Goal: Information Seeking & Learning: Learn about a topic

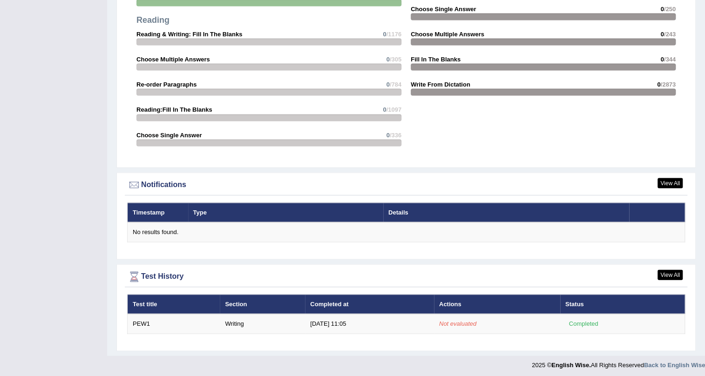
scroll to position [969, 0]
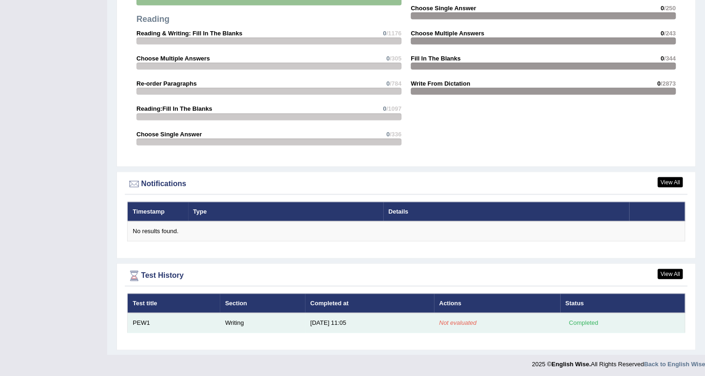
click at [498, 320] on td "Not evaluated" at bounding box center [497, 323] width 126 height 20
click at [392, 328] on td "8/30/25 11:05" at bounding box center [369, 323] width 129 height 20
click at [232, 320] on td "Writing" at bounding box center [262, 323] width 85 height 20
click at [149, 317] on td "PEW1" at bounding box center [174, 323] width 93 height 20
click at [364, 320] on td "8/30/25 11:05" at bounding box center [369, 323] width 129 height 20
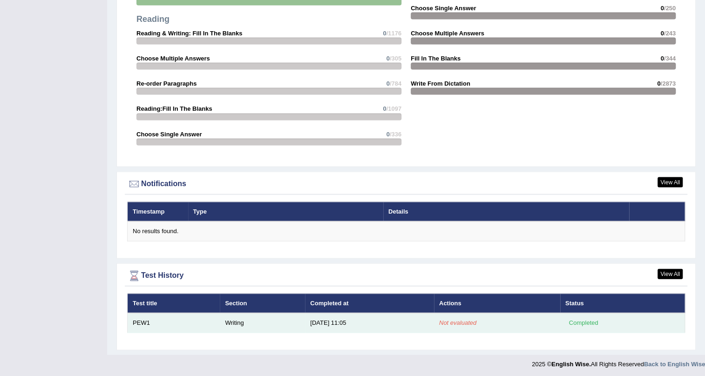
click at [364, 320] on td "8/30/25 11:05" at bounding box center [369, 323] width 129 height 20
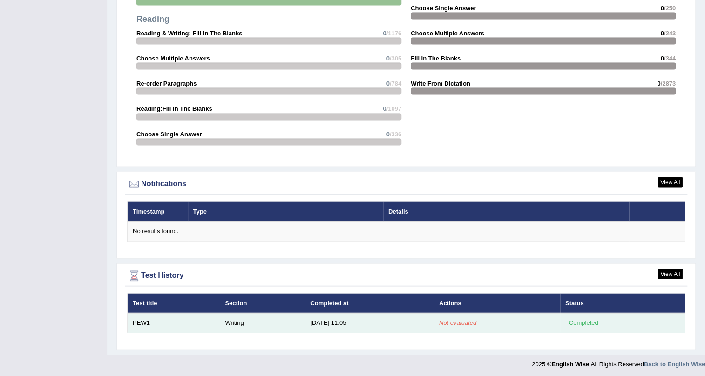
click at [144, 322] on td "PEW1" at bounding box center [174, 323] width 93 height 20
click at [585, 321] on div "Completed" at bounding box center [584, 323] width 36 height 10
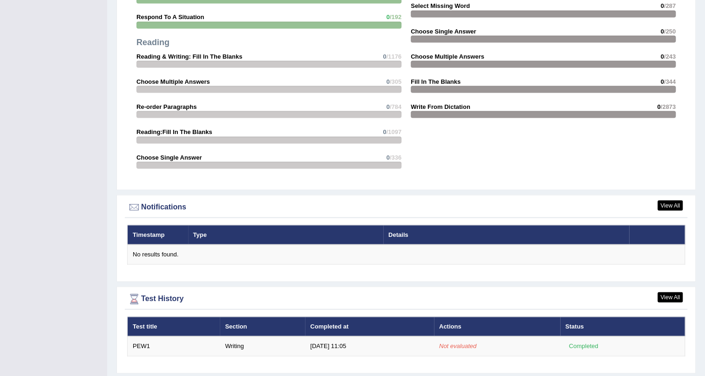
scroll to position [927, 0]
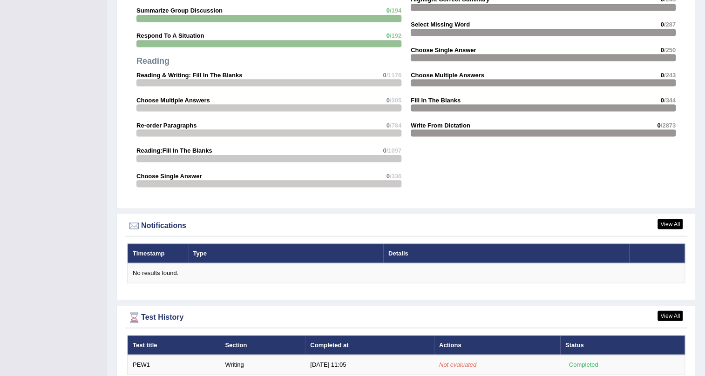
click at [176, 313] on div "Test History" at bounding box center [406, 318] width 558 height 14
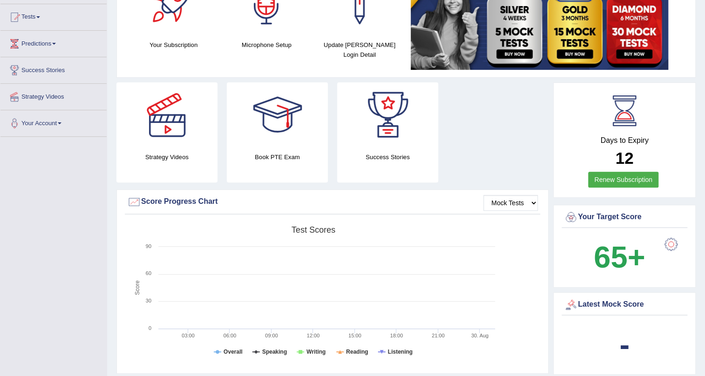
scroll to position [0, 0]
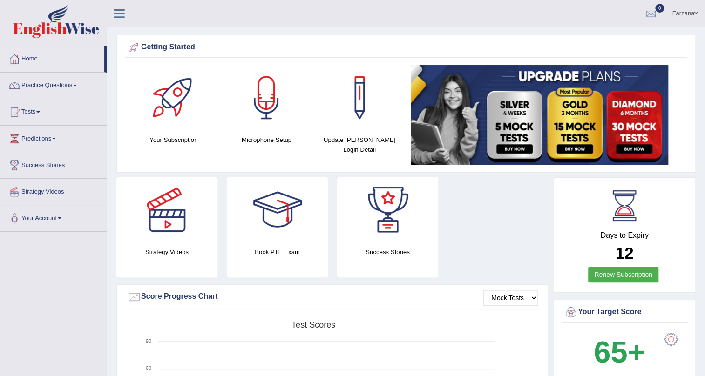
click at [39, 113] on link "Tests" at bounding box center [53, 110] width 106 height 23
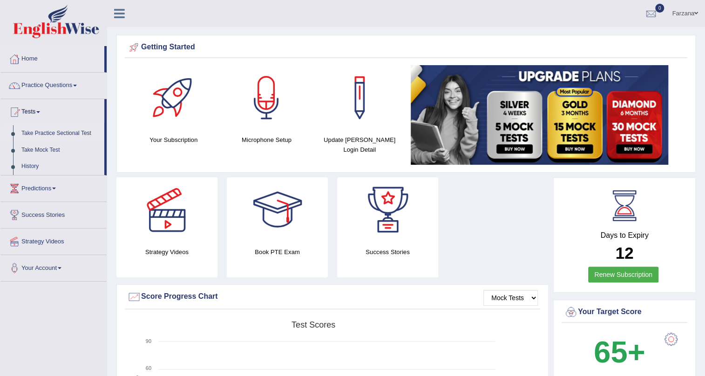
click at [67, 130] on link "Take Practice Sectional Test" at bounding box center [60, 133] width 87 height 17
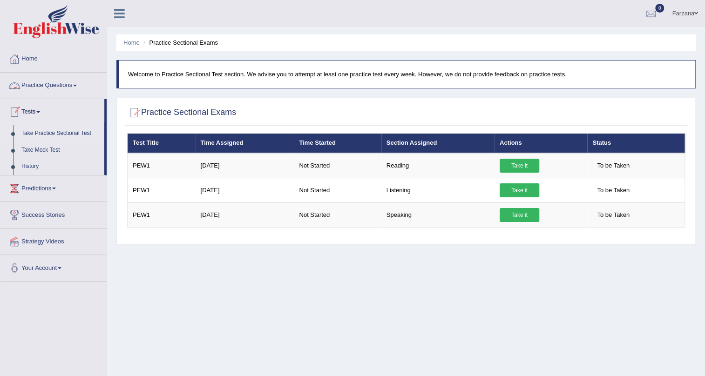
click at [33, 111] on link "Tests" at bounding box center [52, 110] width 104 height 23
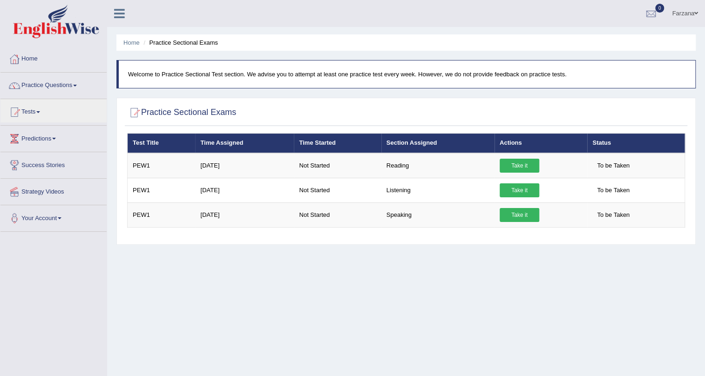
click at [75, 84] on link "Practice Questions" at bounding box center [53, 84] width 106 height 23
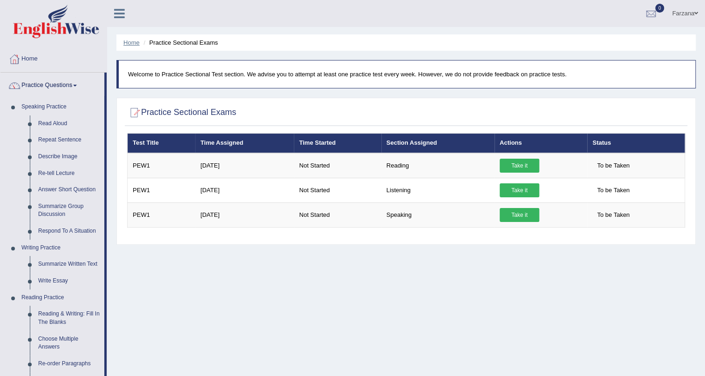
click at [124, 41] on link "Home" at bounding box center [131, 42] width 16 height 7
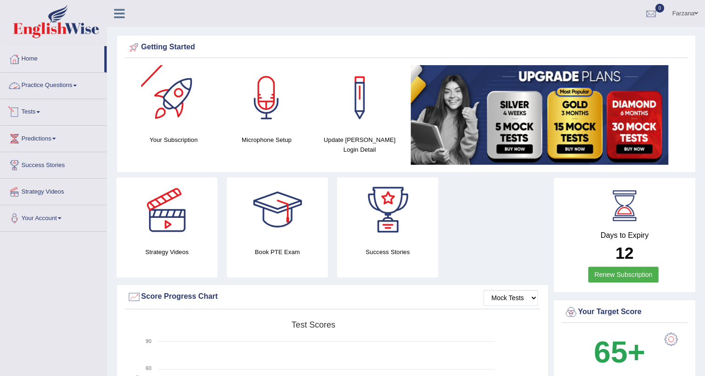
click at [59, 83] on link "Practice Questions" at bounding box center [53, 84] width 106 height 23
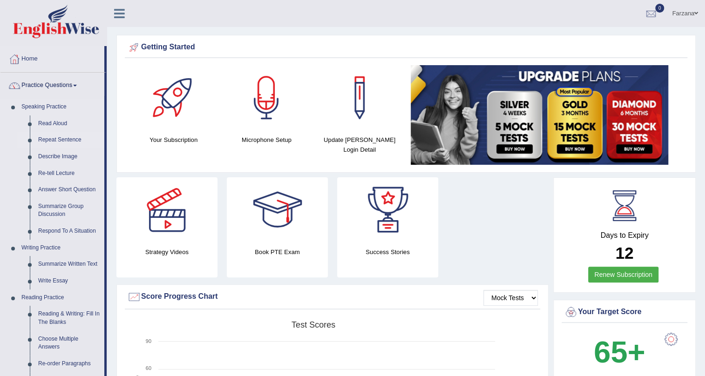
click at [71, 138] on link "Repeat Sentence" at bounding box center [69, 140] width 70 height 17
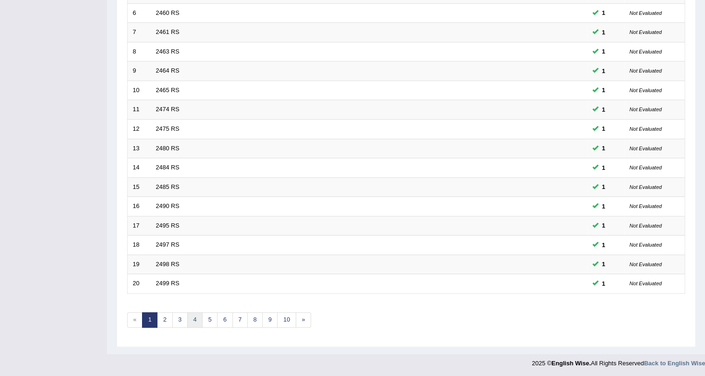
click at [192, 318] on link "4" at bounding box center [194, 320] width 15 height 15
click at [213, 317] on link "5" at bounding box center [209, 320] width 15 height 15
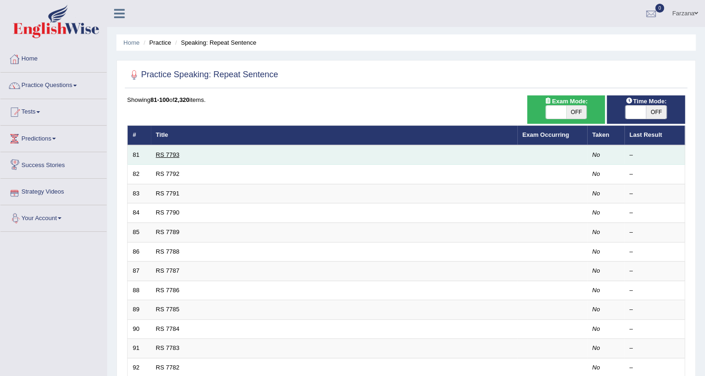
click at [173, 155] on link "RS 7793" at bounding box center [168, 154] width 24 height 7
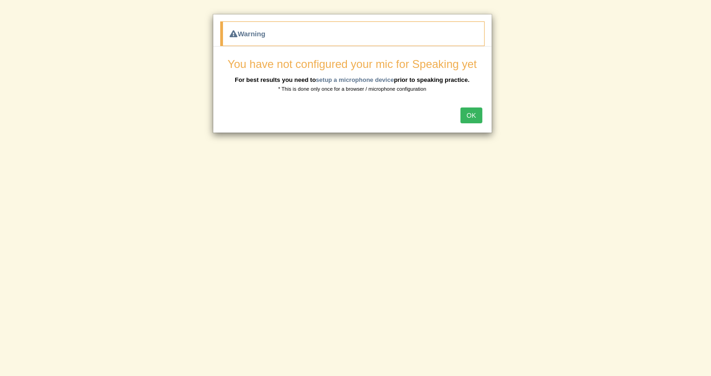
click at [470, 115] on button "OK" at bounding box center [471, 116] width 21 height 16
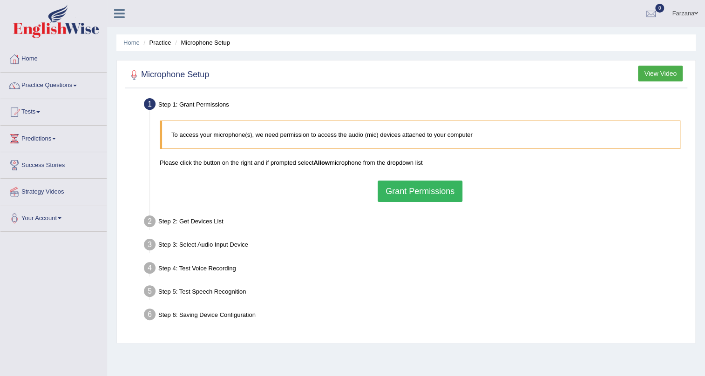
click at [438, 186] on button "Grant Permissions" at bounding box center [420, 191] width 85 height 21
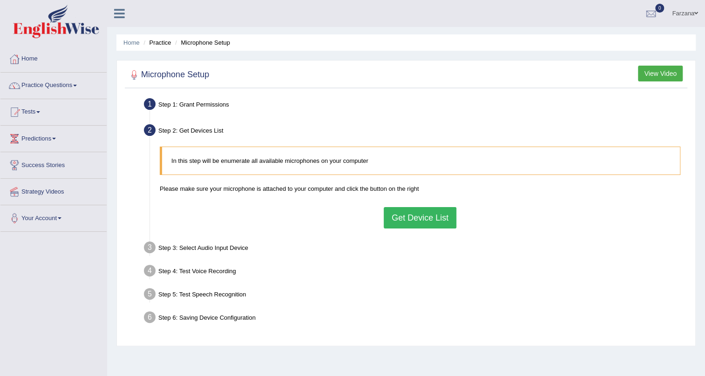
click at [421, 215] on button "Get Device List" at bounding box center [420, 217] width 73 height 21
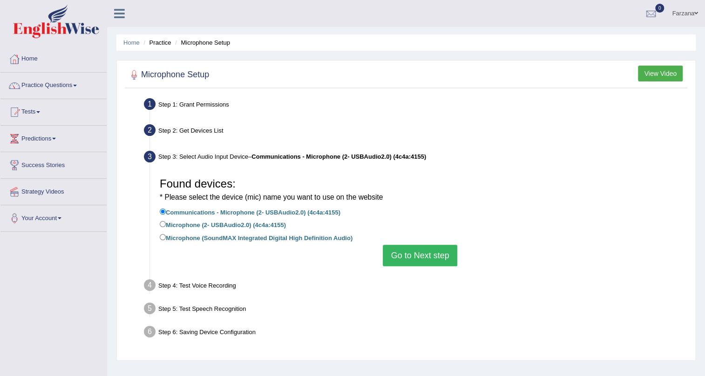
click at [408, 249] on button "Go to Next step" at bounding box center [420, 255] width 74 height 21
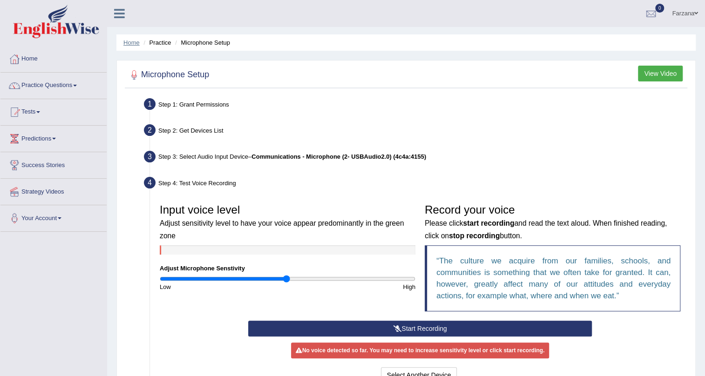
click at [132, 45] on link "Home" at bounding box center [131, 42] width 16 height 7
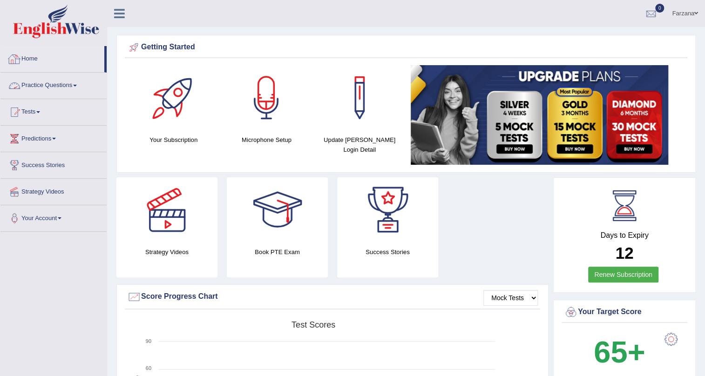
click at [48, 82] on link "Practice Questions" at bounding box center [53, 84] width 106 height 23
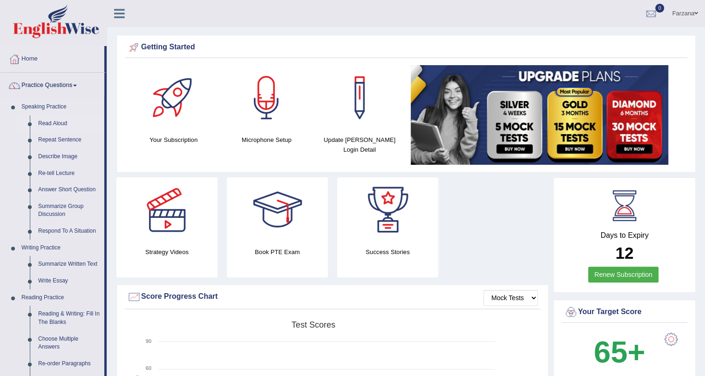
click at [57, 119] on link "Read Aloud" at bounding box center [69, 124] width 70 height 17
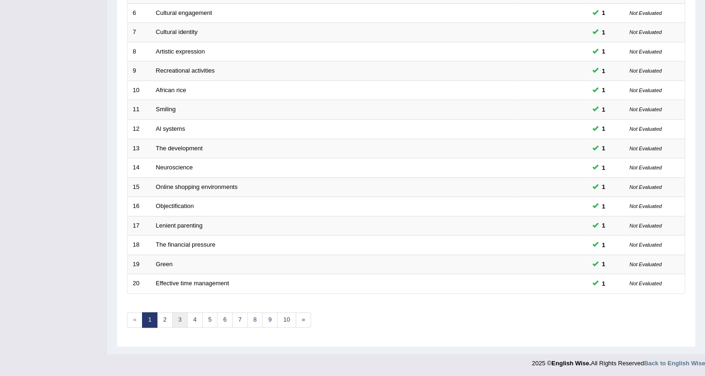
click at [176, 318] on link "3" at bounding box center [179, 320] width 15 height 15
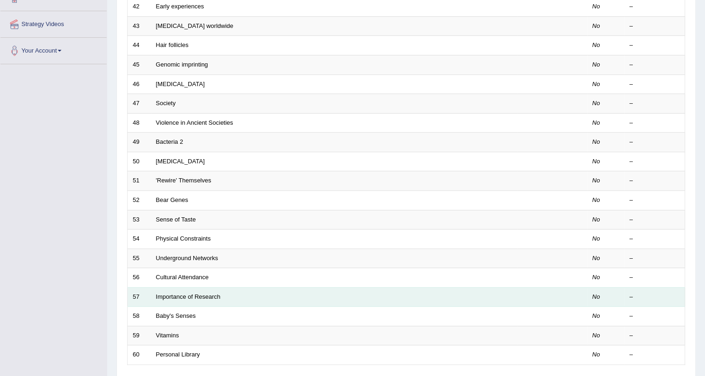
scroll to position [239, 0]
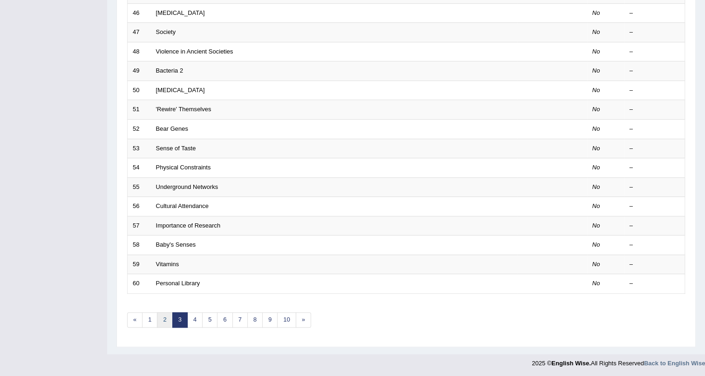
click at [168, 324] on link "2" at bounding box center [164, 320] width 15 height 15
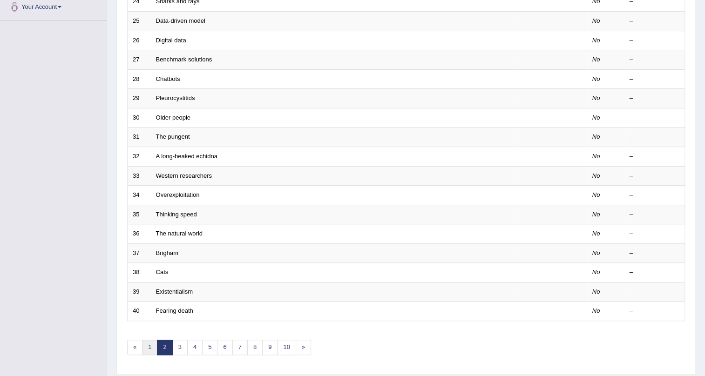
click at [154, 343] on link "1" at bounding box center [149, 347] width 15 height 15
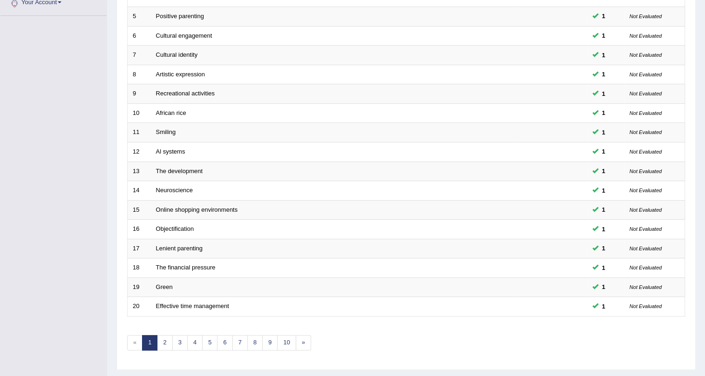
scroll to position [239, 0]
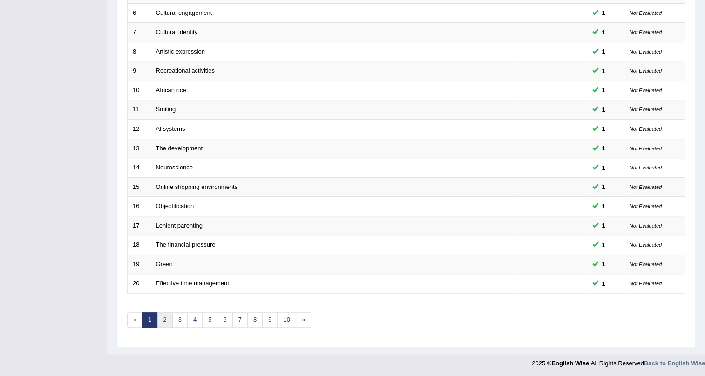
click at [167, 314] on link "2" at bounding box center [164, 320] width 15 height 15
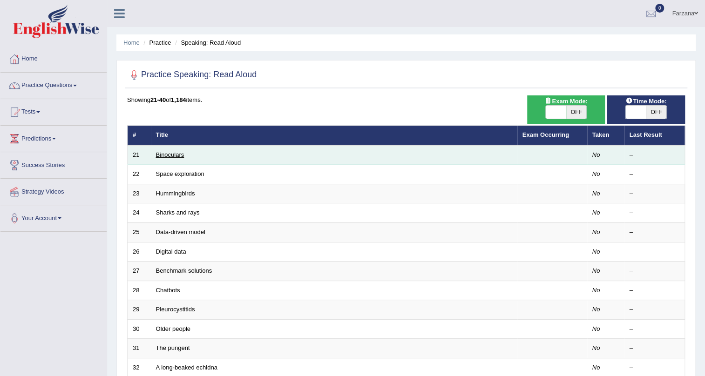
click at [167, 156] on link "Binoculars" at bounding box center [170, 154] width 28 height 7
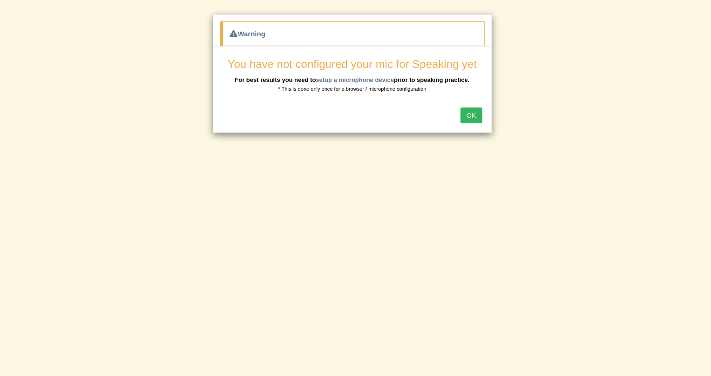
drag, startPoint x: 476, startPoint y: 119, endPoint x: 455, endPoint y: 116, distance: 21.7
click at [465, 118] on button "OK" at bounding box center [471, 116] width 21 height 16
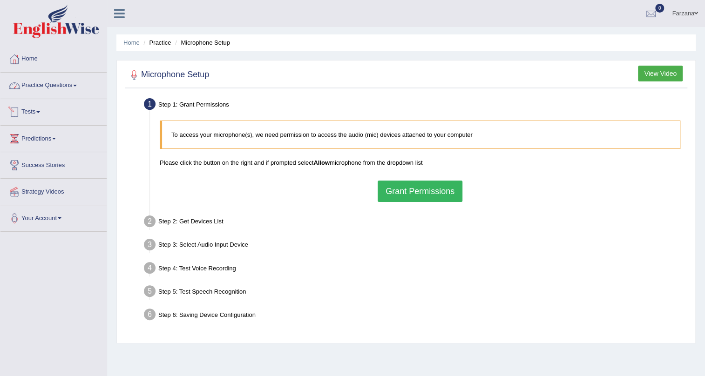
click at [69, 86] on link "Practice Questions" at bounding box center [53, 84] width 106 height 23
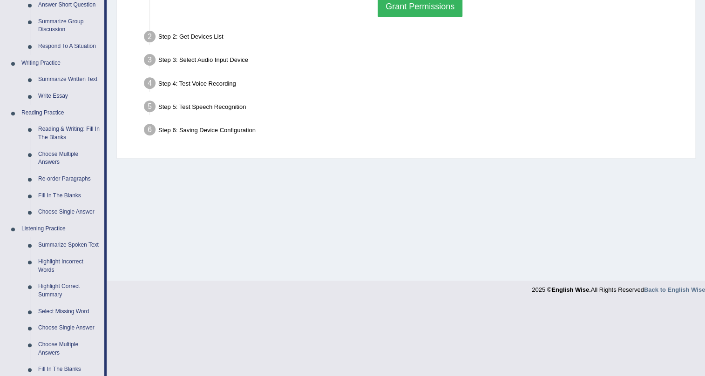
scroll to position [254, 0]
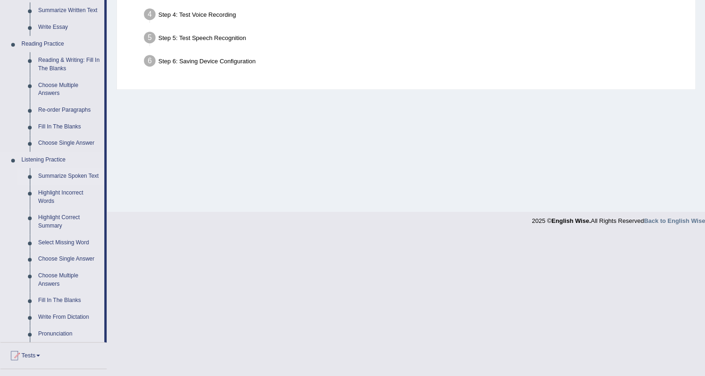
click at [84, 172] on link "Summarize Spoken Text" at bounding box center [69, 176] width 70 height 17
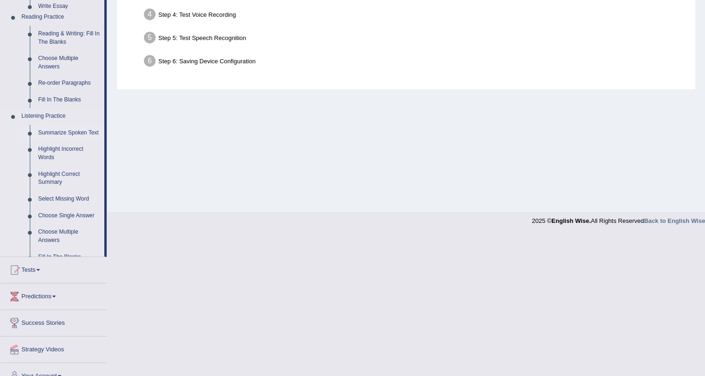
scroll to position [150, 0]
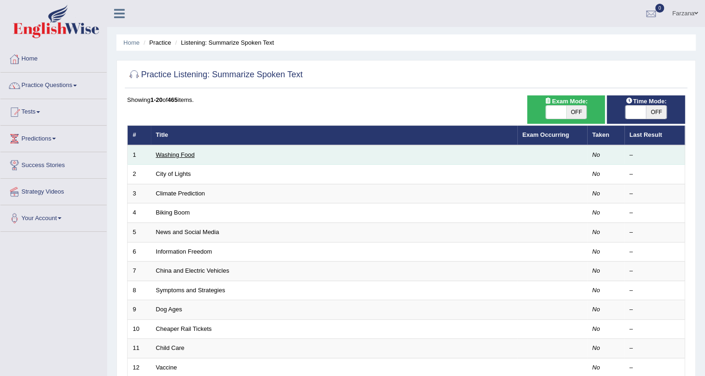
click at [173, 153] on link "Washing Food" at bounding box center [175, 154] width 39 height 7
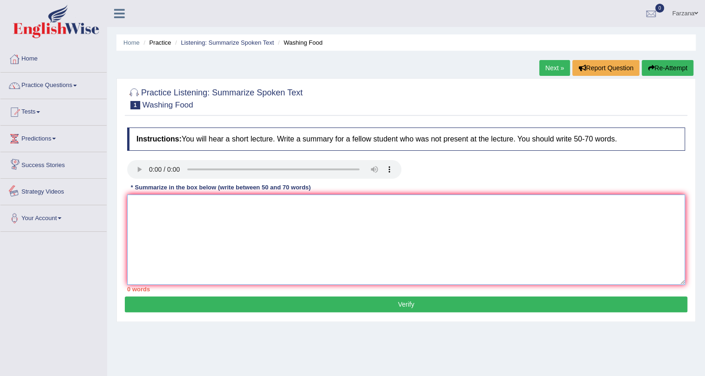
click at [185, 208] on textarea at bounding box center [406, 240] width 558 height 90
click at [223, 222] on textarea at bounding box center [406, 240] width 558 height 90
type textarea "f"
type textarea "F"
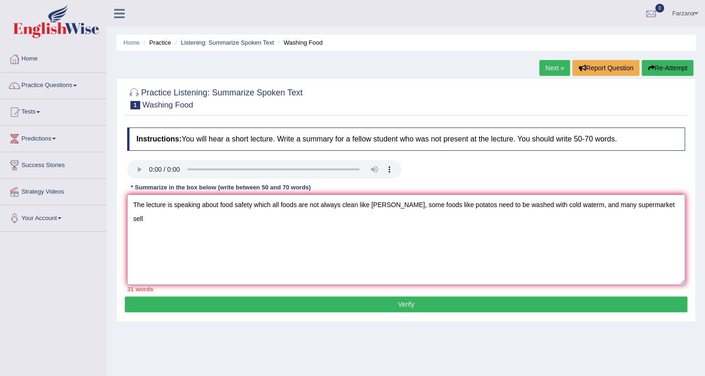
click at [634, 206] on textarea "The lecture is speaking about food safety which all foods are not always clean …" at bounding box center [406, 240] width 558 height 90
click at [635, 205] on textarea "The lecture is speaking about food safety which all foods are not always clean …" at bounding box center [406, 240] width 558 height 90
click at [655, 208] on textarea "The lecture is speaking about food safety which all foods are not always clean …" at bounding box center [406, 240] width 558 height 90
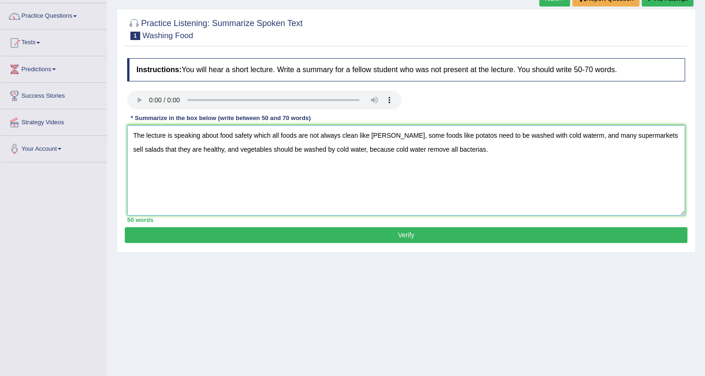
scroll to position [84, 0]
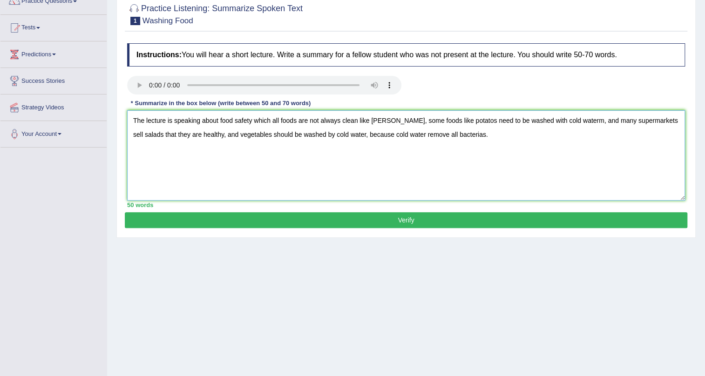
type textarea "The lecture is speaking about food safety which all foods are not always clean …"
click at [381, 223] on button "Verify" at bounding box center [406, 220] width 563 height 16
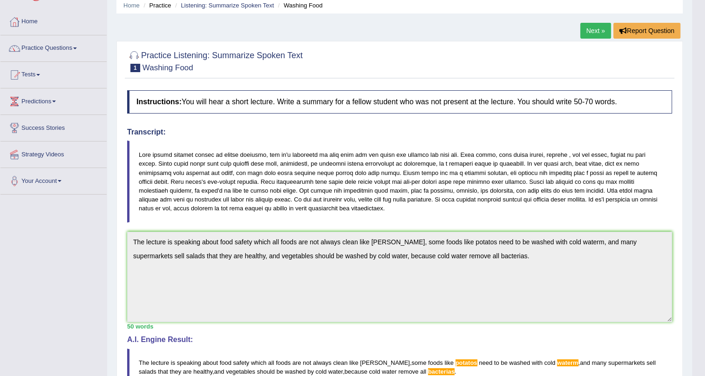
scroll to position [0, 0]
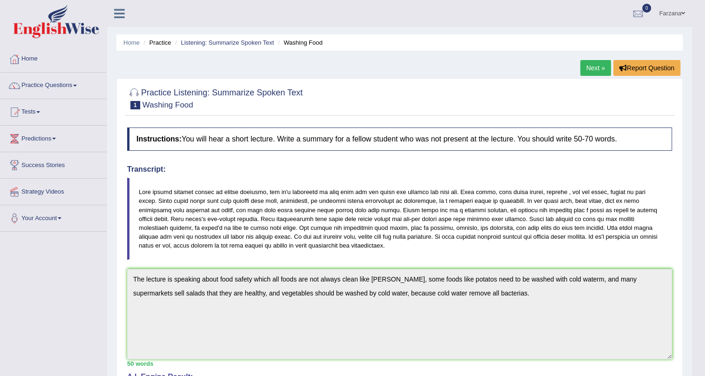
click at [592, 63] on link "Next »" at bounding box center [596, 68] width 31 height 16
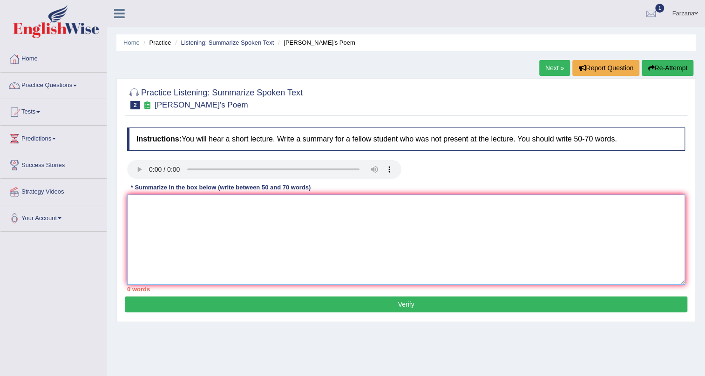
click at [195, 230] on textarea at bounding box center [406, 240] width 558 height 90
click at [133, 209] on textarea "Top things you can say about a person like if we wan" at bounding box center [406, 240] width 558 height 90
click at [165, 210] on textarea "The lecture is speakingTop things you can say about a person like if we wan" at bounding box center [406, 240] width 558 height 90
click at [203, 205] on textarea "The lecturer is speakingTop things you can say about a person like if we wan" at bounding box center [406, 240] width 558 height 90
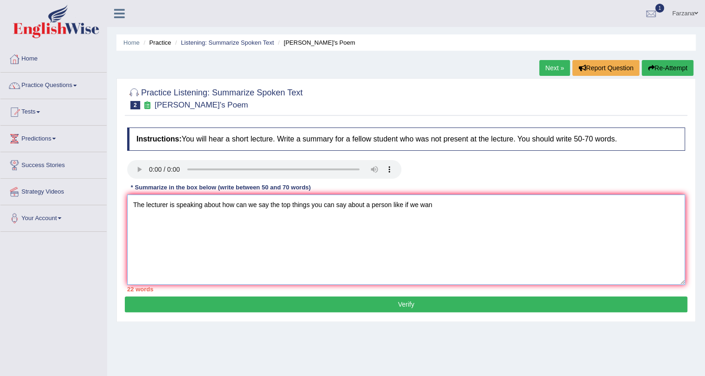
drag, startPoint x: 313, startPoint y: 208, endPoint x: 348, endPoint y: 202, distance: 36.0
click at [348, 202] on textarea "The lecturer is speaking about how can we say the top things you can say about …" at bounding box center [406, 240] width 558 height 90
click at [398, 206] on textarea "The lecturer is speaking about how can we say the top things about a person lik…" at bounding box center [406, 240] width 558 height 90
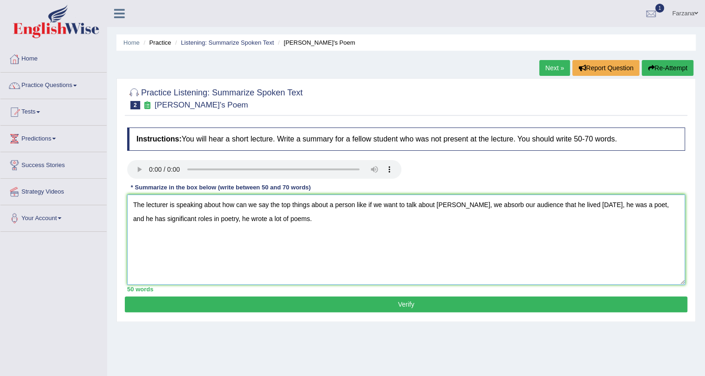
type textarea "The lecturer is speaking about how can we say the top things about a person lik…"
click at [214, 301] on button "Verify" at bounding box center [406, 305] width 563 height 16
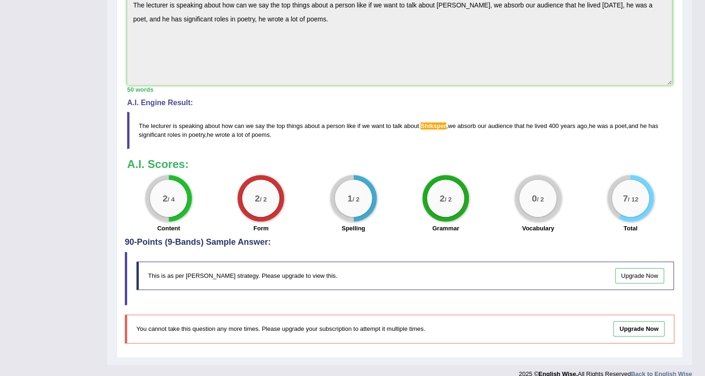
scroll to position [277, 0]
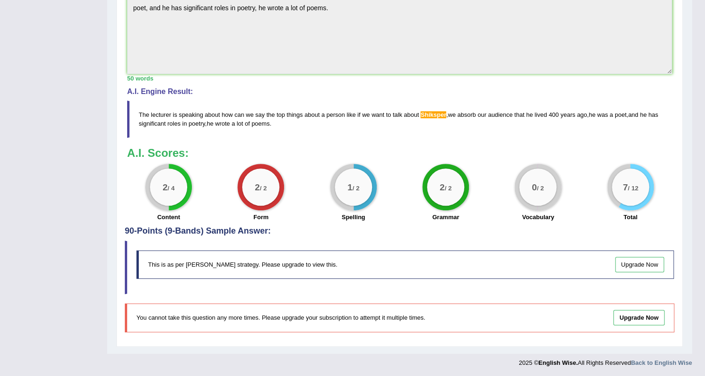
drag, startPoint x: 140, startPoint y: 112, endPoint x: 201, endPoint y: 122, distance: 62.2
click at [201, 122] on blockquote "The lecturer is speaking about how can we say the top things about a person lik…" at bounding box center [399, 119] width 545 height 37
drag, startPoint x: 138, startPoint y: 111, endPoint x: 159, endPoint y: 107, distance: 21.4
click at [140, 111] on span "The" at bounding box center [144, 114] width 10 height 7
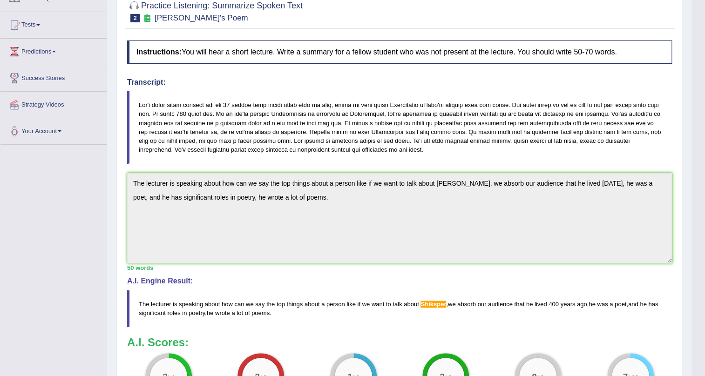
scroll to position [0, 0]
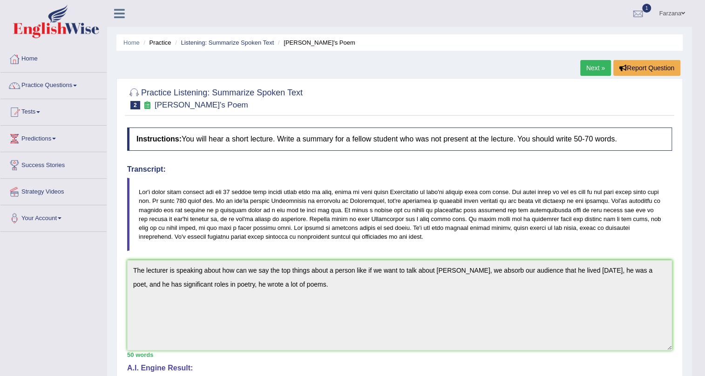
click at [586, 68] on link "Next »" at bounding box center [596, 68] width 31 height 16
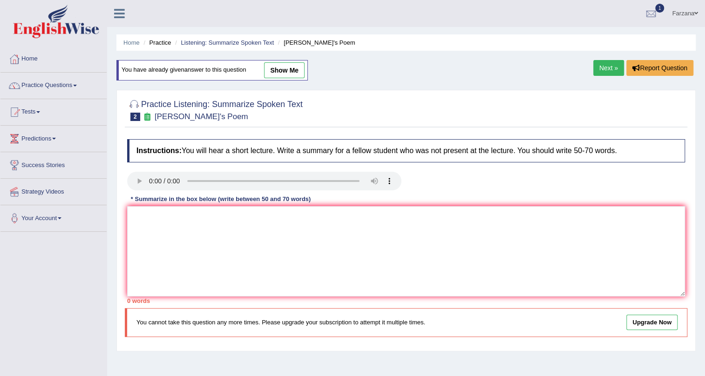
click at [606, 65] on link "Next »" at bounding box center [609, 68] width 31 height 16
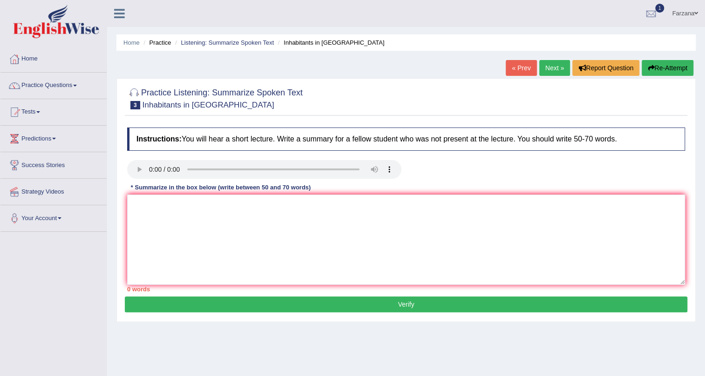
click at [519, 77] on div "« Prev Next » Report Question Re-Attempt" at bounding box center [601, 69] width 190 height 18
click at [518, 70] on link "« Prev" at bounding box center [521, 68] width 31 height 16
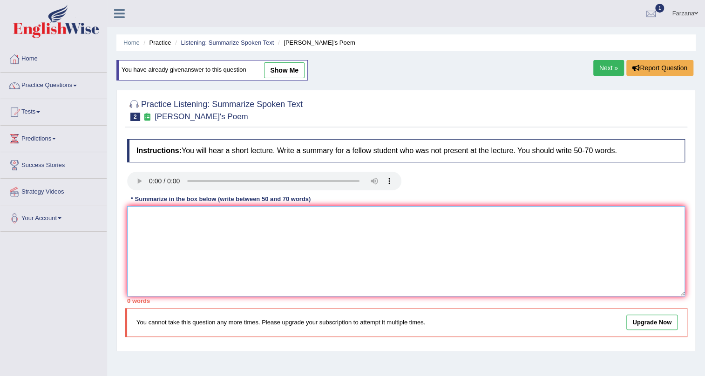
click at [543, 215] on textarea at bounding box center [406, 251] width 558 height 90
paste textarea "The lecturer is speaking about how can we say the top things about a person lik…"
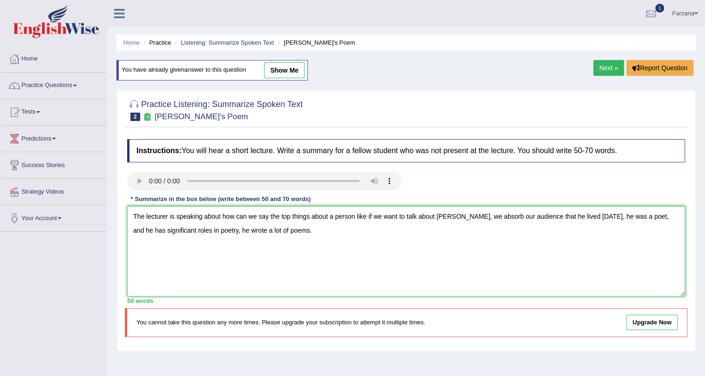
click at [461, 219] on textarea "The lecturer is speaking about how can we say the top things about a person lik…" at bounding box center [406, 251] width 558 height 90
type textarea "The lecturer is speaking about how can we say the top things about a person lik…"
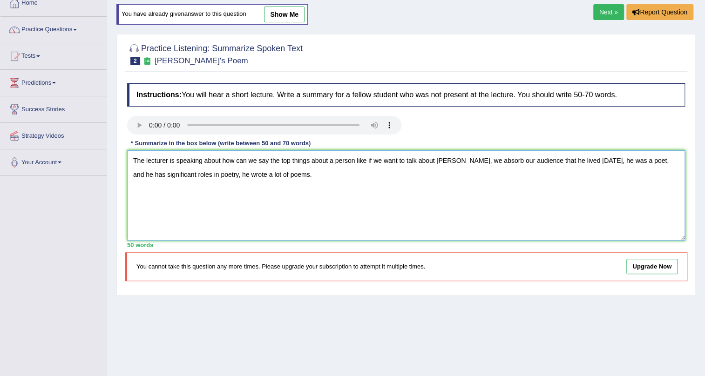
scroll to position [112, 0]
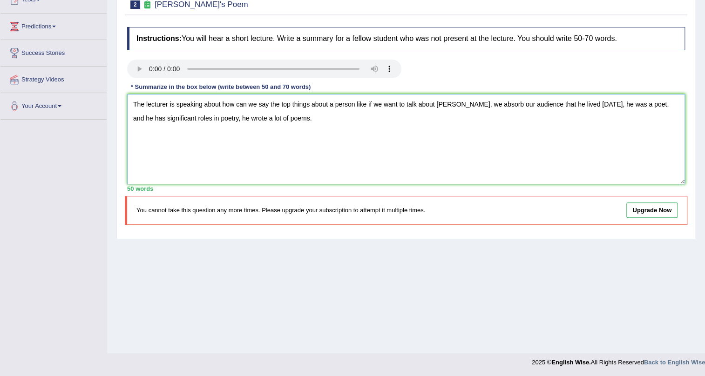
click at [378, 144] on textarea "The lecturer is speaking about how can we say the top things about a person lik…" at bounding box center [406, 139] width 558 height 90
drag, startPoint x: 343, startPoint y: 143, endPoint x: 80, endPoint y: 93, distance: 267.5
click at [80, 93] on div "Toggle navigation Home Practice Questions Speaking Practice Read Aloud Repeat S…" at bounding box center [352, 130] width 705 height 485
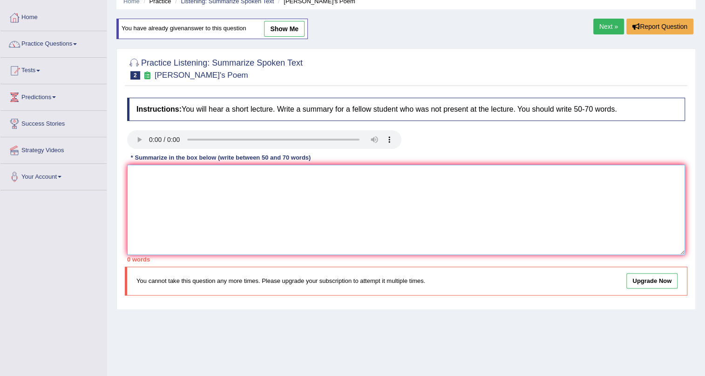
scroll to position [0, 0]
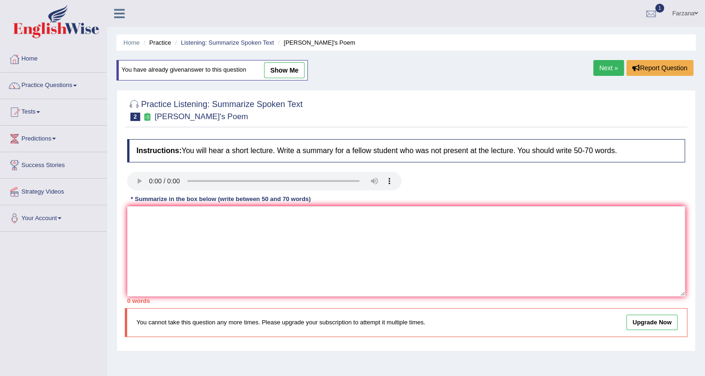
click at [601, 72] on link "Next »" at bounding box center [609, 68] width 31 height 16
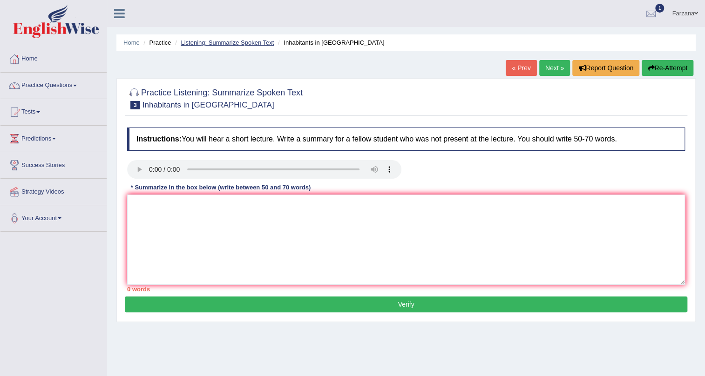
click at [205, 42] on link "Listening: Summarize Spoken Text" at bounding box center [227, 42] width 93 height 7
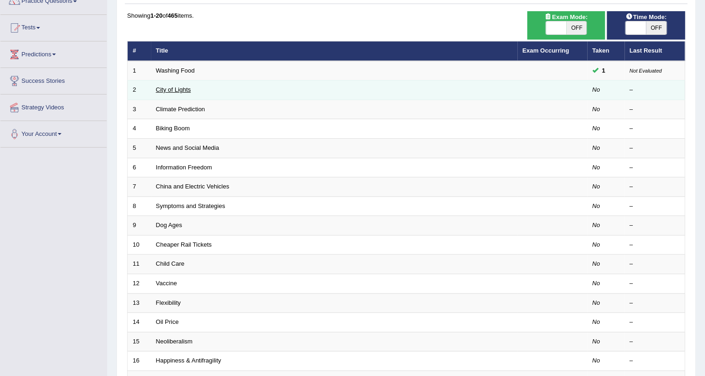
click at [169, 88] on link "City of Lights" at bounding box center [173, 89] width 35 height 7
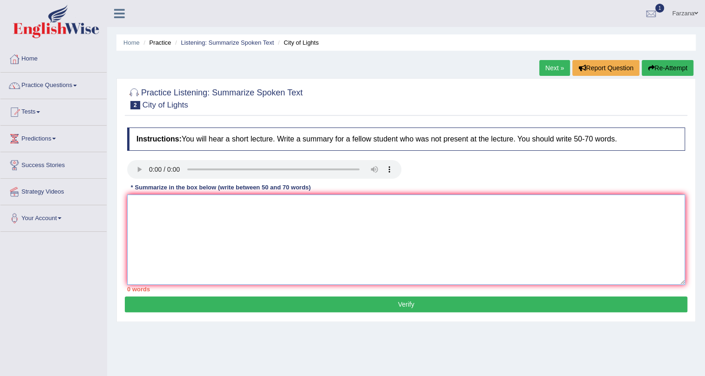
click at [276, 212] on textarea at bounding box center [406, 240] width 558 height 90
click at [185, 216] on textarea at bounding box center [406, 240] width 558 height 90
click at [242, 223] on textarea at bounding box center [406, 240] width 558 height 90
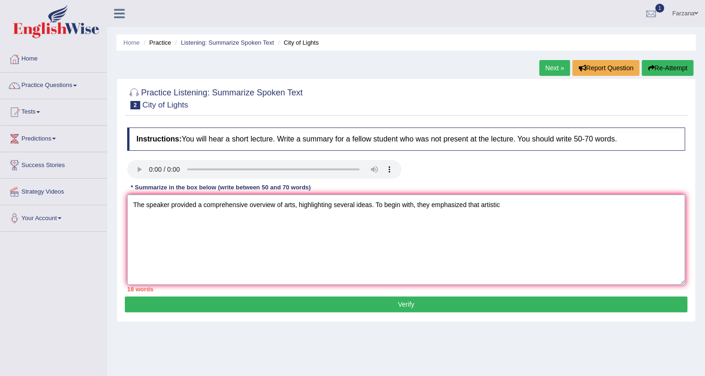
click at [507, 209] on textarea "The speaker provided a comprehensive overview of arts, highlighting several ide…" at bounding box center [406, 240] width 558 height 90
click at [292, 206] on textarea "The speaker provided a comprehensive overview of arts, highlighting several ide…" at bounding box center [406, 240] width 558 height 90
click at [555, 213] on textarea "The speaker provided a comprehensive overview of artists, highlighting several …" at bounding box center [406, 240] width 558 height 90
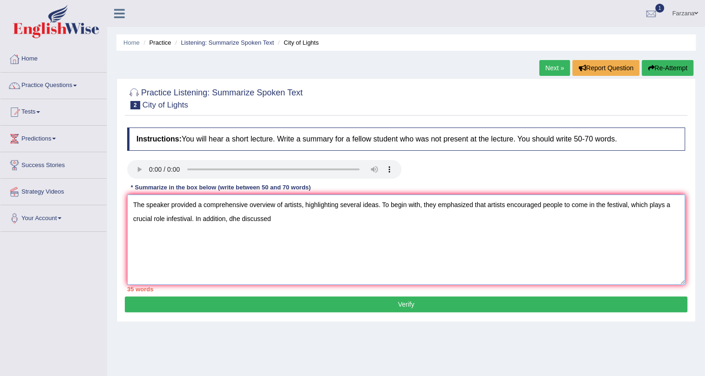
click at [232, 221] on textarea "The speaker provided a comprehensive overview of artists, highlighting several …" at bounding box center [406, 240] width 558 height 90
click at [439, 209] on textarea "The speaker provided a comprehensive overview of artists, highlighting several …" at bounding box center [406, 240] width 558 height 90
click at [278, 214] on textarea "The speaker provided a comprehensive overview of artists, highlighting several …" at bounding box center [406, 240] width 558 height 90
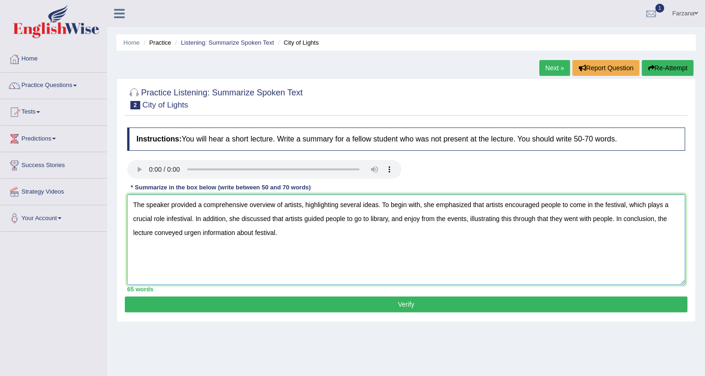
click at [202, 233] on textarea "The speaker provided a comprehensive overview of artists, highlighting several …" at bounding box center [406, 240] width 558 height 90
click at [201, 234] on textarea "The speaker provided a comprehensive overview of artists, highlighting several …" at bounding box center [406, 240] width 558 height 90
type textarea "The speaker provided a comprehensive overview of artists, highlighting several …"
click at [221, 310] on button "Verify" at bounding box center [406, 305] width 563 height 16
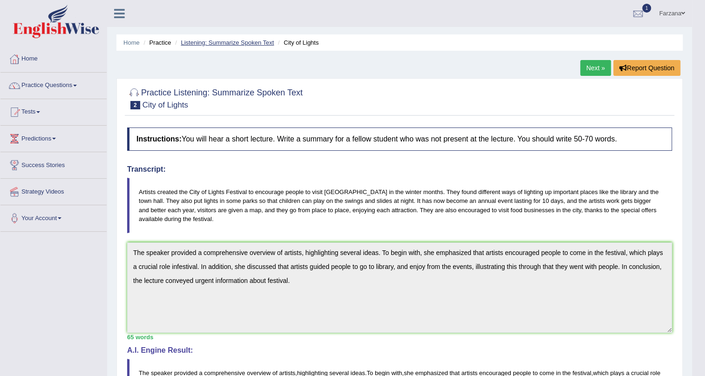
click at [208, 39] on link "Listening: Summarize Spoken Text" at bounding box center [227, 42] width 93 height 7
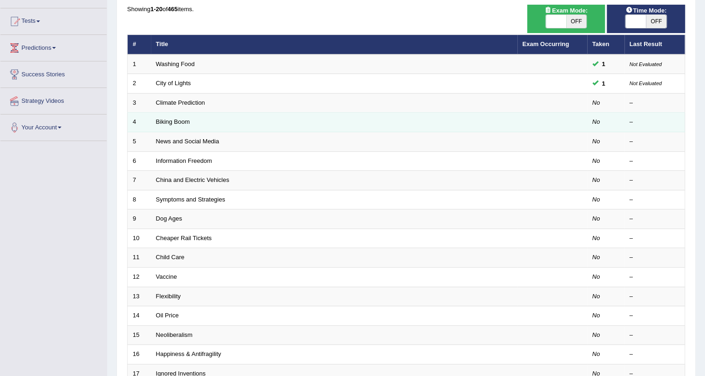
scroll to position [127, 0]
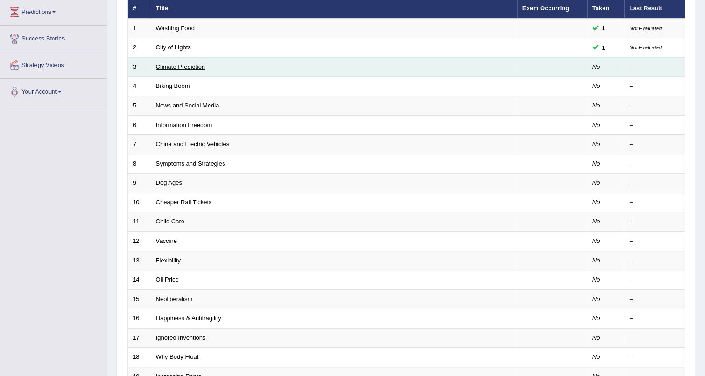
click at [184, 65] on link "Climate Prediction" at bounding box center [180, 66] width 49 height 7
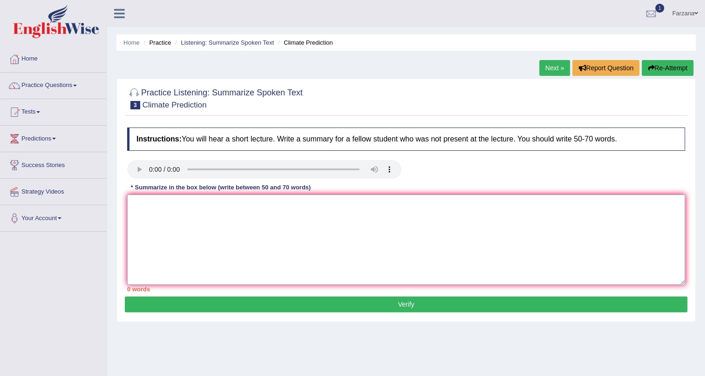
click at [194, 208] on textarea at bounding box center [406, 240] width 558 height 90
type textarea "The speaker provided a comprehensive overview of"
click at [321, 212] on textarea "The speaker provided a comprehensive overview of" at bounding box center [406, 240] width 558 height 90
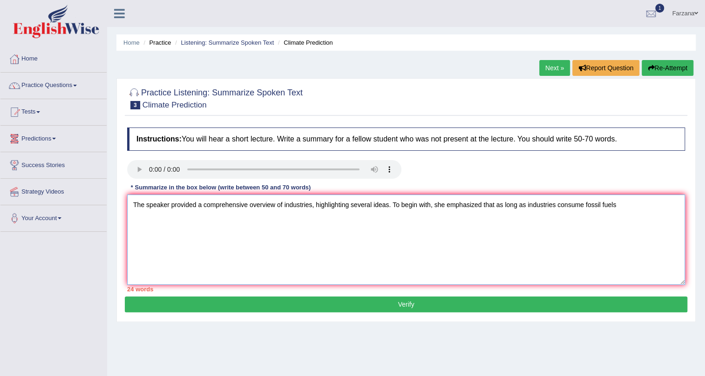
click at [637, 211] on textarea "The speaker provided a comprehensive overview of industries, highlighting sever…" at bounding box center [406, 240] width 558 height 90
click at [524, 212] on textarea "The speaker provided a comprehensive overview of industries, highlighting sever…" at bounding box center [406, 240] width 558 height 90
click at [527, 207] on textarea "The speaker provided a comprehensive overview of industries, highlighting sever…" at bounding box center [406, 240] width 558 height 90
click at [589, 202] on textarea "The speaker provided a comprehensive overview of industries, highlighting sever…" at bounding box center [406, 240] width 558 height 90
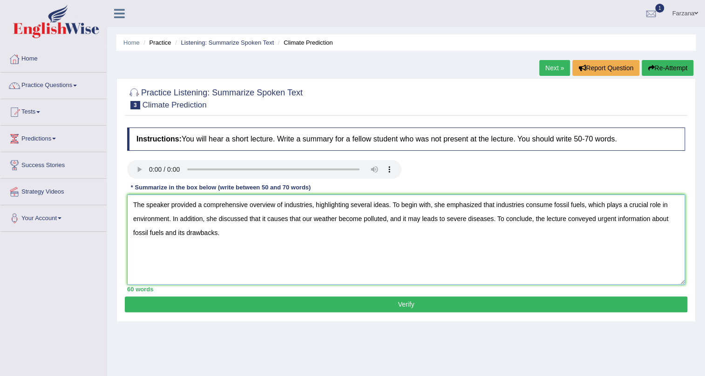
type textarea "The speaker provided a comprehensive overview of industries, highlighting sever…"
click at [158, 306] on button "Verify" at bounding box center [406, 305] width 563 height 16
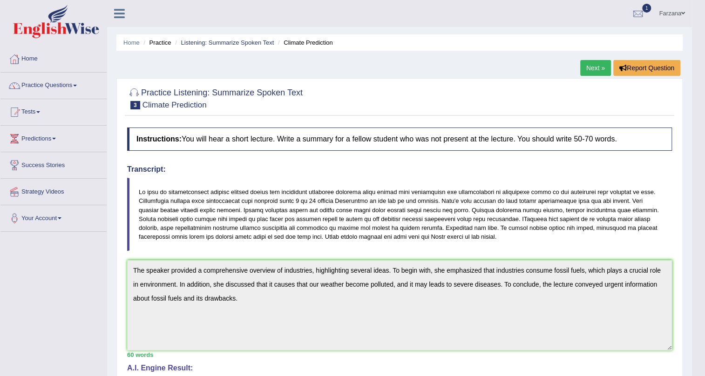
click at [598, 64] on link "Next »" at bounding box center [596, 68] width 31 height 16
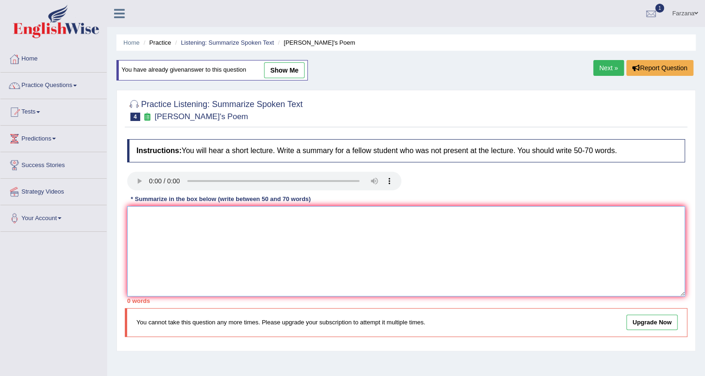
click at [160, 225] on textarea at bounding box center [406, 251] width 558 height 90
click at [288, 204] on div "* Summarize in the box below (write between 50 and 70 words)" at bounding box center [220, 199] width 187 height 9
click at [298, 218] on textarea at bounding box center [406, 251] width 558 height 90
type textarea "The"
click at [198, 43] on link "Listening: Summarize Spoken Text" at bounding box center [227, 42] width 93 height 7
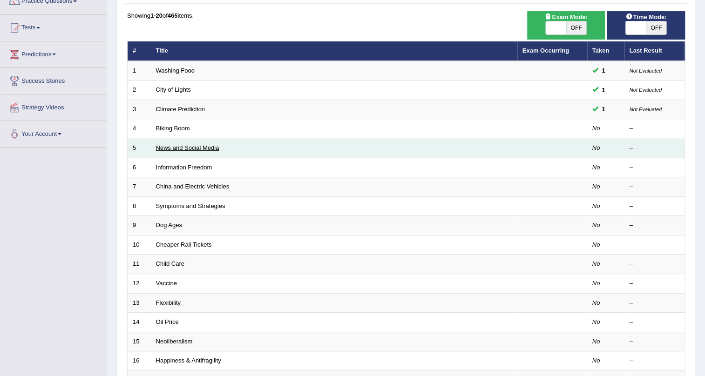
click at [173, 145] on link "News and Social Media" at bounding box center [187, 147] width 63 height 7
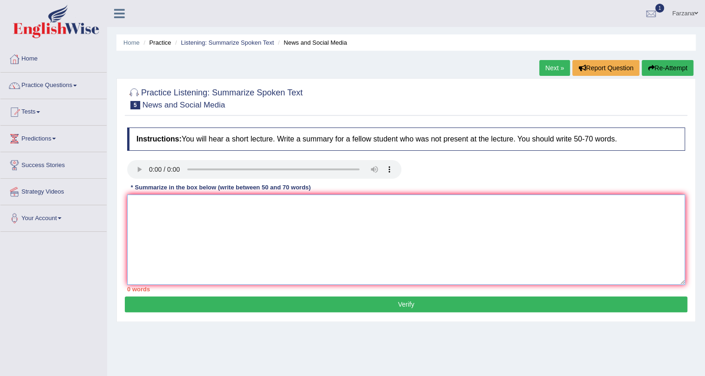
click at [196, 222] on textarea at bounding box center [406, 240] width 558 height 90
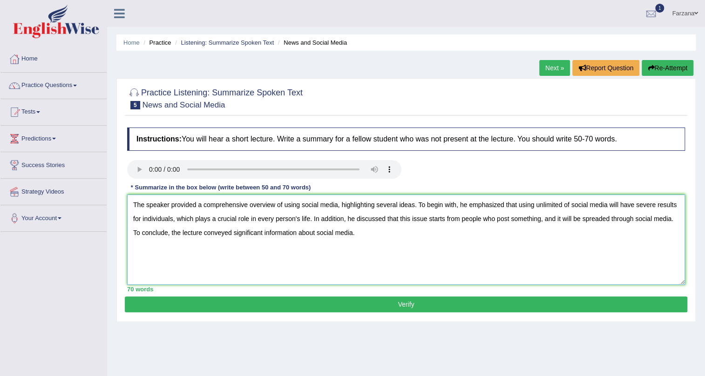
type textarea "The speaker provided a comprehensive overview of using social media, highlighti…"
click at [208, 303] on button "Verify" at bounding box center [406, 305] width 563 height 16
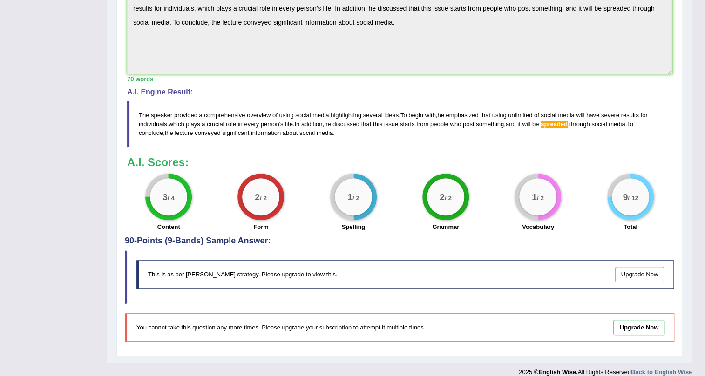
scroll to position [303, 0]
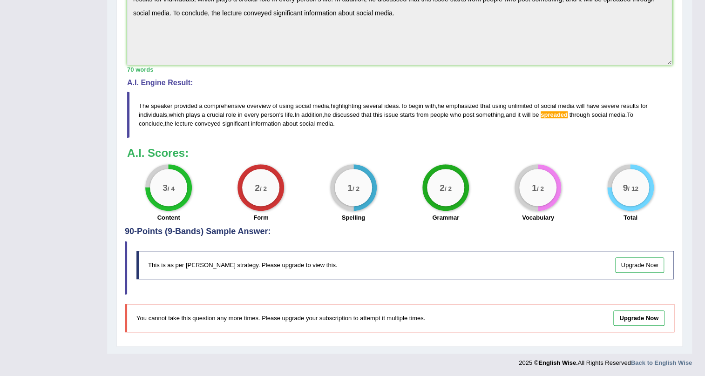
drag, startPoint x: 178, startPoint y: 199, endPoint x: 409, endPoint y: 235, distance: 233.4
click at [351, 228] on div "Practice Listening: Summarize Spoken Text 5 News and Social Media Instructions:…" at bounding box center [399, 61] width 567 height 572
drag, startPoint x: 507, startPoint y: 186, endPoint x: 405, endPoint y: 190, distance: 102.1
click at [405, 190] on div "3 / 4 Content 2 / 2 Form 1 / 2 Spelling 2 / 2 Grammar 1 / 2 Vocabulary 9 / 12 T…" at bounding box center [400, 194] width 554 height 60
click at [427, 182] on div "2 / 2" at bounding box center [445, 187] width 37 height 37
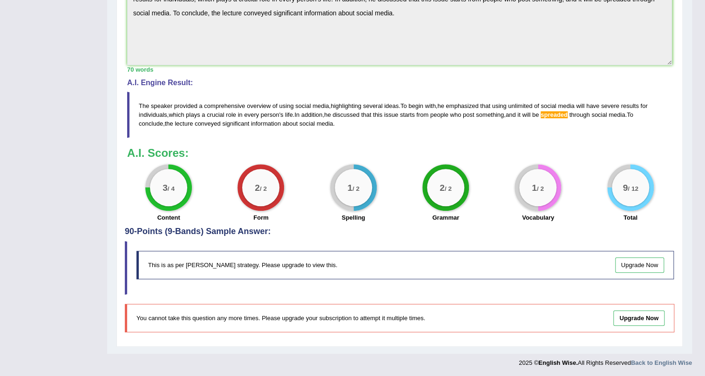
click at [354, 164] on div "1 / 2" at bounding box center [353, 187] width 47 height 47
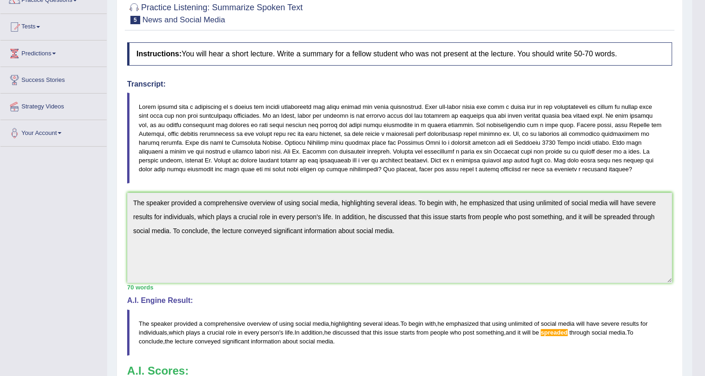
scroll to position [7, 0]
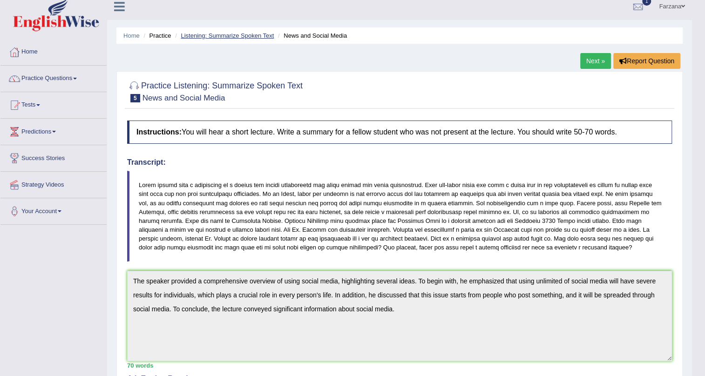
click at [228, 38] on link "Listening: Summarize Spoken Text" at bounding box center [227, 35] width 93 height 7
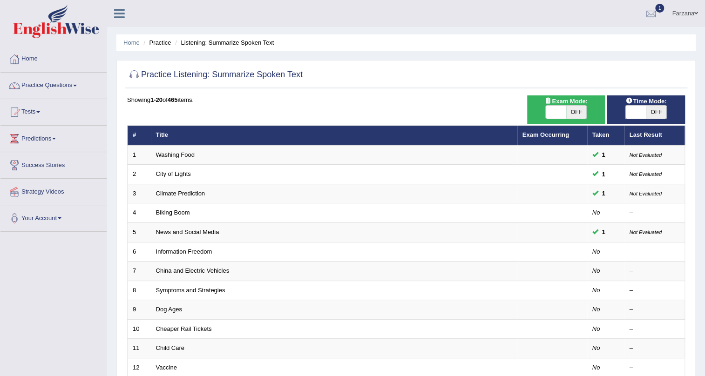
drag, startPoint x: 259, startPoint y: 21, endPoint x: 454, endPoint y: 83, distance: 205.0
drag, startPoint x: 454, startPoint y: 83, endPoint x: 361, endPoint y: 23, distance: 111.5
drag, startPoint x: 361, startPoint y: 23, endPoint x: 318, endPoint y: 6, distance: 45.6
drag, startPoint x: 318, startPoint y: 6, endPoint x: 275, endPoint y: 19, distance: 45.1
drag, startPoint x: 274, startPoint y: 19, endPoint x: 256, endPoint y: 18, distance: 18.7
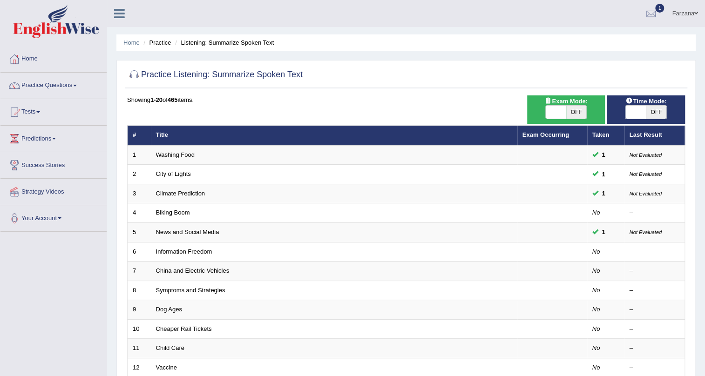
drag, startPoint x: 256, startPoint y: 18, endPoint x: 235, endPoint y: 15, distance: 21.1
drag, startPoint x: 235, startPoint y: 15, endPoint x: 222, endPoint y: 15, distance: 12.6
drag, startPoint x: 222, startPoint y: 15, endPoint x: 193, endPoint y: 15, distance: 28.9
drag, startPoint x: 193, startPoint y: 15, endPoint x: 175, endPoint y: 13, distance: 18.3
drag, startPoint x: 175, startPoint y: 13, endPoint x: 374, endPoint y: 0, distance: 199.3
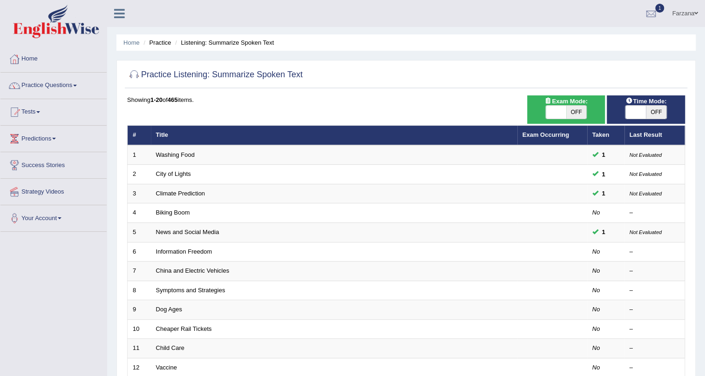
drag, startPoint x: 374, startPoint y: 0, endPoint x: 559, endPoint y: 14, distance: 185.5
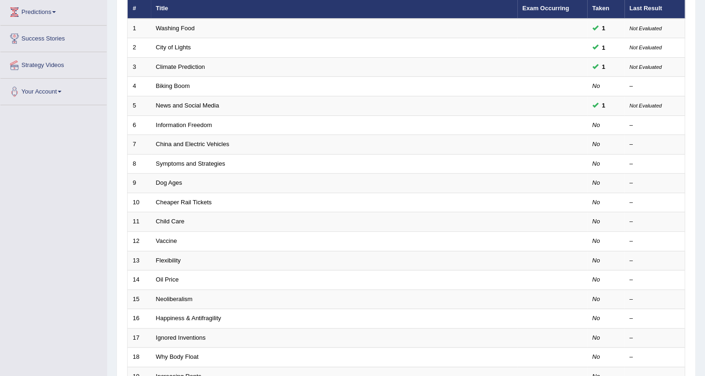
scroll to position [84, 0]
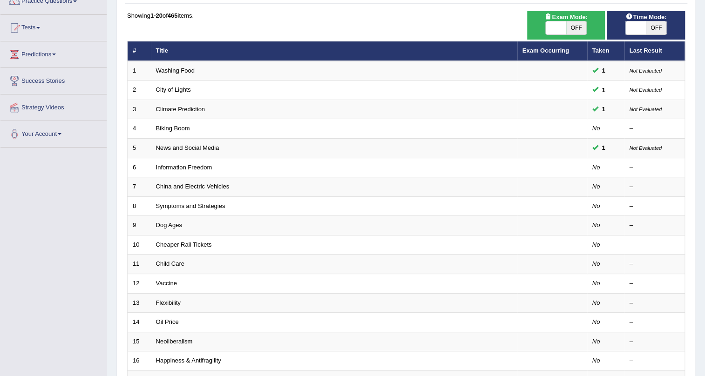
drag, startPoint x: 242, startPoint y: 111, endPoint x: 388, endPoint y: 17, distance: 173.8
click at [388, 17] on div "Showing 1-20 of 465 items." at bounding box center [406, 15] width 558 height 9
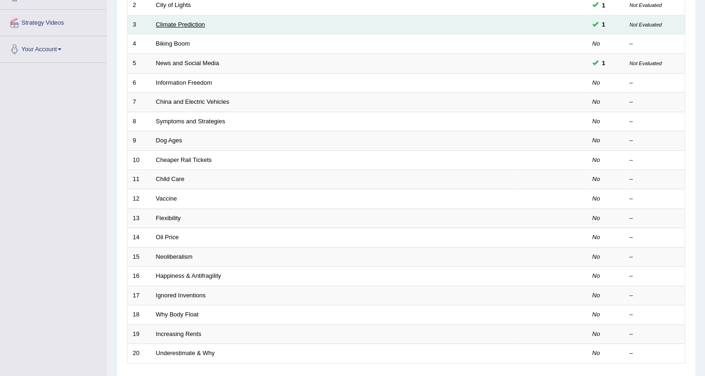
scroll to position [42, 0]
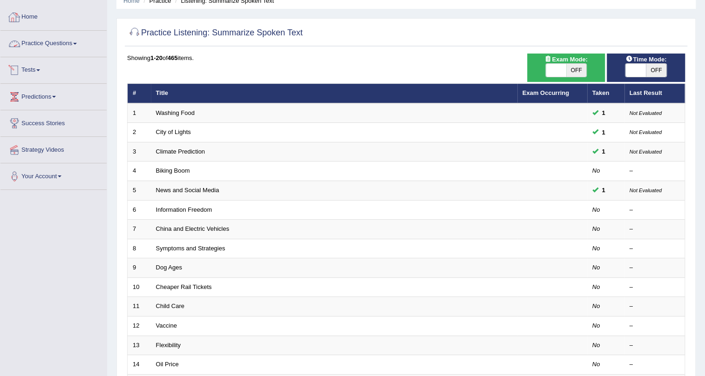
click at [70, 41] on link "Practice Questions" at bounding box center [53, 42] width 106 height 23
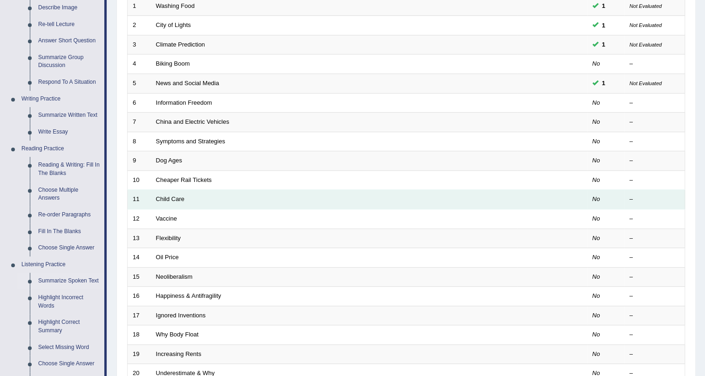
scroll to position [127, 0]
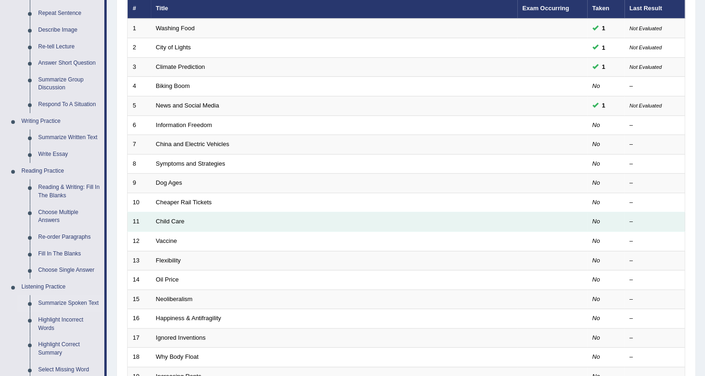
drag, startPoint x: 618, startPoint y: 225, endPoint x: 606, endPoint y: 215, distance: 15.9
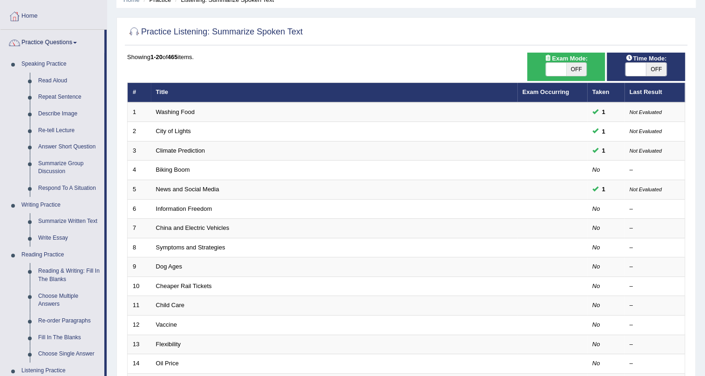
scroll to position [42, 0]
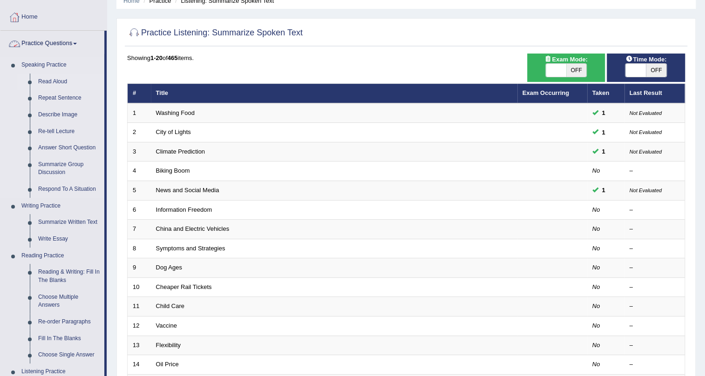
click at [47, 75] on link "Read Aloud" at bounding box center [69, 82] width 70 height 17
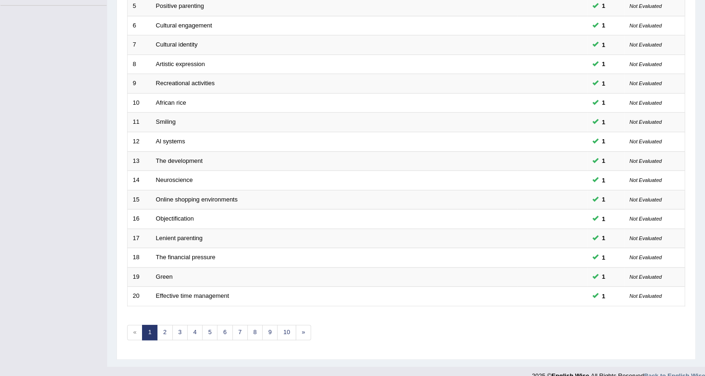
scroll to position [239, 0]
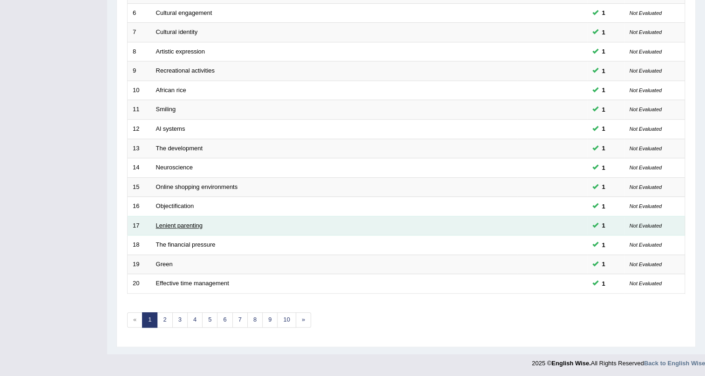
click at [167, 222] on link "Lenient parenting" at bounding box center [179, 225] width 47 height 7
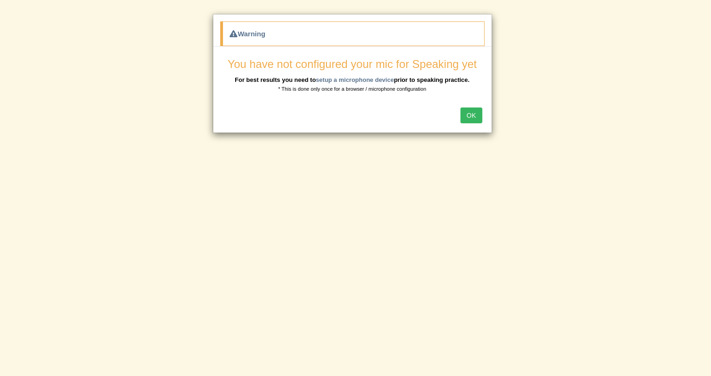
click at [466, 114] on button "OK" at bounding box center [471, 116] width 21 height 16
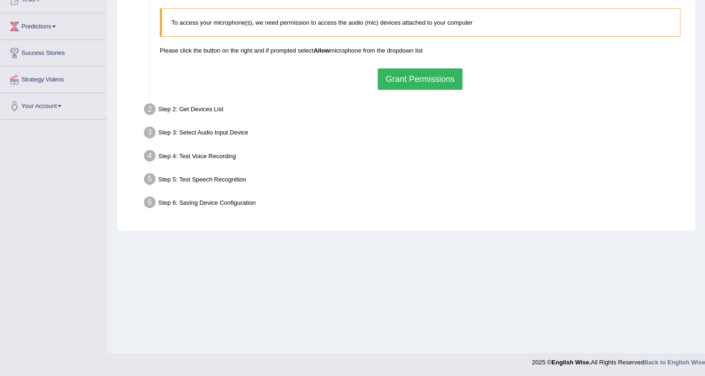
click at [421, 82] on button "Grant Permissions" at bounding box center [420, 78] width 85 height 21
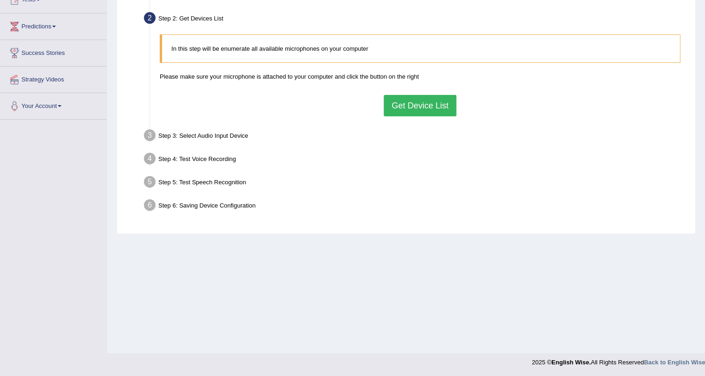
click at [412, 98] on button "Get Device List" at bounding box center [420, 105] width 73 height 21
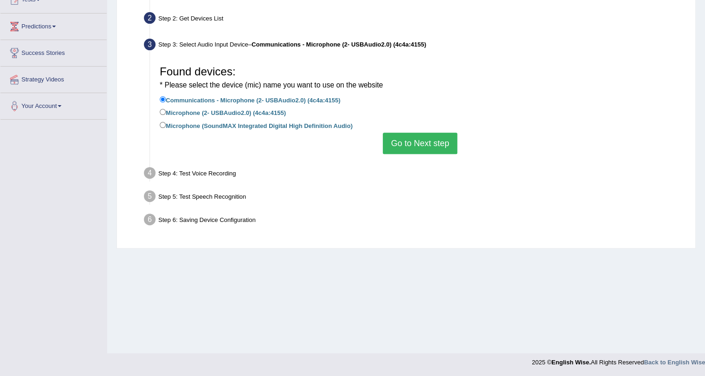
click at [415, 143] on button "Go to Next step" at bounding box center [420, 143] width 74 height 21
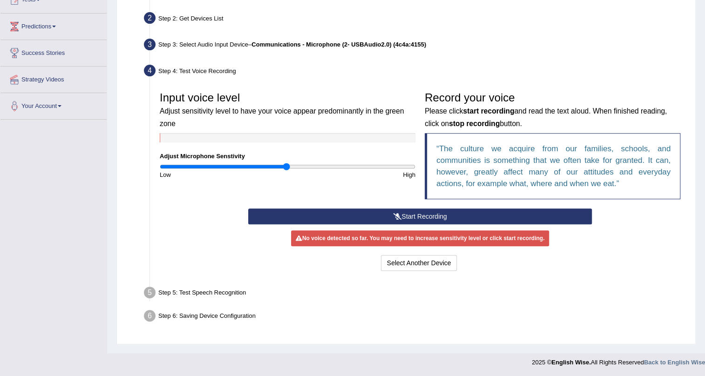
click at [359, 217] on button "Start Recording" at bounding box center [420, 217] width 344 height 16
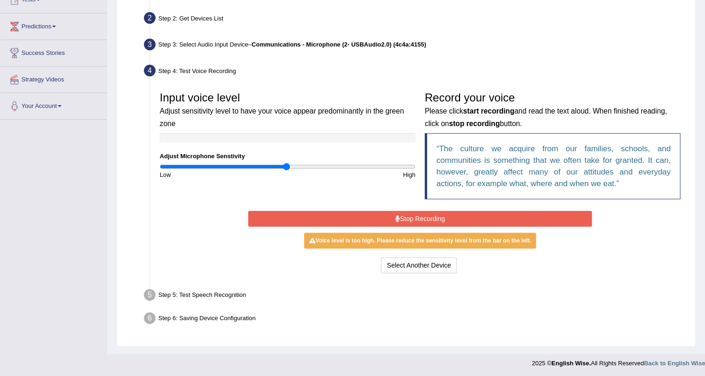
click at [254, 222] on button "Stop Recording" at bounding box center [420, 219] width 344 height 16
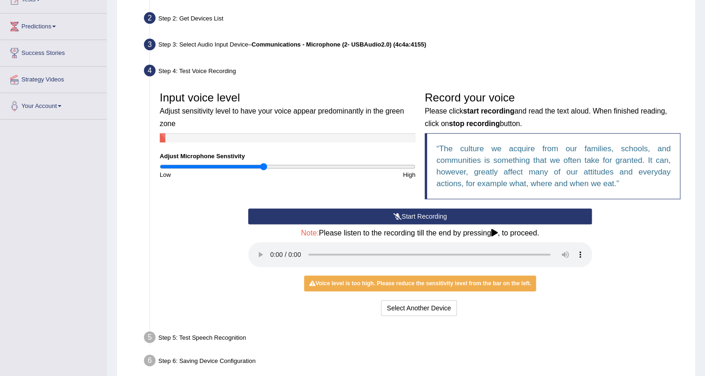
type input "0.82"
click at [264, 166] on input "range" at bounding box center [288, 166] width 256 height 7
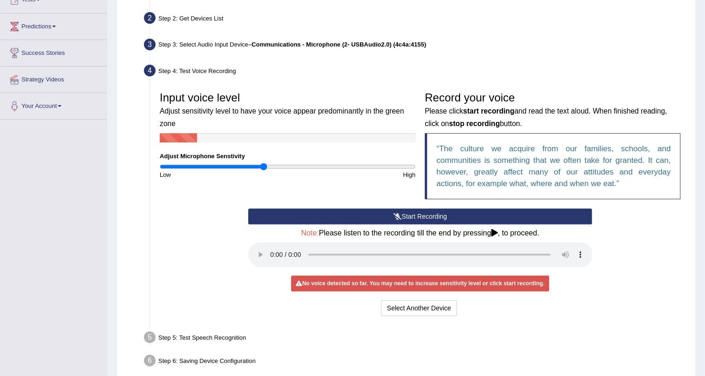
click at [274, 214] on button "Start Recording" at bounding box center [420, 217] width 344 height 16
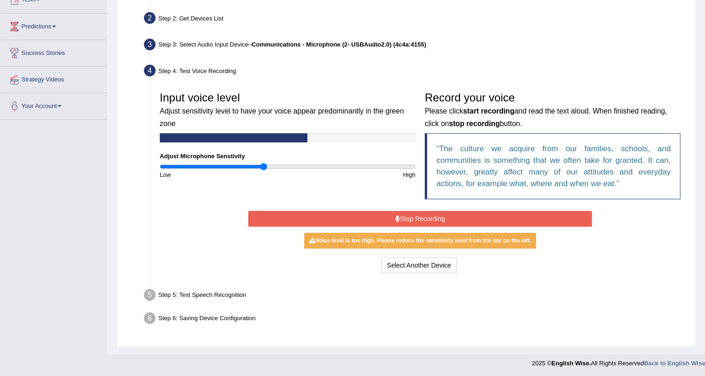
click at [274, 214] on button "Stop Recording" at bounding box center [420, 219] width 344 height 16
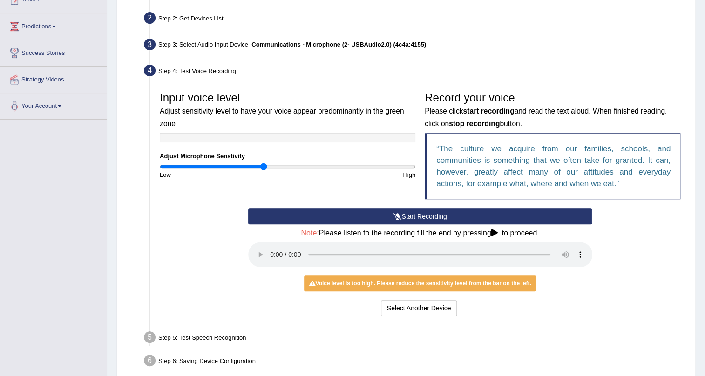
click at [259, 221] on button "Start Recording" at bounding box center [420, 217] width 344 height 16
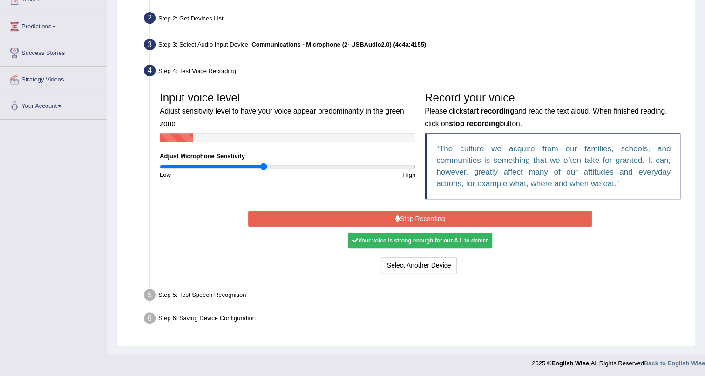
click at [259, 221] on button "Stop Recording" at bounding box center [420, 219] width 344 height 16
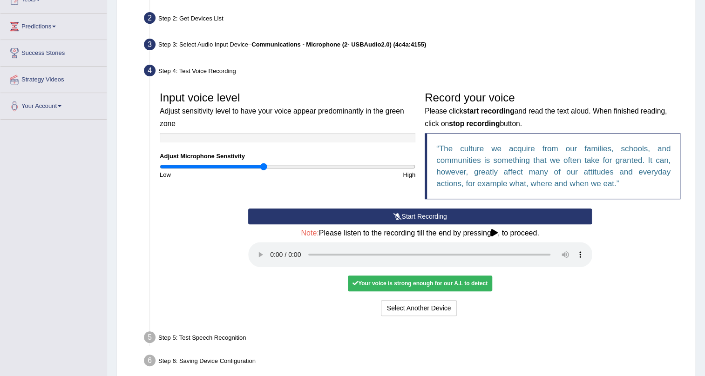
scroll to position [156, 0]
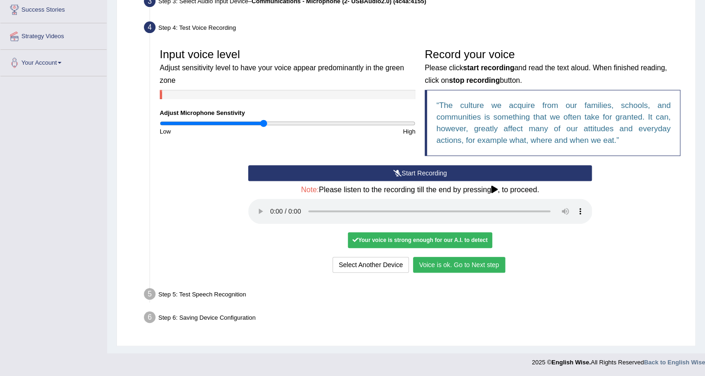
click at [439, 271] on button "Voice is ok. Go to Next step" at bounding box center [459, 265] width 92 height 16
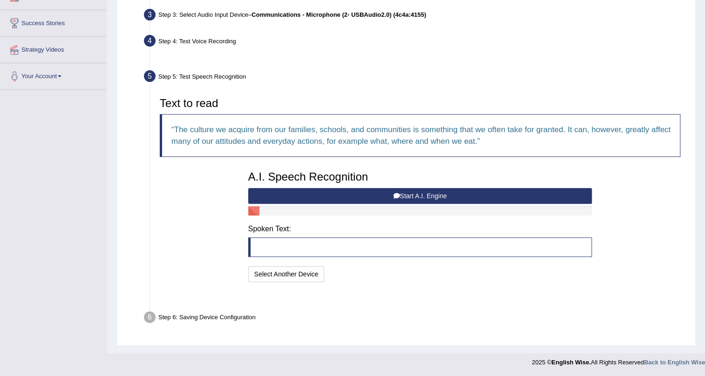
scroll to position [119, 0]
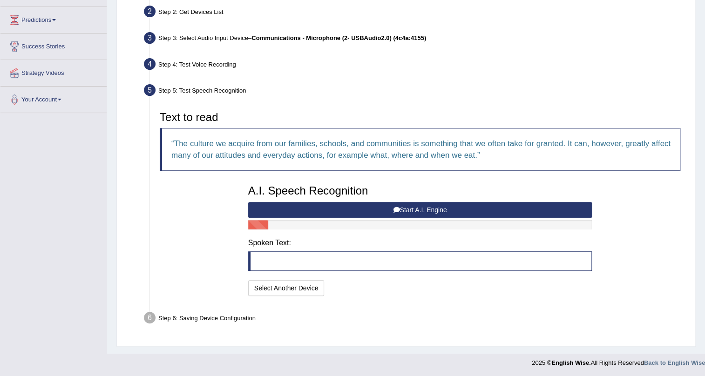
click at [480, 215] on button "Start A.I. Engine" at bounding box center [420, 210] width 344 height 16
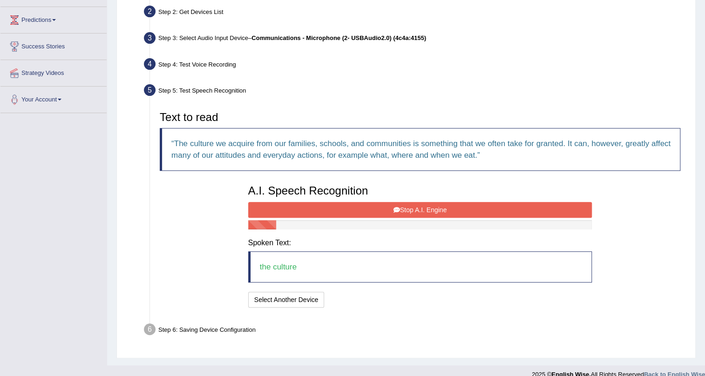
click at [480, 215] on button "Stop A.I. Engine" at bounding box center [420, 210] width 344 height 16
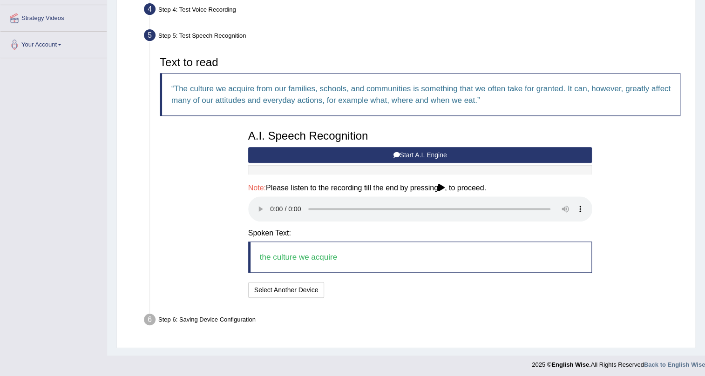
scroll to position [176, 0]
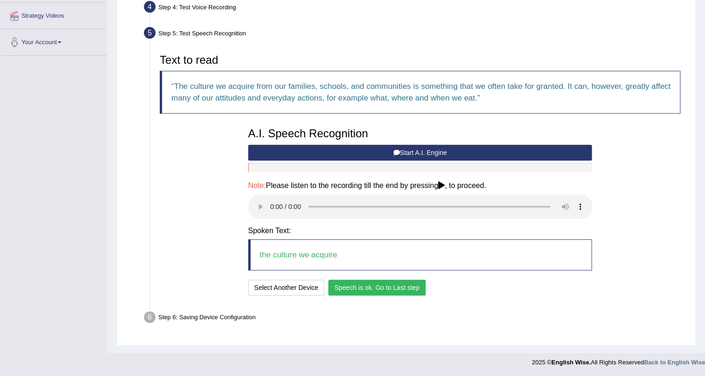
click at [355, 289] on button "Speech is ok. Go to Last step" at bounding box center [376, 288] width 97 height 16
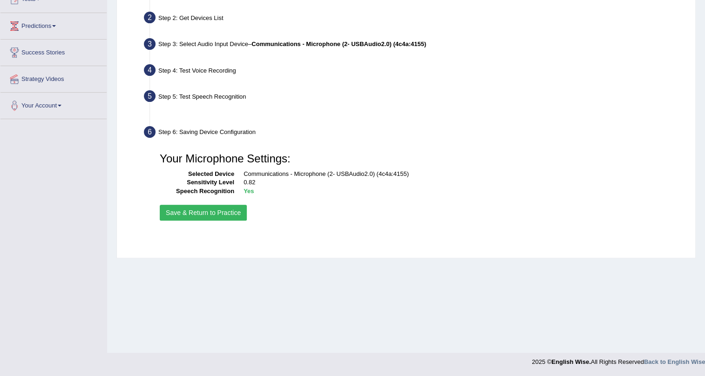
scroll to position [112, 0]
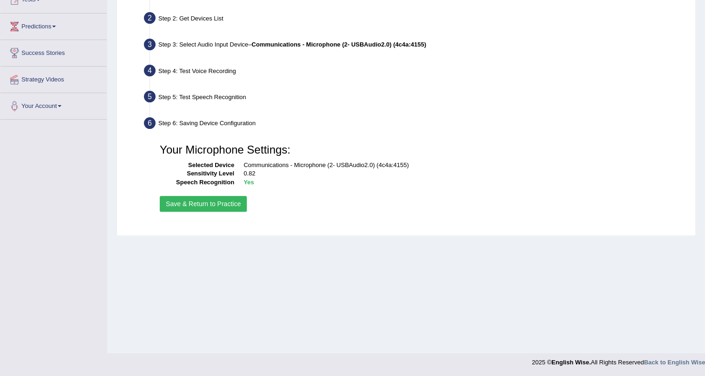
click at [207, 204] on button "Save & Return to Practice" at bounding box center [203, 204] width 87 height 16
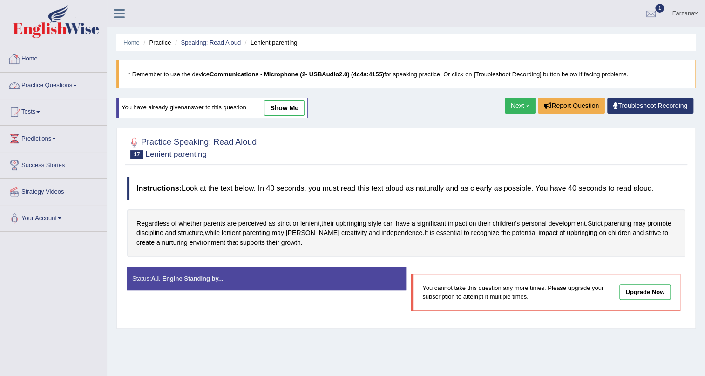
click at [30, 89] on link "Practice Questions" at bounding box center [53, 84] width 106 height 23
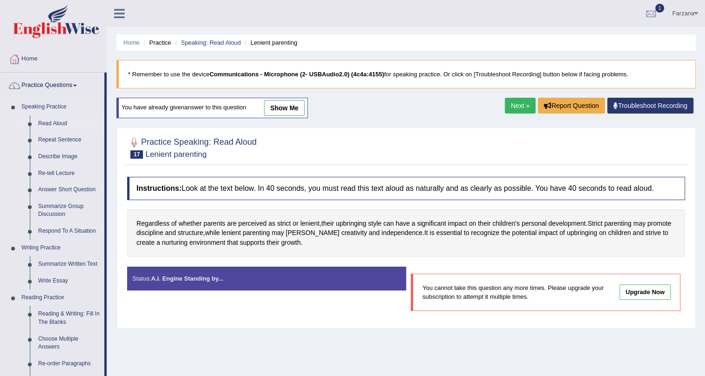
click at [47, 119] on link "Read Aloud" at bounding box center [69, 124] width 70 height 17
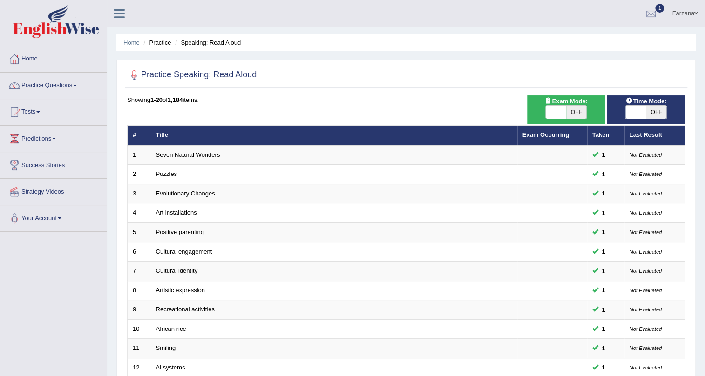
click at [633, 108] on span at bounding box center [636, 112] width 20 height 13
checkbox input "true"
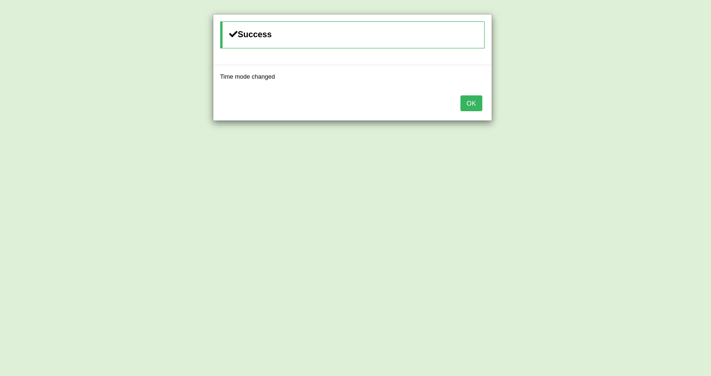
click at [470, 104] on button "OK" at bounding box center [471, 104] width 21 height 16
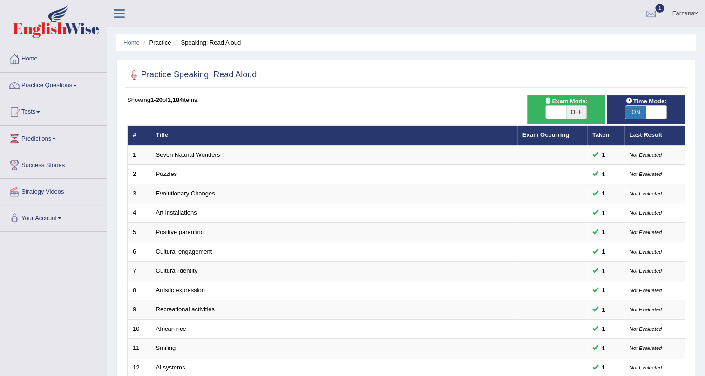
click at [559, 111] on span at bounding box center [556, 112] width 20 height 13
click at [558, 115] on span at bounding box center [556, 112] width 20 height 13
checkbox input "true"
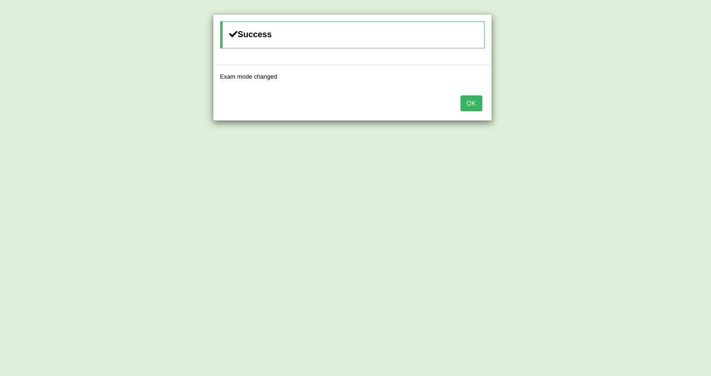
click at [479, 106] on button "OK" at bounding box center [471, 104] width 21 height 16
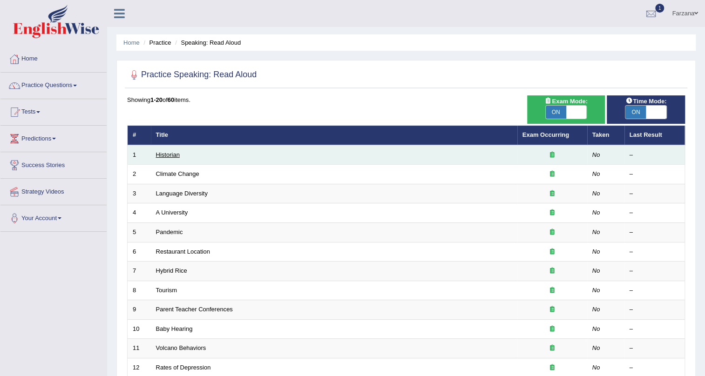
click at [168, 154] on link "Historian" at bounding box center [168, 154] width 24 height 7
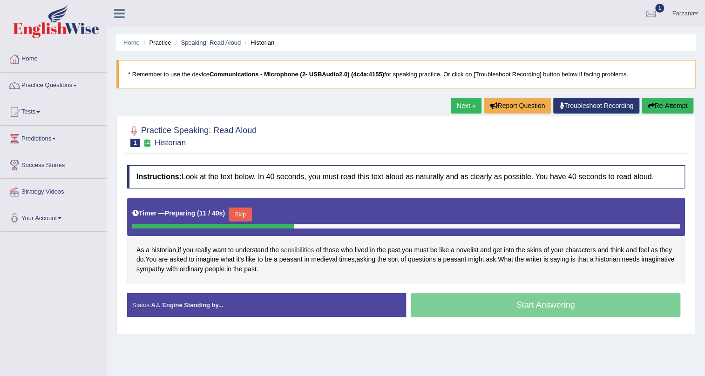
click at [305, 248] on span "sensibilities" at bounding box center [298, 251] width 34 height 10
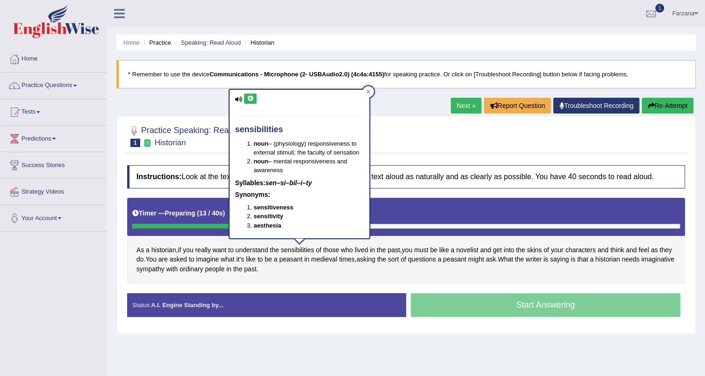
click at [244, 101] on button at bounding box center [250, 99] width 13 height 10
click at [472, 249] on span "novelist" at bounding box center [468, 251] width 22 height 10
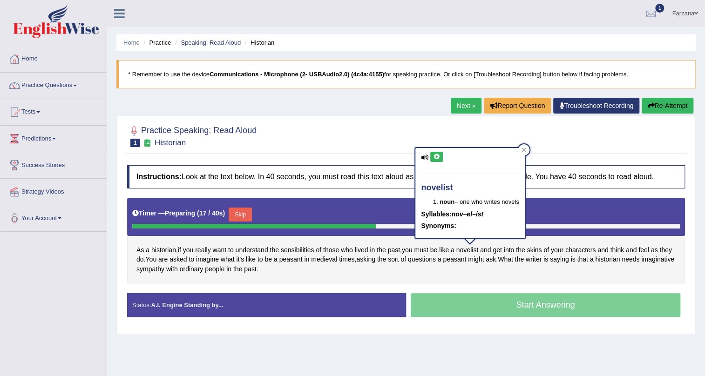
click at [436, 154] on icon at bounding box center [436, 157] width 7 height 6
click at [455, 253] on span "a" at bounding box center [453, 251] width 4 height 10
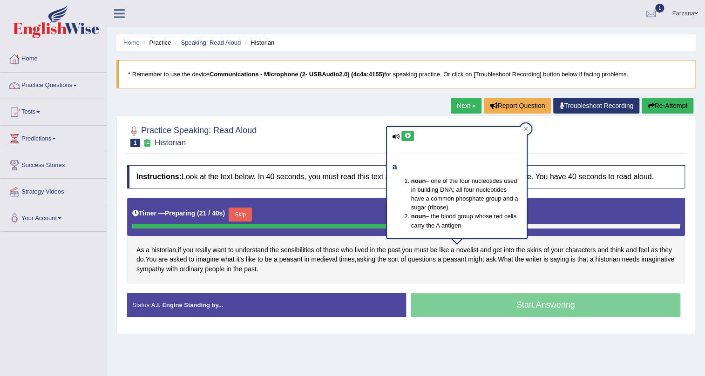
click at [403, 140] on button at bounding box center [408, 136] width 13 height 10
click at [456, 255] on span "peasant" at bounding box center [454, 260] width 23 height 10
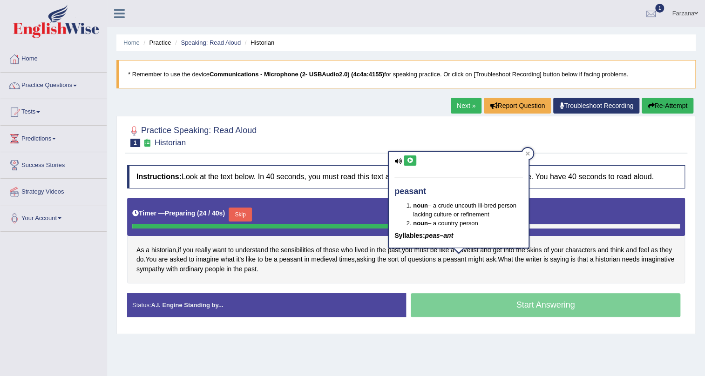
click at [411, 160] on icon at bounding box center [410, 161] width 7 height 6
click at [164, 266] on span "sympathy" at bounding box center [151, 270] width 28 height 10
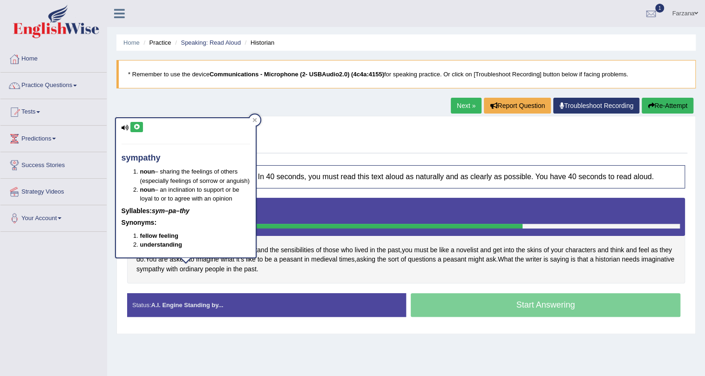
click at [136, 124] on icon at bounding box center [136, 127] width 7 height 6
click at [642, 265] on span "imaginative" at bounding box center [658, 260] width 33 height 10
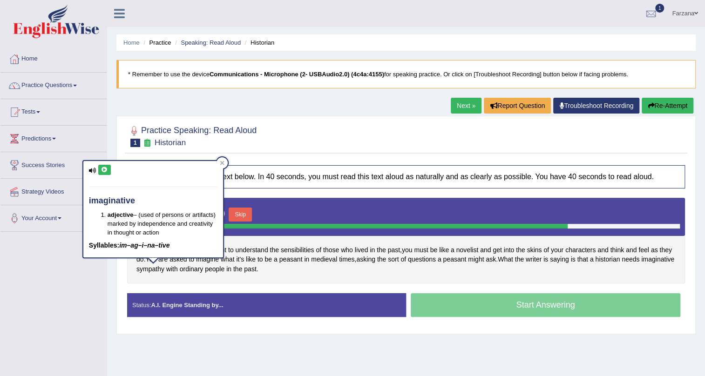
click at [105, 171] on icon at bounding box center [104, 170] width 7 height 6
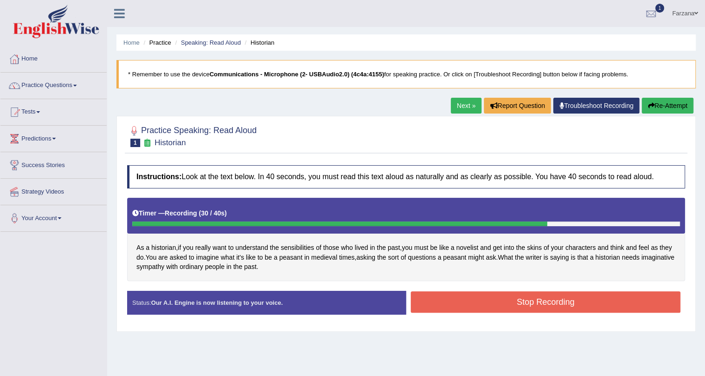
click at [503, 300] on button "Stop Recording" at bounding box center [546, 302] width 270 height 21
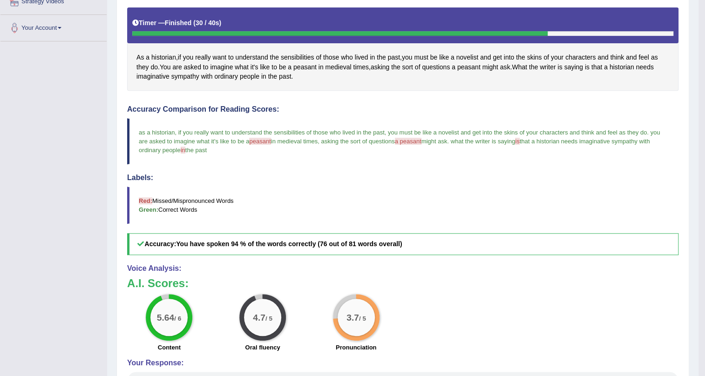
scroll to position [212, 0]
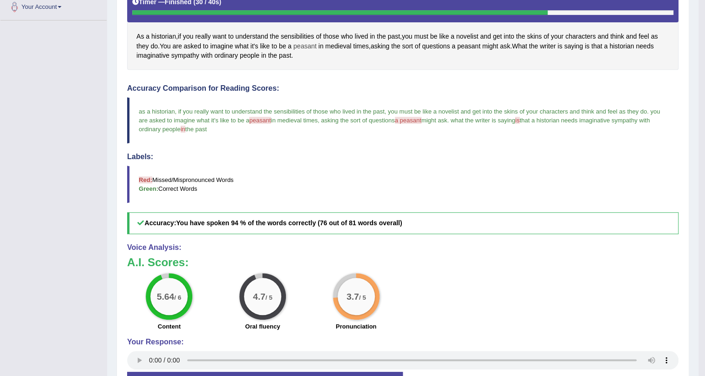
click at [301, 43] on span "peasant" at bounding box center [305, 46] width 23 height 10
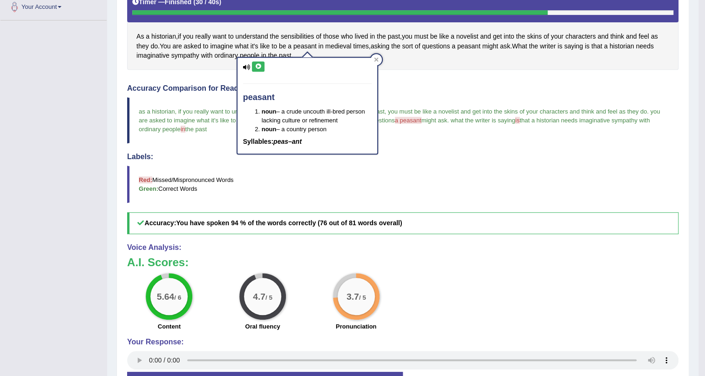
click at [253, 62] on button at bounding box center [258, 66] width 13 height 10
click at [499, 102] on blockquote "as a historian , if you really want to understand the sensibilities of those wh…" at bounding box center [403, 120] width 552 height 46
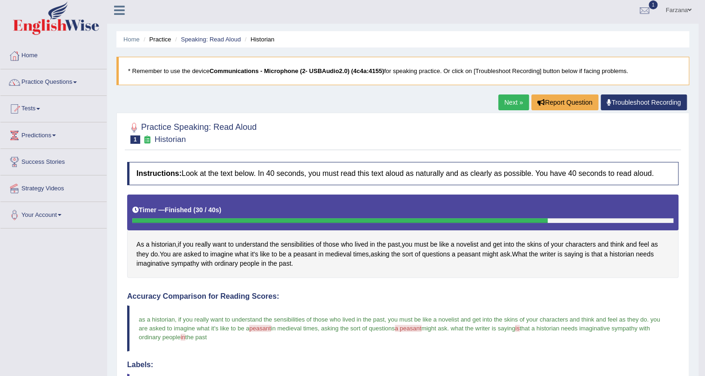
scroll to position [3, 0]
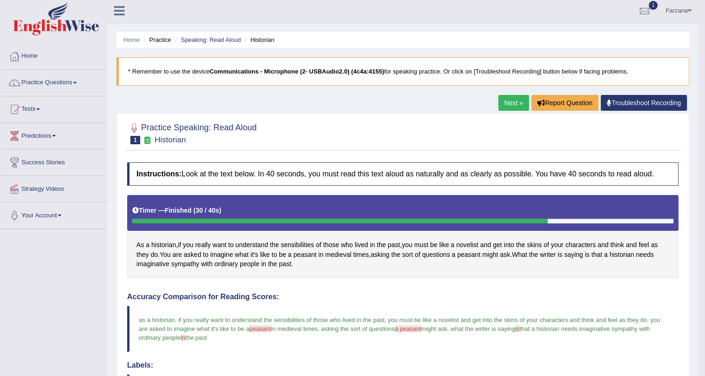
click at [509, 103] on link "Next »" at bounding box center [514, 103] width 31 height 16
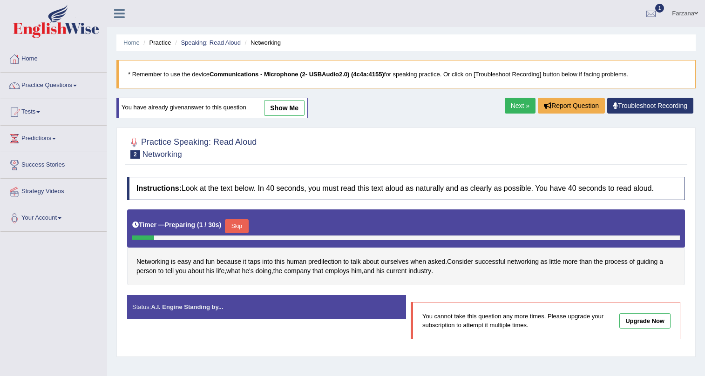
click at [519, 107] on link "Next »" at bounding box center [520, 106] width 31 height 16
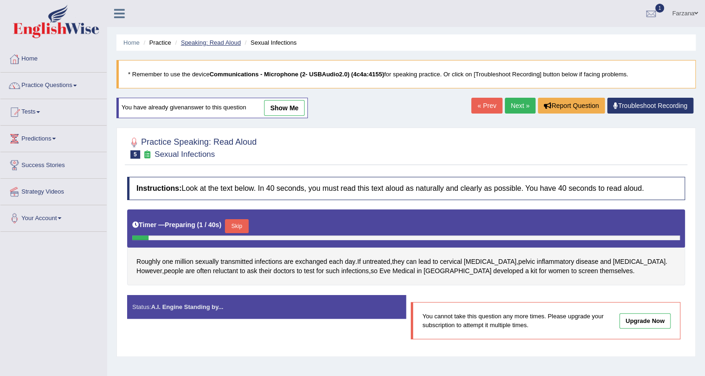
click at [206, 43] on link "Speaking: Read Aloud" at bounding box center [211, 42] width 60 height 7
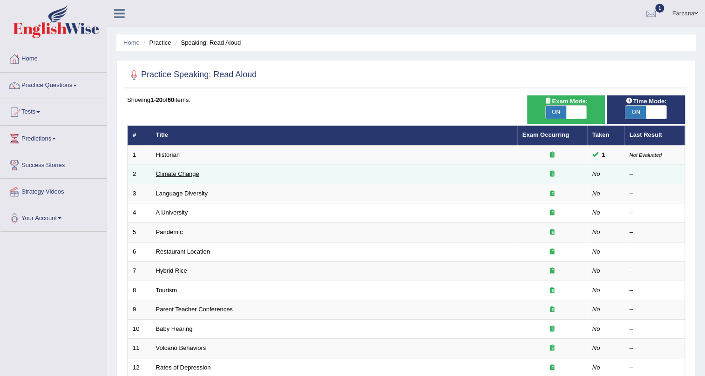
click at [173, 174] on link "Climate Change" at bounding box center [177, 174] width 43 height 7
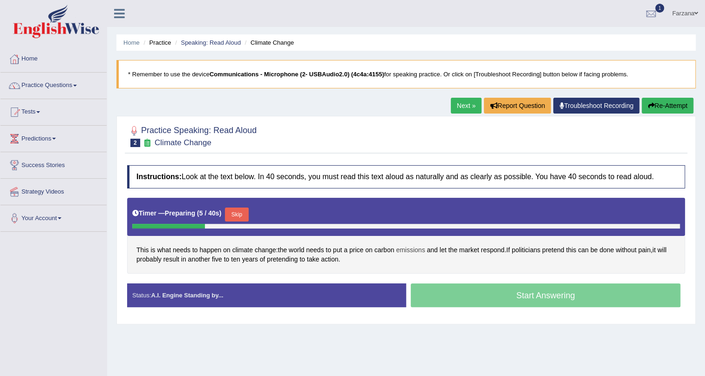
click at [416, 249] on span "emissions" at bounding box center [410, 251] width 29 height 10
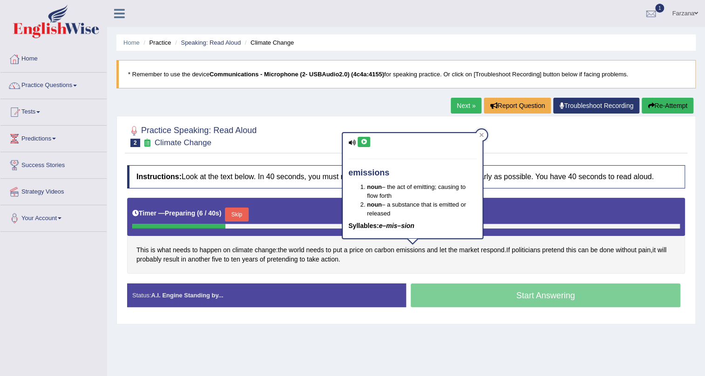
click at [362, 143] on icon at bounding box center [364, 142] width 7 height 6
click at [539, 254] on span "politicians" at bounding box center [526, 251] width 28 height 10
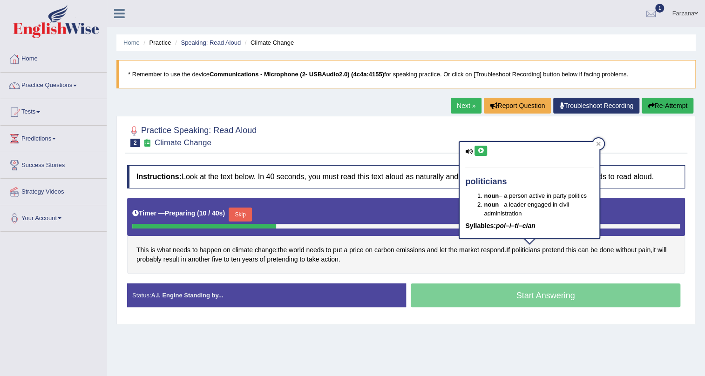
click at [489, 152] on div "politicians noun – a person active in party politics noun – a leader engaged in…" at bounding box center [530, 190] width 140 height 96
click at [484, 144] on div "politicians noun – a person active in party politics noun – a leader engaged in…" at bounding box center [530, 190] width 140 height 96
click at [482, 148] on icon at bounding box center [481, 151] width 7 height 6
click at [241, 218] on button "Skip" at bounding box center [240, 215] width 23 height 14
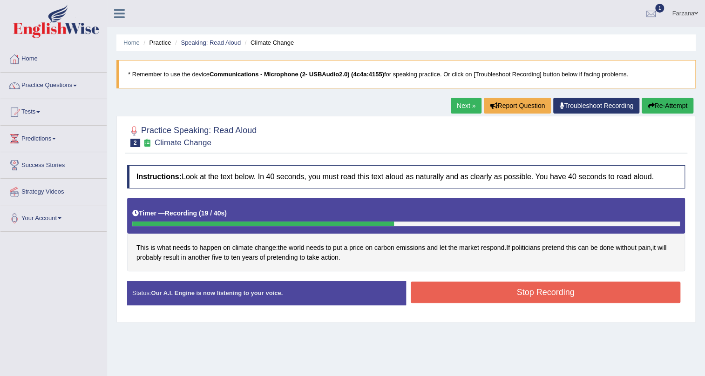
click at [444, 293] on button "Stop Recording" at bounding box center [546, 292] width 270 height 21
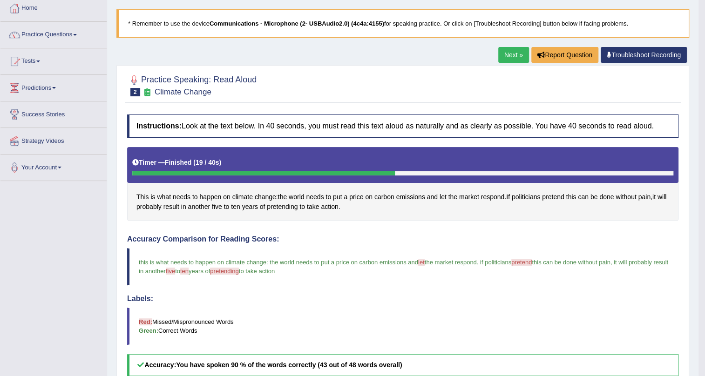
scroll to position [16, 0]
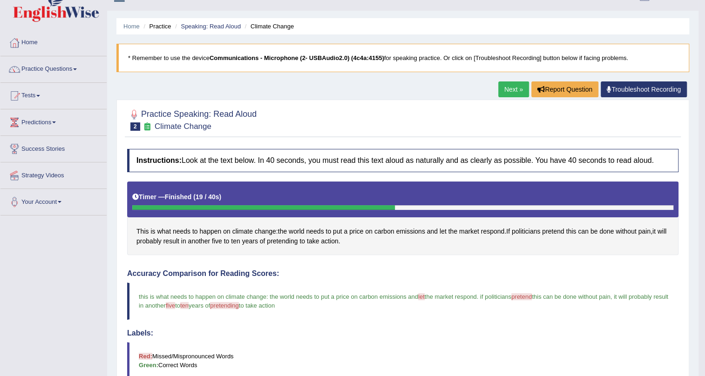
click at [507, 91] on link "Next »" at bounding box center [514, 90] width 31 height 16
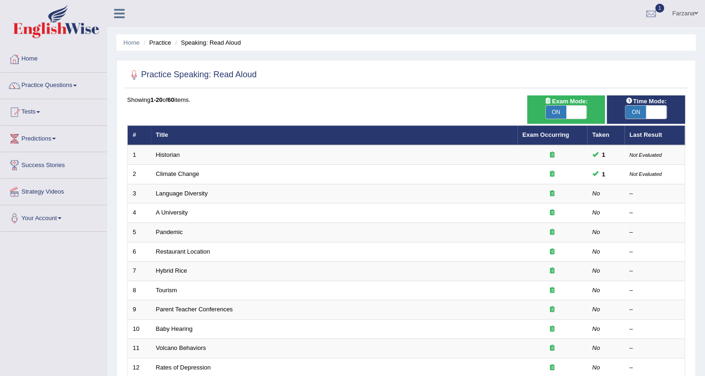
click at [179, 192] on link "Language Diversity" at bounding box center [182, 193] width 52 height 7
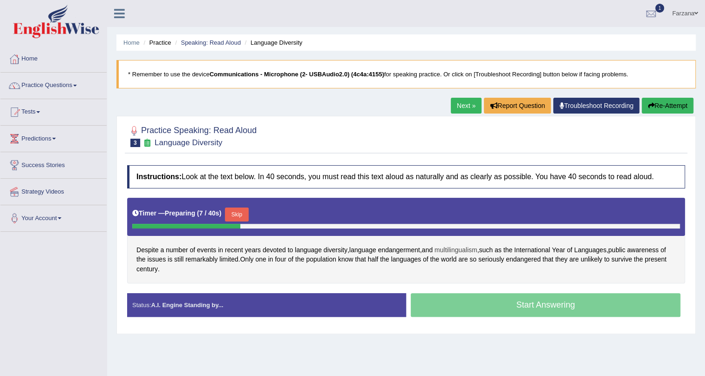
click at [455, 247] on span "multilingualism" at bounding box center [456, 251] width 43 height 10
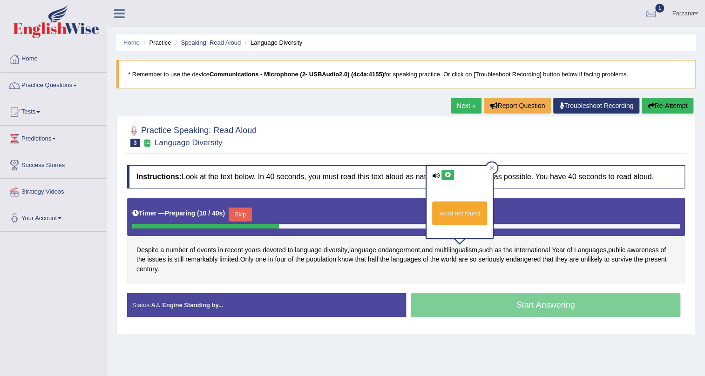
click at [451, 177] on button at bounding box center [448, 175] width 13 height 10
click at [247, 215] on button "Skip" at bounding box center [240, 215] width 23 height 14
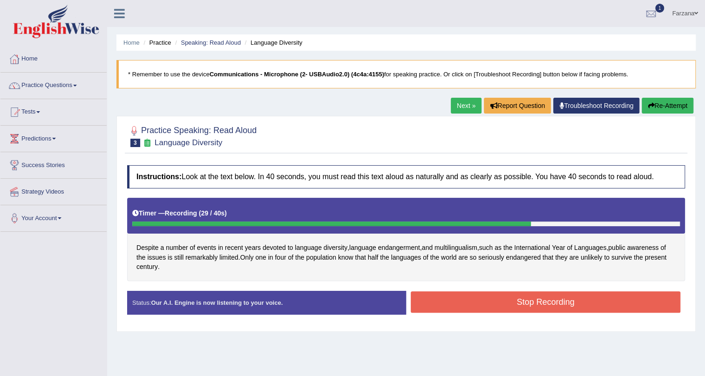
click at [554, 298] on button "Stop Recording" at bounding box center [546, 302] width 270 height 21
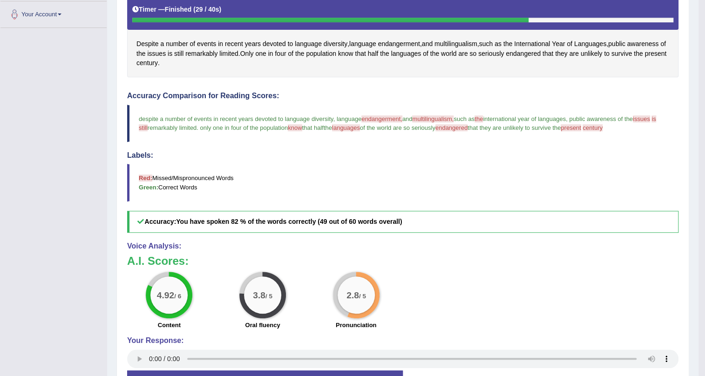
scroll to position [163, 0]
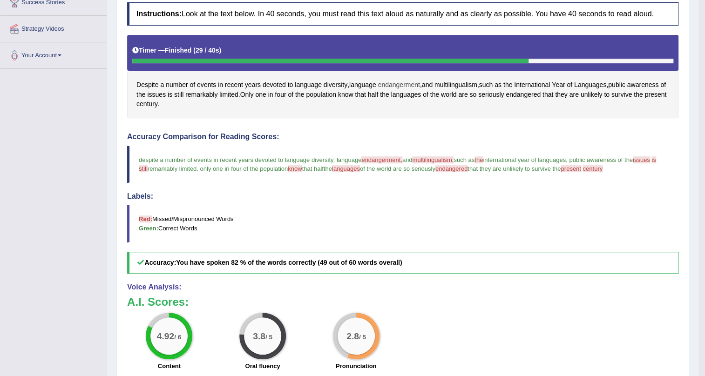
click at [396, 83] on span "endangerment" at bounding box center [399, 85] width 42 height 10
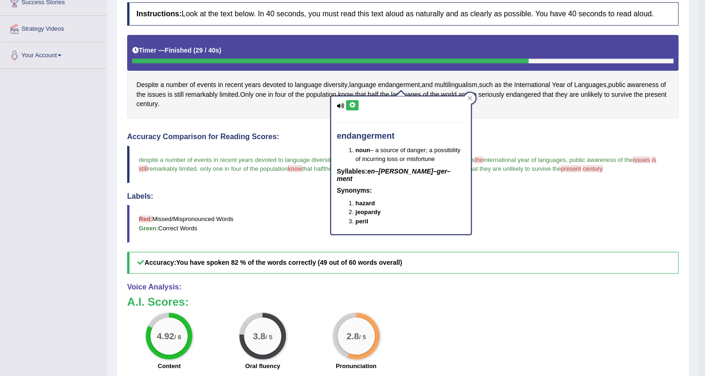
click at [353, 105] on icon at bounding box center [352, 105] width 7 height 6
click at [584, 214] on blockquote "Red: Missed/Mispronounced Words Green: Correct Words" at bounding box center [403, 223] width 552 height 37
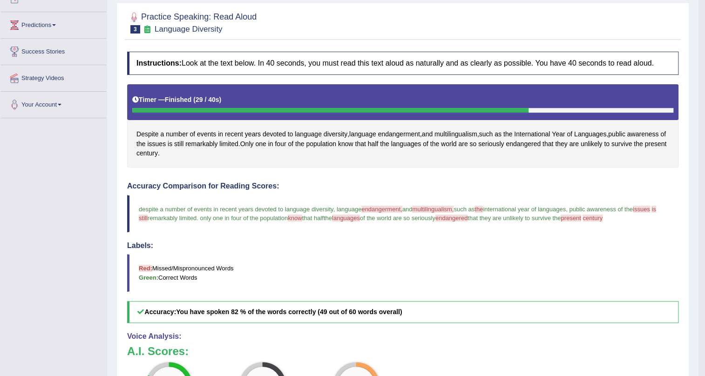
scroll to position [0, 0]
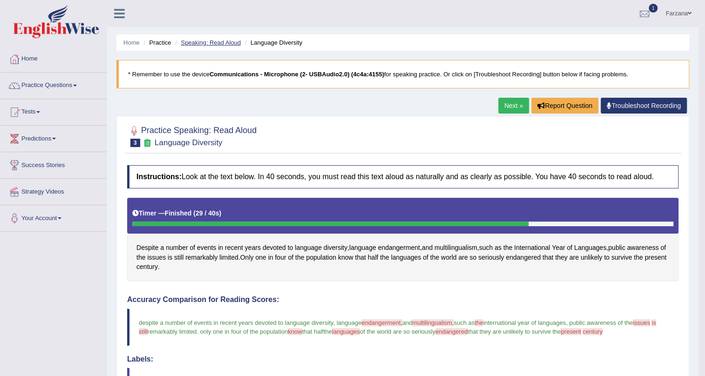
click at [208, 39] on link "Speaking: Read Aloud" at bounding box center [211, 42] width 60 height 7
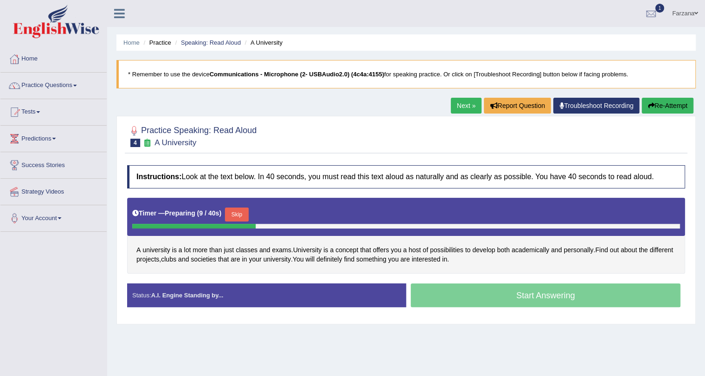
click at [248, 212] on button "Skip" at bounding box center [236, 215] width 23 height 14
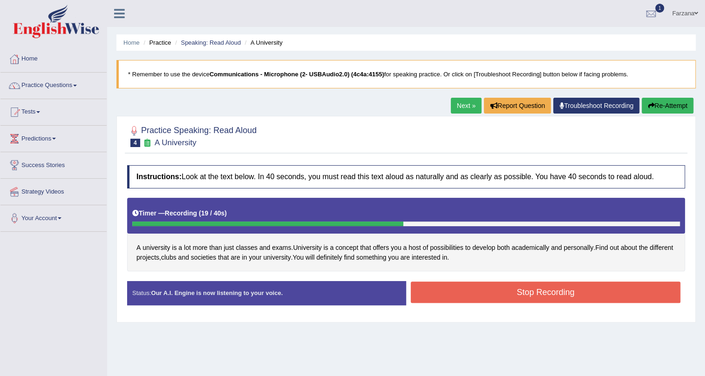
click at [450, 294] on button "Stop Recording" at bounding box center [546, 292] width 270 height 21
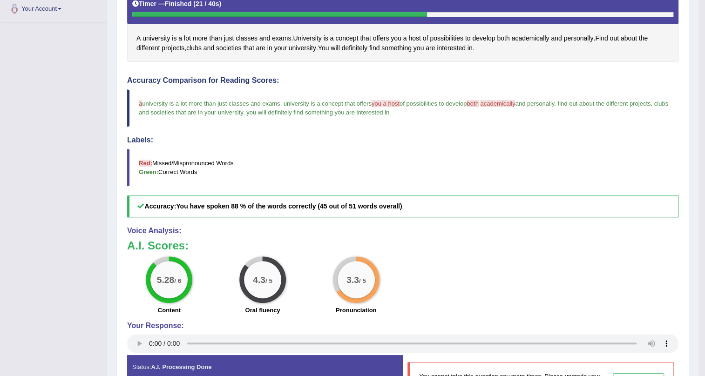
scroll to position [196, 0]
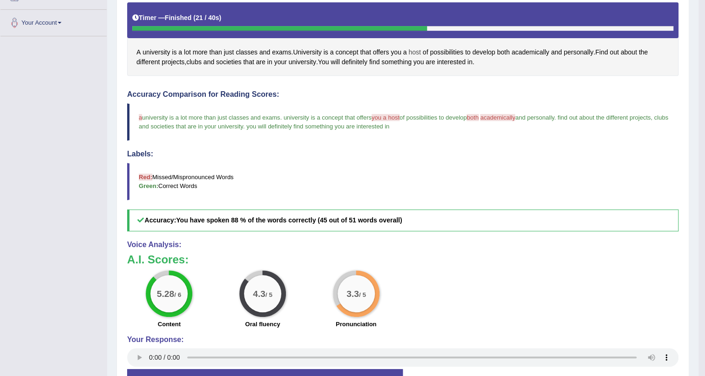
click at [418, 51] on span "host" at bounding box center [415, 53] width 12 height 10
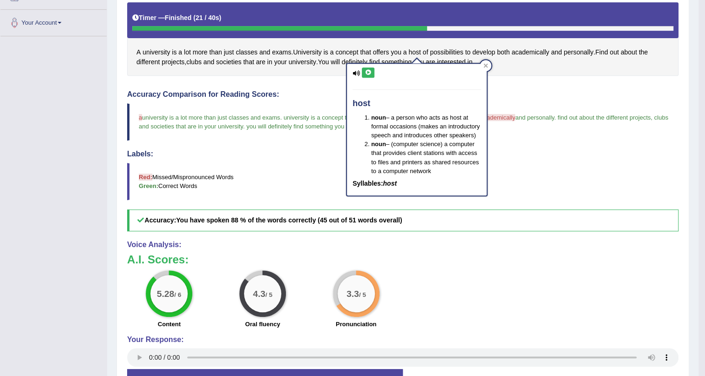
click at [369, 75] on button at bounding box center [368, 73] width 13 height 10
click at [526, 130] on blockquote "a university is a lot more than just classes and exams . university is a concep…" at bounding box center [403, 121] width 552 height 37
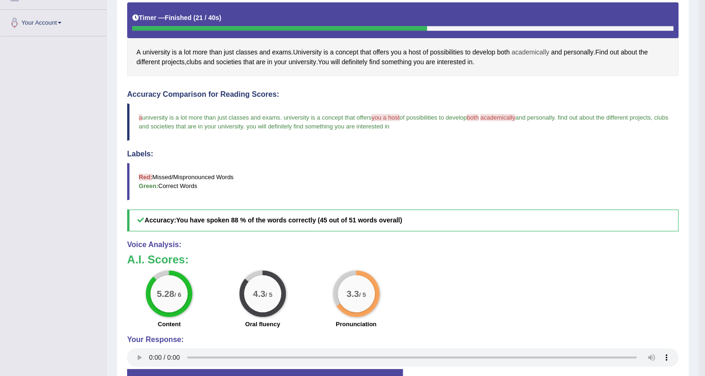
click at [519, 52] on span "academically" at bounding box center [531, 53] width 38 height 10
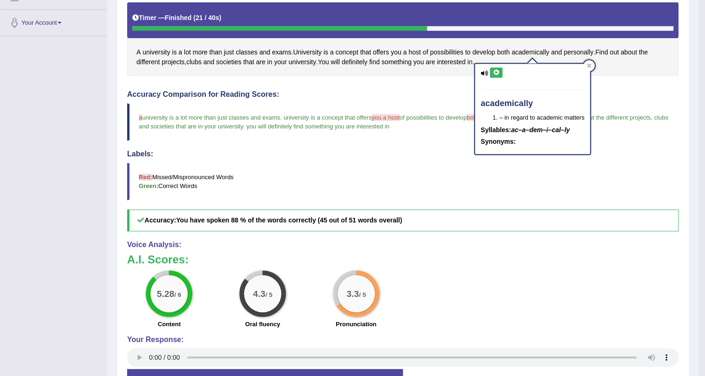
click at [492, 74] on button at bounding box center [496, 73] width 13 height 10
click at [448, 124] on blockquote "a university is a lot more than just classes and exams . university is a concep…" at bounding box center [403, 121] width 552 height 37
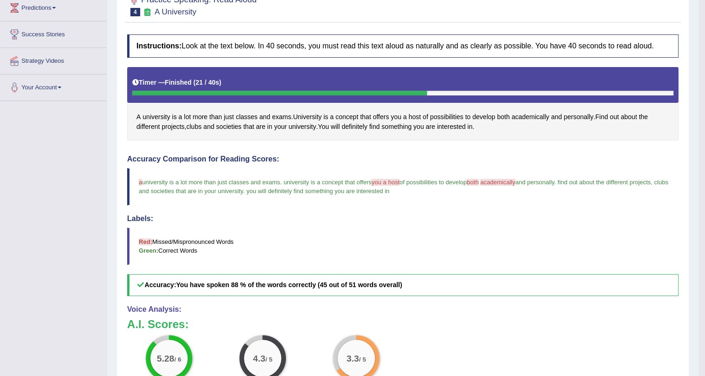
scroll to position [27, 0]
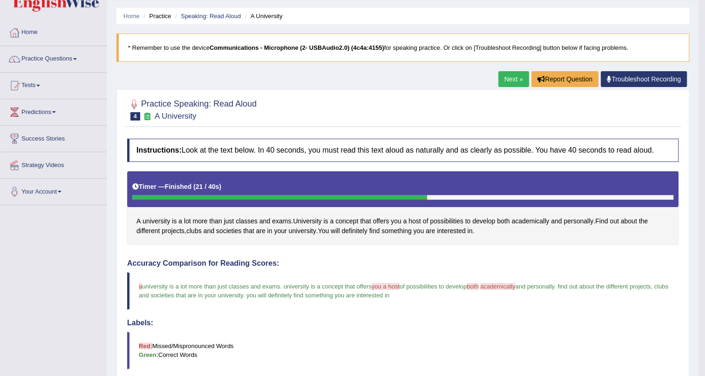
click at [194, 12] on li "Speaking: Read Aloud" at bounding box center [207, 16] width 68 height 9
click at [212, 17] on link "Speaking: Read Aloud" at bounding box center [211, 16] width 60 height 7
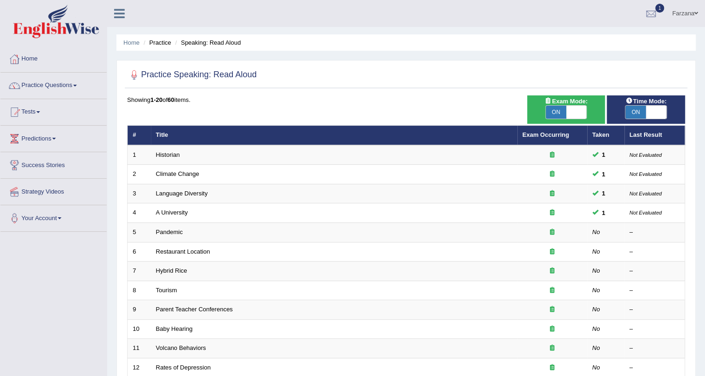
drag, startPoint x: 0, startPoint y: 0, endPoint x: 348, endPoint y: 60, distance: 353.1
click at [348, 60] on div "Home Practice Speaking: Read Aloud Practice Speaking: Read Aloud Time Mode: ON …" at bounding box center [406, 297] width 598 height 594
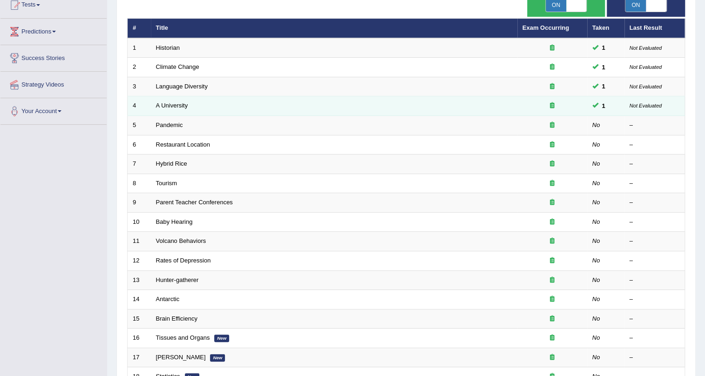
scroll to position [127, 0]
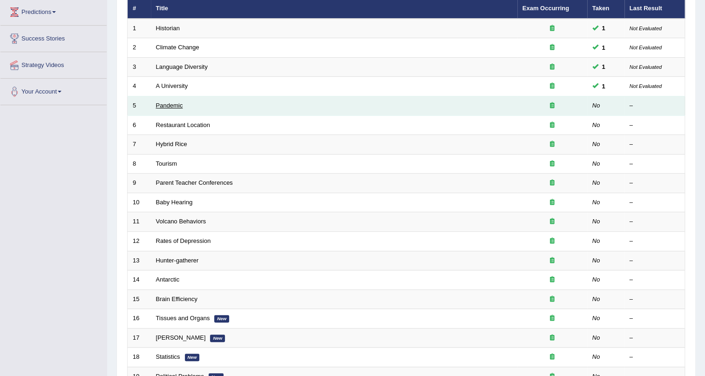
click at [177, 105] on link "Pandemic" at bounding box center [169, 105] width 27 height 7
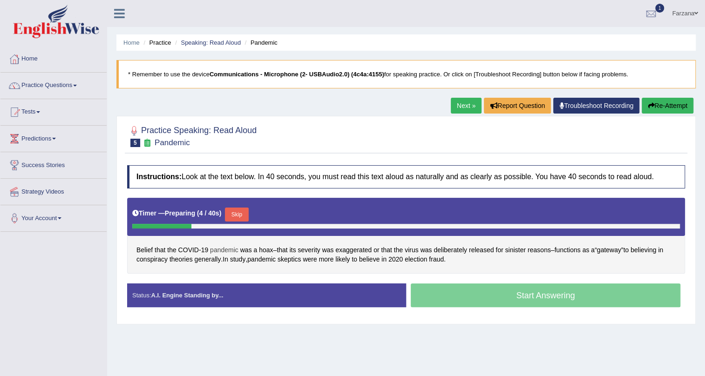
click at [225, 252] on span "pandemic" at bounding box center [224, 251] width 28 height 10
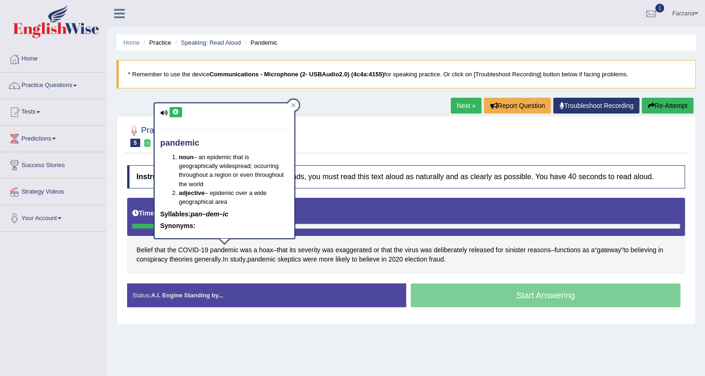
click at [182, 110] on button at bounding box center [176, 112] width 13 height 10
click at [465, 248] on span "deliberately" at bounding box center [451, 251] width 34 height 10
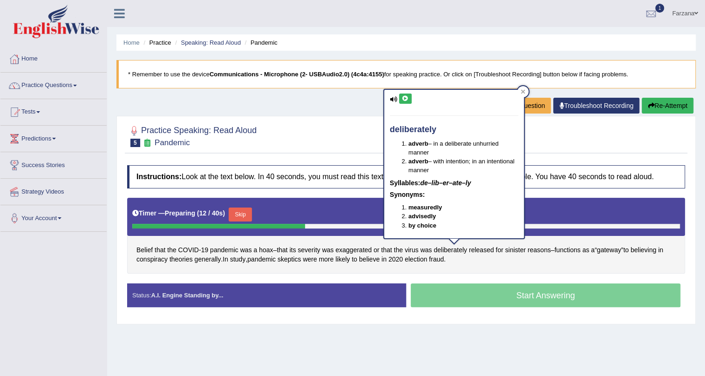
click at [407, 101] on icon at bounding box center [405, 99] width 7 height 6
click at [154, 260] on span "conspiracy" at bounding box center [152, 260] width 31 height 10
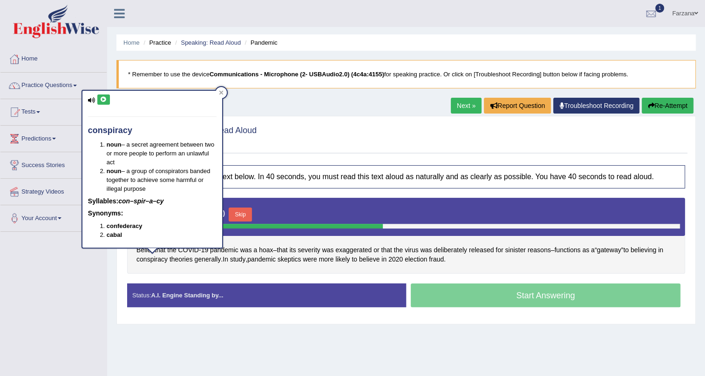
click at [101, 97] on icon at bounding box center [103, 100] width 7 height 6
click at [298, 261] on span "skeptics" at bounding box center [290, 260] width 24 height 10
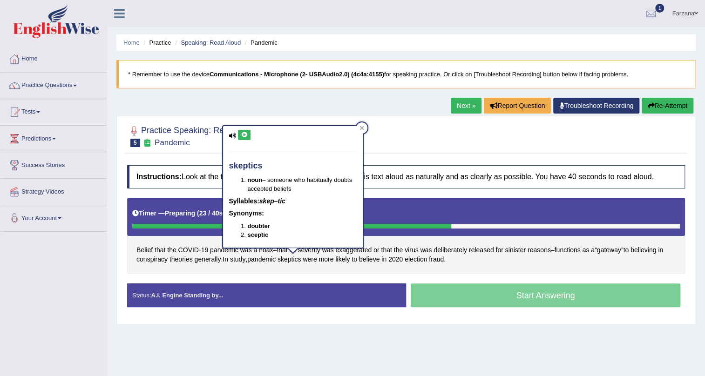
click at [408, 143] on div at bounding box center [406, 136] width 558 height 28
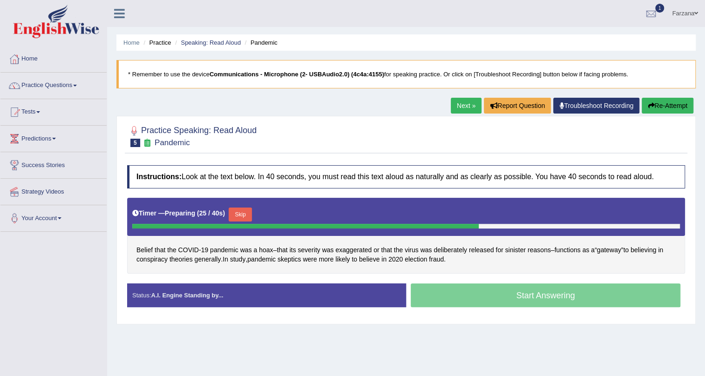
click at [245, 212] on button "Skip" at bounding box center [240, 215] width 23 height 14
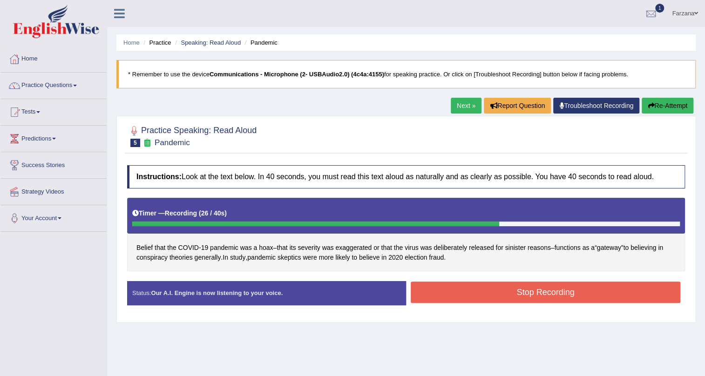
click at [427, 291] on button "Stop Recording" at bounding box center [546, 292] width 270 height 21
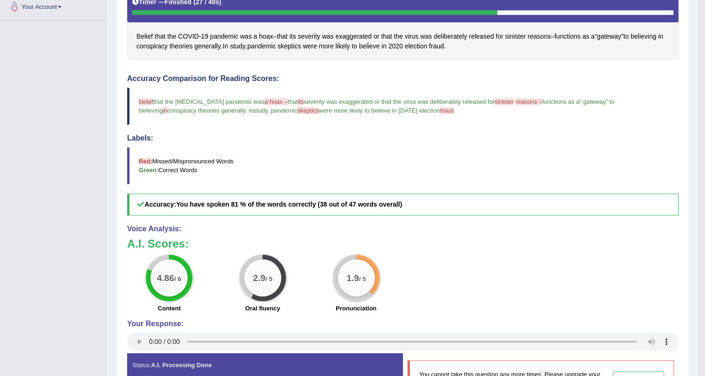
scroll to position [169, 0]
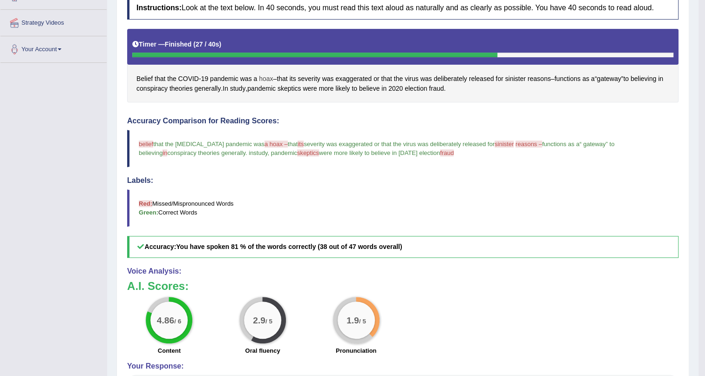
click at [264, 78] on span "hoax" at bounding box center [266, 79] width 14 height 10
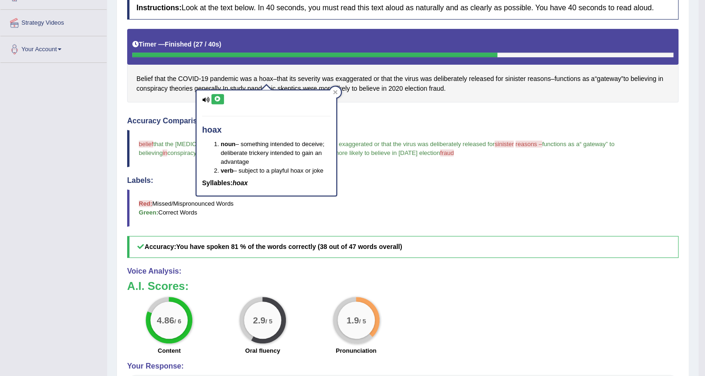
click at [214, 97] on icon at bounding box center [217, 99] width 7 height 6
click at [139, 75] on span "Belief" at bounding box center [145, 79] width 16 height 10
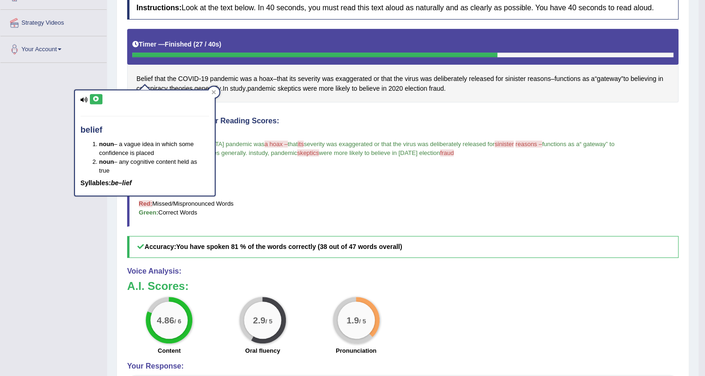
click at [97, 97] on icon at bounding box center [96, 99] width 7 height 6
click at [295, 89] on span "skeptics" at bounding box center [290, 89] width 24 height 10
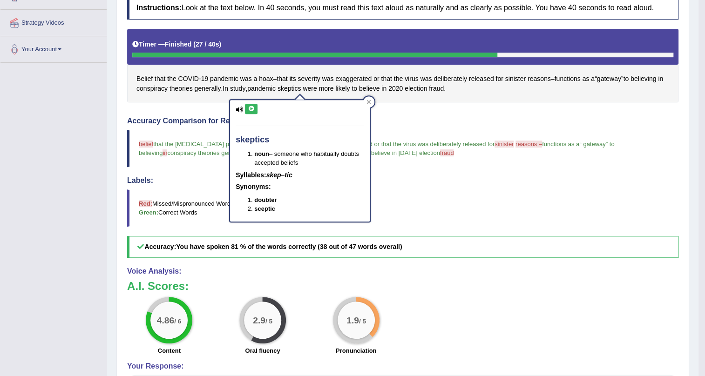
click at [241, 105] on div "skeptics noun – someone who habitually doubts accepted beliefs Syllables: skep–…" at bounding box center [300, 161] width 140 height 122
click at [246, 106] on button at bounding box center [251, 109] width 13 height 10
click at [444, 90] on span "fraud" at bounding box center [436, 89] width 15 height 10
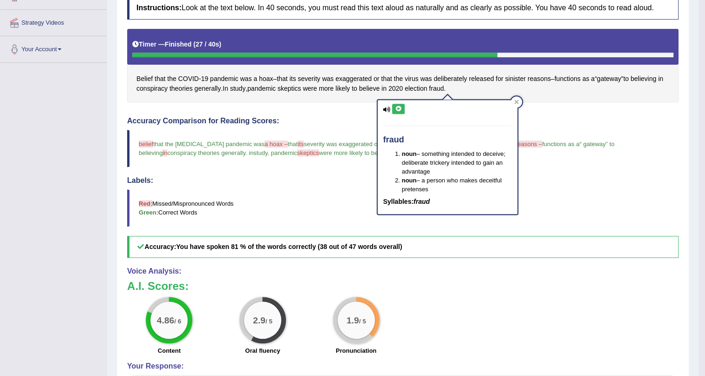
click at [399, 107] on icon at bounding box center [398, 109] width 7 height 6
click at [307, 105] on div "Instructions: Look at the text below. In 40 seconds, you must read this text al…" at bounding box center [403, 222] width 556 height 461
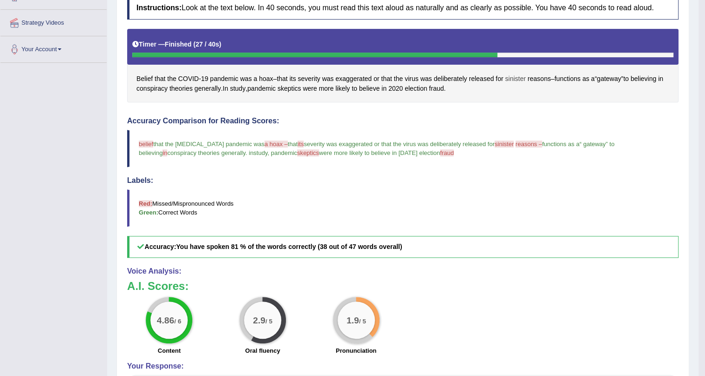
click at [521, 81] on span "sinister" at bounding box center [516, 79] width 20 height 10
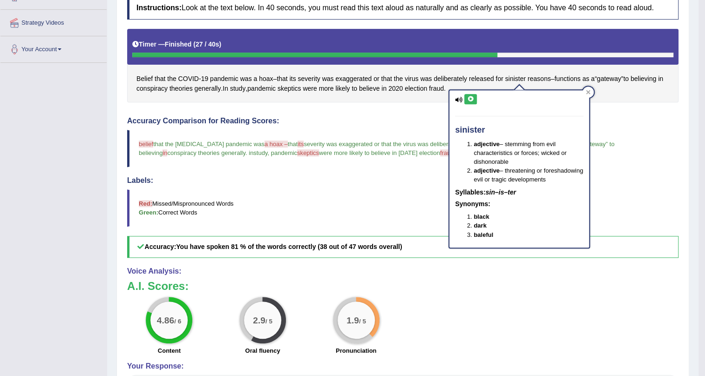
click at [470, 99] on icon at bounding box center [470, 99] width 7 height 6
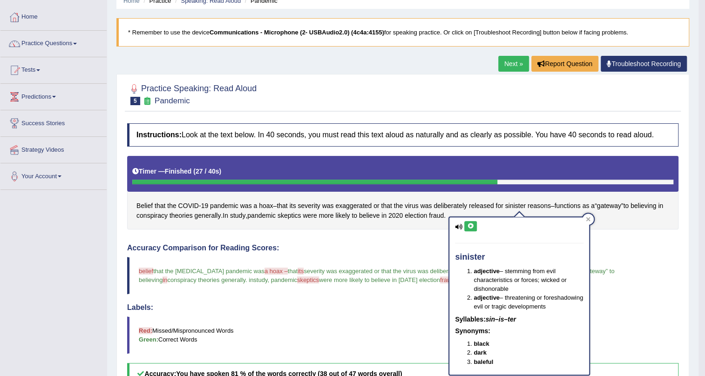
scroll to position [0, 0]
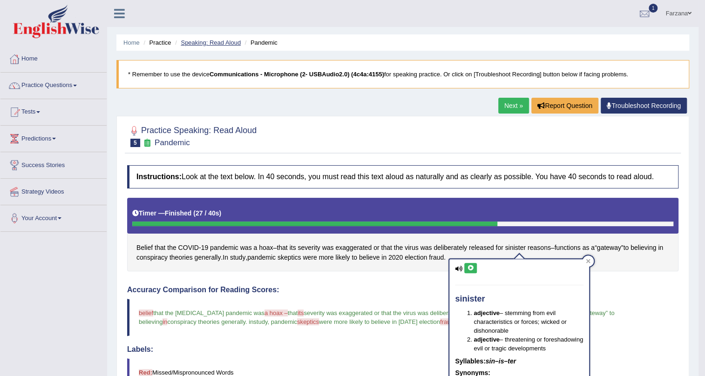
click at [228, 40] on link "Speaking: Read Aloud" at bounding box center [211, 42] width 60 height 7
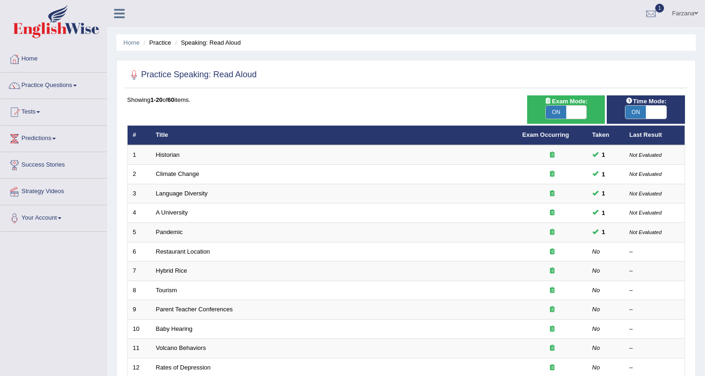
scroll to position [127, 0]
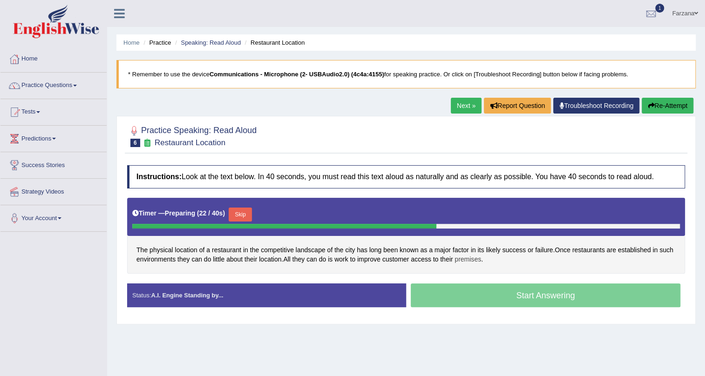
click at [478, 259] on span "premises" at bounding box center [468, 260] width 27 height 10
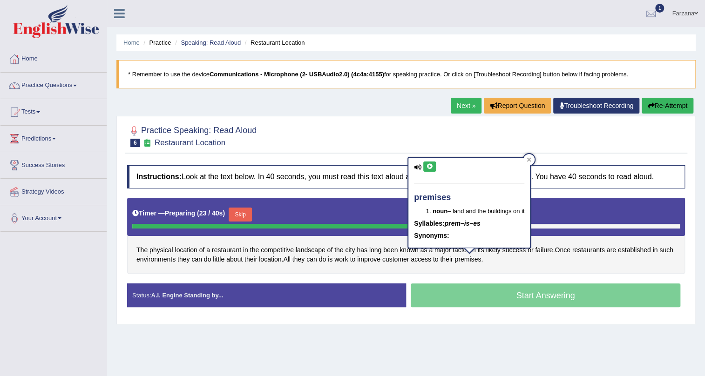
click at [430, 164] on icon at bounding box center [429, 167] width 7 height 6
click at [245, 211] on button "Skip" at bounding box center [240, 215] width 23 height 14
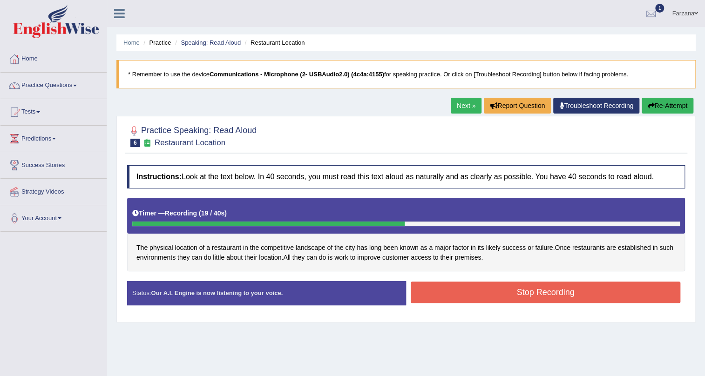
click at [442, 289] on button "Stop Recording" at bounding box center [546, 292] width 270 height 21
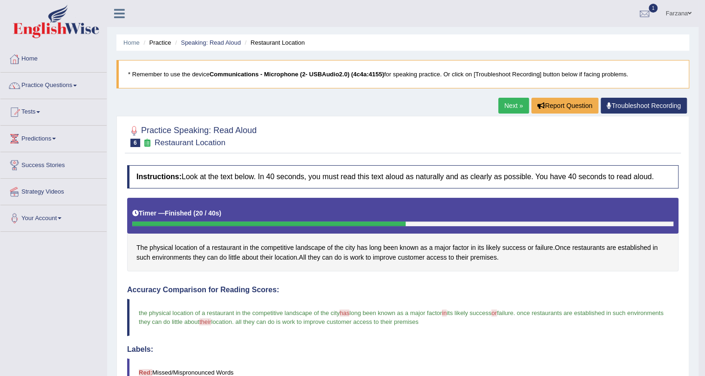
click at [480, 256] on span "premises" at bounding box center [484, 258] width 27 height 10
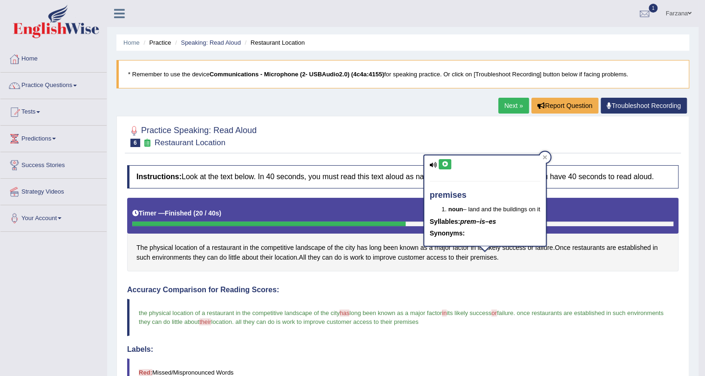
click at [444, 163] on icon at bounding box center [445, 165] width 7 height 6
click at [196, 43] on link "Speaking: Read Aloud" at bounding box center [211, 42] width 60 height 7
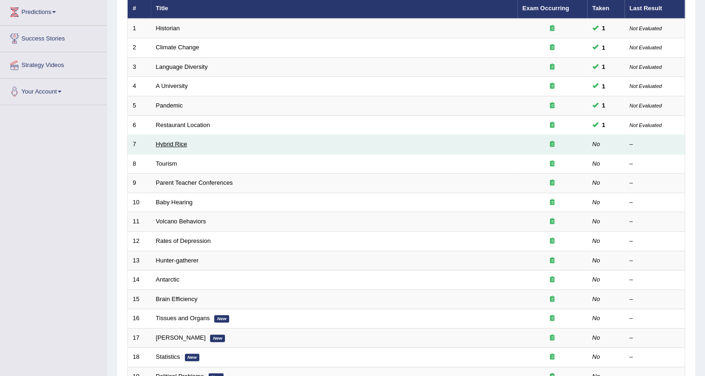
click at [170, 143] on link "Hybrid Rice" at bounding box center [171, 144] width 31 height 7
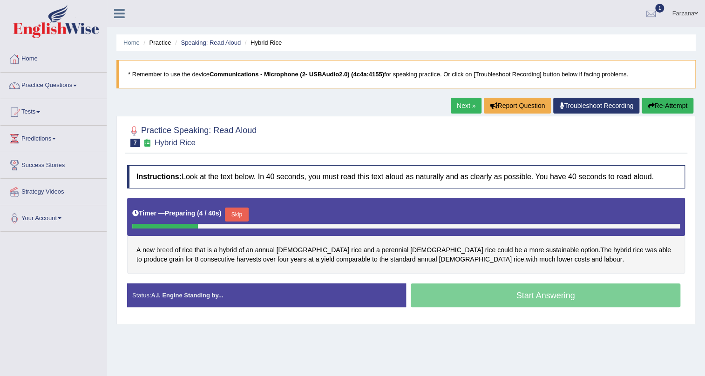
click at [162, 247] on span "breed" at bounding box center [165, 251] width 17 height 10
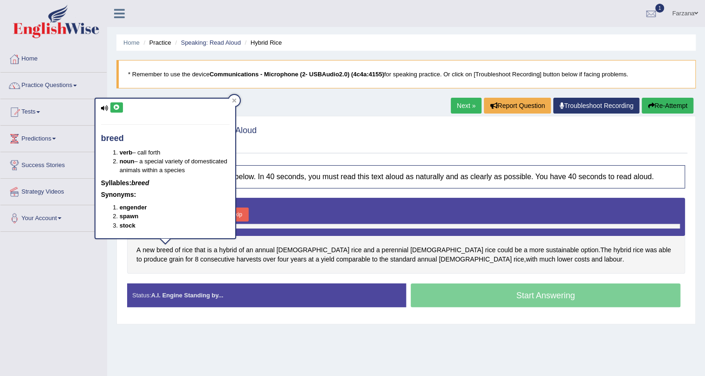
click at [116, 108] on icon at bounding box center [116, 108] width 7 height 6
click at [382, 250] on span "perennial" at bounding box center [395, 251] width 27 height 10
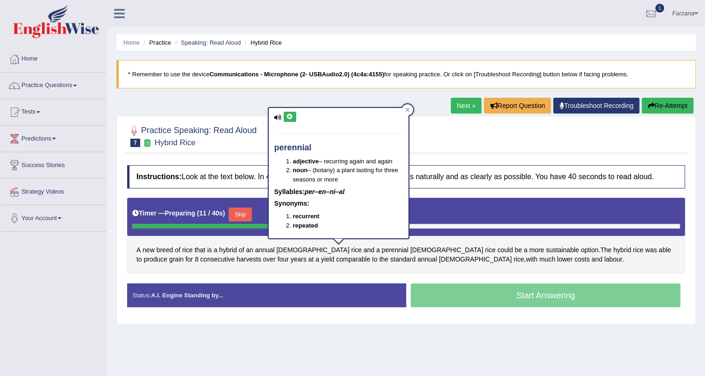
click at [289, 117] on icon at bounding box center [290, 117] width 7 height 6
click at [235, 255] on span "consecutive" at bounding box center [217, 260] width 34 height 10
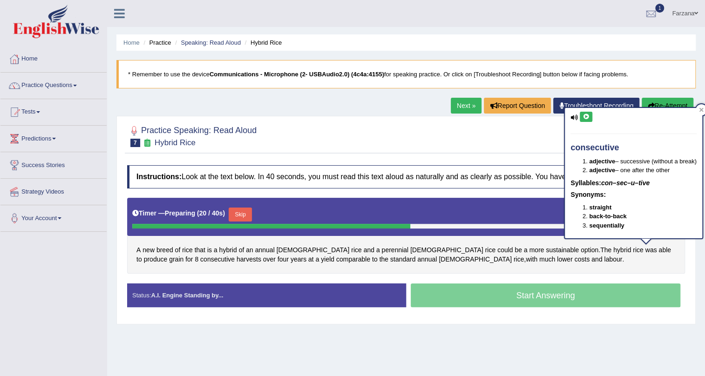
click at [587, 116] on icon at bounding box center [586, 117] width 7 height 6
click at [321, 256] on span "yield" at bounding box center [328, 260] width 14 height 10
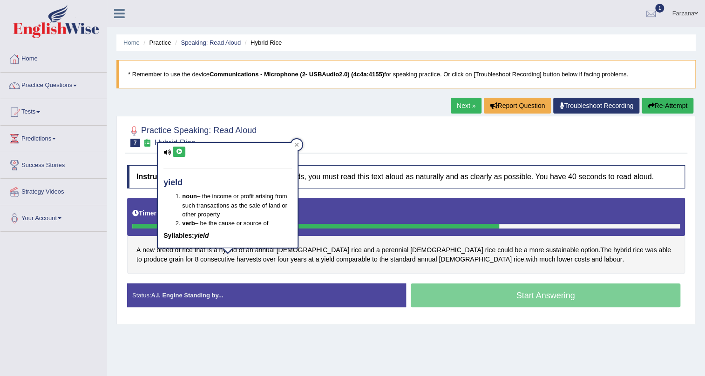
click at [178, 148] on button at bounding box center [179, 152] width 13 height 10
click at [441, 266] on div "A new breed of rice that is a hybrid of an annual Asian rice and a perennial Af…" at bounding box center [406, 236] width 558 height 76
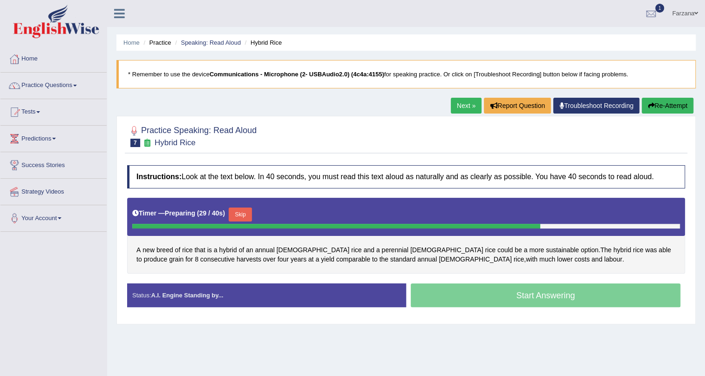
click at [252, 216] on button "Skip" at bounding box center [240, 215] width 23 height 14
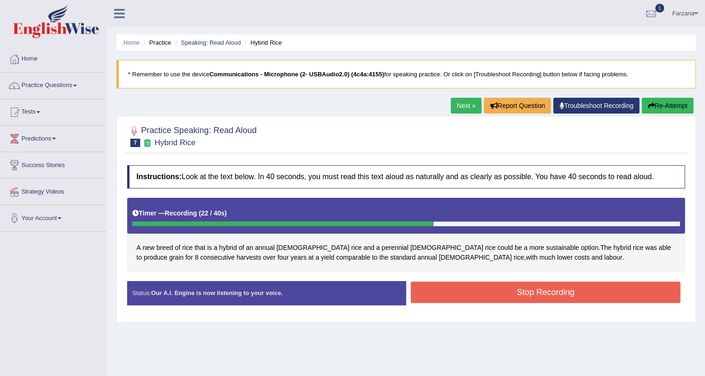
click at [476, 292] on button "Stop Recording" at bounding box center [546, 292] width 270 height 21
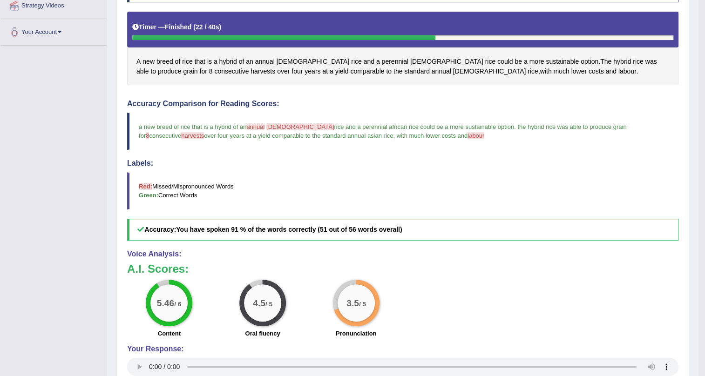
scroll to position [212, 0]
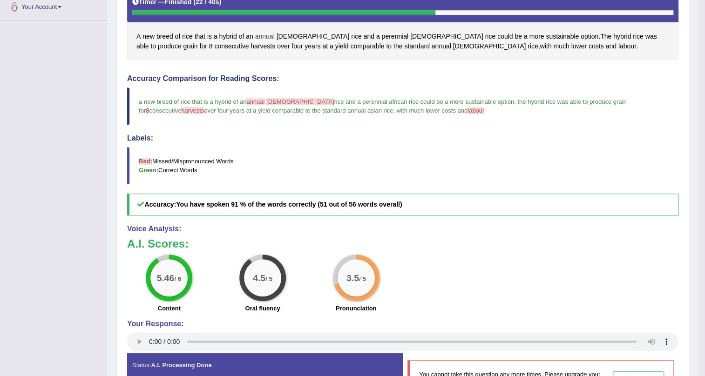
click at [267, 37] on span "annual" at bounding box center [265, 37] width 20 height 10
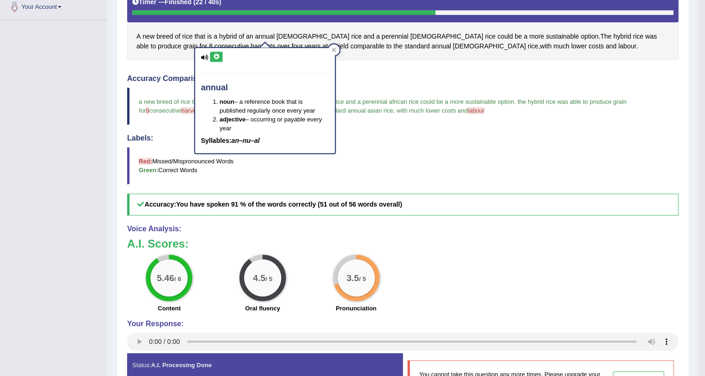
click at [220, 55] on button at bounding box center [216, 57] width 13 height 10
click at [619, 45] on span "labour" at bounding box center [628, 46] width 18 height 10
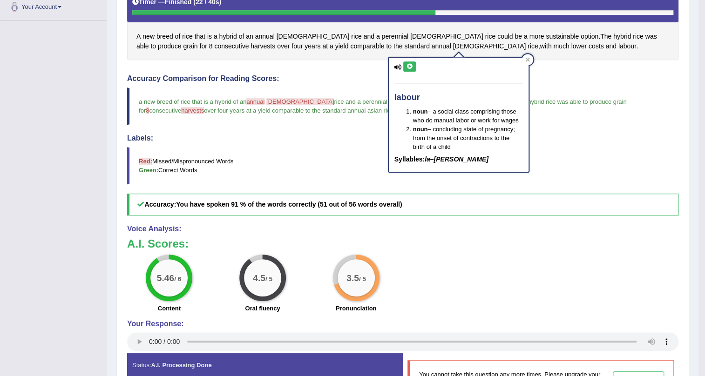
click at [411, 66] on icon at bounding box center [409, 67] width 7 height 6
click at [321, 82] on h4 "Accuracy Comparison for Reading Scores:" at bounding box center [403, 79] width 552 height 8
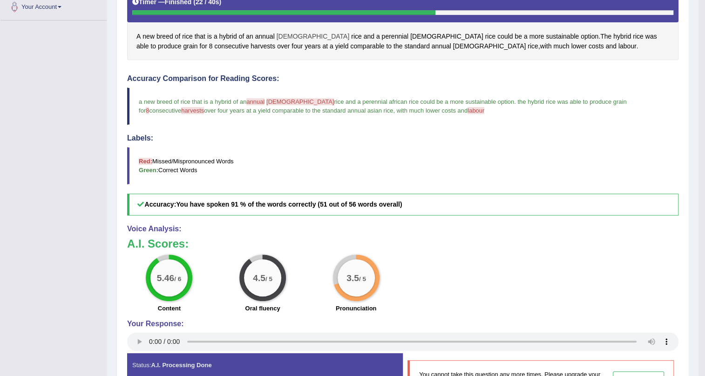
click at [288, 35] on span "Asian" at bounding box center [313, 37] width 73 height 10
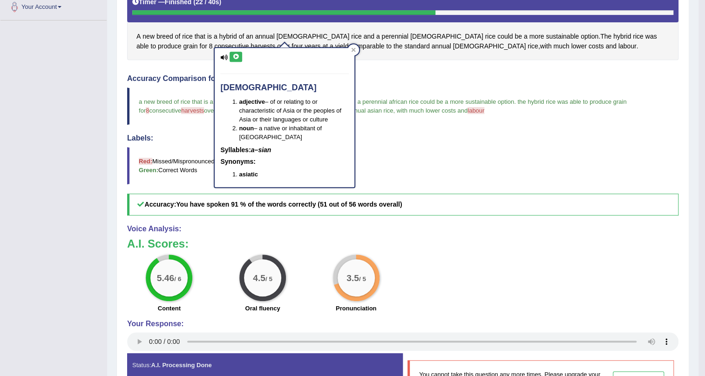
click at [236, 57] on icon at bounding box center [235, 57] width 7 height 6
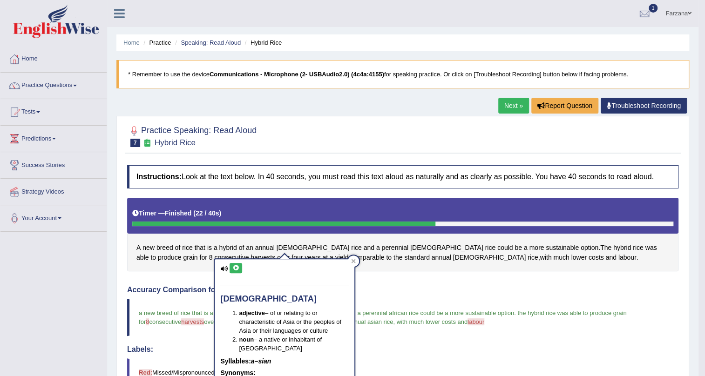
scroll to position [0, 0]
click at [226, 42] on link "Speaking: Read Aloud" at bounding box center [211, 42] width 60 height 7
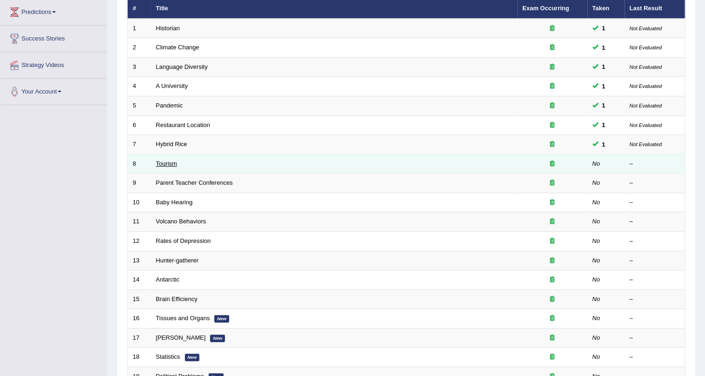
click at [170, 160] on link "Tourism" at bounding box center [166, 163] width 21 height 7
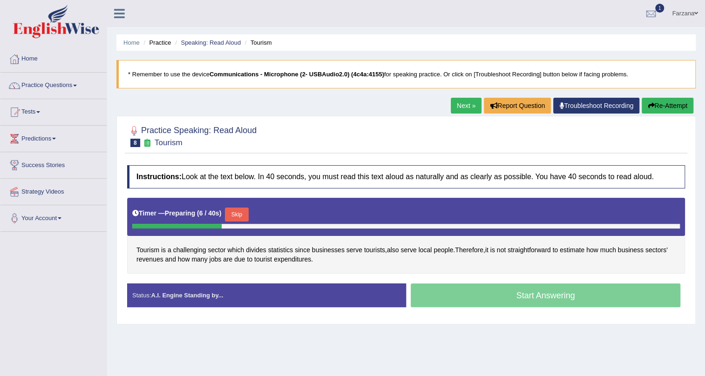
click at [239, 212] on button "Skip" at bounding box center [236, 215] width 23 height 14
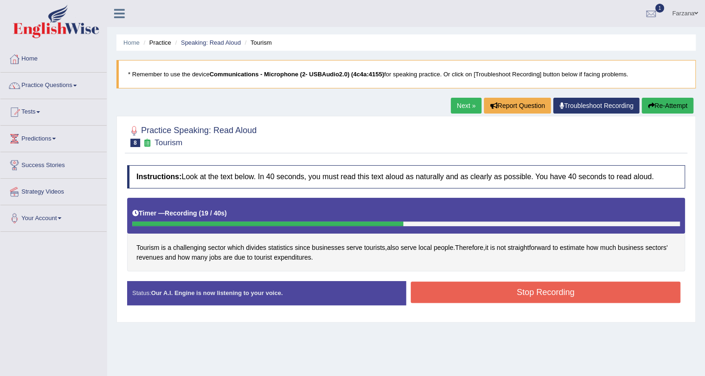
click at [442, 289] on button "Stop Recording" at bounding box center [546, 292] width 270 height 21
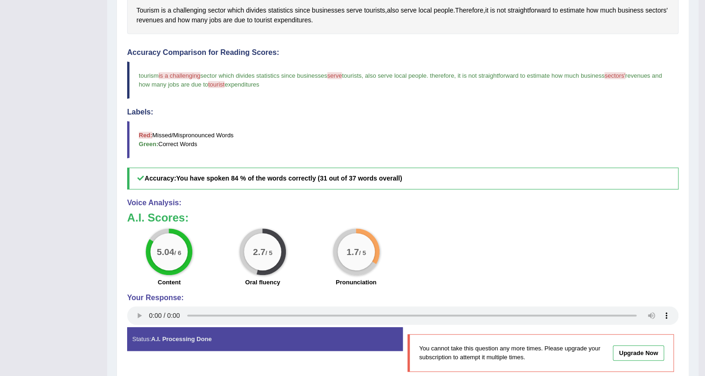
scroll to position [154, 0]
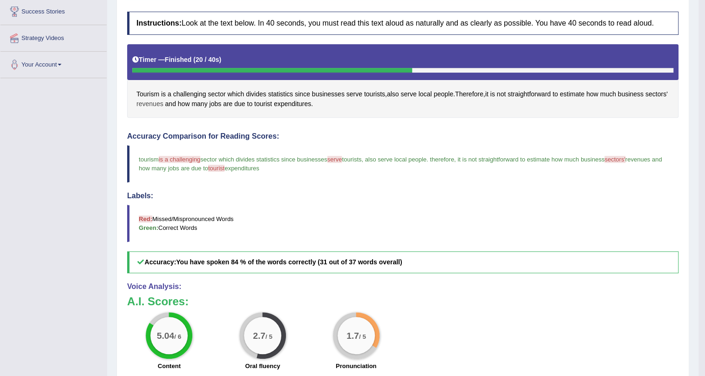
click at [164, 102] on span "revenues" at bounding box center [150, 104] width 27 height 10
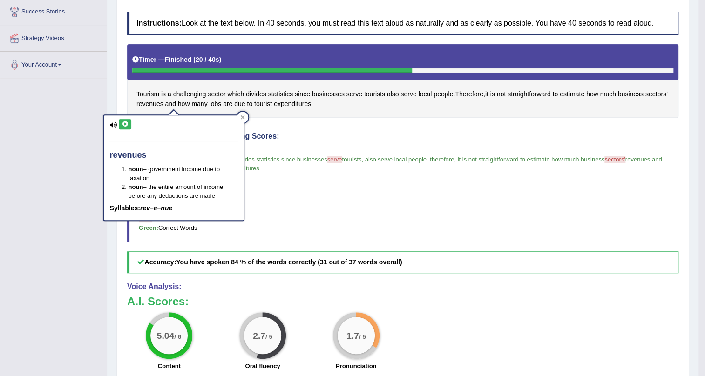
click at [130, 127] on button at bounding box center [125, 124] width 13 height 10
click at [646, 99] on span "sectors'" at bounding box center [657, 94] width 22 height 10
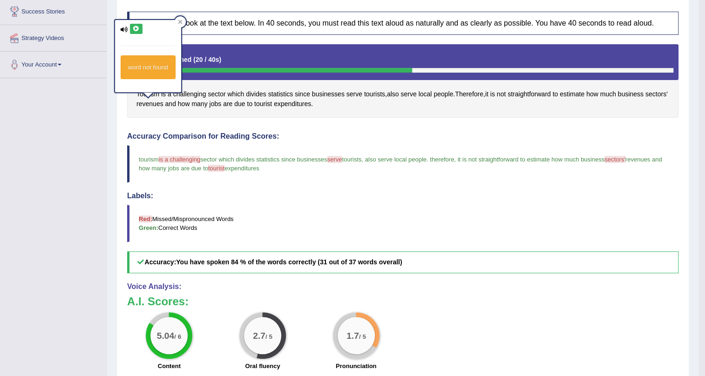
click at [135, 31] on icon at bounding box center [136, 29] width 7 height 6
click at [135, 30] on icon at bounding box center [136, 29] width 7 height 6
click at [646, 99] on span "sectors'" at bounding box center [657, 94] width 22 height 10
click at [135, 27] on icon at bounding box center [136, 29] width 7 height 6
click at [646, 99] on span "sectors'" at bounding box center [657, 94] width 22 height 10
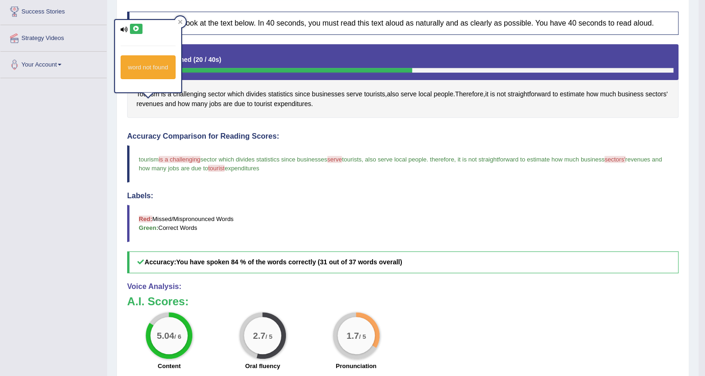
click at [138, 27] on icon at bounding box center [136, 29] width 7 height 6
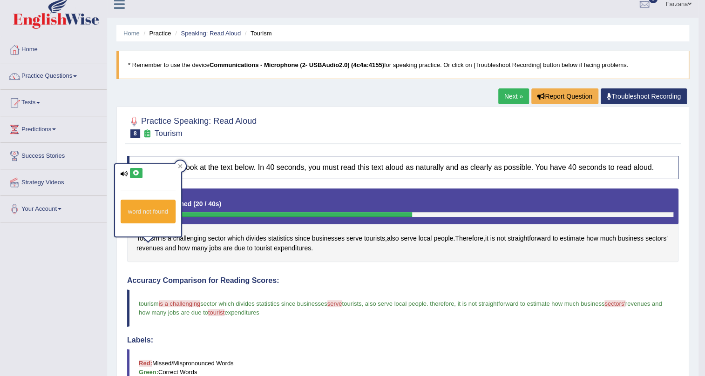
scroll to position [0, 0]
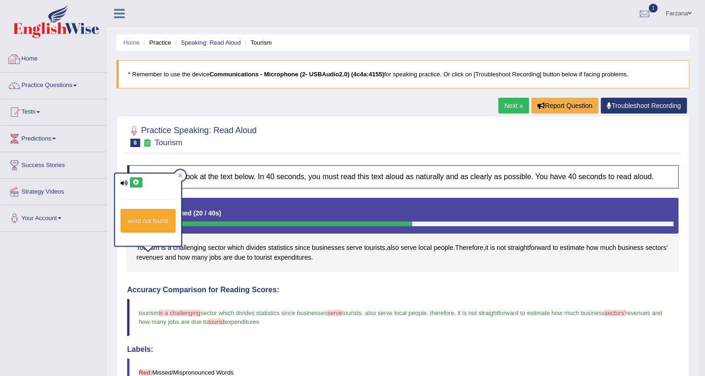
click at [207, 37] on ul "Home Practice Speaking: Read Aloud Tourism" at bounding box center [402, 42] width 573 height 16
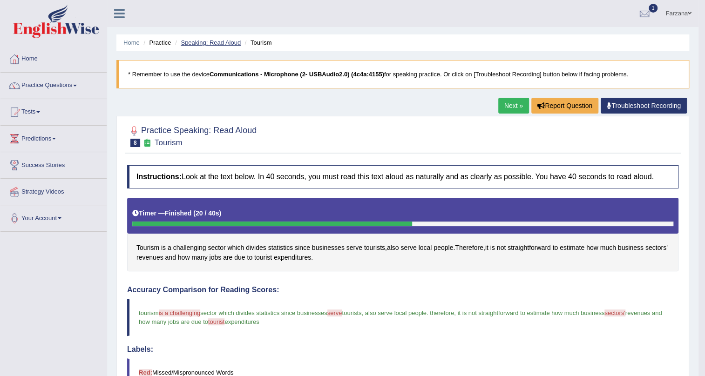
click at [203, 41] on link "Speaking: Read Aloud" at bounding box center [211, 42] width 60 height 7
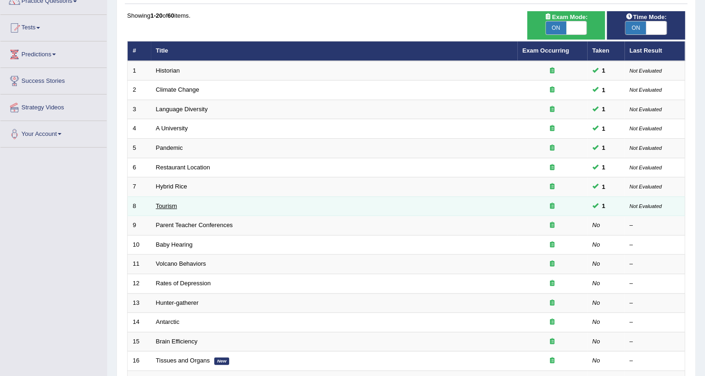
click at [160, 203] on link "Tourism" at bounding box center [166, 206] width 21 height 7
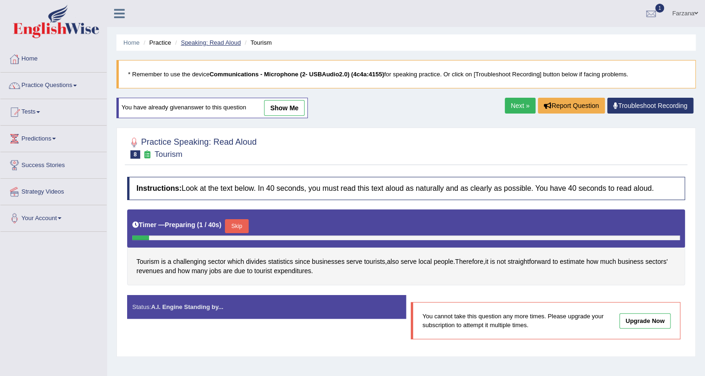
click at [183, 43] on link "Speaking: Read Aloud" at bounding box center [211, 42] width 60 height 7
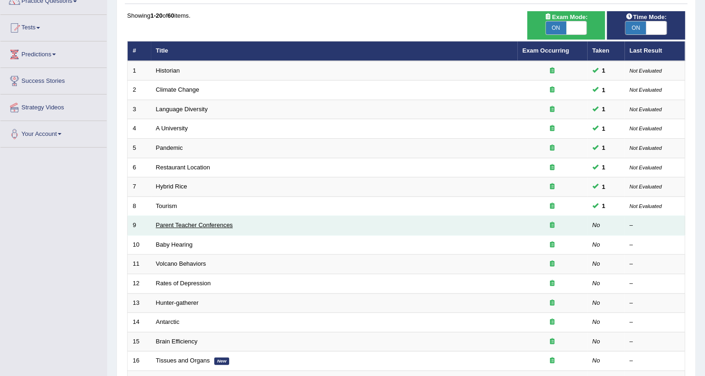
click at [174, 223] on link "Parent Teacher Conferences" at bounding box center [194, 225] width 77 height 7
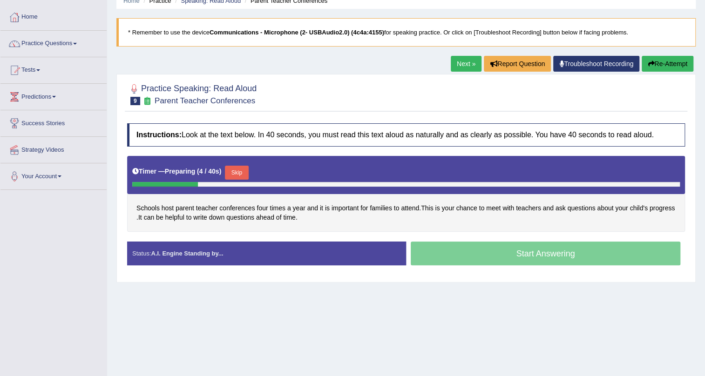
click at [238, 168] on button "Skip" at bounding box center [236, 173] width 23 height 14
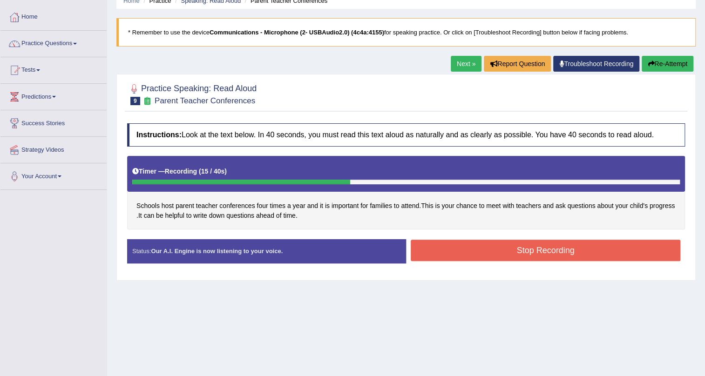
click at [437, 246] on button "Stop Recording" at bounding box center [546, 250] width 270 height 21
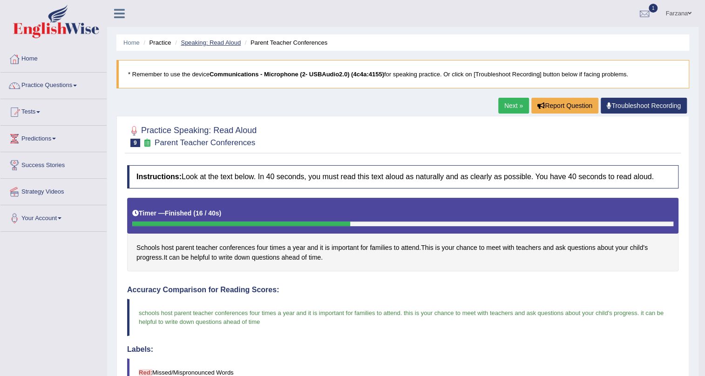
click at [228, 42] on link "Speaking: Read Aloud" at bounding box center [211, 42] width 60 height 7
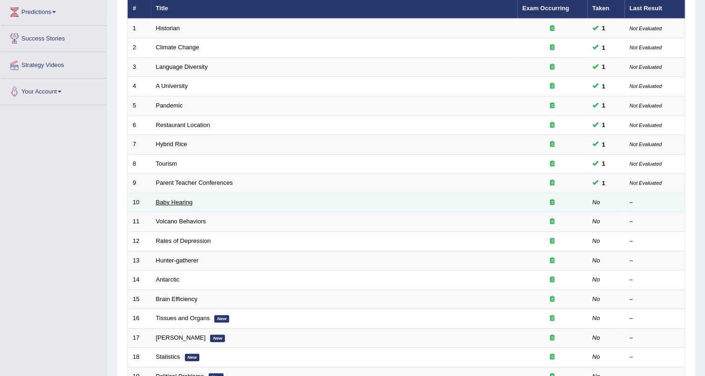
click at [162, 203] on link "Baby Hearing" at bounding box center [174, 202] width 37 height 7
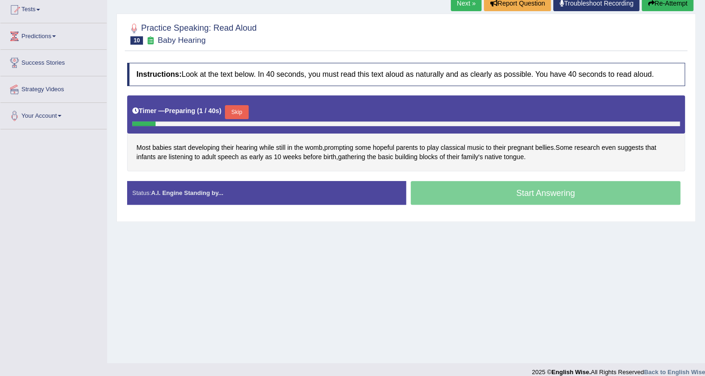
scroll to position [112, 0]
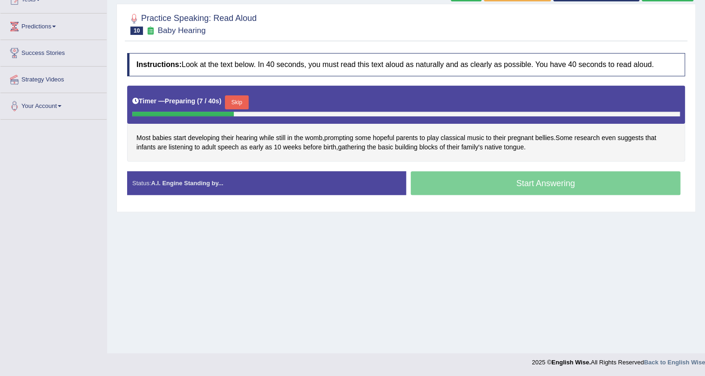
click at [247, 102] on button "Skip" at bounding box center [236, 103] width 23 height 14
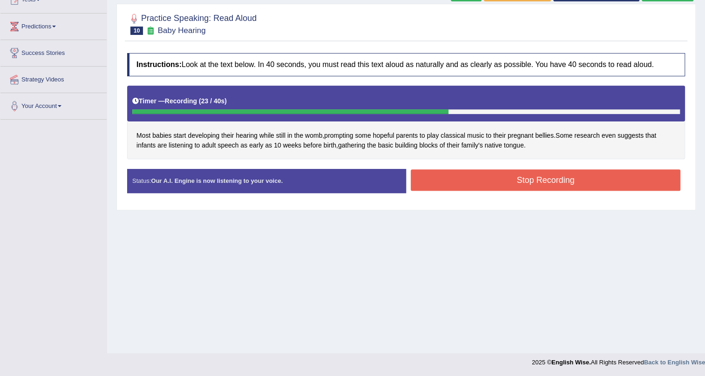
click at [449, 176] on button "Stop Recording" at bounding box center [546, 180] width 270 height 21
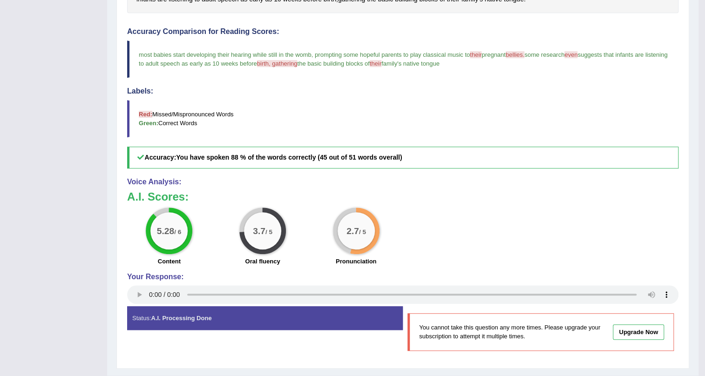
scroll to position [238, 0]
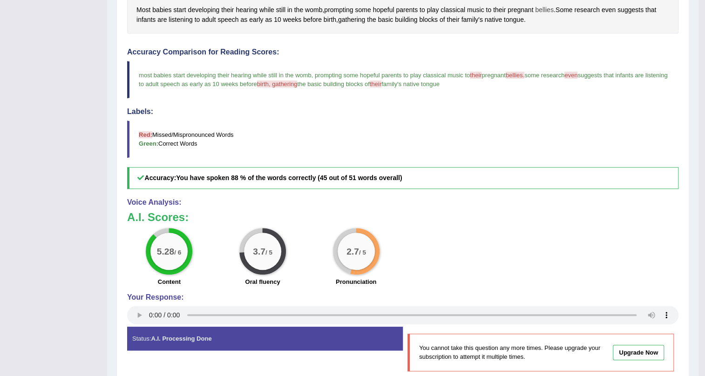
click at [547, 10] on span "bellies" at bounding box center [544, 10] width 19 height 10
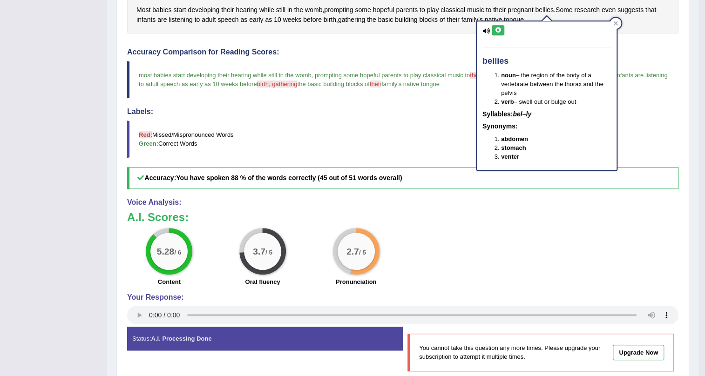
click at [495, 29] on icon at bounding box center [498, 30] width 7 height 6
click at [355, 21] on span "gathering" at bounding box center [351, 20] width 27 height 10
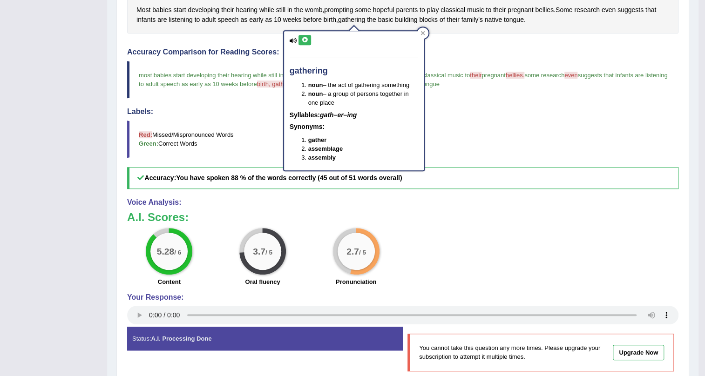
click at [308, 37] on button at bounding box center [305, 40] width 13 height 10
click at [636, 55] on div "Accuracy Comparison for Reading Scores: most babies start developing their hear…" at bounding box center [403, 118] width 552 height 141
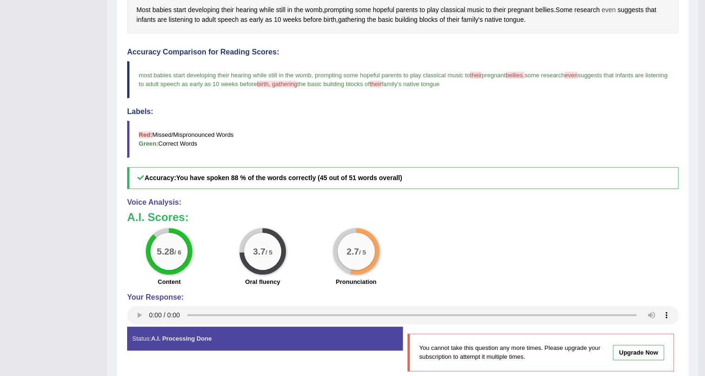
click at [611, 11] on span "even" at bounding box center [609, 10] width 14 height 10
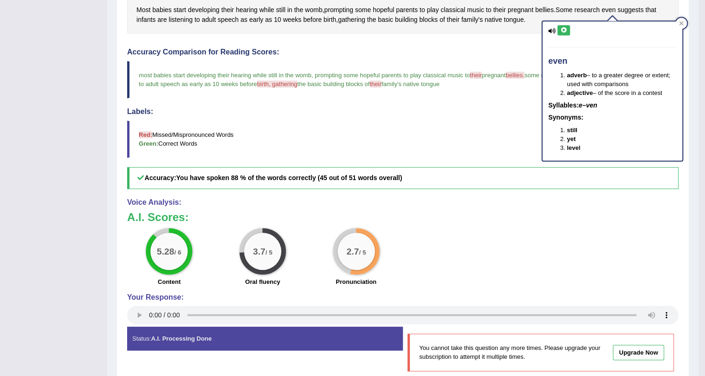
click at [566, 27] on icon at bounding box center [563, 30] width 7 height 6
click at [480, 100] on div "Accuracy Comparison for Reading Scores: most babies start developing their hear…" at bounding box center [403, 118] width 552 height 141
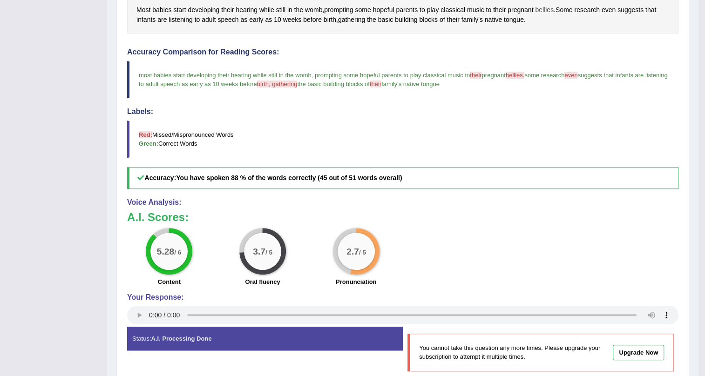
click at [552, 7] on span "bellies" at bounding box center [544, 10] width 19 height 10
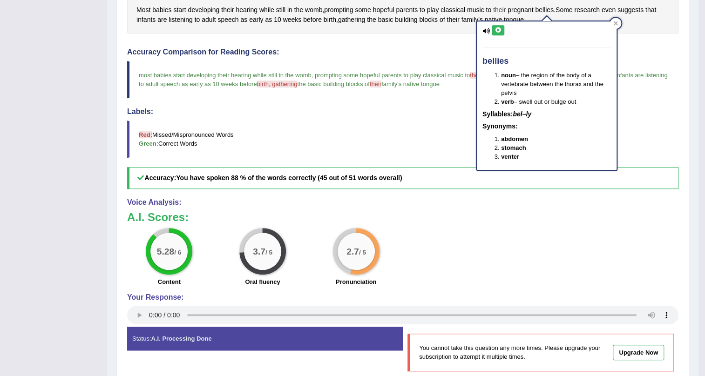
click at [504, 5] on span "their" at bounding box center [499, 10] width 13 height 10
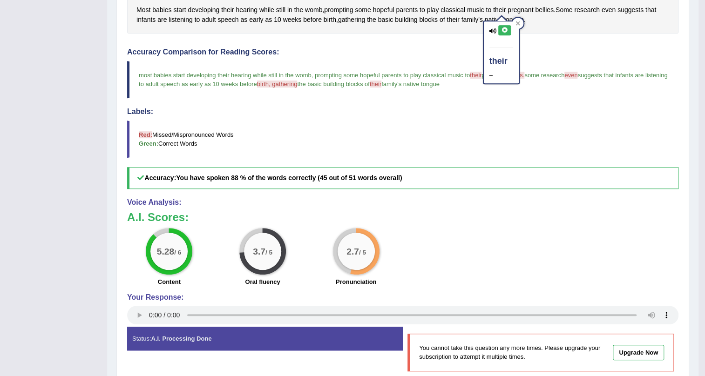
click at [506, 28] on icon at bounding box center [504, 30] width 7 height 6
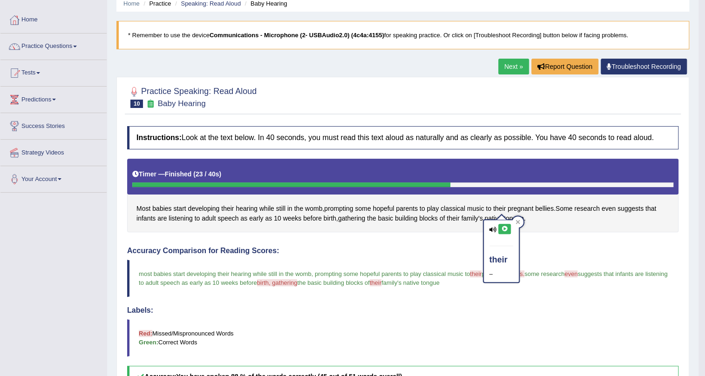
scroll to position [0, 0]
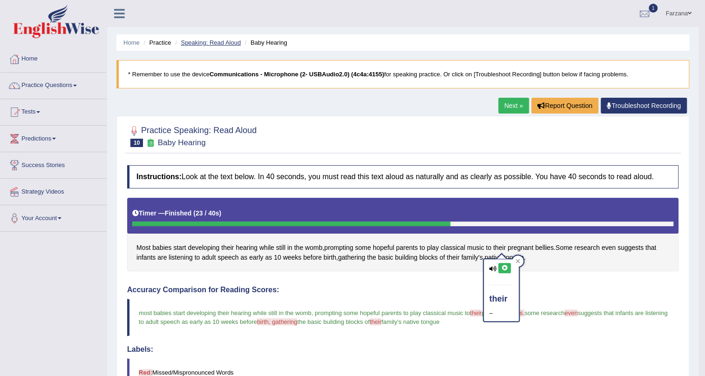
click at [239, 42] on link "Speaking: Read Aloud" at bounding box center [211, 42] width 60 height 7
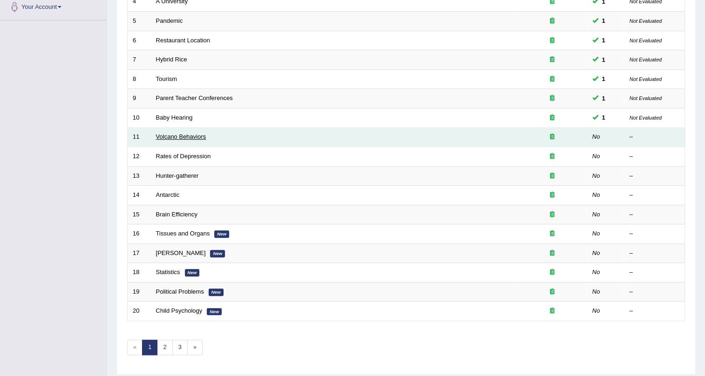
click at [191, 138] on link "Volcano Behaviors" at bounding box center [181, 136] width 50 height 7
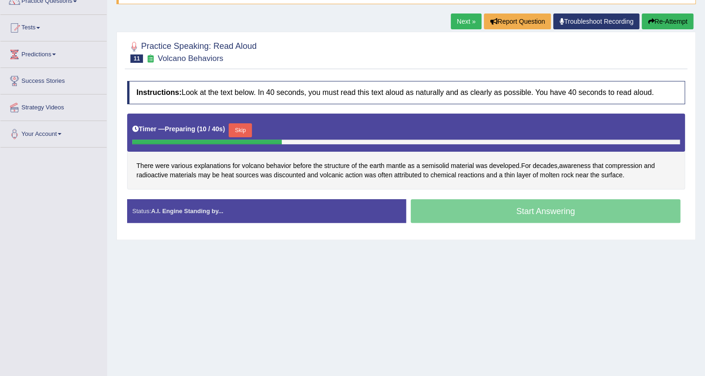
click at [248, 129] on button "Skip" at bounding box center [240, 130] width 23 height 14
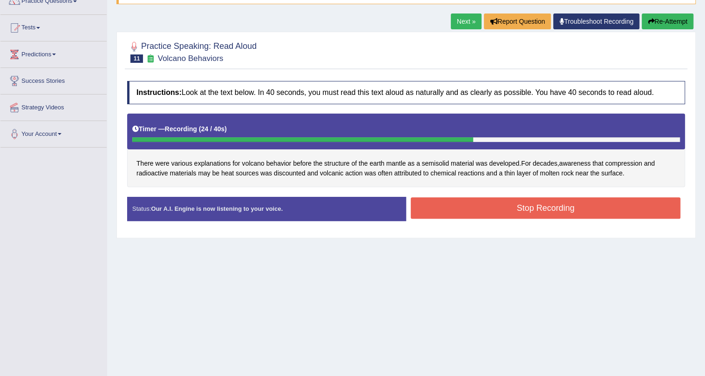
click at [501, 209] on button "Stop Recording" at bounding box center [546, 208] width 270 height 21
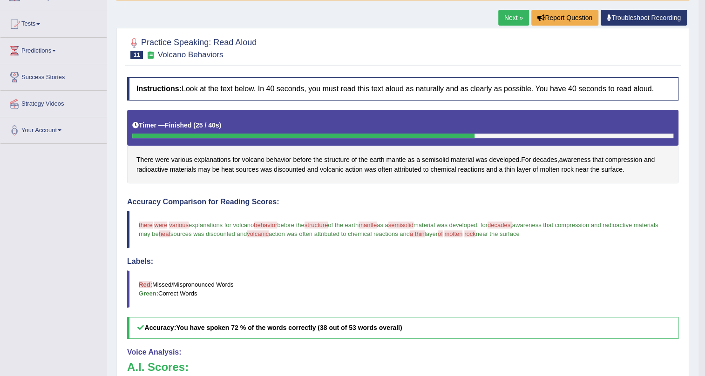
scroll to position [84, 0]
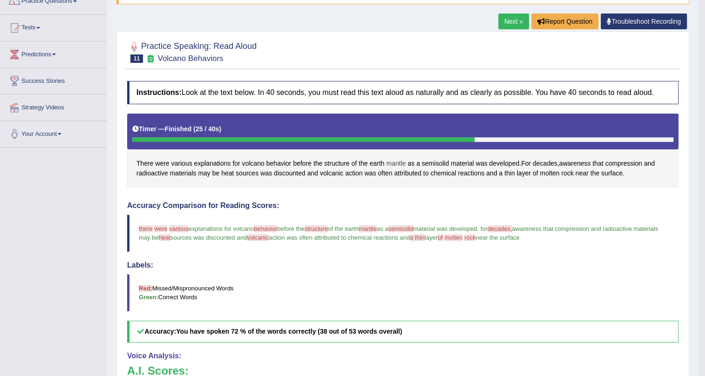
click at [390, 162] on span "mantle" at bounding box center [396, 164] width 20 height 10
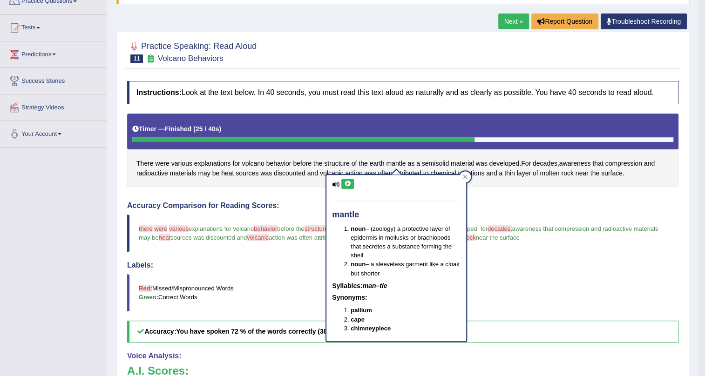
click at [349, 182] on icon at bounding box center [347, 184] width 7 height 6
click at [282, 163] on span "behavior" at bounding box center [278, 164] width 25 height 10
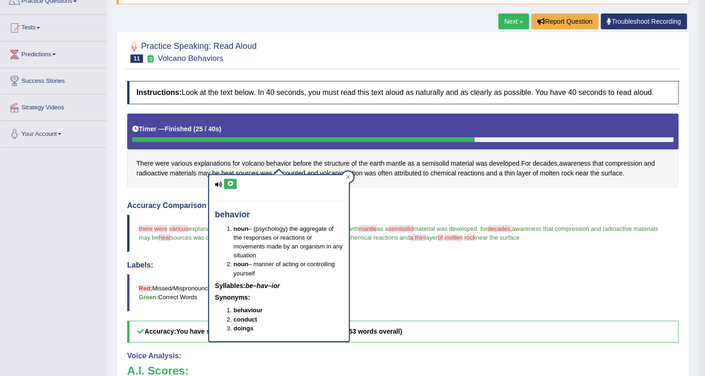
click at [233, 183] on icon at bounding box center [230, 184] width 7 height 6
click at [443, 219] on blockquote "there where were where various is explanations for volcano behavior behave your…" at bounding box center [403, 233] width 552 height 37
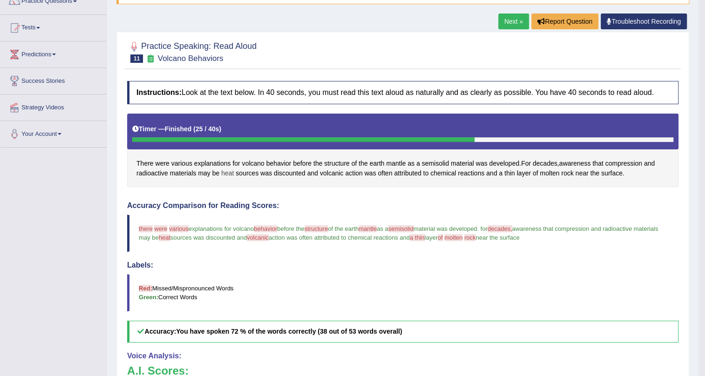
click at [228, 173] on span "heat" at bounding box center [227, 174] width 13 height 10
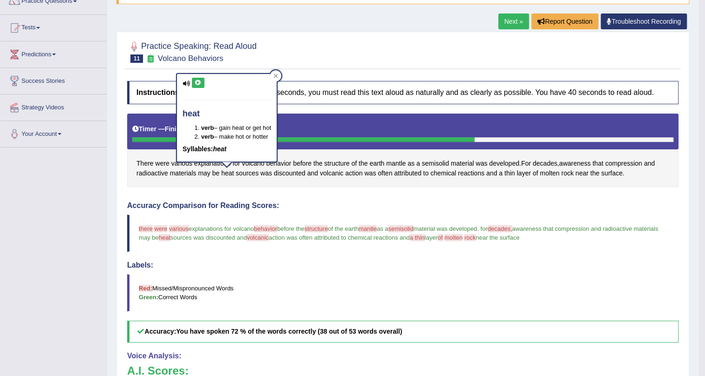
click at [197, 82] on icon at bounding box center [198, 83] width 7 height 6
click at [324, 171] on span "volcanic" at bounding box center [332, 174] width 24 height 10
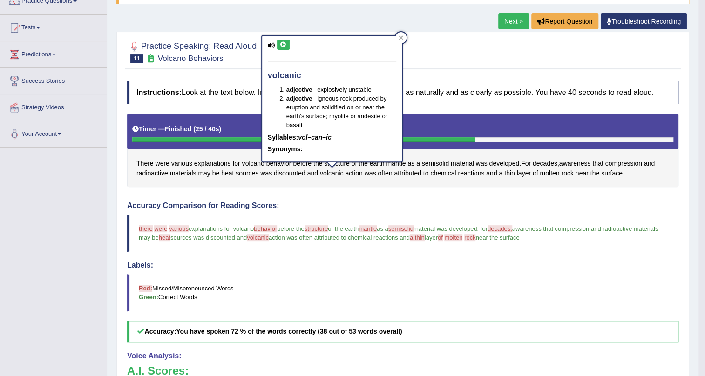
click at [284, 47] on button at bounding box center [283, 45] width 13 height 10
click at [467, 217] on blockquote "there where were where various is explanations for volcano behavior behave your…" at bounding box center [403, 233] width 552 height 37
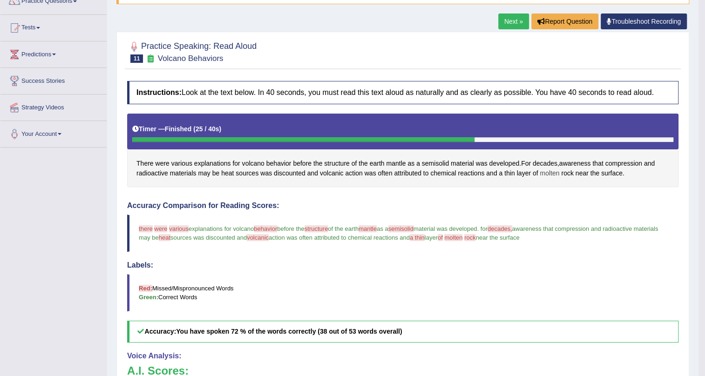
click at [558, 172] on span "molten" at bounding box center [550, 174] width 20 height 10
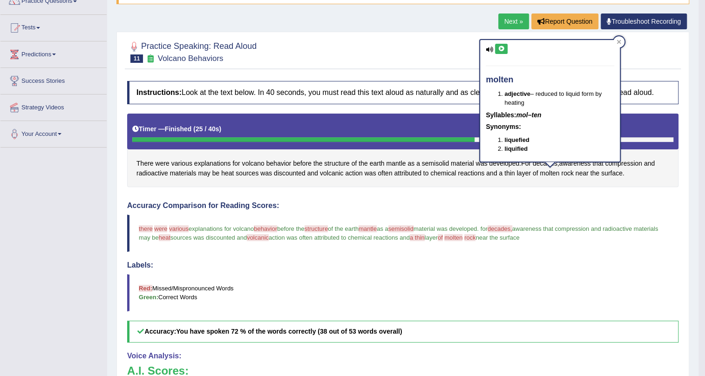
click at [505, 47] on button at bounding box center [501, 49] width 13 height 10
click at [507, 173] on span "thin" at bounding box center [510, 174] width 11 height 10
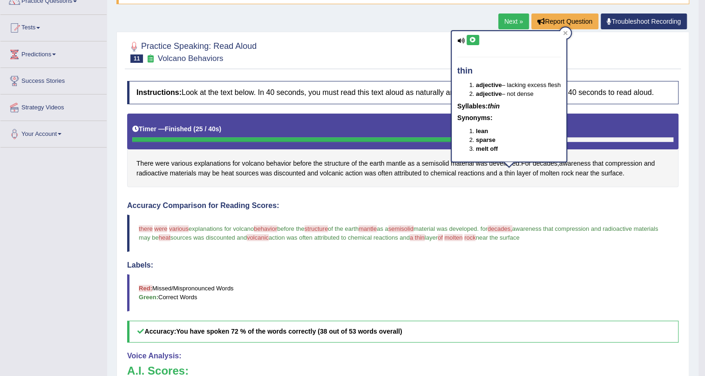
click at [474, 37] on icon at bounding box center [473, 40] width 7 height 6
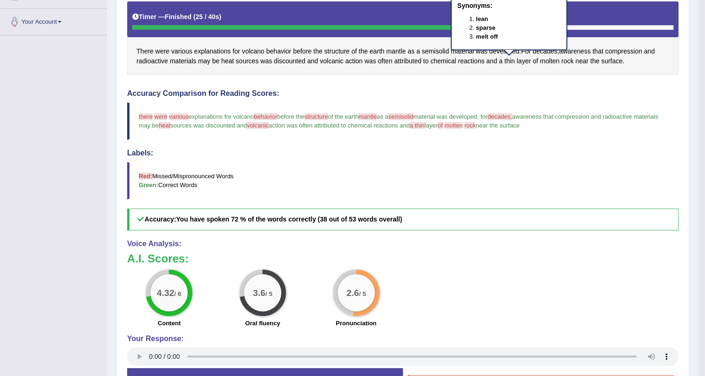
scroll to position [196, 0]
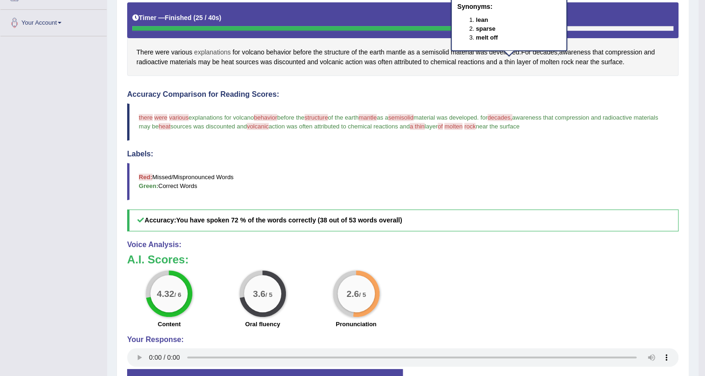
click at [221, 52] on span "explanations" at bounding box center [212, 53] width 37 height 10
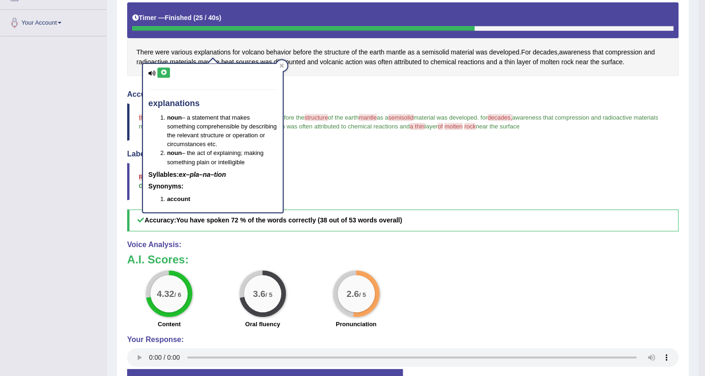
click at [167, 74] on icon at bounding box center [163, 73] width 7 height 6
click at [331, 147] on div "Accuracy Comparison for Reading Scores: there where were where various is expla…" at bounding box center [403, 160] width 552 height 141
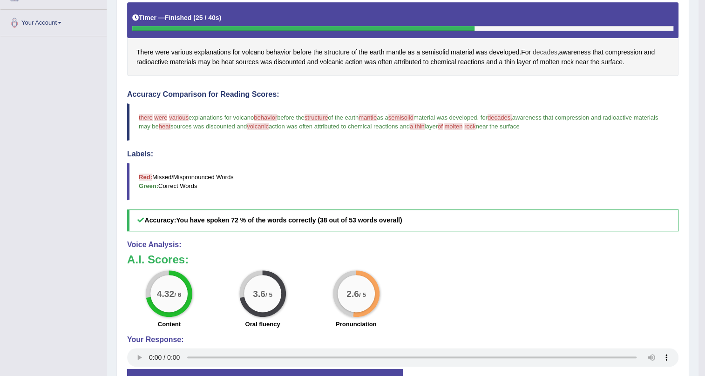
click at [546, 49] on span "decades" at bounding box center [545, 53] width 25 height 10
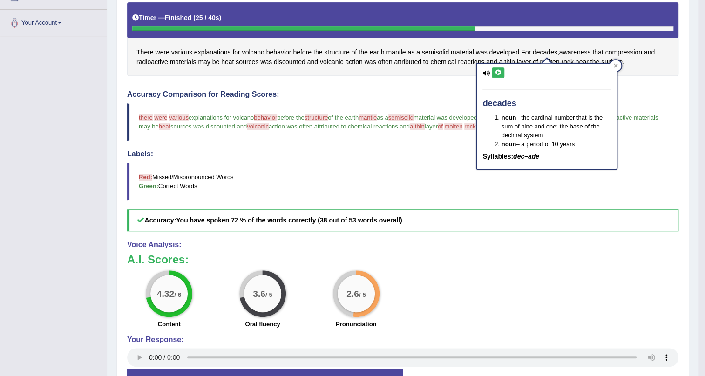
click at [500, 68] on button at bounding box center [498, 73] width 13 height 10
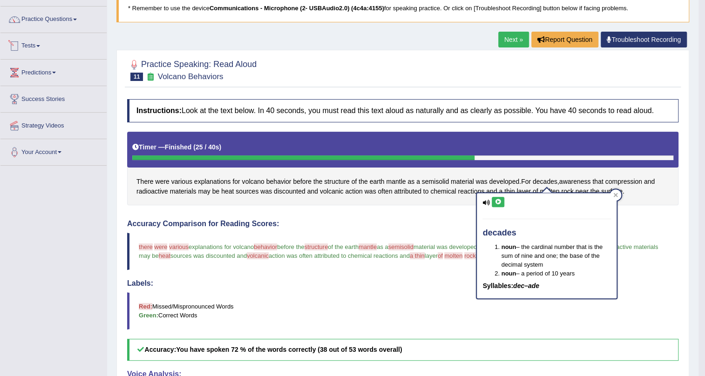
scroll to position [0, 0]
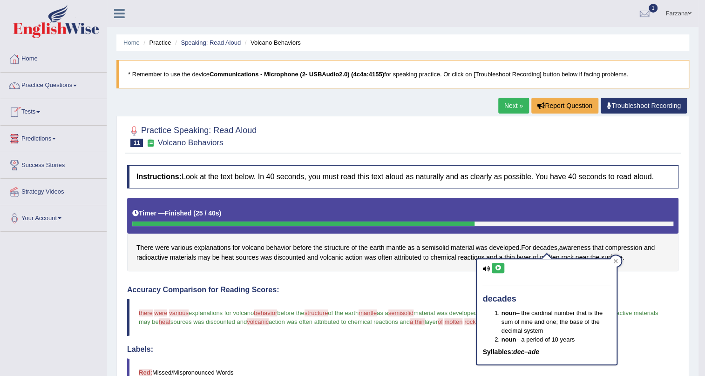
click at [231, 46] on li "Speaking: Read Aloud" at bounding box center [207, 42] width 68 height 9
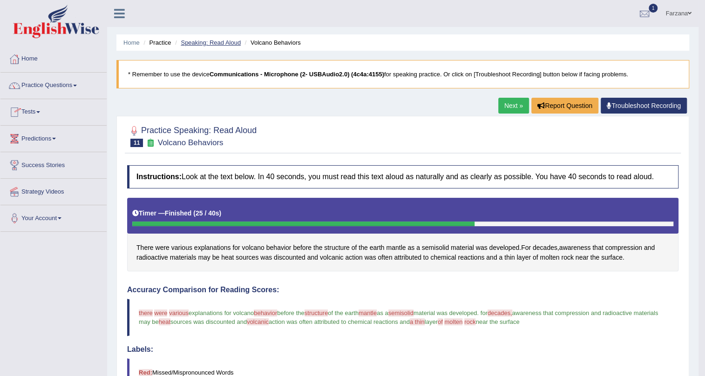
click at [230, 43] on link "Speaking: Read Aloud" at bounding box center [211, 42] width 60 height 7
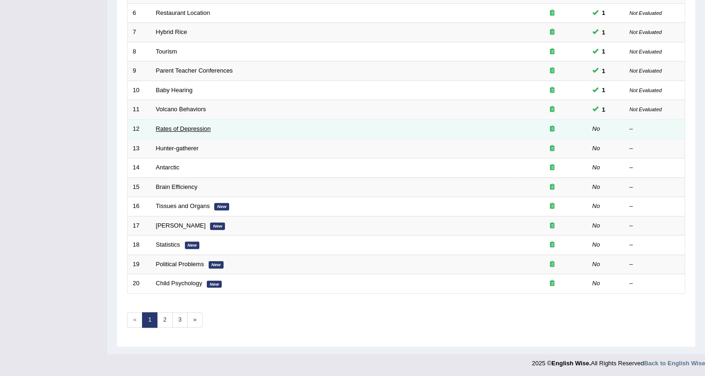
click at [180, 125] on link "Rates of Depression" at bounding box center [183, 128] width 55 height 7
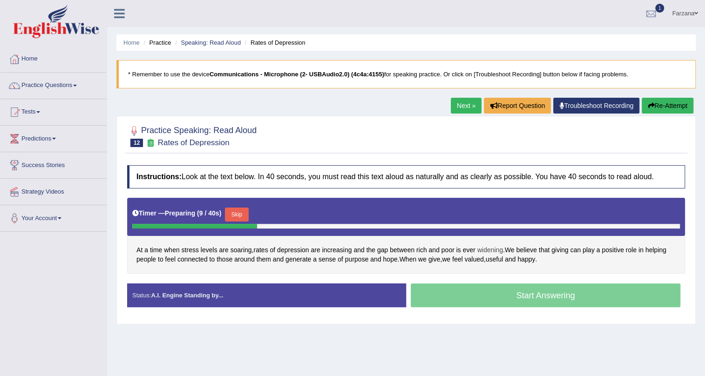
click at [485, 250] on span "widening" at bounding box center [491, 251] width 26 height 10
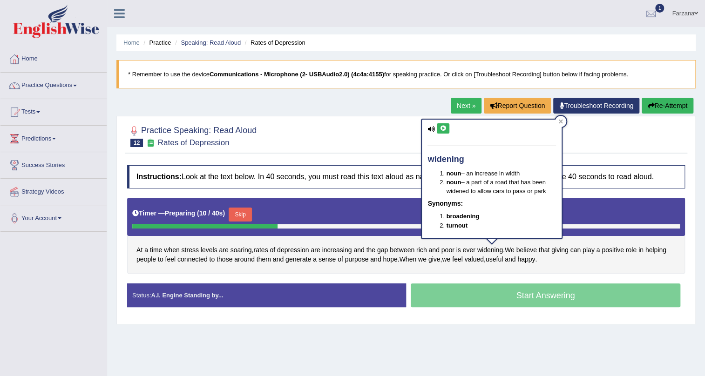
click at [441, 126] on icon at bounding box center [443, 129] width 7 height 6
click at [243, 214] on button "Skip" at bounding box center [240, 215] width 23 height 14
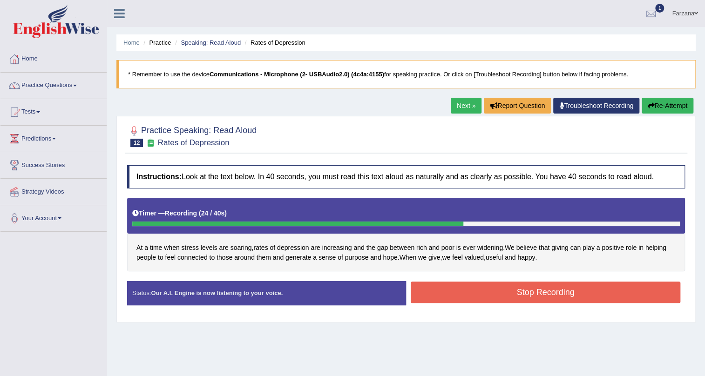
click at [469, 295] on button "Stop Recording" at bounding box center [546, 292] width 270 height 21
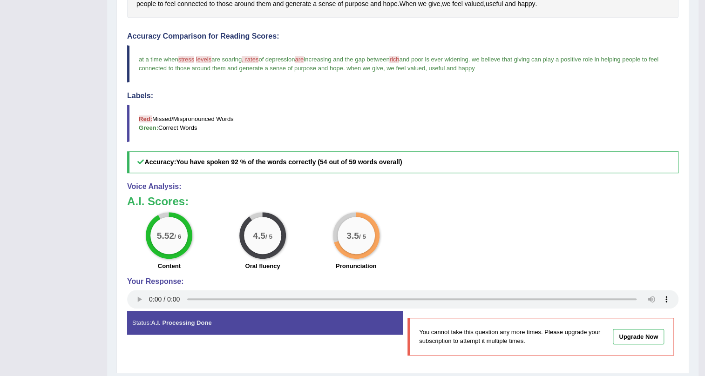
scroll to position [212, 0]
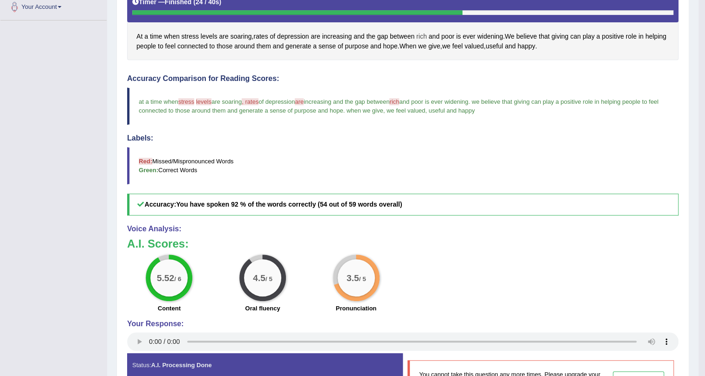
click at [423, 34] on span "rich" at bounding box center [422, 37] width 11 height 10
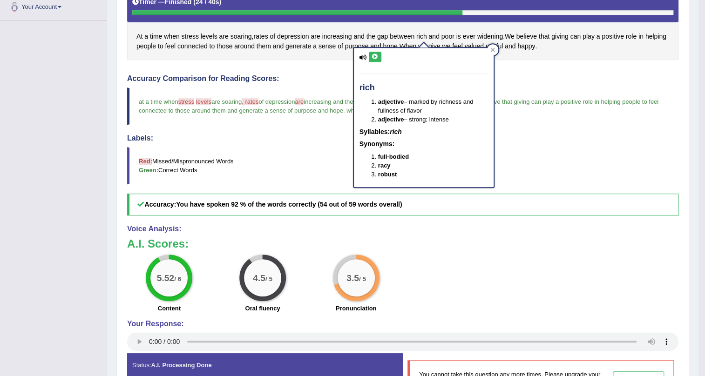
click at [379, 55] on button at bounding box center [375, 57] width 13 height 10
click at [322, 68] on div "Instructions: Look at the text below. In 40 seconds, you must read this text al…" at bounding box center [403, 179] width 556 height 461
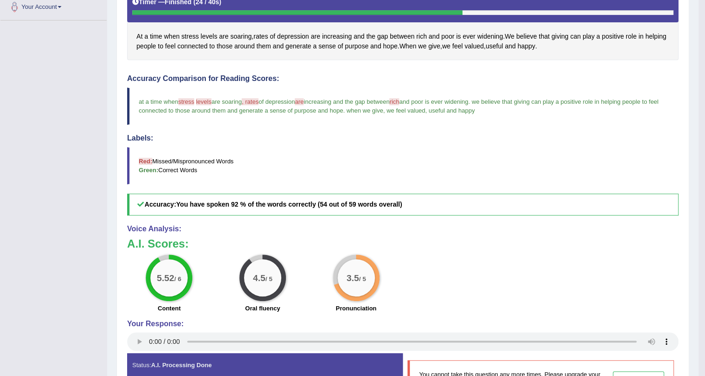
click at [256, 26] on div "At a time when stress levels are soaring , rates of depression are increasing a…" at bounding box center [403, 23] width 552 height 74
click at [262, 33] on span "rates" at bounding box center [260, 37] width 14 height 10
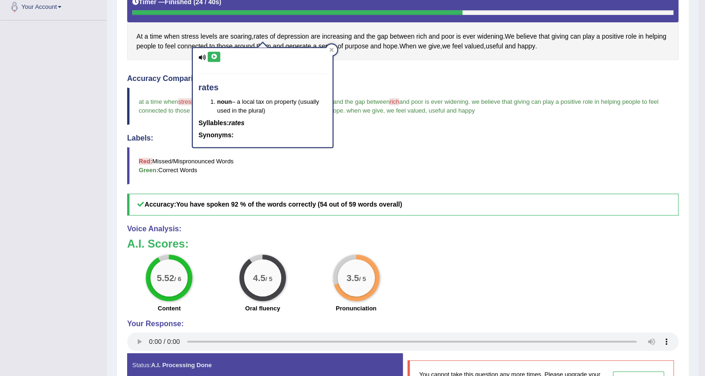
click at [214, 54] on icon at bounding box center [214, 57] width 7 height 6
click at [341, 80] on h4 "Accuracy Comparison for Reading Scores:" at bounding box center [403, 79] width 552 height 8
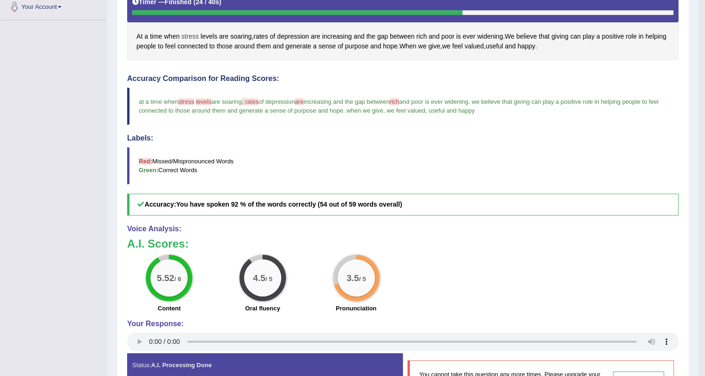
click at [193, 35] on span "stress" at bounding box center [190, 37] width 17 height 10
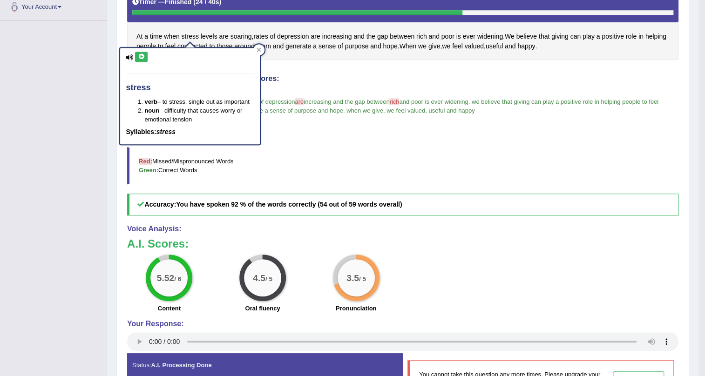
click at [138, 54] on icon at bounding box center [141, 57] width 7 height 6
click at [214, 35] on span "levels" at bounding box center [209, 37] width 17 height 10
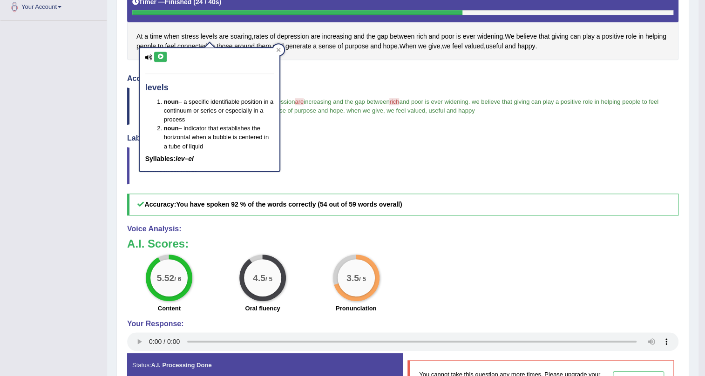
click at [160, 56] on icon at bounding box center [160, 57] width 7 height 6
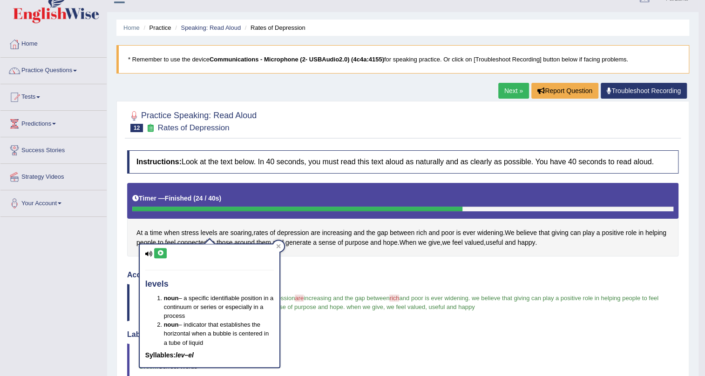
scroll to position [0, 0]
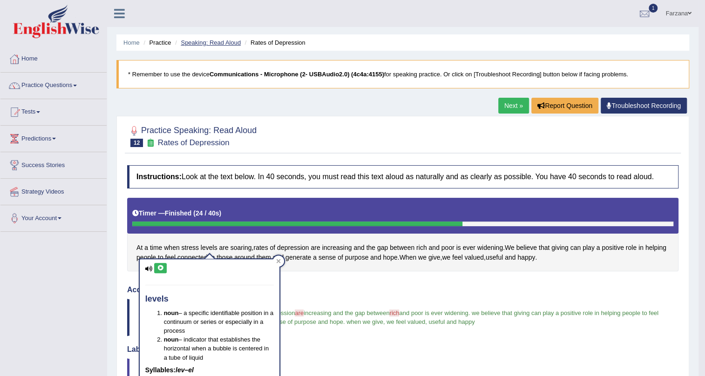
click at [198, 41] on link "Speaking: Read Aloud" at bounding box center [211, 42] width 60 height 7
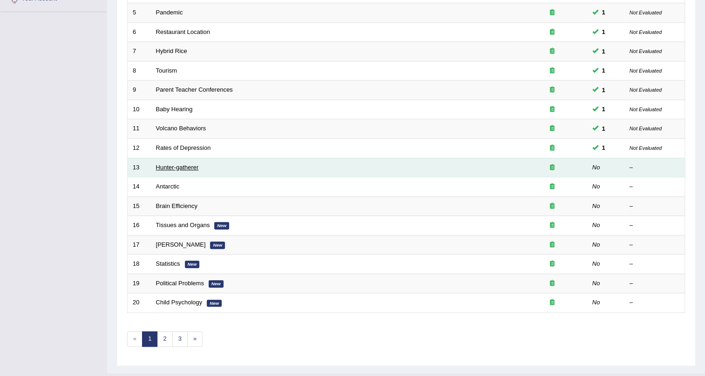
click at [168, 169] on link "Hunter-gatherer" at bounding box center [177, 167] width 43 height 7
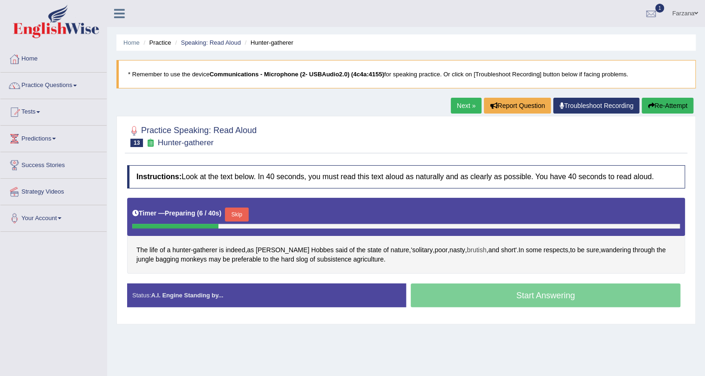
click at [467, 249] on span "brutish" at bounding box center [477, 251] width 20 height 10
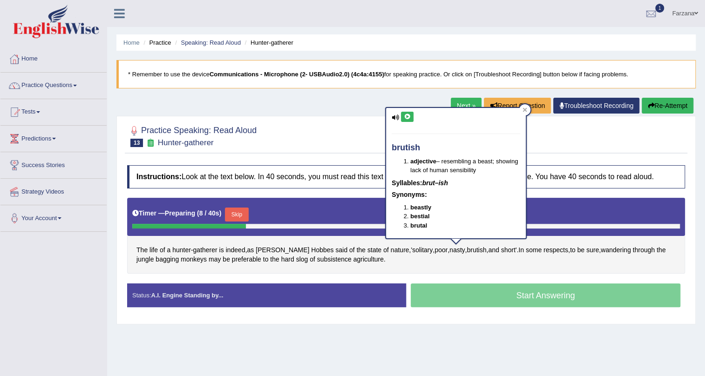
click at [405, 114] on icon at bounding box center [407, 117] width 7 height 6
click at [243, 209] on button "Skip" at bounding box center [240, 215] width 23 height 14
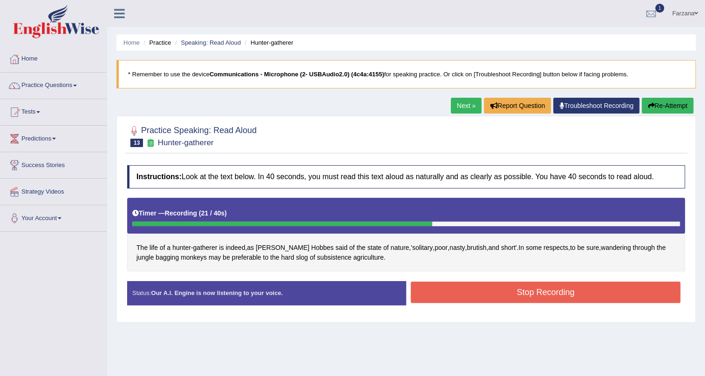
click at [444, 288] on button "Stop Recording" at bounding box center [546, 292] width 270 height 21
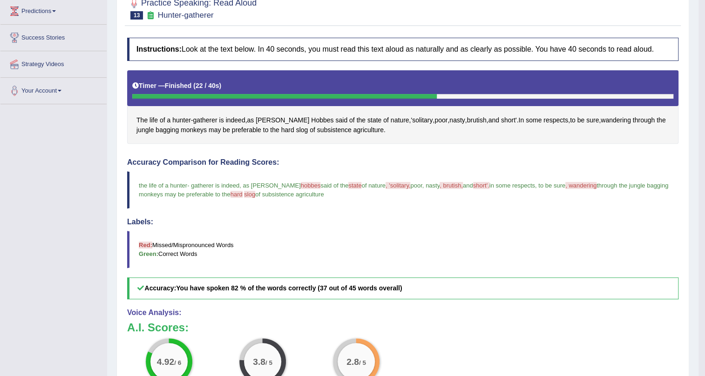
scroll to position [127, 0]
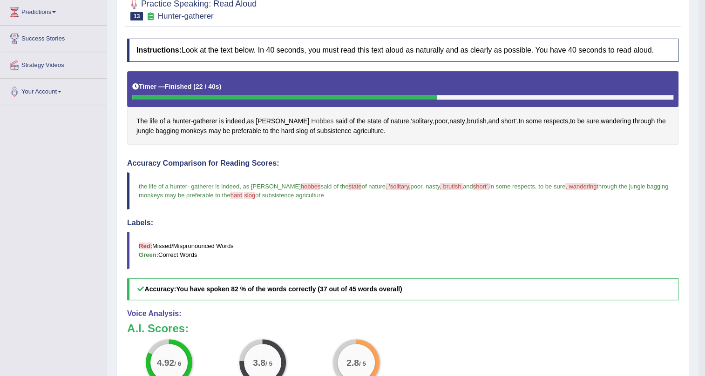
click at [311, 120] on span "Hobbes" at bounding box center [322, 121] width 22 height 10
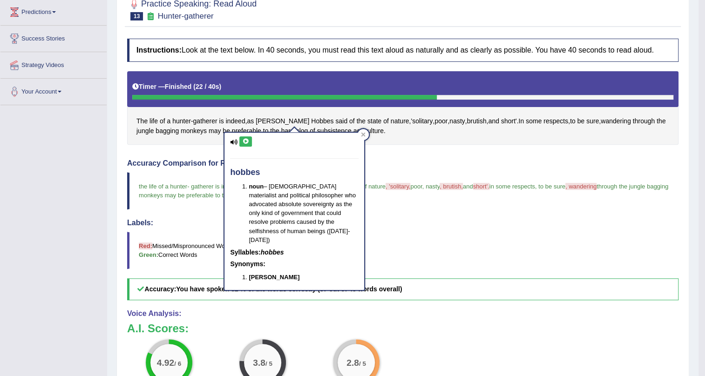
click at [246, 135] on div "hobbes noun – English materialist and political philosopher who advocated absol…" at bounding box center [295, 211] width 140 height 157
click at [249, 139] on icon at bounding box center [245, 142] width 7 height 6
click at [389, 150] on div "Instructions: Look at the text below. In 40 seconds, you must read this text al…" at bounding box center [403, 264] width 556 height 461
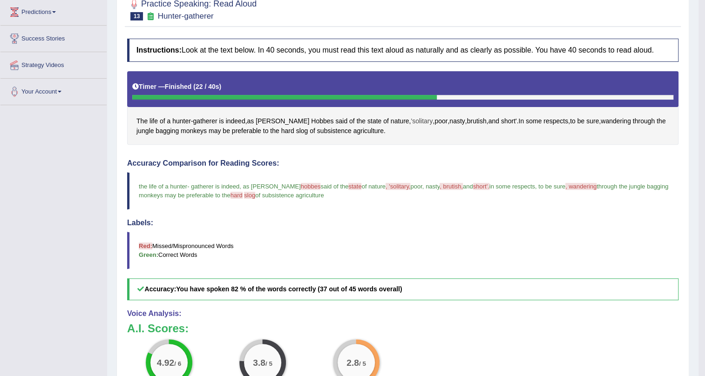
click at [411, 118] on span "'solitary" at bounding box center [422, 121] width 22 height 10
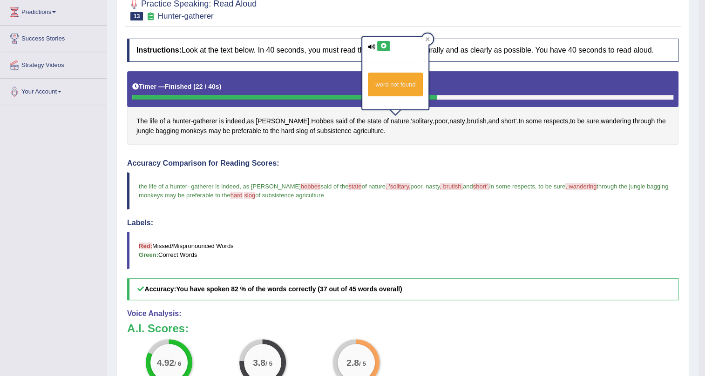
click at [385, 45] on icon at bounding box center [383, 46] width 7 height 6
click at [411, 121] on span "'solitary" at bounding box center [422, 121] width 22 height 10
click at [380, 46] on icon at bounding box center [383, 46] width 7 height 6
click at [386, 43] on icon at bounding box center [383, 46] width 7 height 6
click at [601, 122] on span "wandering" at bounding box center [616, 121] width 30 height 10
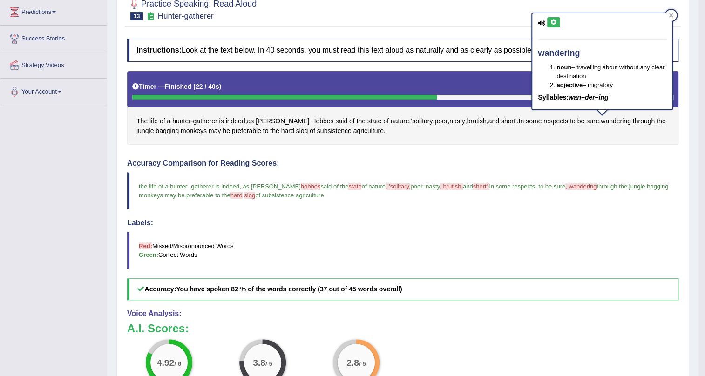
click at [551, 21] on icon at bounding box center [553, 23] width 7 height 6
click at [501, 119] on span "short'" at bounding box center [509, 121] width 16 height 10
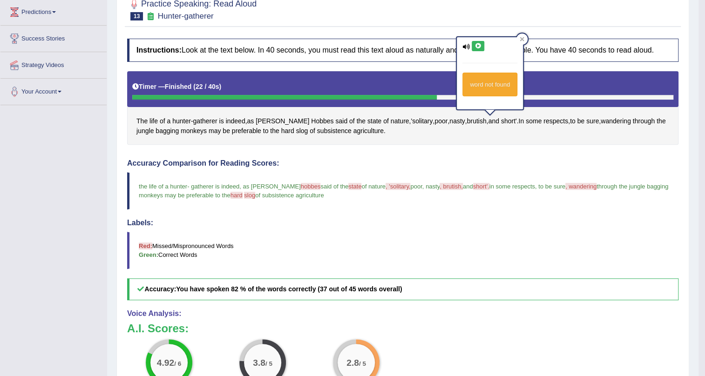
click at [475, 45] on icon at bounding box center [478, 46] width 7 height 6
click at [501, 121] on span "short'" at bounding box center [509, 121] width 16 height 10
click at [480, 46] on icon at bounding box center [478, 46] width 7 height 6
click at [480, 45] on icon at bounding box center [478, 46] width 7 height 6
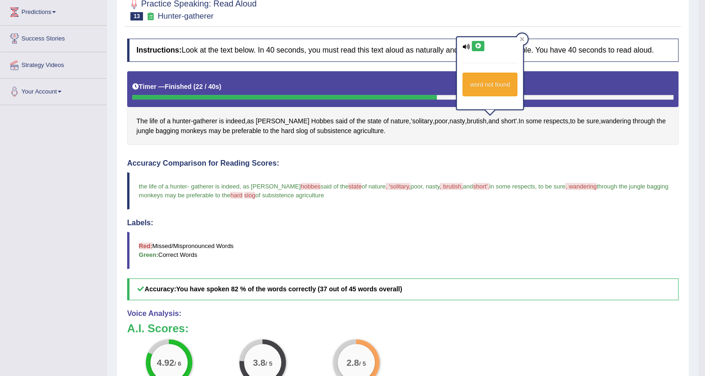
click at [480, 45] on icon at bounding box center [478, 46] width 7 height 6
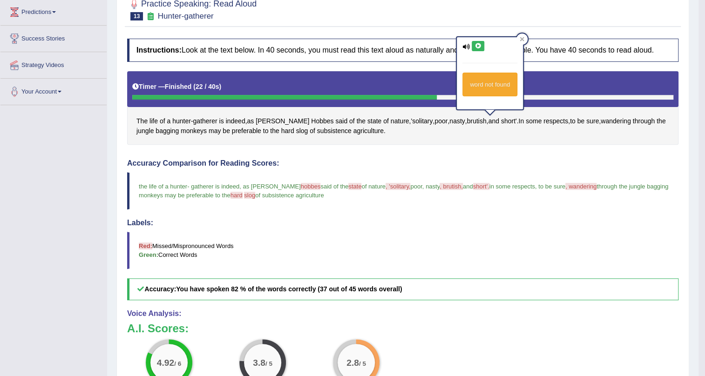
click at [480, 45] on icon at bounding box center [478, 46] width 7 height 6
click at [467, 122] on span "brutish" at bounding box center [477, 121] width 20 height 10
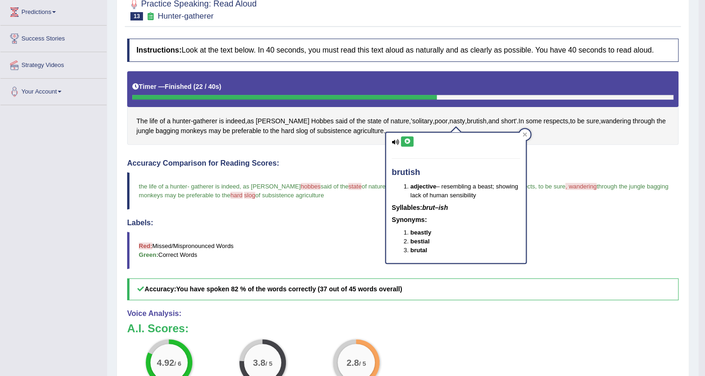
click at [410, 137] on button at bounding box center [407, 142] width 13 height 10
click at [467, 123] on span "brutish" at bounding box center [477, 121] width 20 height 10
click at [586, 196] on blockquote "the life of a hunter - gatherer is indeed , as thomas hobbes hoy's said of the …" at bounding box center [403, 190] width 552 height 37
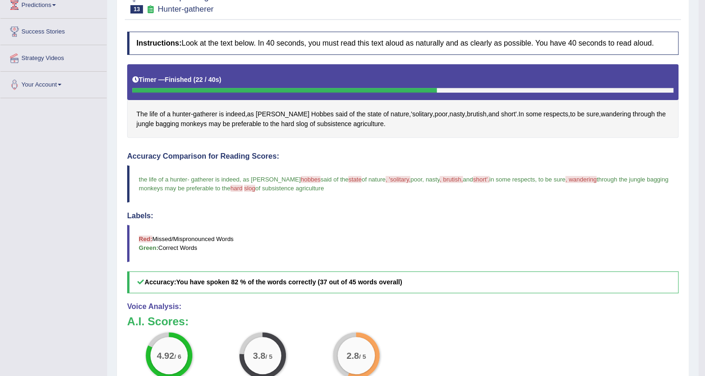
scroll to position [212, 0]
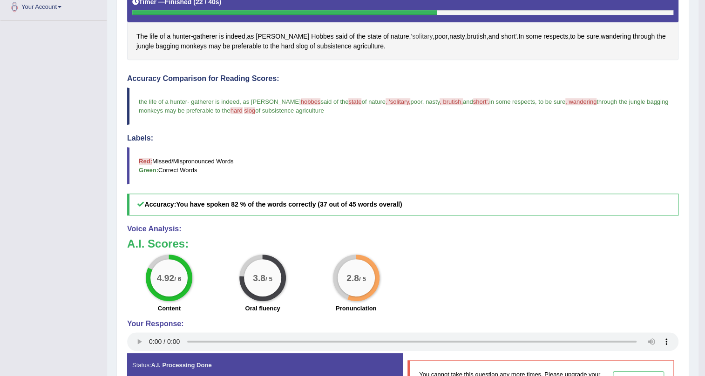
click at [411, 37] on span "'solitary" at bounding box center [422, 37] width 22 height 10
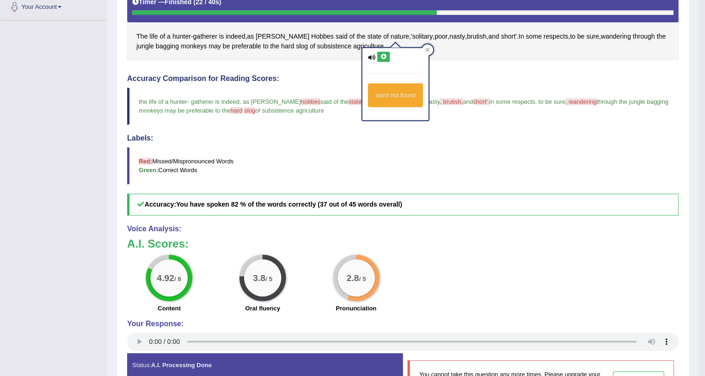
click at [379, 53] on button at bounding box center [383, 57] width 13 height 10
click at [351, 61] on div "Instructions: Look at the text below. In 40 seconds, you must read this text al…" at bounding box center [403, 179] width 556 height 461
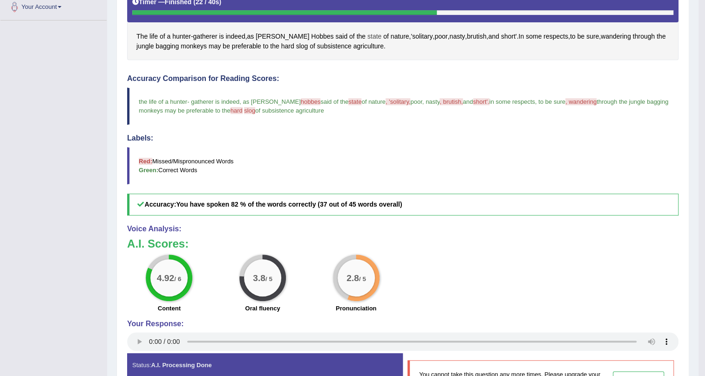
click at [368, 35] on span "state" at bounding box center [375, 37] width 14 height 10
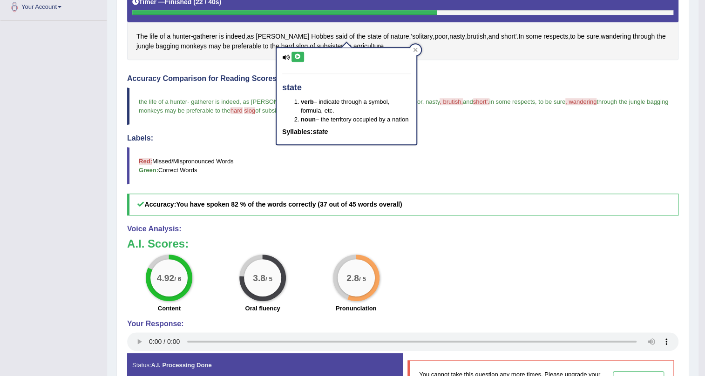
click at [294, 57] on icon at bounding box center [297, 57] width 7 height 6
click at [266, 62] on div "Instructions: Look at the text below. In 40 seconds, you must read this text al…" at bounding box center [403, 179] width 556 height 461
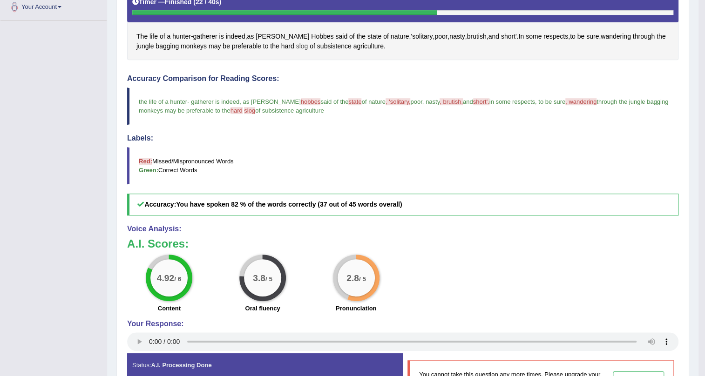
click at [301, 47] on span "slog" at bounding box center [302, 46] width 12 height 10
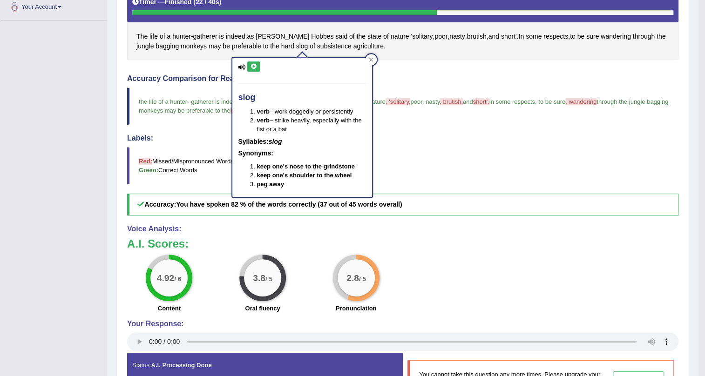
click at [253, 65] on icon at bounding box center [253, 67] width 7 height 6
click at [390, 76] on h4 "Accuracy Comparison for Reading Scores:" at bounding box center [403, 79] width 552 height 8
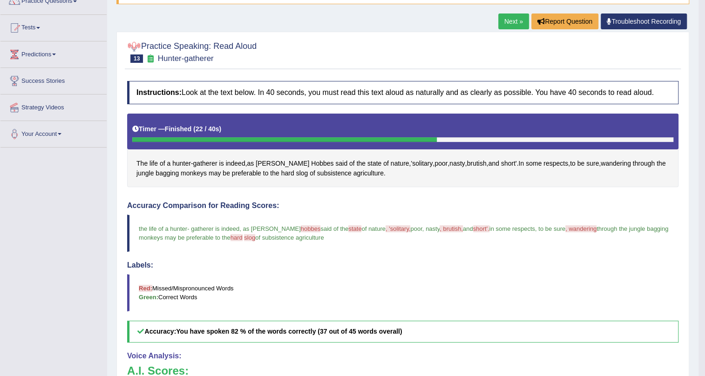
scroll to position [0, 0]
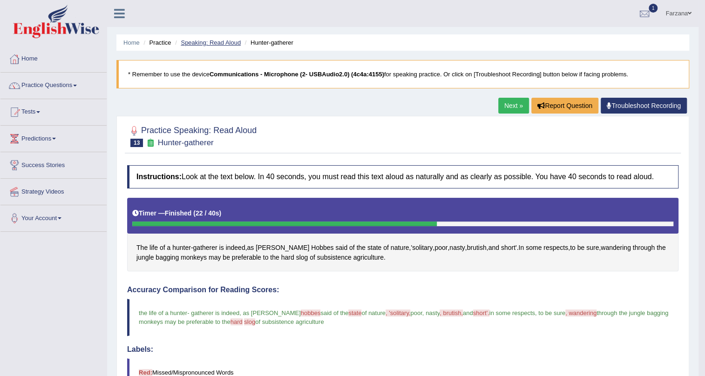
click at [215, 41] on link "Speaking: Read Aloud" at bounding box center [211, 42] width 60 height 7
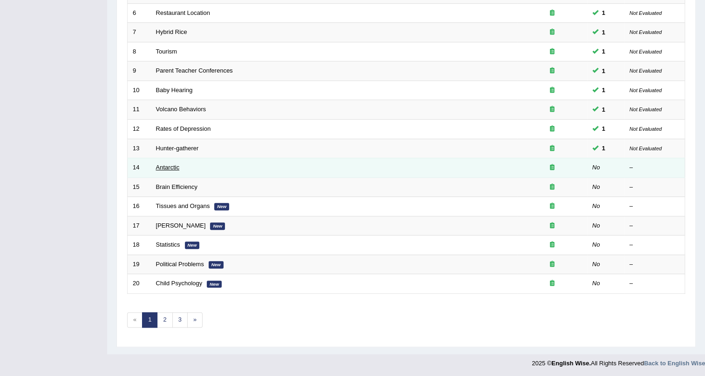
click at [173, 167] on link "Antarctic" at bounding box center [168, 167] width 24 height 7
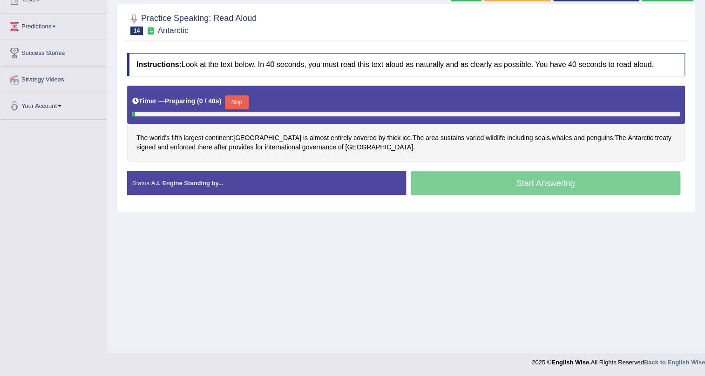
scroll to position [112, 0]
click at [241, 97] on button "Skip" at bounding box center [236, 103] width 23 height 14
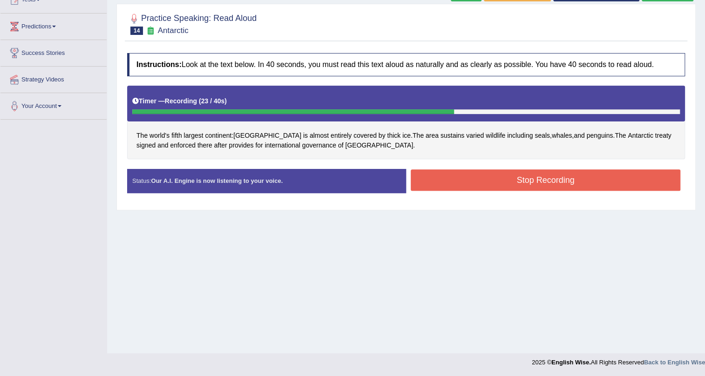
click at [435, 178] on button "Stop Recording" at bounding box center [546, 180] width 270 height 21
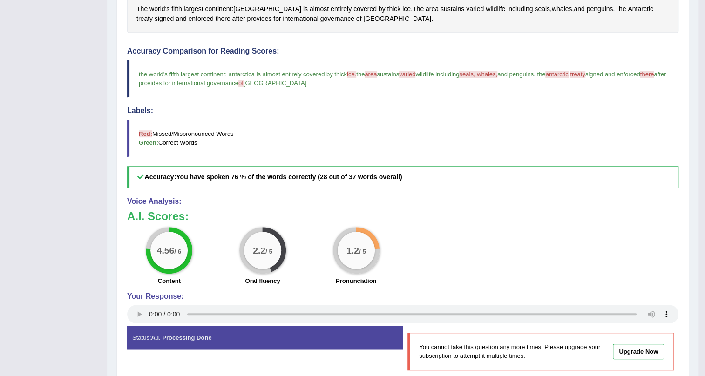
scroll to position [239, 0]
click at [628, 4] on span "Antarctic" at bounding box center [640, 9] width 25 height 10
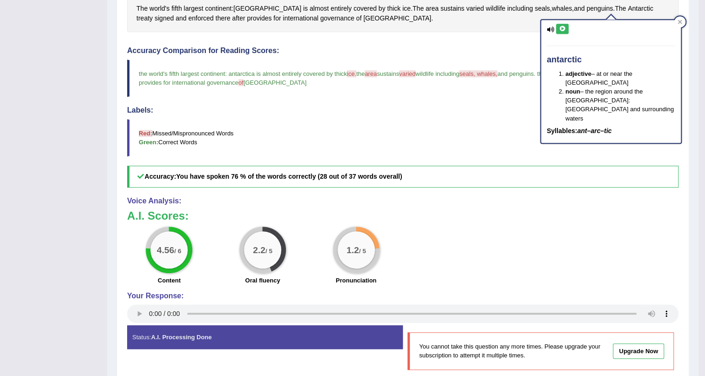
click at [559, 33] on button at bounding box center [562, 29] width 13 height 10
click at [470, 81] on blockquote "the world's fifth largest continent : antarctica is almost entirely covered by …" at bounding box center [403, 78] width 552 height 37
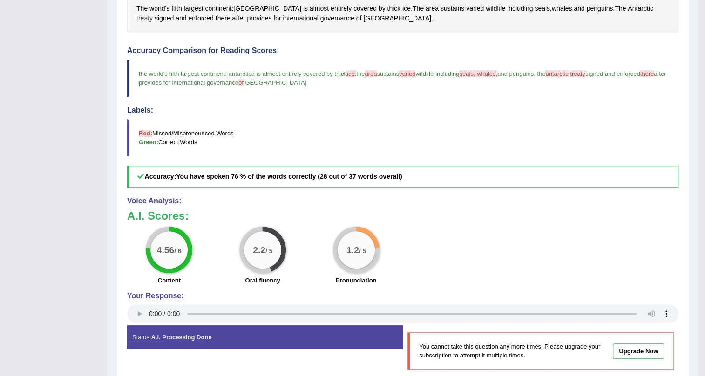
click at [153, 14] on span "treaty" at bounding box center [145, 19] width 16 height 10
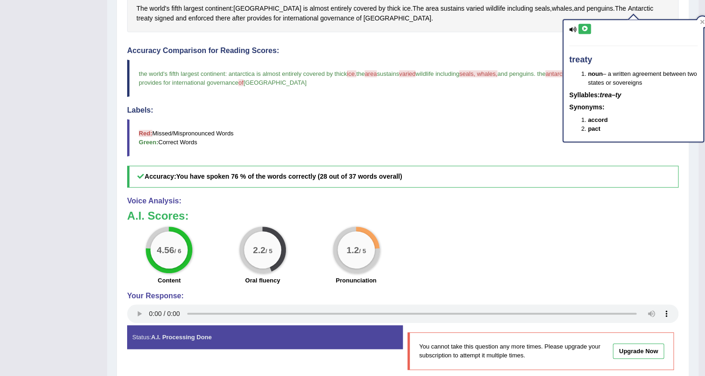
click at [584, 27] on icon at bounding box center [584, 29] width 7 height 6
click at [466, 7] on span "varied" at bounding box center [475, 9] width 18 height 10
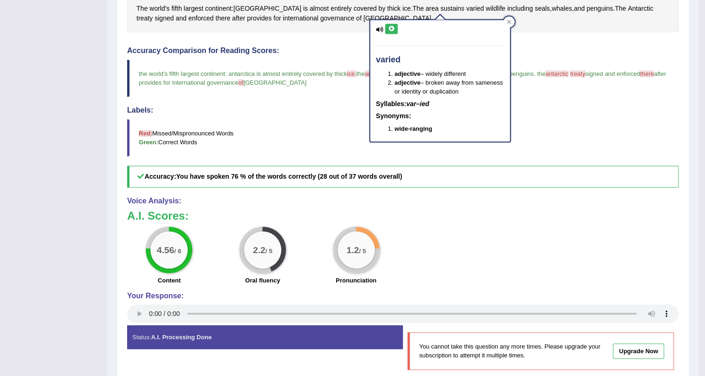
click at [388, 28] on icon at bounding box center [391, 29] width 7 height 6
click at [403, 8] on span "ice" at bounding box center [407, 9] width 8 height 10
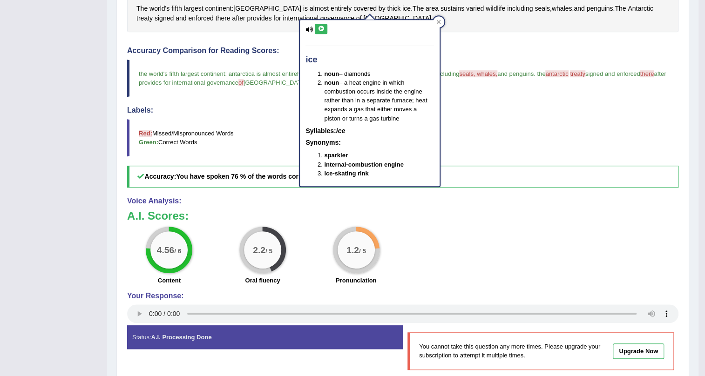
click at [325, 26] on button at bounding box center [321, 29] width 13 height 10
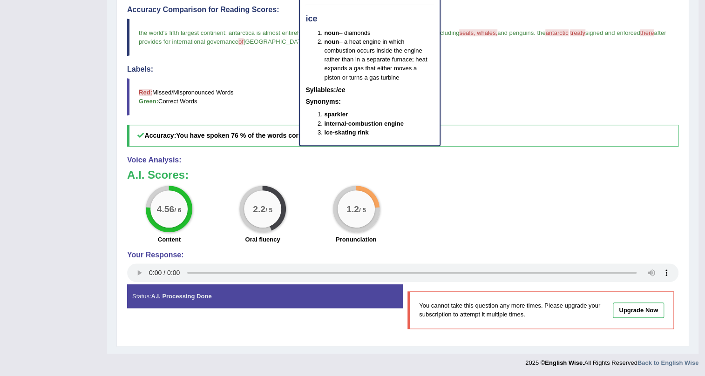
click at [226, 132] on b "You have spoken 76 % of the words correctly (28 out of 37 words overall)" at bounding box center [289, 135] width 226 height 7
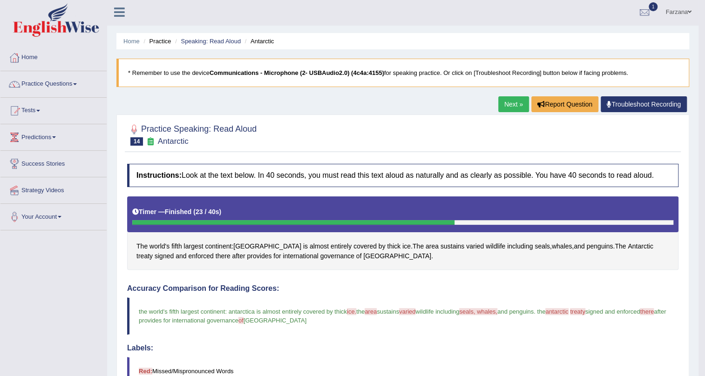
scroll to position [0, 0]
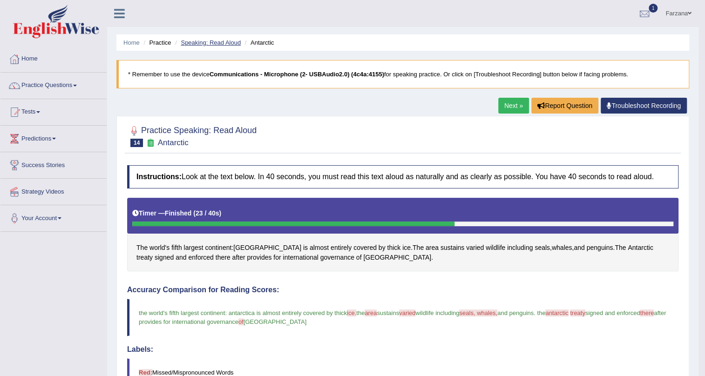
click at [216, 42] on link "Speaking: Read Aloud" at bounding box center [211, 42] width 60 height 7
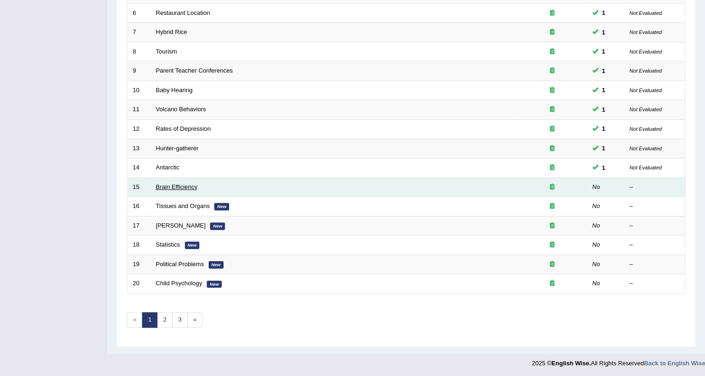
click at [170, 186] on link "Brain Efficiency" at bounding box center [176, 187] width 41 height 7
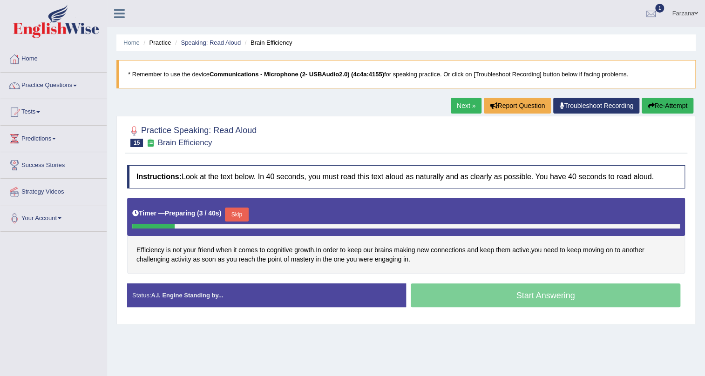
click at [237, 213] on button "Skip" at bounding box center [236, 215] width 23 height 14
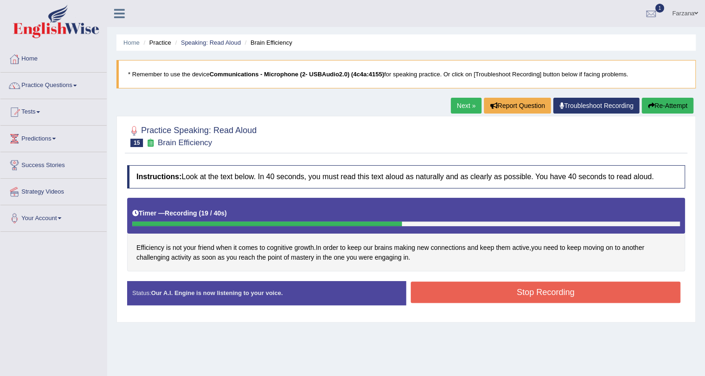
click at [502, 292] on button "Stop Recording" at bounding box center [546, 292] width 270 height 21
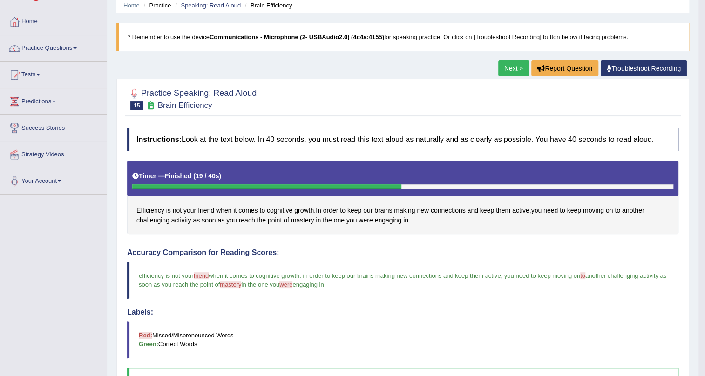
scroll to position [169, 0]
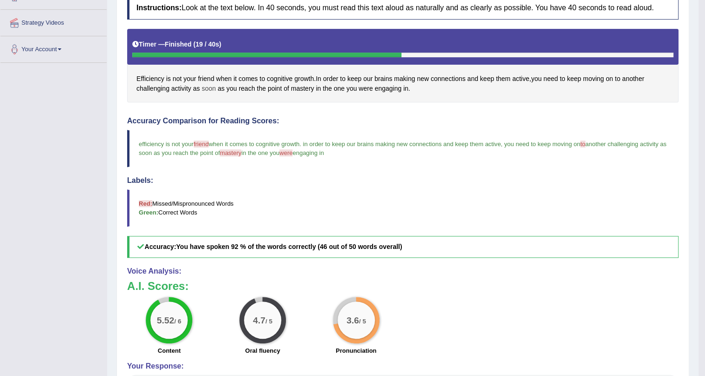
click at [205, 84] on span "soon" at bounding box center [209, 89] width 14 height 10
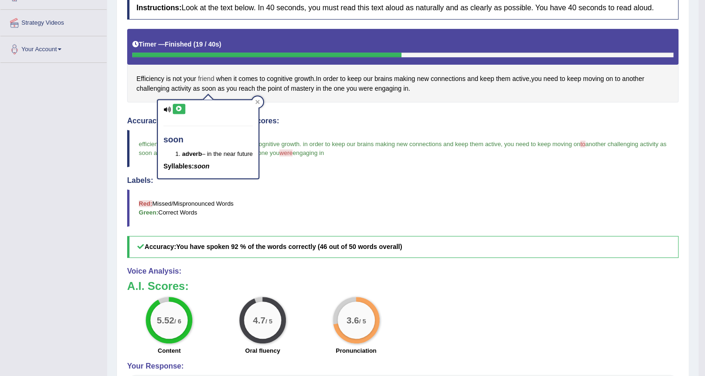
click at [205, 75] on span "friend" at bounding box center [206, 79] width 16 height 10
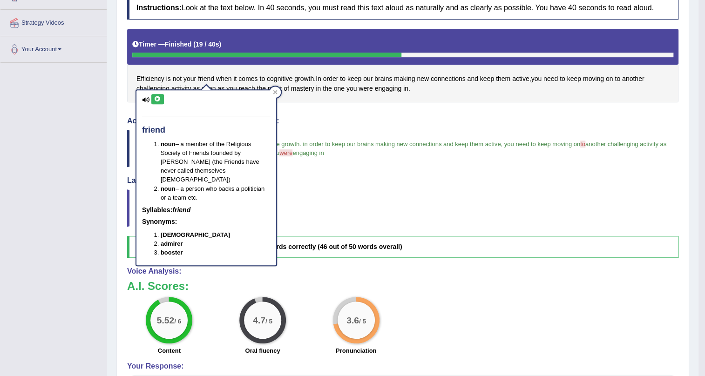
click at [159, 98] on icon at bounding box center [157, 99] width 7 height 6
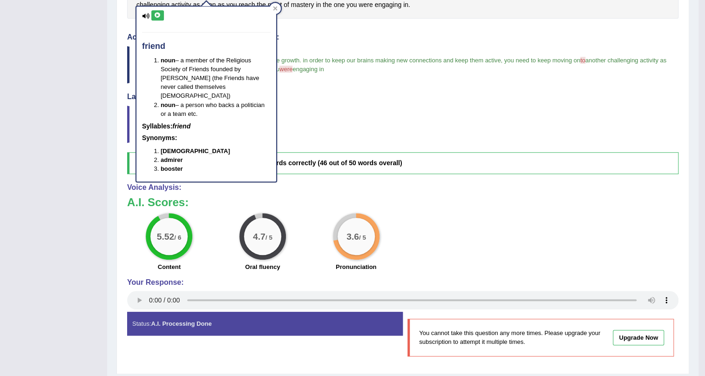
scroll to position [254, 0]
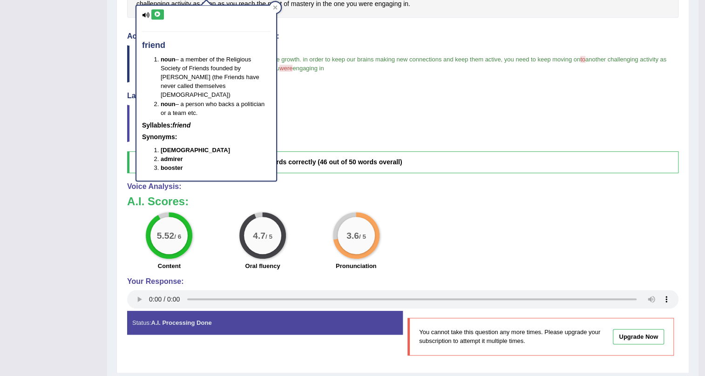
click at [349, 131] on blockquote "Red: Missed/Mispronounced Words Green: Correct Words" at bounding box center [403, 123] width 552 height 37
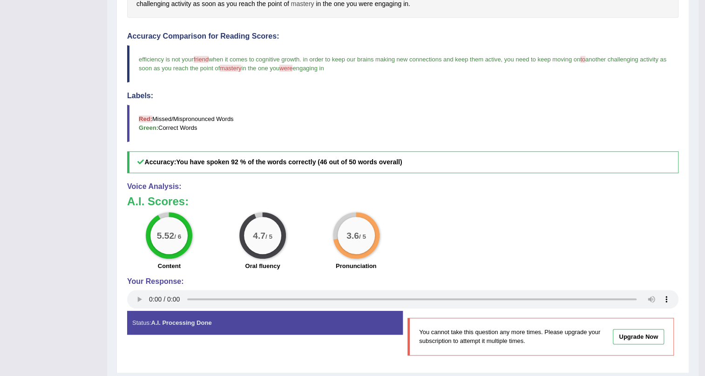
click at [308, 4] on span "mastery" at bounding box center [302, 4] width 23 height 10
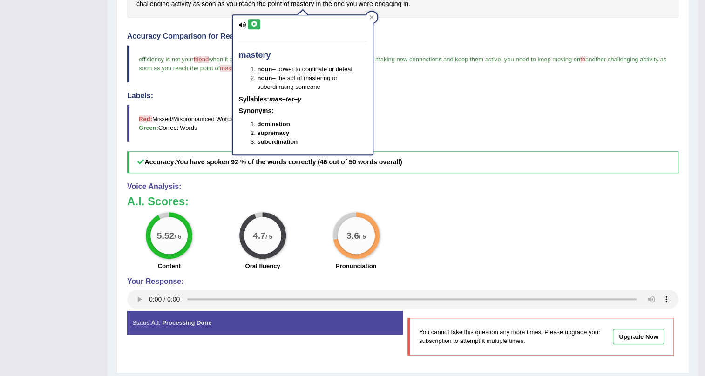
click at [255, 19] on button at bounding box center [254, 24] width 13 height 10
click at [365, 4] on span "were" at bounding box center [366, 4] width 14 height 10
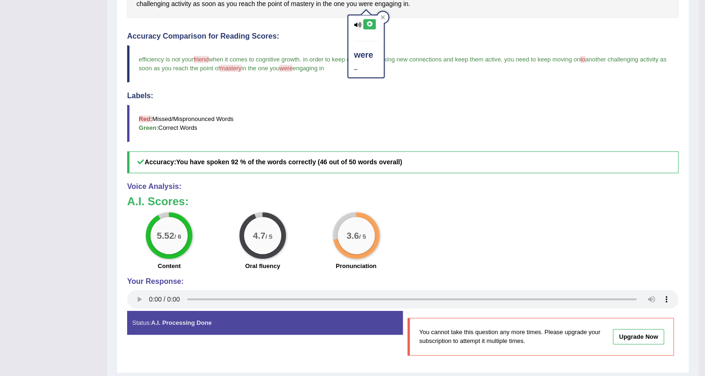
click at [369, 21] on icon at bounding box center [369, 24] width 7 height 6
click at [301, 149] on div "Accuracy Comparison for Reading Scores: efficiency is not your friend frame whe…" at bounding box center [403, 102] width 552 height 141
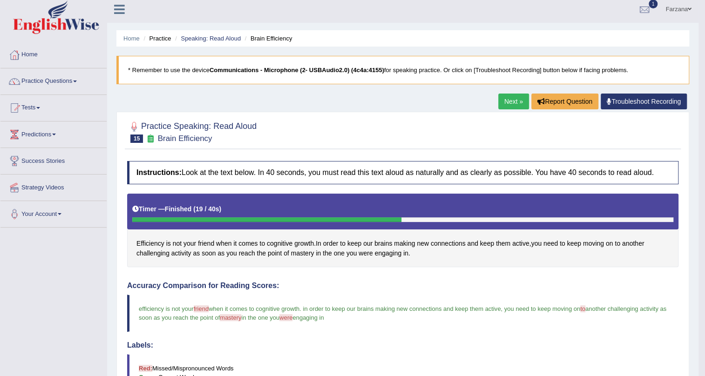
scroll to position [0, 0]
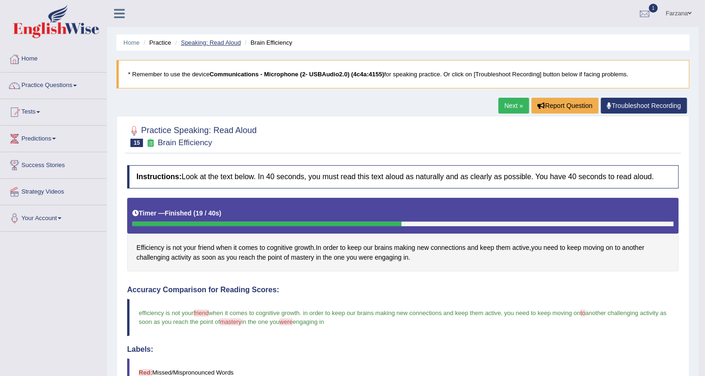
click at [213, 41] on link "Speaking: Read Aloud" at bounding box center [211, 42] width 60 height 7
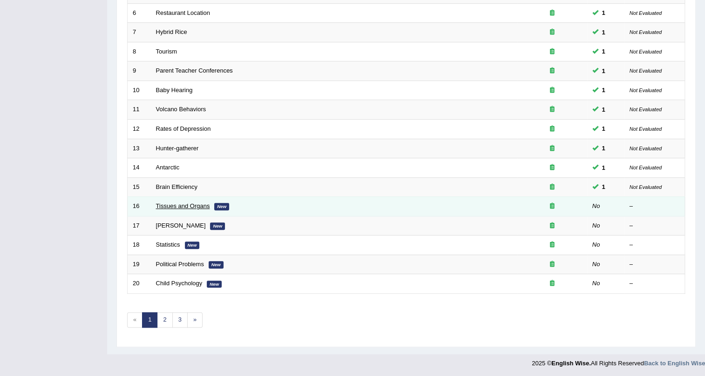
click at [182, 203] on link "Tissues and Organs" at bounding box center [183, 206] width 54 height 7
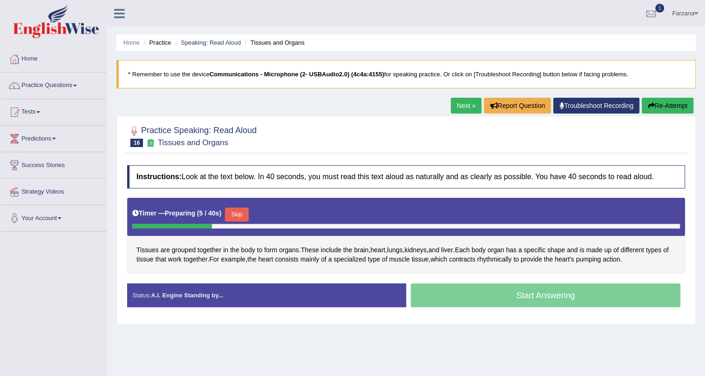
click at [245, 213] on button "Skip" at bounding box center [236, 215] width 23 height 14
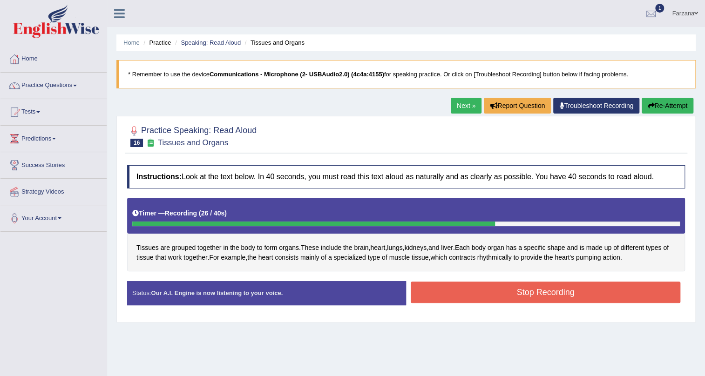
click at [559, 295] on button "Stop Recording" at bounding box center [546, 292] width 270 height 21
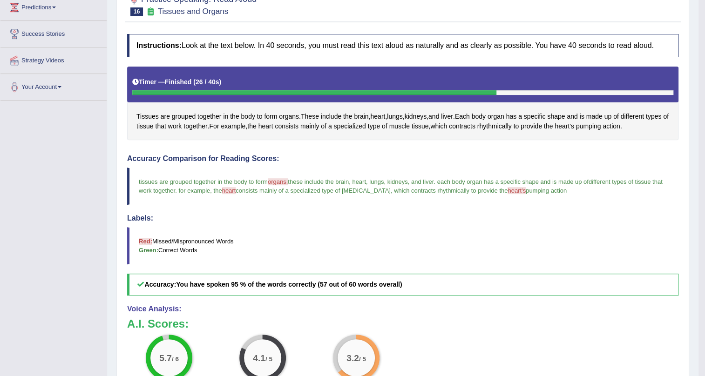
scroll to position [127, 0]
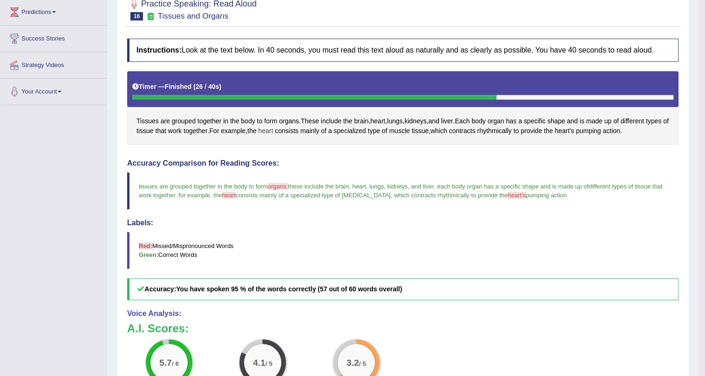
click at [273, 128] on span "heart" at bounding box center [266, 131] width 15 height 10
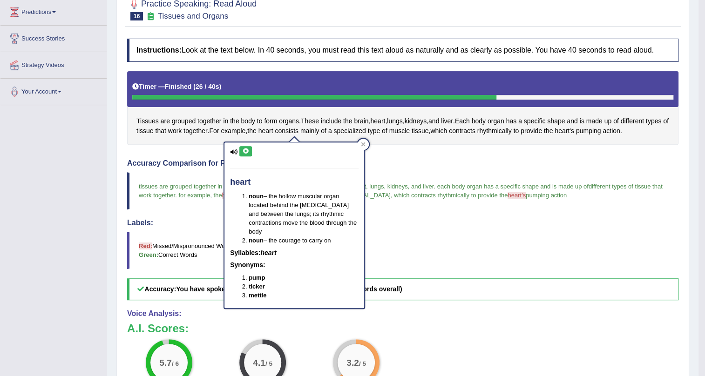
click at [242, 150] on icon at bounding box center [245, 152] width 7 height 6
click at [387, 140] on div "Tissues are grouped together in the body to form organs . These include the bra…" at bounding box center [403, 108] width 552 height 74
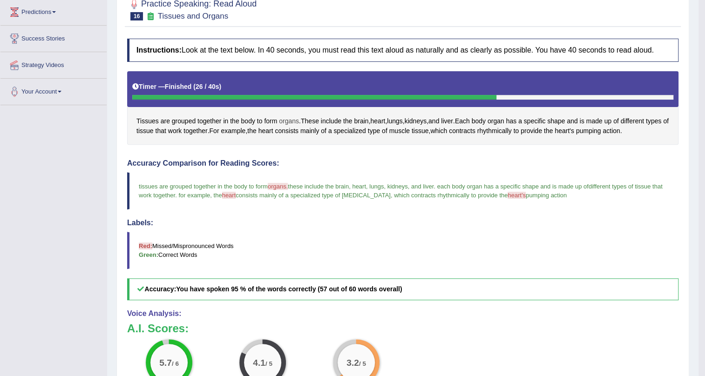
click at [291, 118] on span "organs" at bounding box center [289, 121] width 20 height 10
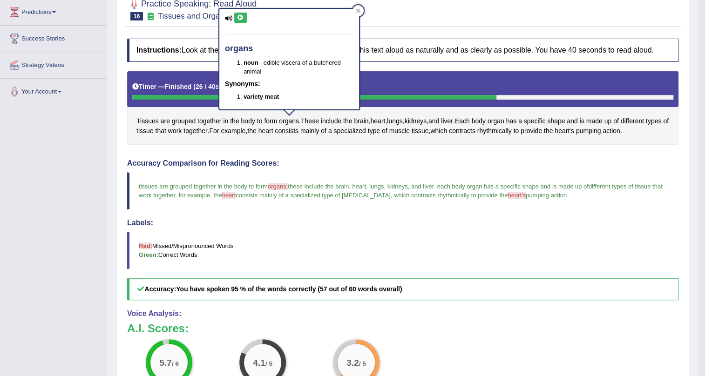
drag, startPoint x: 241, startPoint y: 9, endPoint x: 238, endPoint y: 15, distance: 6.7
click at [238, 15] on div "organs noun – edible viscera of a butchered animal Synonyms: variety meat" at bounding box center [289, 59] width 140 height 101
click at [239, 18] on icon at bounding box center [240, 18] width 7 height 6
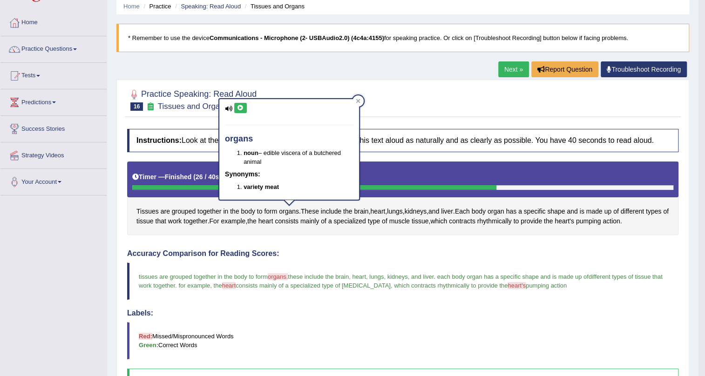
scroll to position [0, 0]
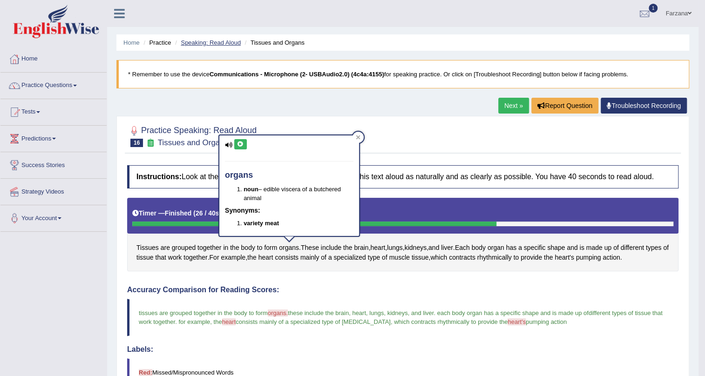
click at [203, 43] on link "Speaking: Read Aloud" at bounding box center [211, 42] width 60 height 7
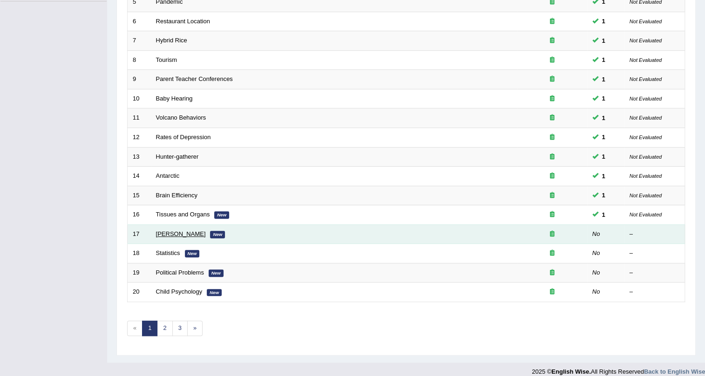
click at [190, 231] on link "[PERSON_NAME]" at bounding box center [181, 234] width 50 height 7
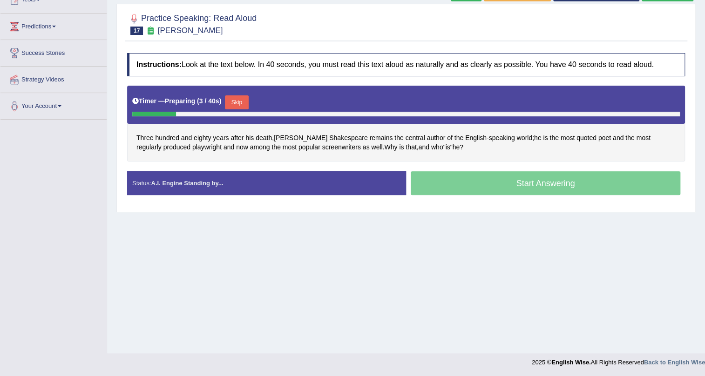
click at [243, 102] on button "Skip" at bounding box center [236, 103] width 23 height 14
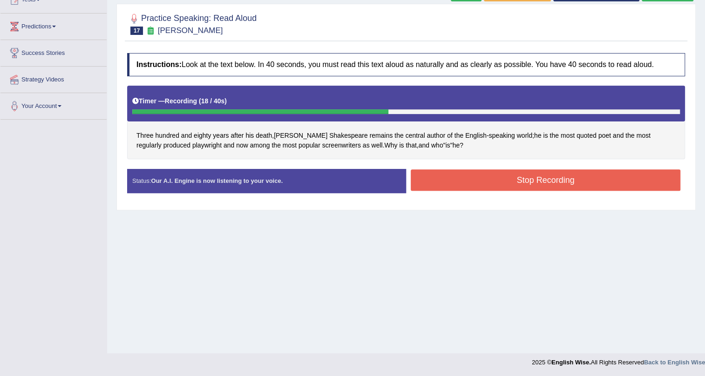
click at [457, 181] on button "Stop Recording" at bounding box center [546, 180] width 270 height 21
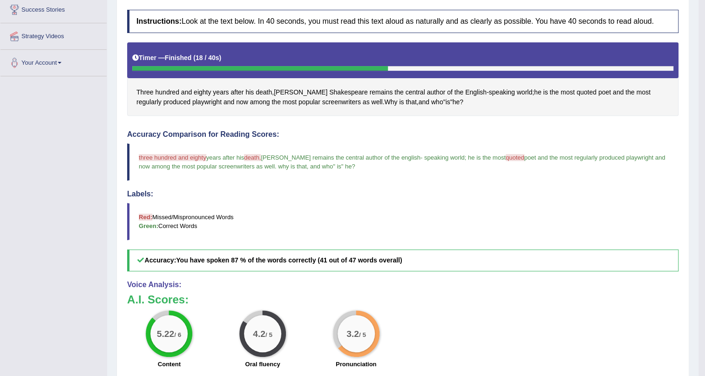
scroll to position [197, 0]
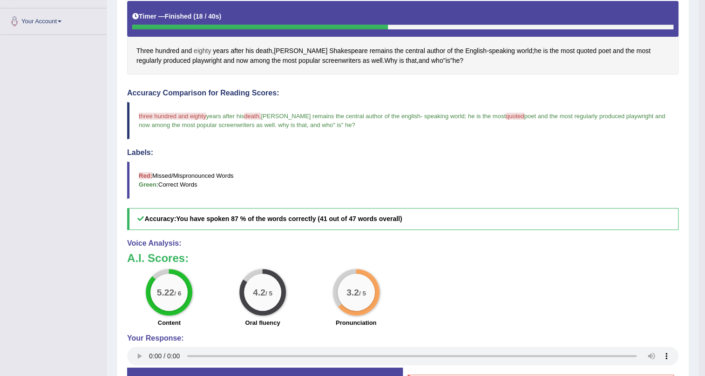
click at [199, 51] on span "eighty" at bounding box center [202, 51] width 17 height 10
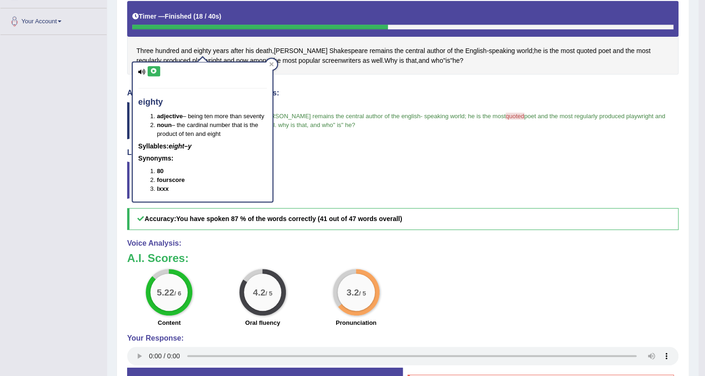
click at [151, 69] on icon at bounding box center [153, 71] width 7 height 6
click at [152, 49] on span "Three" at bounding box center [145, 51] width 17 height 10
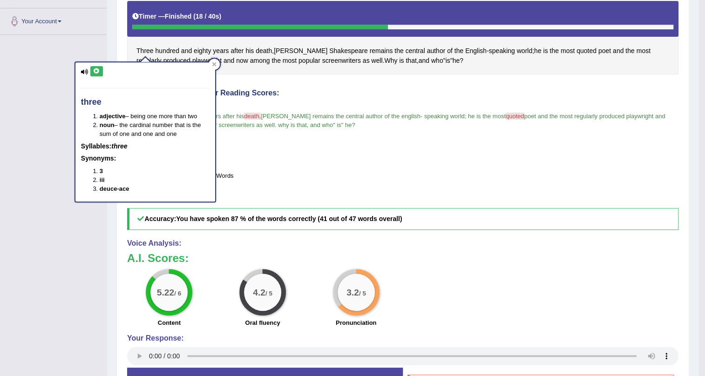
click at [96, 70] on icon at bounding box center [96, 71] width 7 height 6
click at [161, 50] on span "hundred" at bounding box center [167, 51] width 24 height 10
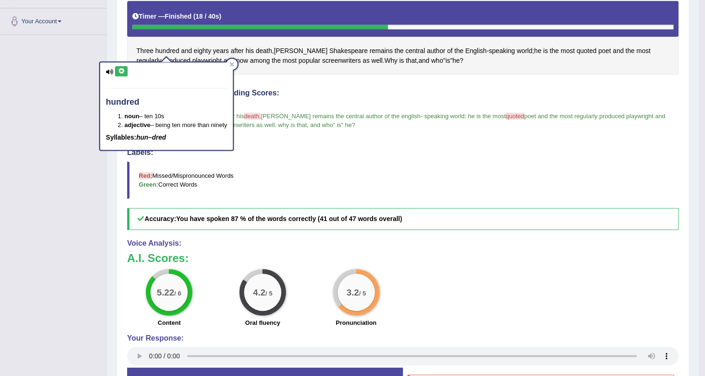
click at [117, 66] on button at bounding box center [121, 71] width 13 height 10
click at [260, 50] on span "death" at bounding box center [264, 51] width 16 height 10
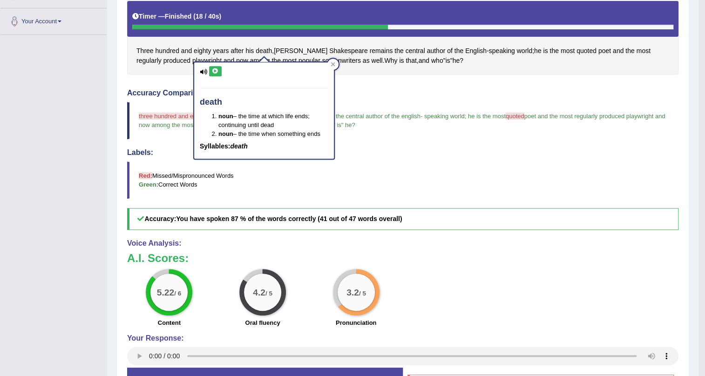
click at [212, 68] on icon at bounding box center [215, 71] width 7 height 6
click at [526, 119] on blockquote "three hundred and eighty 380 years after his death, date william shakespeare re…" at bounding box center [403, 120] width 552 height 37
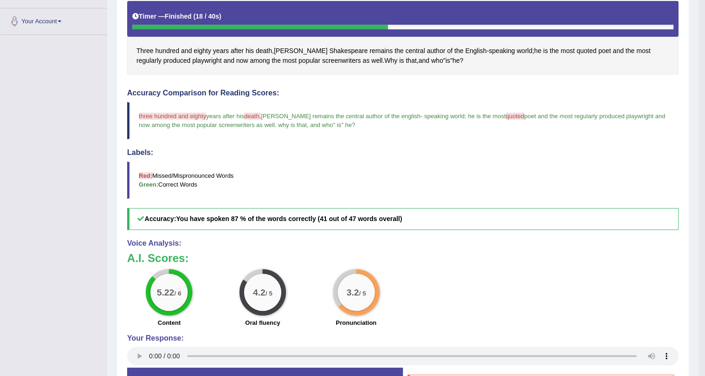
click at [525, 114] on span "quoted" at bounding box center [515, 116] width 19 height 7
click at [577, 52] on span "quoted" at bounding box center [587, 51] width 20 height 10
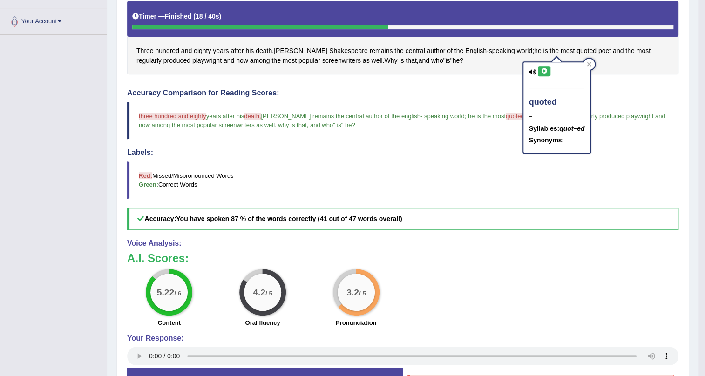
click at [546, 70] on icon at bounding box center [544, 71] width 7 height 6
click at [490, 89] on h4 "Accuracy Comparison for Reading Scores:" at bounding box center [403, 93] width 552 height 8
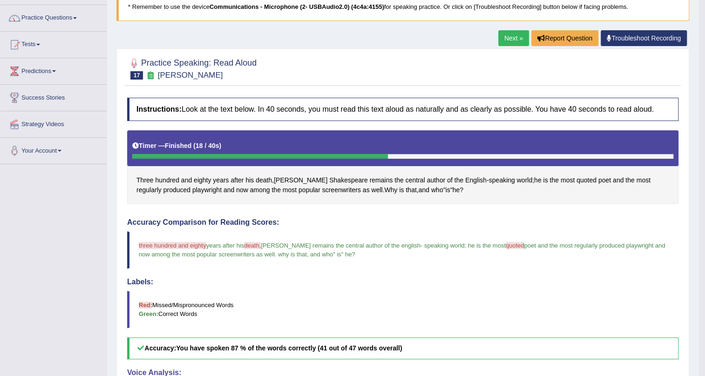
scroll to position [0, 0]
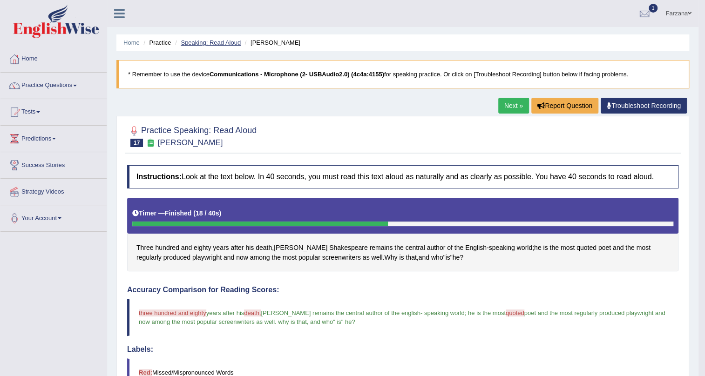
click at [214, 44] on link "Speaking: Read Aloud" at bounding box center [211, 42] width 60 height 7
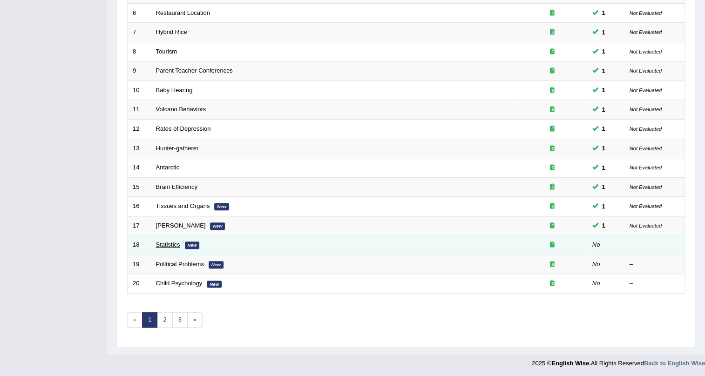
click at [169, 243] on link "Statistics" at bounding box center [168, 244] width 24 height 7
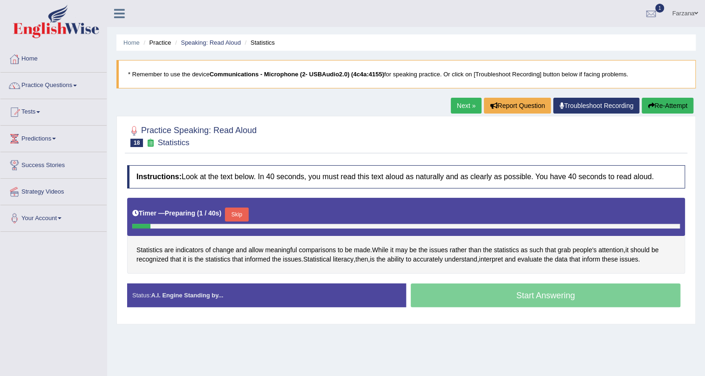
click at [238, 215] on button "Skip" at bounding box center [236, 215] width 23 height 14
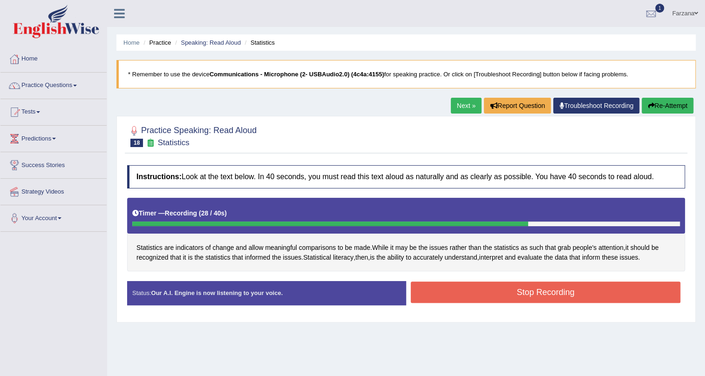
click at [461, 302] on button "Stop Recording" at bounding box center [546, 292] width 270 height 21
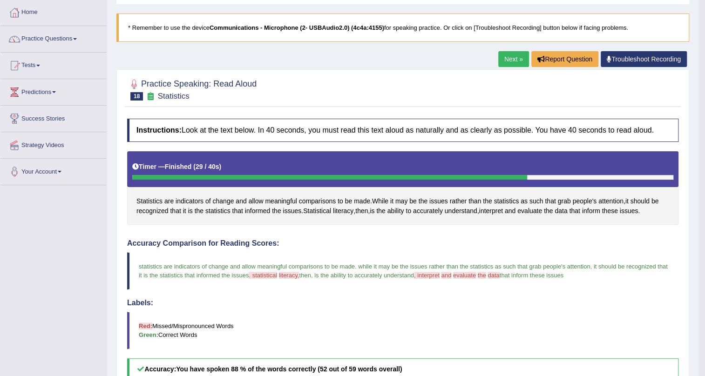
scroll to position [212, 0]
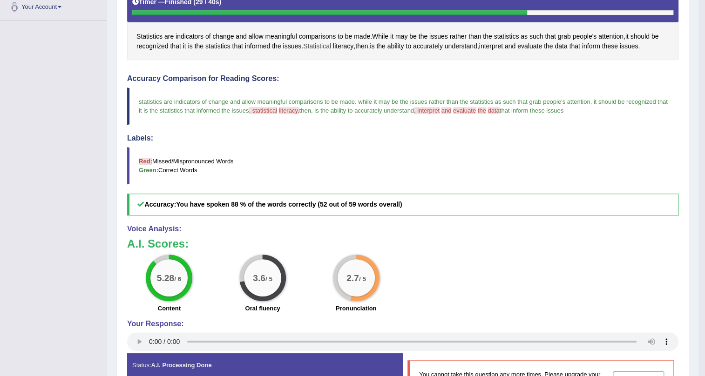
click at [312, 47] on span "Statistical" at bounding box center [317, 46] width 28 height 10
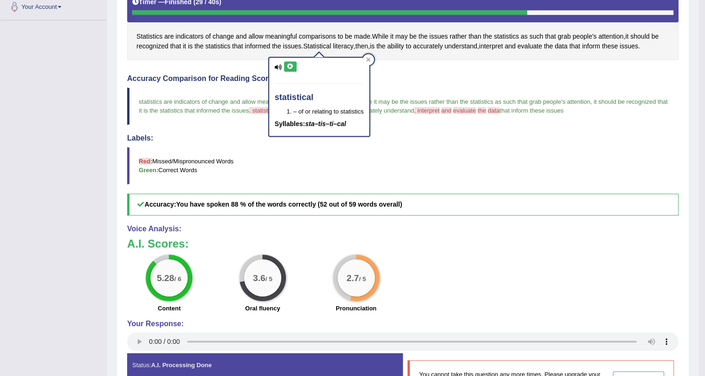
click at [292, 64] on icon at bounding box center [290, 67] width 7 height 6
click at [344, 47] on span "literacy" at bounding box center [343, 46] width 20 height 10
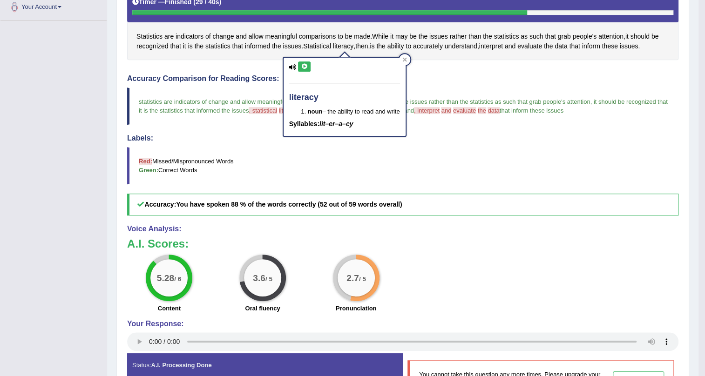
click at [307, 68] on icon at bounding box center [304, 67] width 7 height 6
click at [494, 46] on span "interpret" at bounding box center [491, 46] width 24 height 10
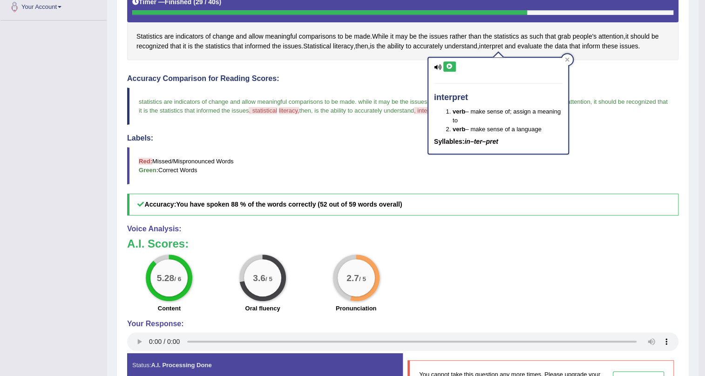
click at [449, 65] on icon at bounding box center [449, 67] width 7 height 6
click at [538, 46] on span "evaluate" at bounding box center [530, 46] width 25 height 10
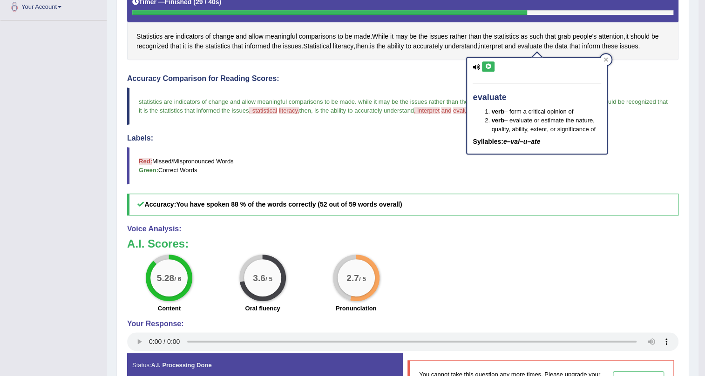
click at [492, 66] on button at bounding box center [488, 66] width 13 height 10
click at [606, 84] on div "evaluate verb – form a critical opinion of verb – evaluate or estimate the natu…" at bounding box center [537, 106] width 140 height 96
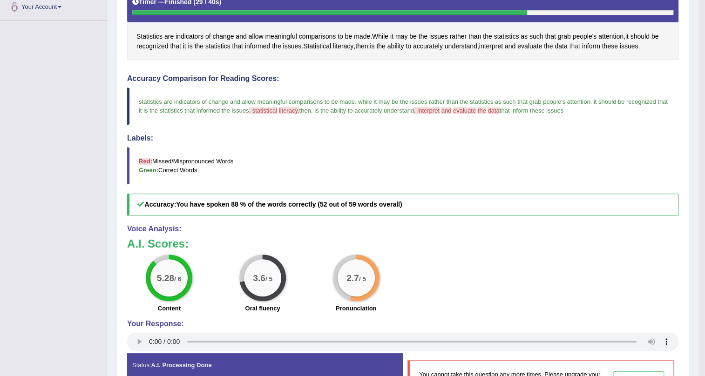
click at [580, 47] on span "that" at bounding box center [574, 46] width 11 height 10
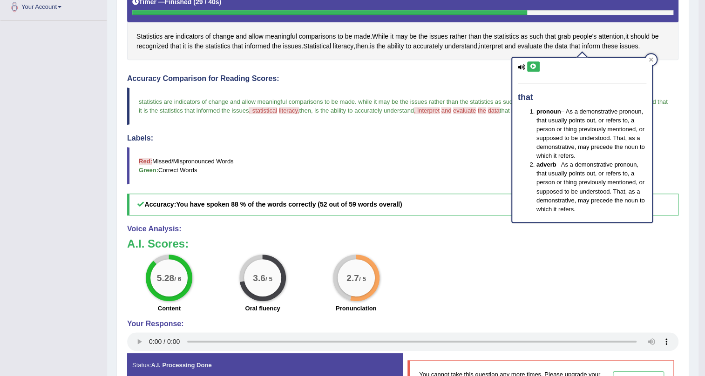
click at [533, 64] on icon at bounding box center [533, 67] width 7 height 6
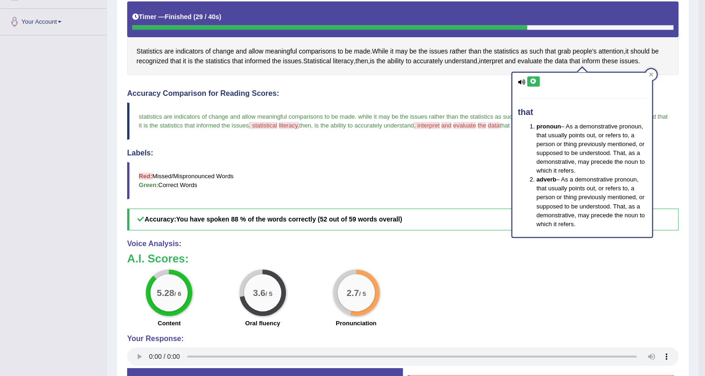
scroll to position [196, 0]
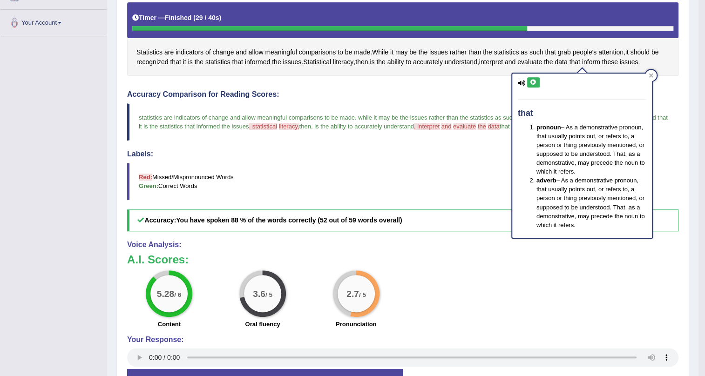
click at [376, 160] on div "Labels: Red: Missed/Mispronounced Words Green: Correct Words" at bounding box center [403, 175] width 552 height 50
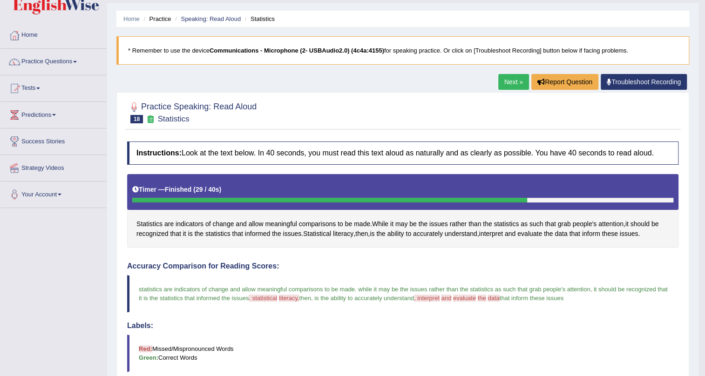
scroll to position [0, 0]
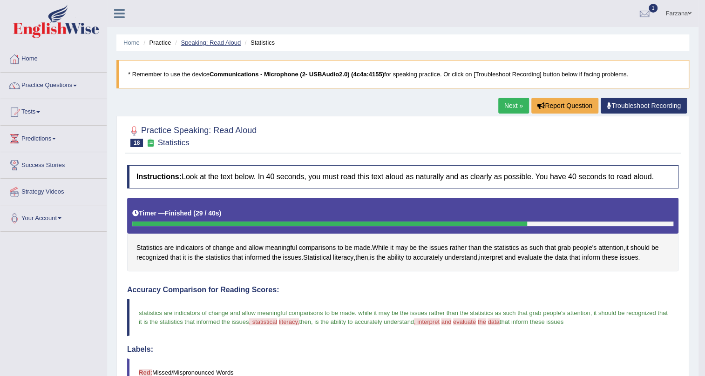
click at [216, 39] on link "Speaking: Read Aloud" at bounding box center [211, 42] width 60 height 7
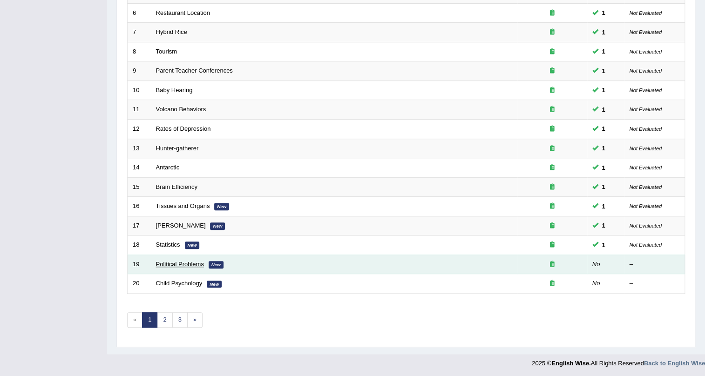
click at [182, 264] on link "Political Problems" at bounding box center [180, 264] width 48 height 7
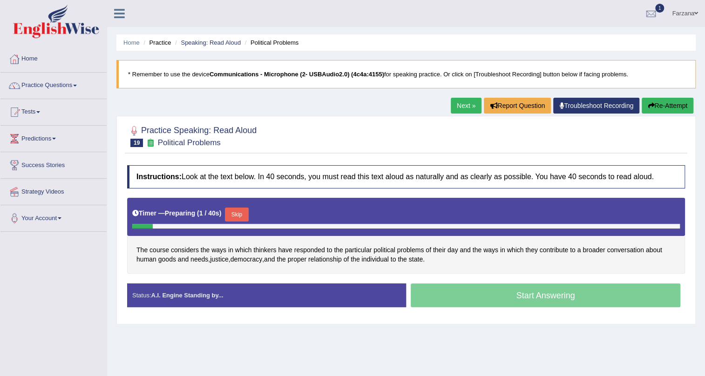
click at [244, 213] on button "Skip" at bounding box center [236, 215] width 23 height 14
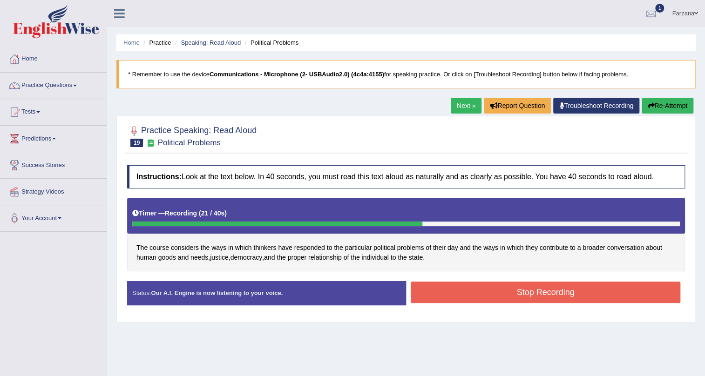
click at [439, 291] on button "Stop Recording" at bounding box center [546, 292] width 270 height 21
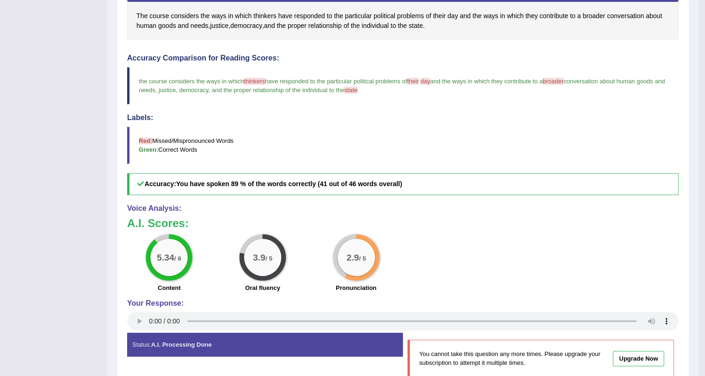
scroll to position [212, 0]
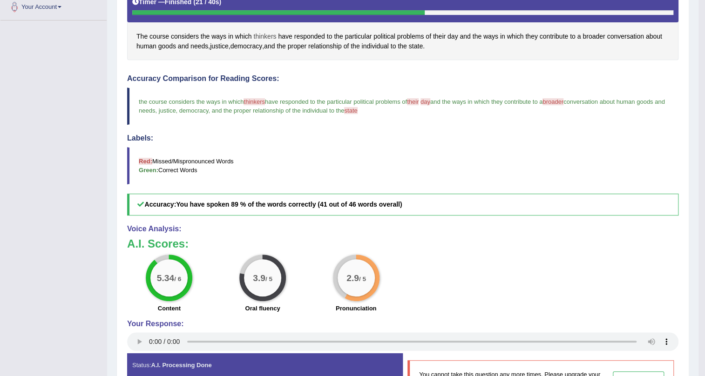
click at [269, 34] on span "thinkers" at bounding box center [264, 37] width 23 height 10
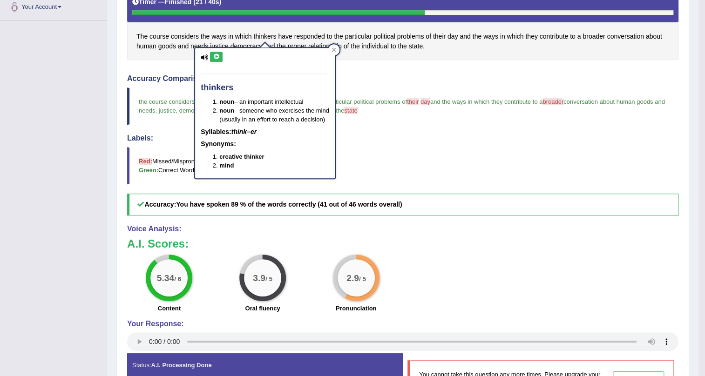
click at [219, 58] on icon at bounding box center [216, 57] width 7 height 6
click at [375, 57] on div "The course considers the ways in which thinkers have responded to the particula…" at bounding box center [403, 23] width 552 height 74
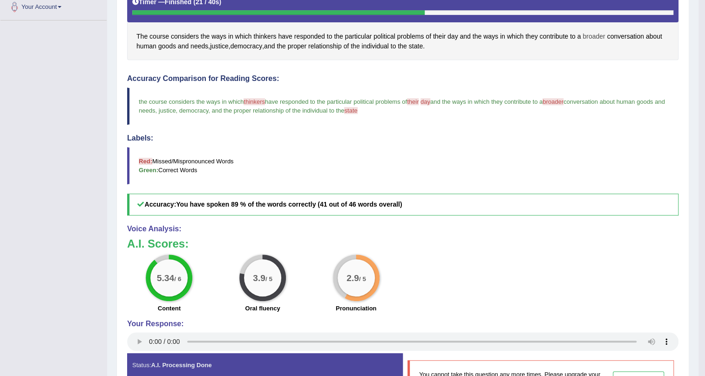
click at [597, 34] on span "broader" at bounding box center [594, 37] width 22 height 10
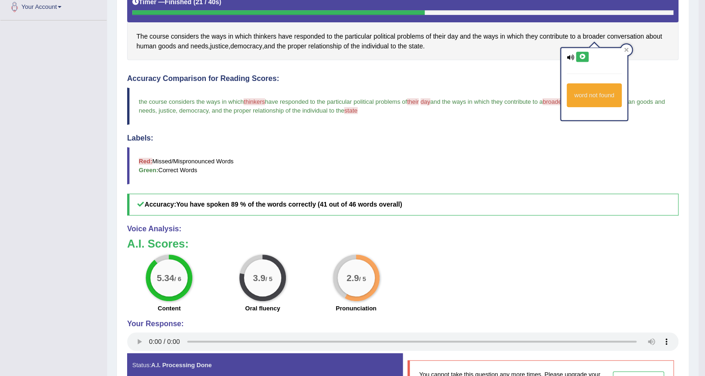
click at [581, 53] on button at bounding box center [582, 57] width 13 height 10
click at [526, 57] on div "The course considers the ways in which thinkers have responded to the particula…" at bounding box center [403, 23] width 552 height 74
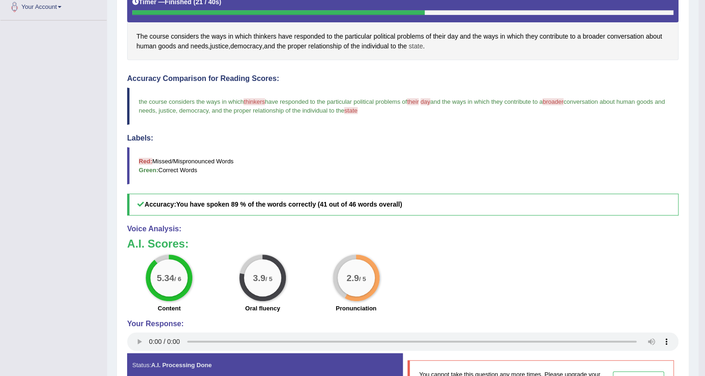
click at [420, 46] on span "state" at bounding box center [416, 46] width 14 height 10
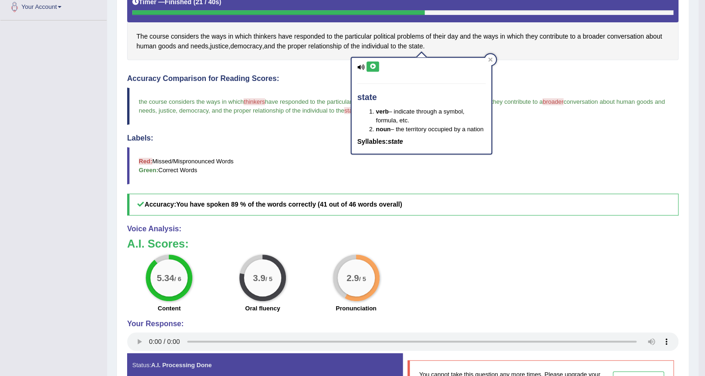
click at [377, 64] on button at bounding box center [373, 66] width 13 height 10
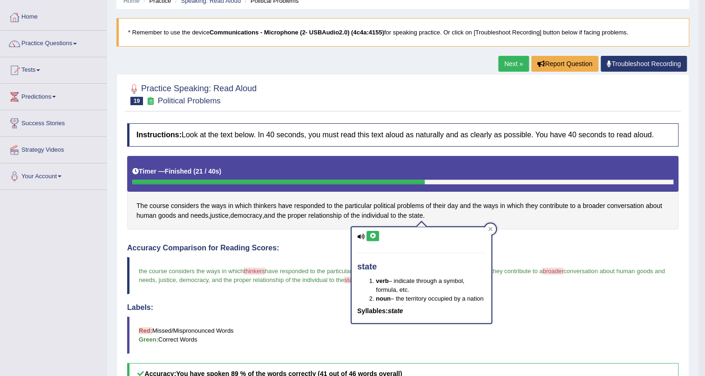
scroll to position [0, 0]
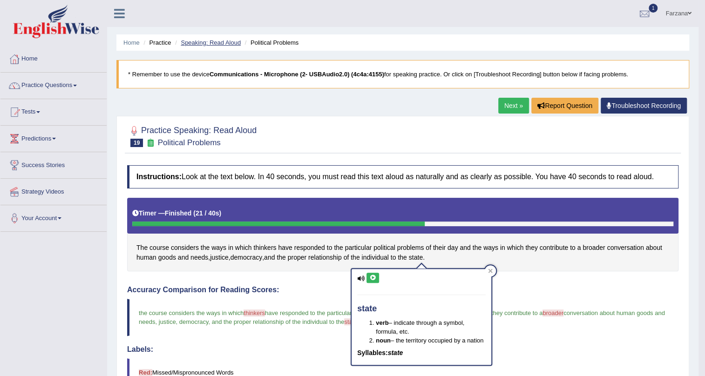
click at [218, 44] on link "Speaking: Read Aloud" at bounding box center [211, 42] width 60 height 7
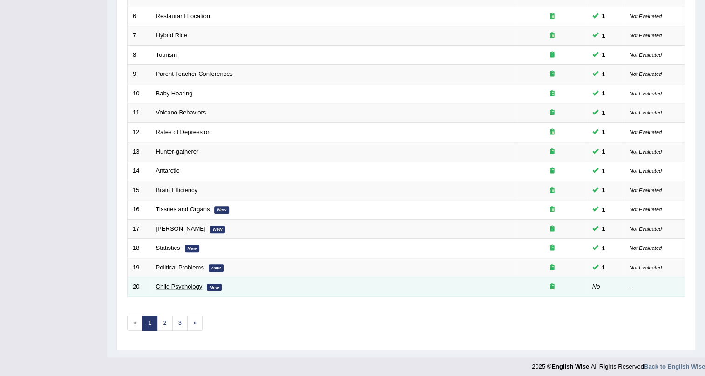
click at [188, 286] on link "Child Psychology" at bounding box center [179, 286] width 47 height 7
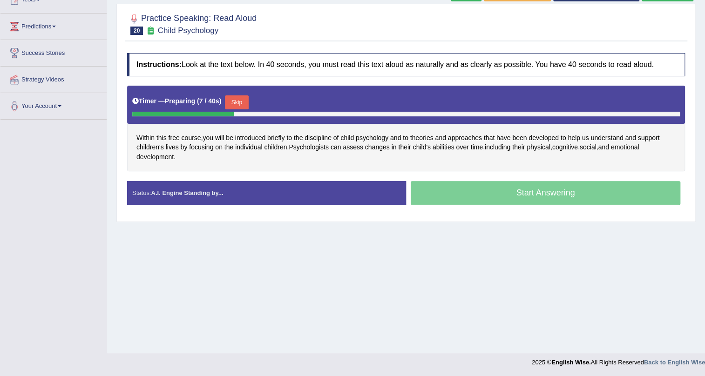
click at [243, 101] on button "Skip" at bounding box center [236, 103] width 23 height 14
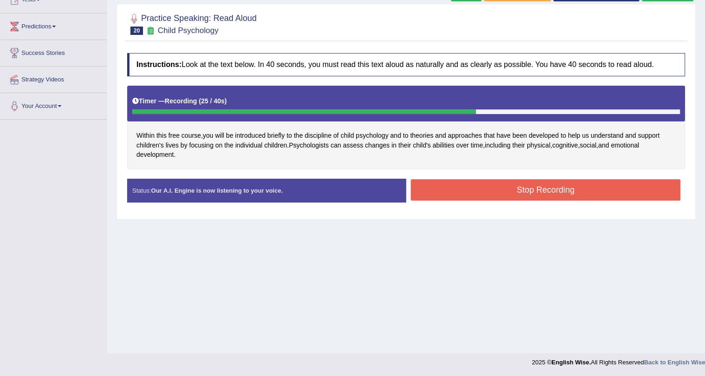
click at [485, 186] on button "Stop Recording" at bounding box center [546, 189] width 270 height 21
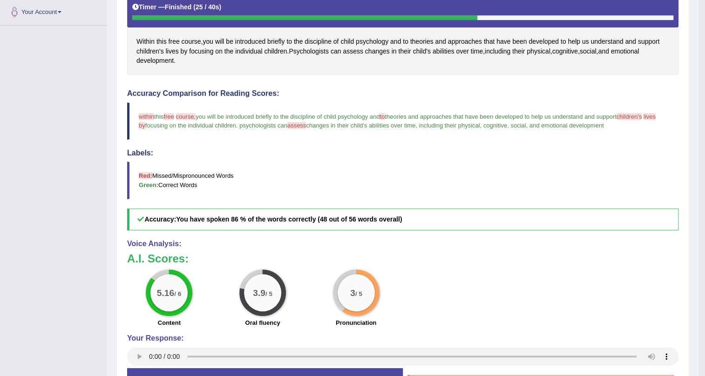
scroll to position [205, 0]
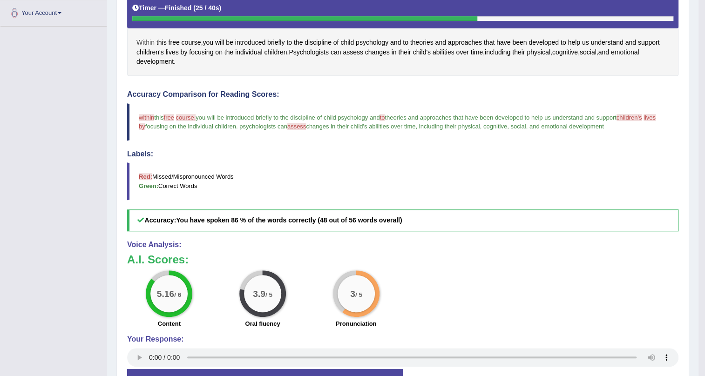
click at [148, 42] on span "Within" at bounding box center [146, 43] width 18 height 10
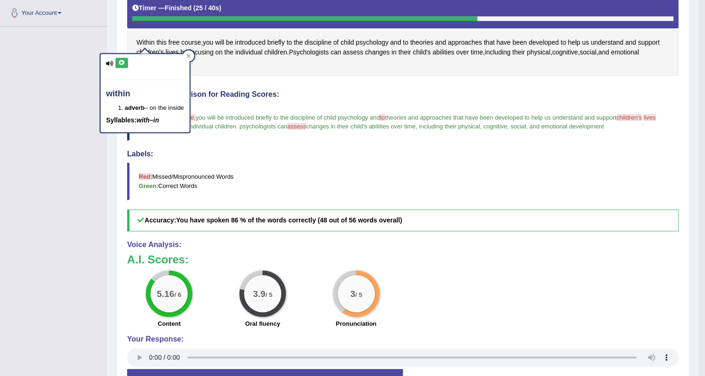
click at [118, 55] on div "within adverb – on the inside Syllables: with–in" at bounding box center [145, 93] width 89 height 78
click at [271, 79] on div "Instructions: Look at the text below. In 40 seconds, you must read this text al…" at bounding box center [403, 190] width 556 height 471
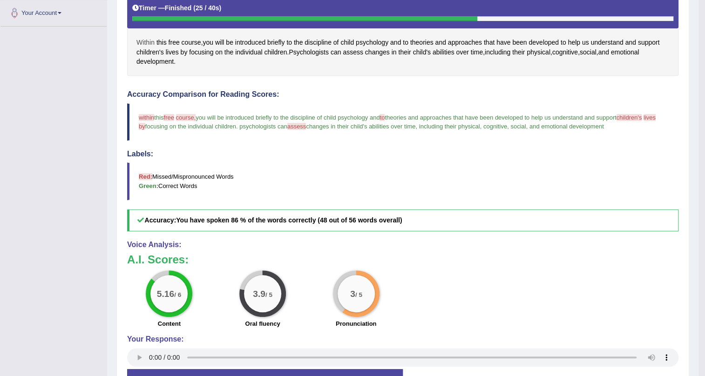
click at [141, 40] on span "Within" at bounding box center [146, 43] width 18 height 10
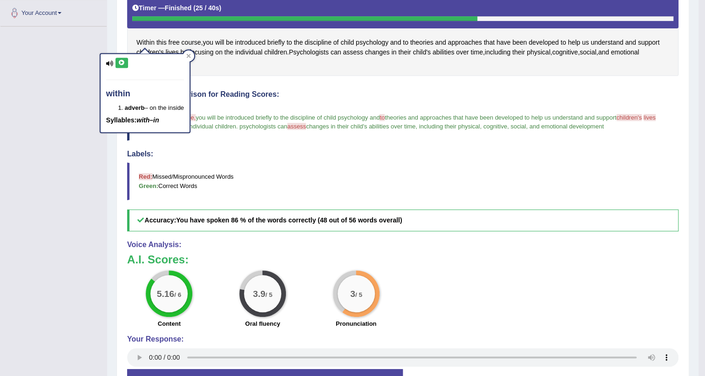
click at [122, 65] on icon at bounding box center [121, 63] width 7 height 6
click at [221, 64] on div "Within this free course , you will be introduced briefly to the discipline of c…" at bounding box center [403, 34] width 552 height 83
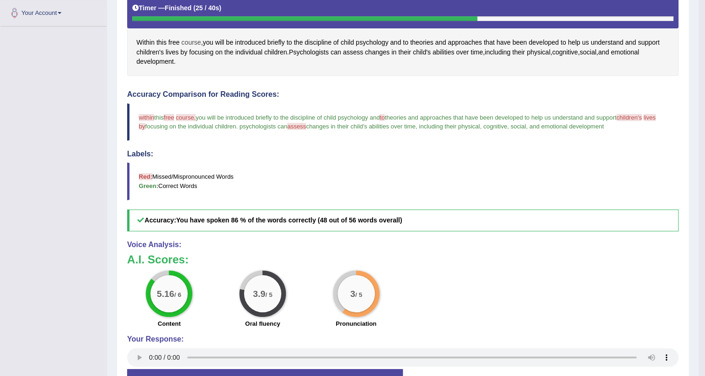
click at [188, 42] on span "course" at bounding box center [192, 43] width 20 height 10
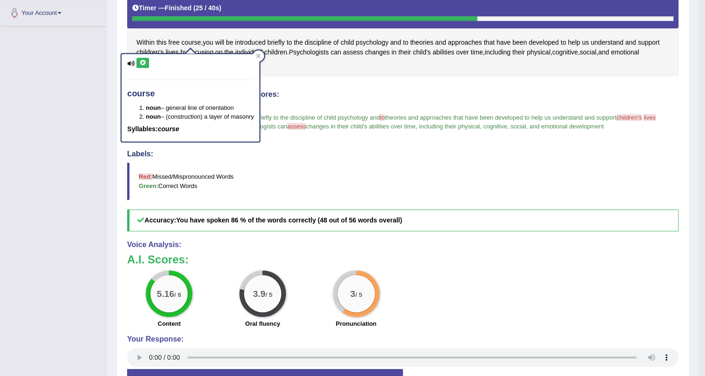
click at [141, 60] on icon at bounding box center [142, 63] width 7 height 6
click at [359, 78] on div "Instructions: Look at the text below. In 40 seconds, you must read this text al…" at bounding box center [403, 190] width 556 height 471
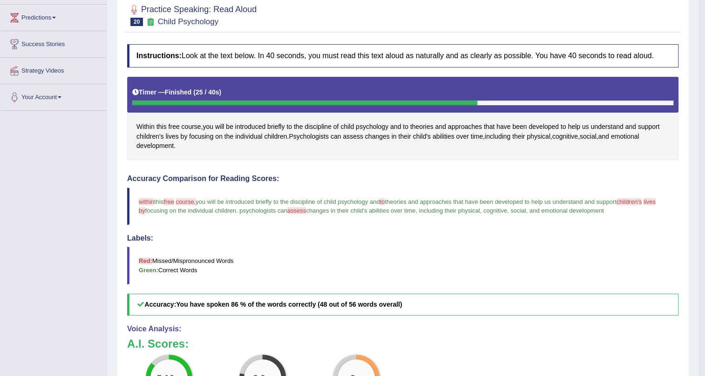
scroll to position [163, 0]
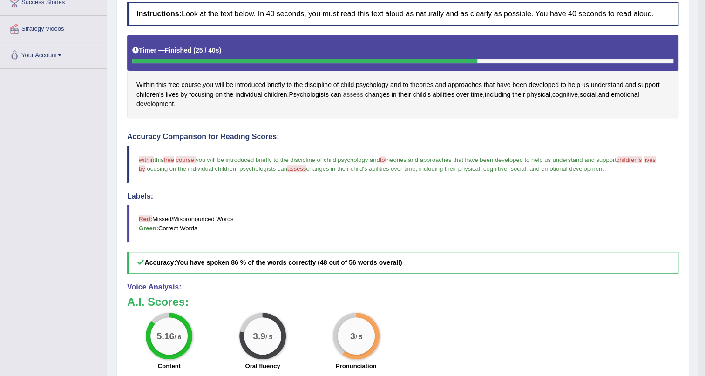
click at [354, 90] on span "assess" at bounding box center [353, 95] width 20 height 10
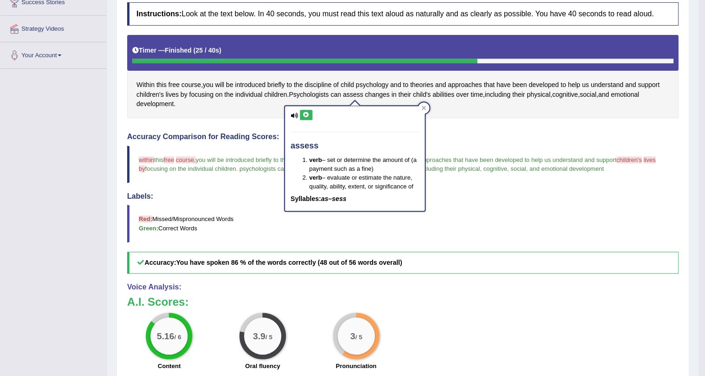
click at [305, 112] on icon at bounding box center [306, 115] width 7 height 6
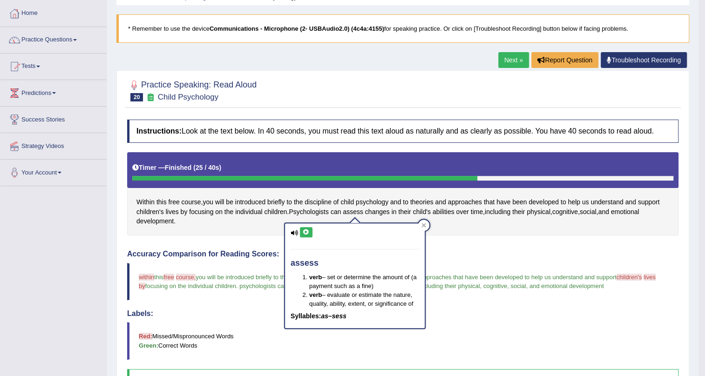
scroll to position [0, 0]
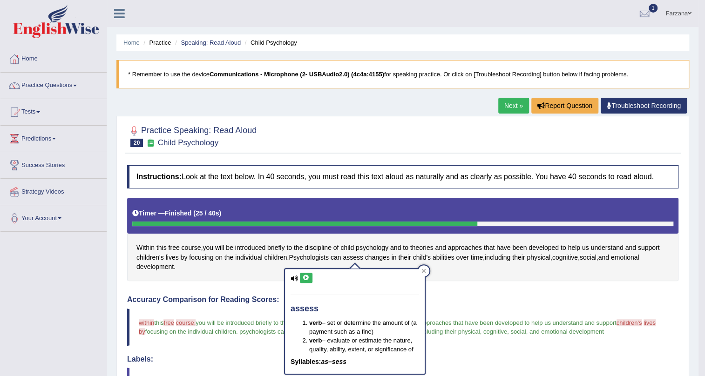
click at [214, 36] on ul "Home Practice Speaking: Read Aloud Child Psychology" at bounding box center [402, 42] width 573 height 16
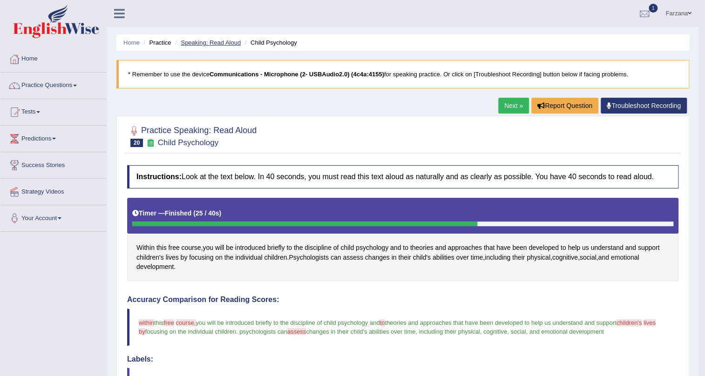
click at [211, 43] on link "Speaking: Read Aloud" at bounding box center [211, 42] width 60 height 7
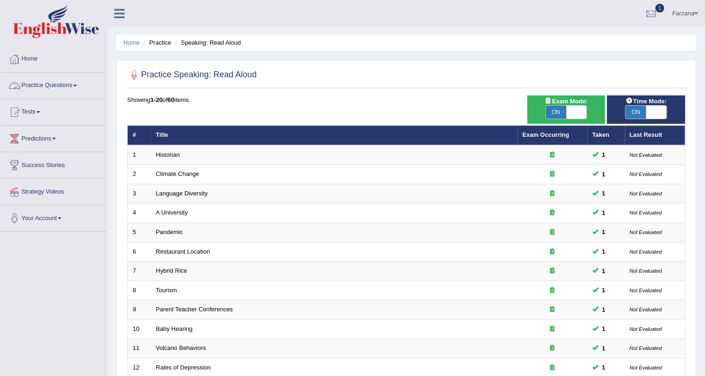
click at [72, 83] on link "Practice Questions" at bounding box center [53, 84] width 106 height 23
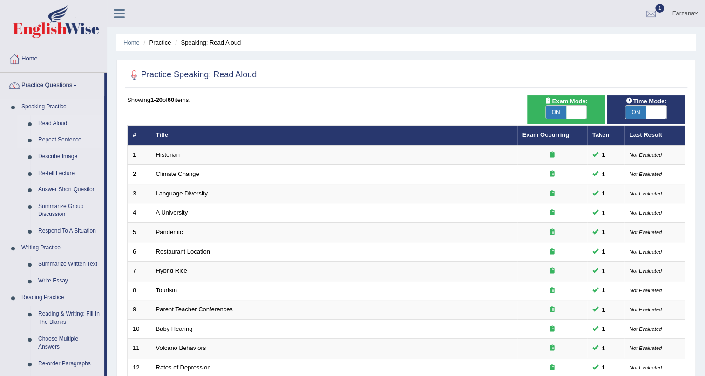
click at [59, 140] on link "Repeat Sentence" at bounding box center [69, 140] width 70 height 17
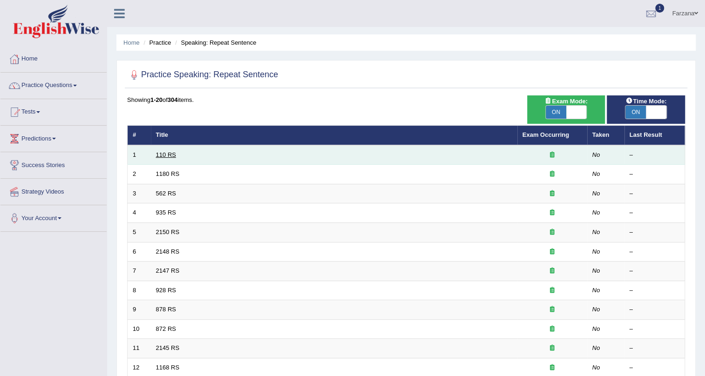
click at [160, 154] on link "110 RS" at bounding box center [166, 154] width 20 height 7
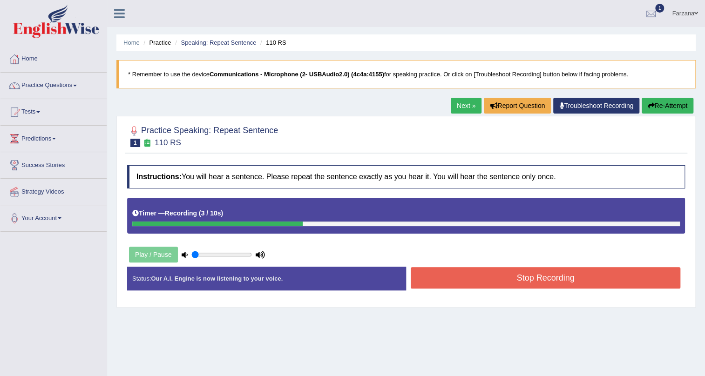
click at [507, 286] on button "Stop Recording" at bounding box center [546, 277] width 270 height 21
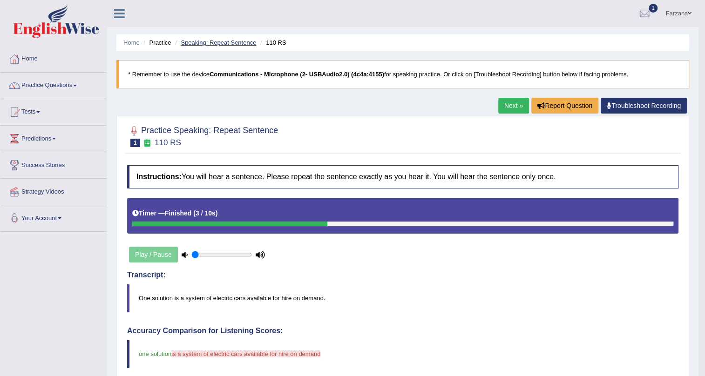
click at [239, 41] on link "Speaking: Repeat Sentence" at bounding box center [218, 42] width 75 height 7
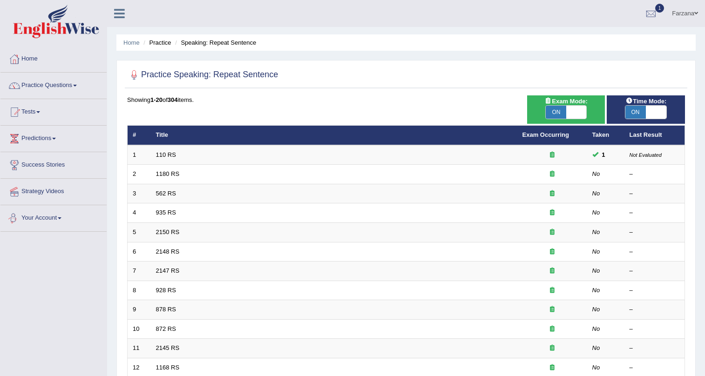
scroll to position [84, 0]
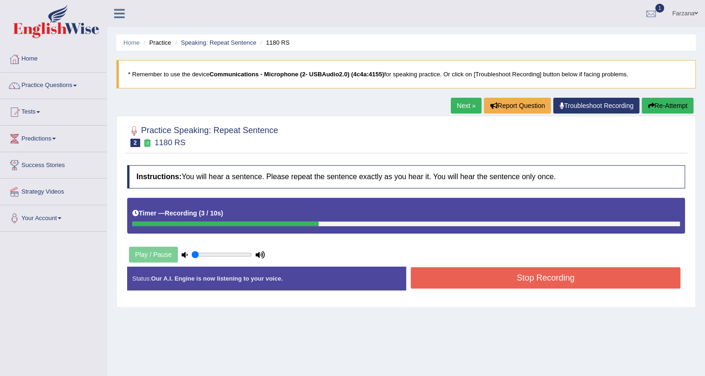
click at [428, 280] on button "Stop Recording" at bounding box center [546, 277] width 270 height 21
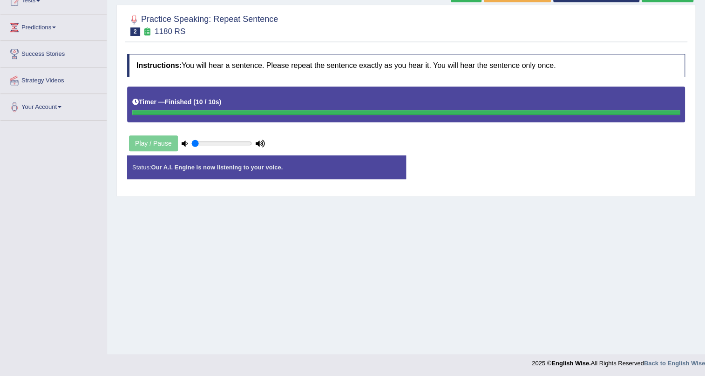
scroll to position [112, 0]
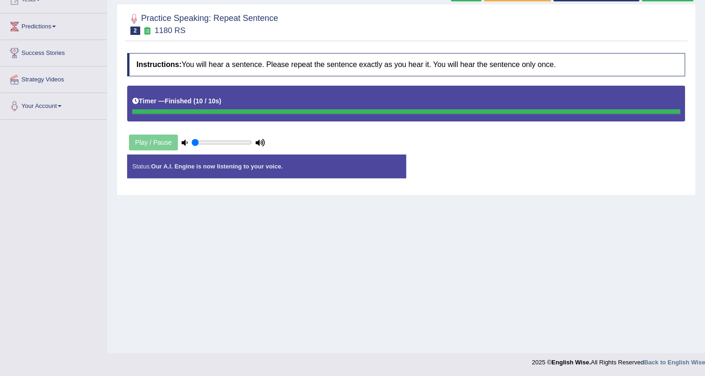
click at [278, 116] on div "Timer — Finished ( 10 / 10s )" at bounding box center [406, 104] width 558 height 36
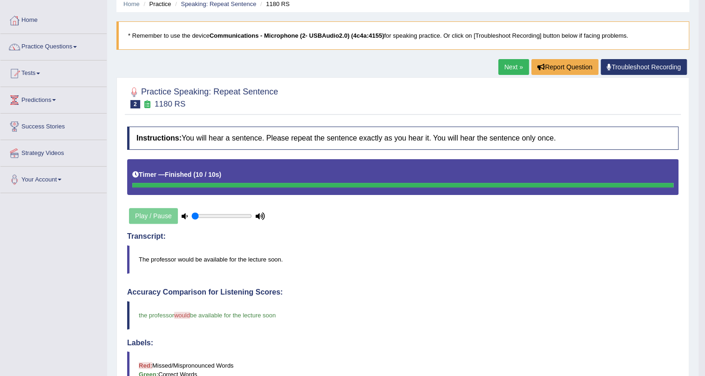
scroll to position [0, 0]
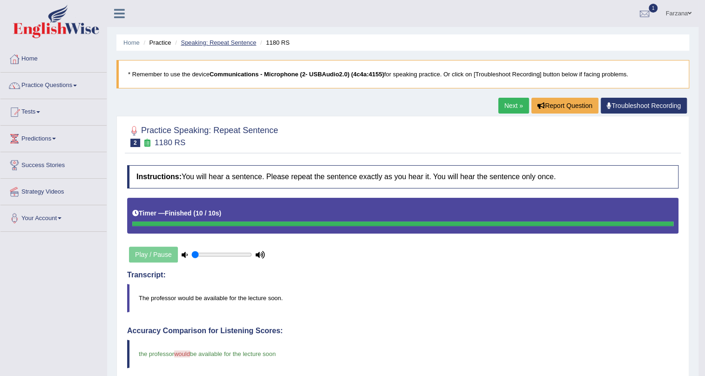
click at [237, 43] on link "Speaking: Repeat Sentence" at bounding box center [218, 42] width 75 height 7
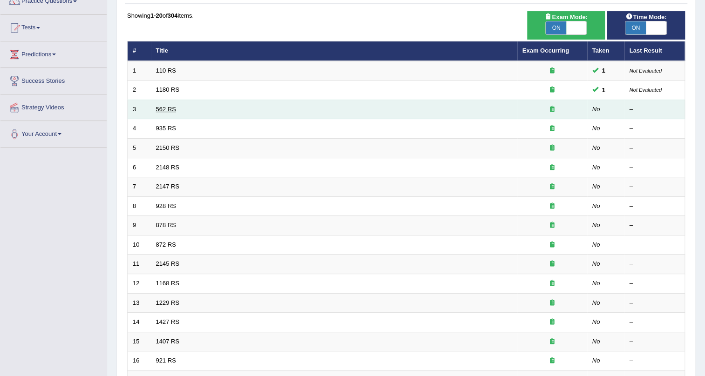
click at [166, 107] on link "562 RS" at bounding box center [166, 109] width 20 height 7
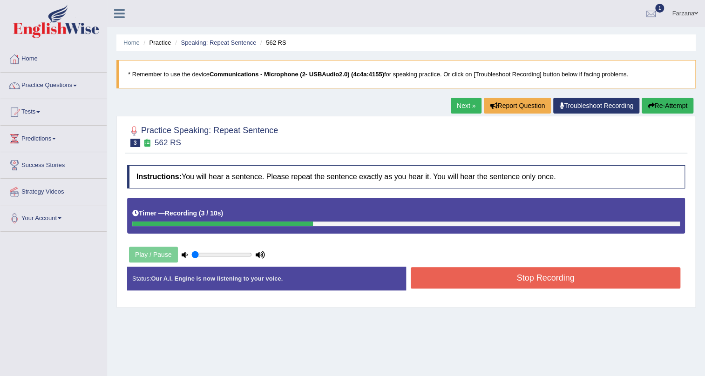
click at [512, 282] on button "Stop Recording" at bounding box center [546, 277] width 270 height 21
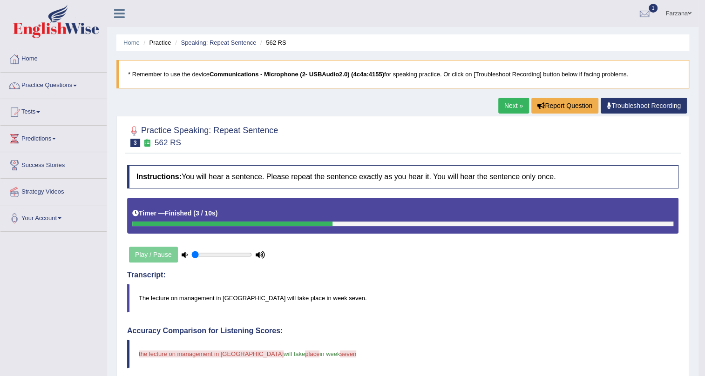
click at [212, 38] on li "Speaking: Repeat Sentence" at bounding box center [214, 42] width 83 height 9
click at [212, 42] on link "Speaking: Repeat Sentence" at bounding box center [218, 42] width 75 height 7
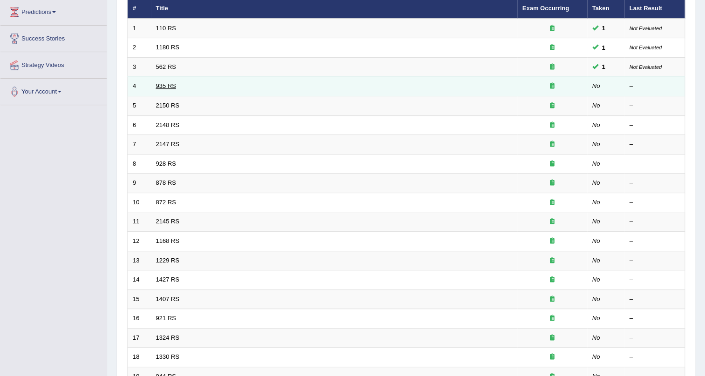
click at [167, 86] on link "935 RS" at bounding box center [166, 85] width 20 height 7
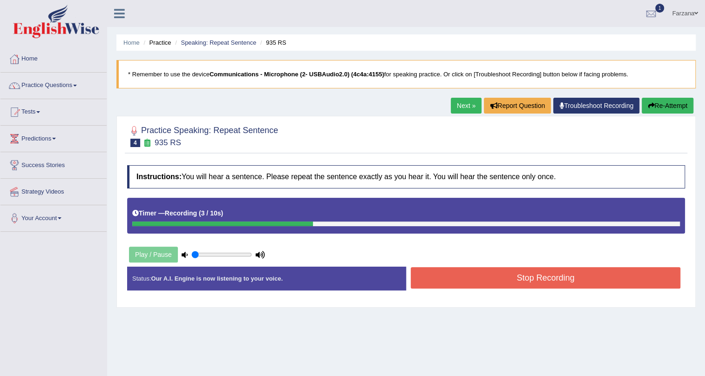
click at [499, 283] on button "Stop Recording" at bounding box center [546, 277] width 270 height 21
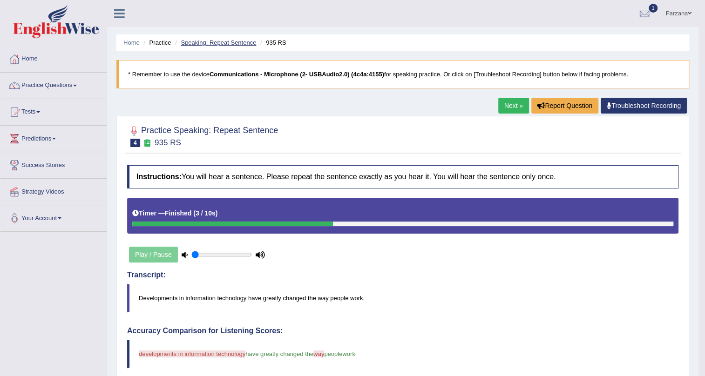
click at [237, 43] on link "Speaking: Repeat Sentence" at bounding box center [218, 42] width 75 height 7
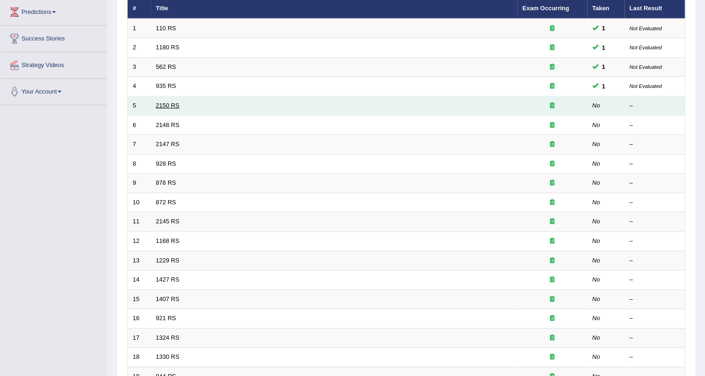
click at [175, 104] on link "2150 RS" at bounding box center [168, 105] width 24 height 7
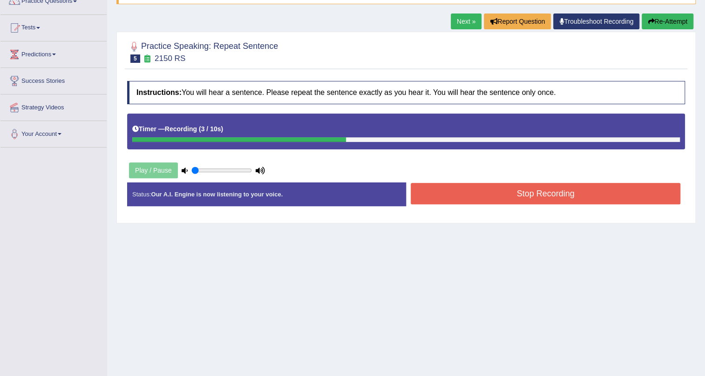
click at [543, 196] on button "Stop Recording" at bounding box center [546, 193] width 270 height 21
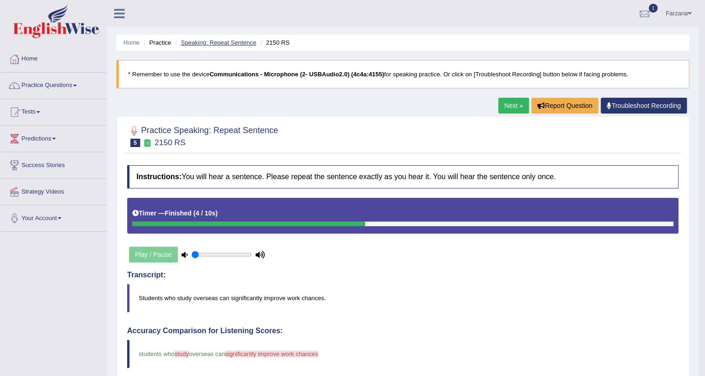
click at [187, 41] on link "Speaking: Repeat Sentence" at bounding box center [218, 42] width 75 height 7
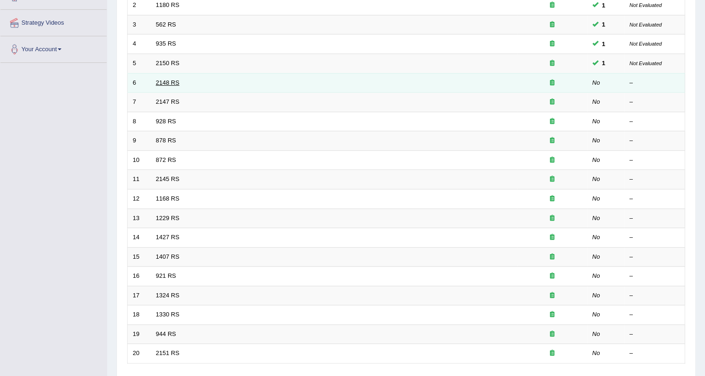
click at [173, 82] on link "2148 RS" at bounding box center [168, 82] width 24 height 7
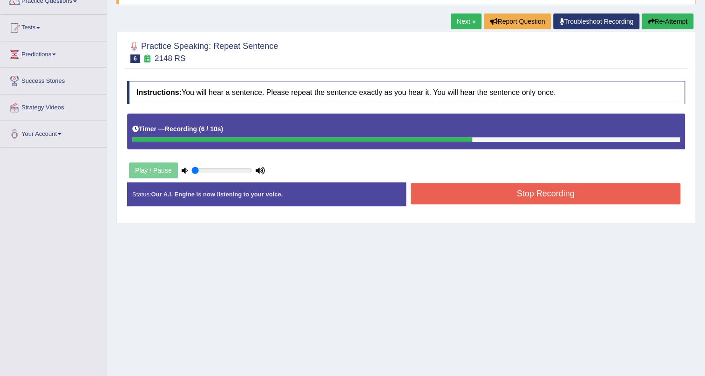
click at [454, 200] on button "Stop Recording" at bounding box center [546, 193] width 270 height 21
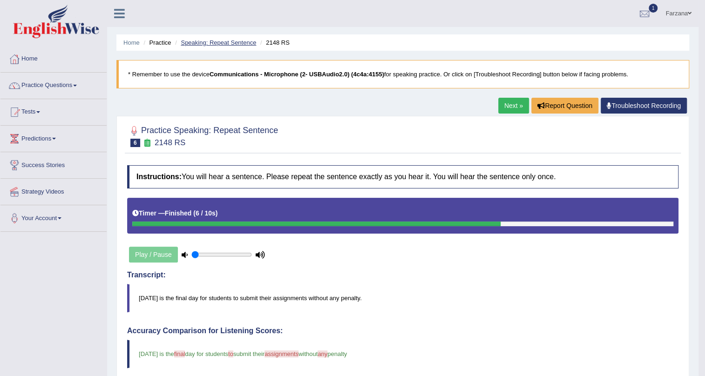
click at [228, 42] on link "Speaking: Repeat Sentence" at bounding box center [218, 42] width 75 height 7
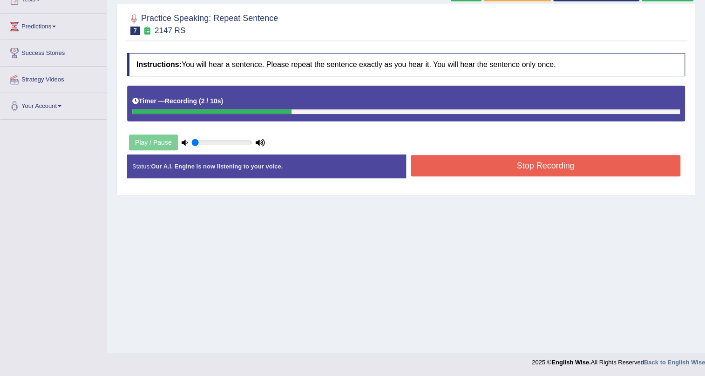
click at [492, 170] on button "Stop Recording" at bounding box center [546, 165] width 270 height 21
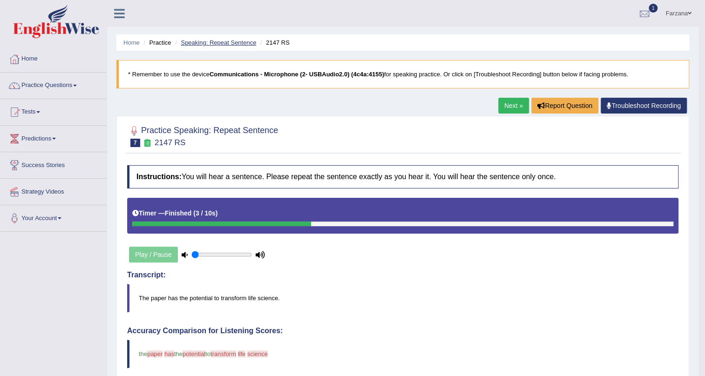
click at [242, 44] on link "Speaking: Repeat Sentence" at bounding box center [218, 42] width 75 height 7
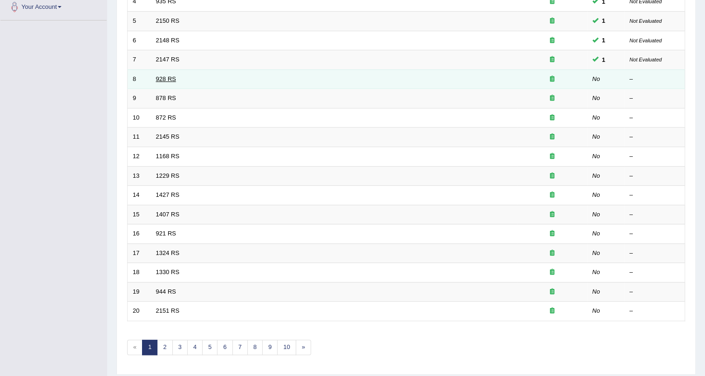
click at [171, 78] on link "928 RS" at bounding box center [166, 78] width 20 height 7
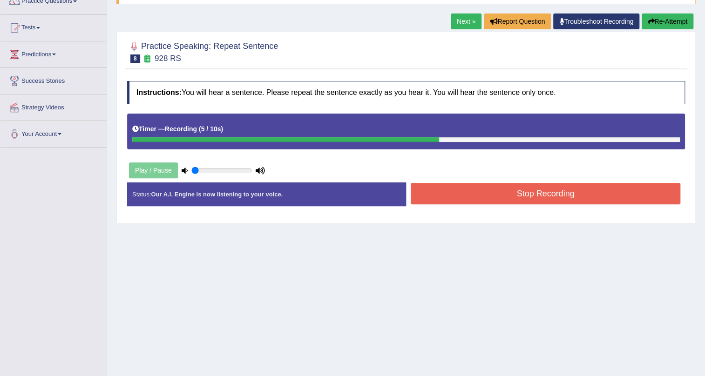
click at [467, 196] on button "Stop Recording" at bounding box center [546, 193] width 270 height 21
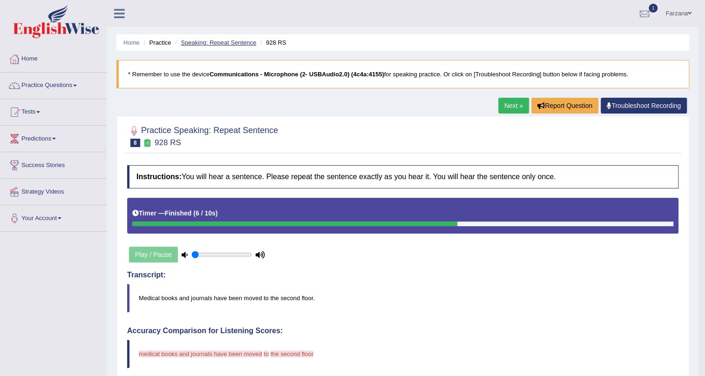
click at [224, 45] on link "Speaking: Repeat Sentence" at bounding box center [218, 42] width 75 height 7
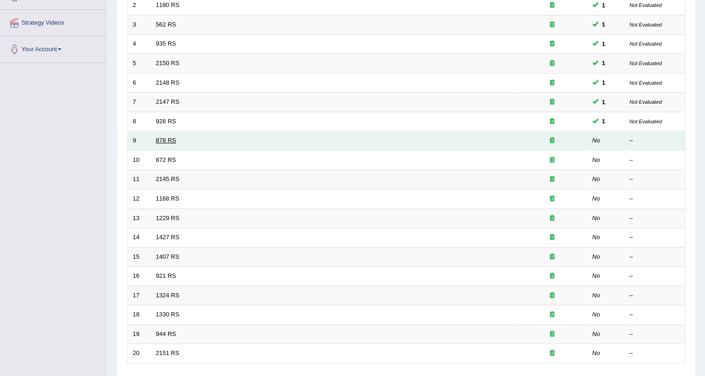
click at [169, 141] on link "878 RS" at bounding box center [166, 140] width 20 height 7
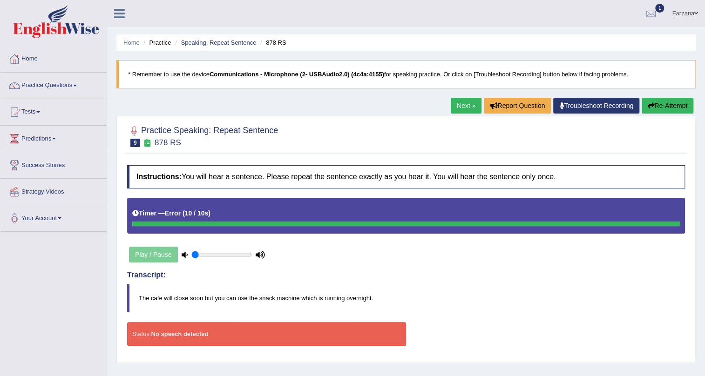
click at [660, 109] on button "Re-Attempt" at bounding box center [668, 106] width 52 height 16
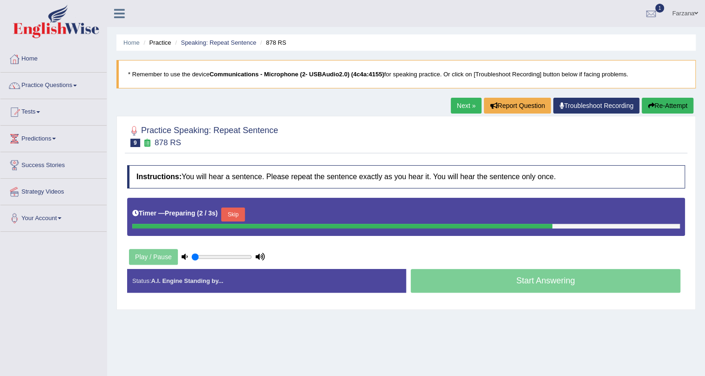
click at [235, 210] on button "Skip" at bounding box center [232, 215] width 23 height 14
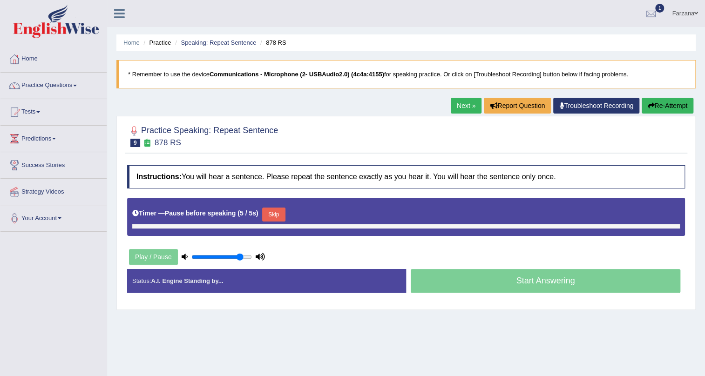
click at [239, 254] on input "range" at bounding box center [221, 256] width 61 height 7
click at [268, 214] on button "Skip" at bounding box center [273, 215] width 23 height 14
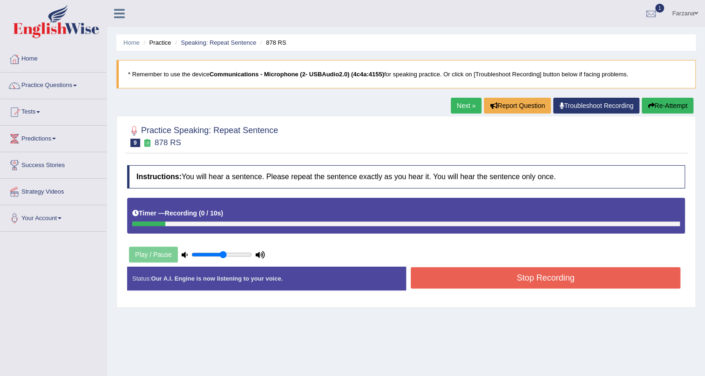
click at [222, 252] on input "range" at bounding box center [221, 254] width 61 height 7
click at [237, 251] on input "range" at bounding box center [221, 254] width 61 height 7
type input "0.65"
click at [227, 253] on input "range" at bounding box center [221, 254] width 61 height 7
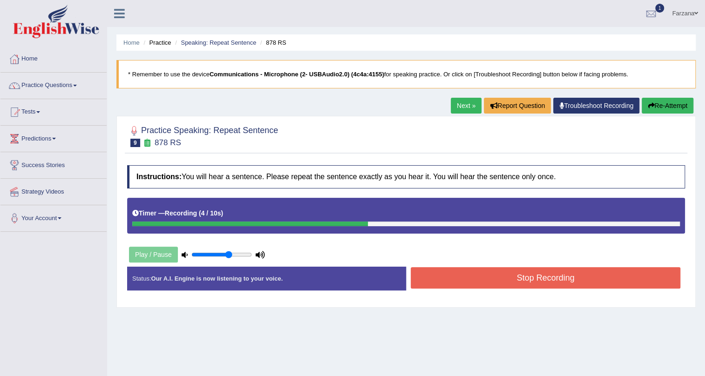
click at [227, 253] on input "range" at bounding box center [221, 254] width 61 height 7
click at [226, 253] on input "range" at bounding box center [221, 254] width 61 height 7
click at [563, 277] on button "Stop Recording" at bounding box center [546, 277] width 270 height 21
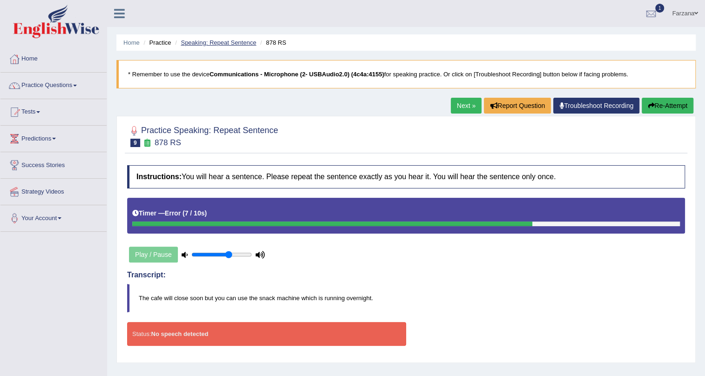
click at [198, 41] on link "Speaking: Repeat Sentence" at bounding box center [218, 42] width 75 height 7
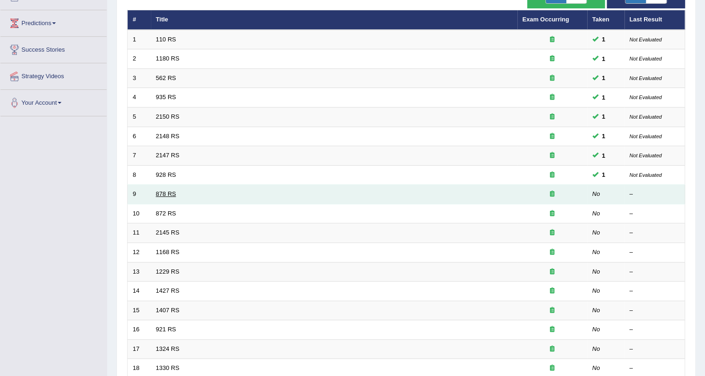
scroll to position [169, 0]
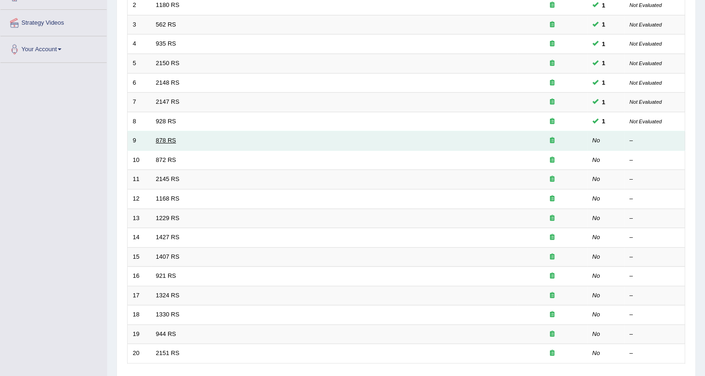
click at [167, 140] on link "878 RS" at bounding box center [166, 140] width 20 height 7
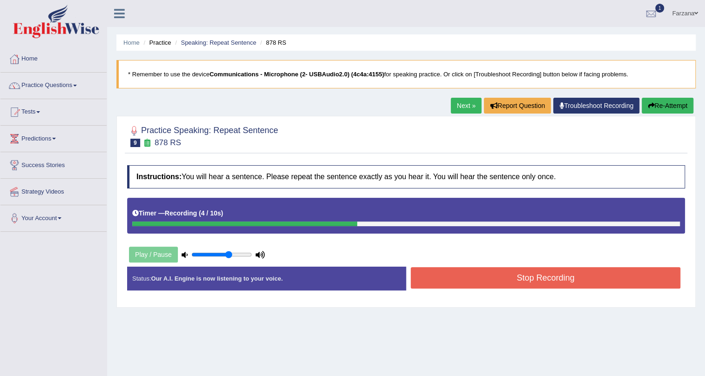
click at [462, 279] on button "Stop Recording" at bounding box center [546, 277] width 270 height 21
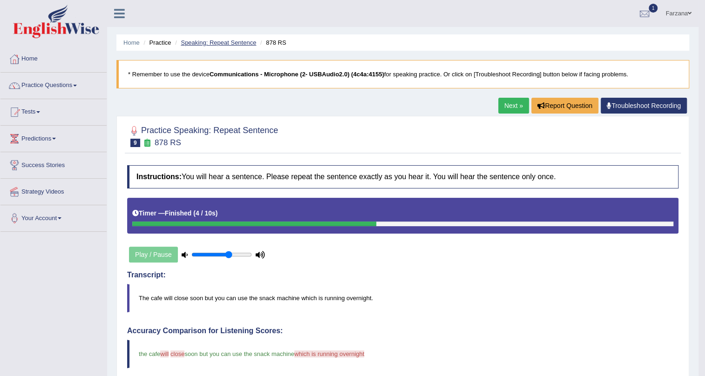
click at [230, 39] on link "Speaking: Repeat Sentence" at bounding box center [218, 42] width 75 height 7
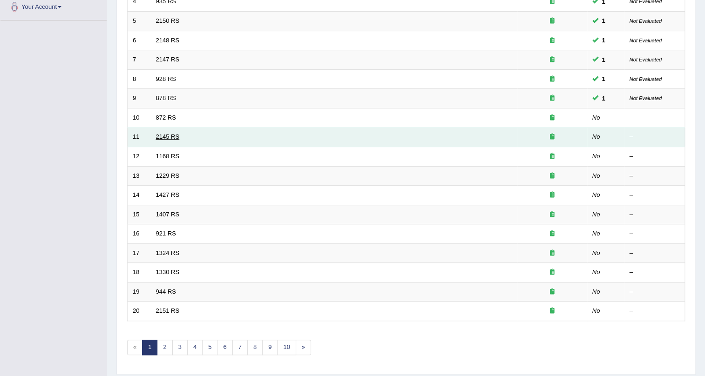
click at [170, 134] on link "2145 RS" at bounding box center [168, 136] width 24 height 7
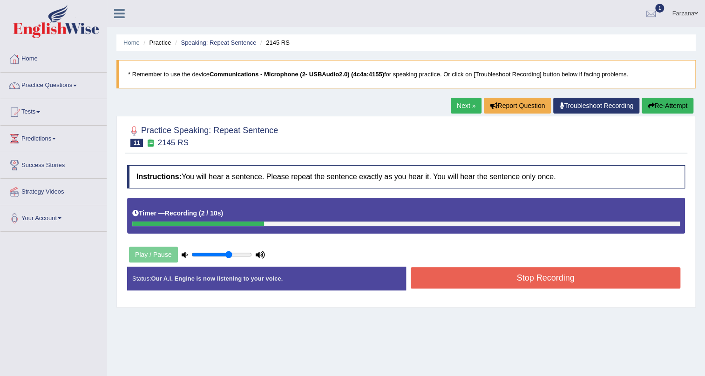
click at [458, 278] on button "Stop Recording" at bounding box center [546, 277] width 270 height 21
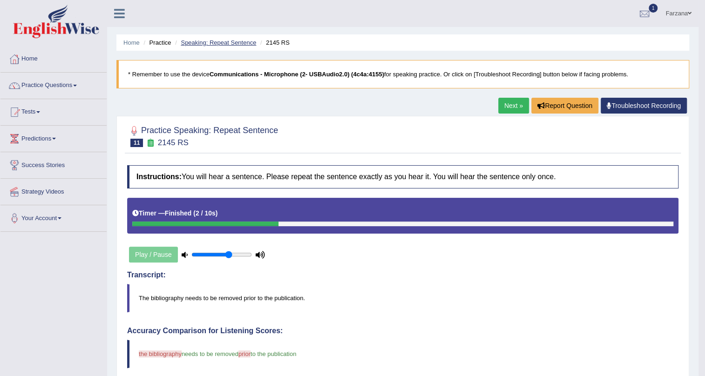
click at [229, 41] on link "Speaking: Repeat Sentence" at bounding box center [218, 42] width 75 height 7
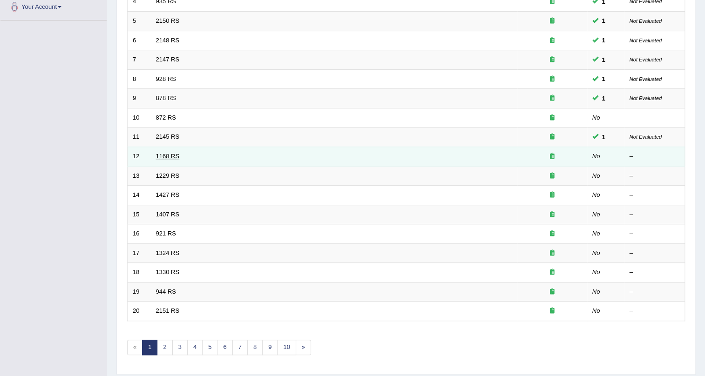
click at [169, 157] on link "1168 RS" at bounding box center [168, 156] width 24 height 7
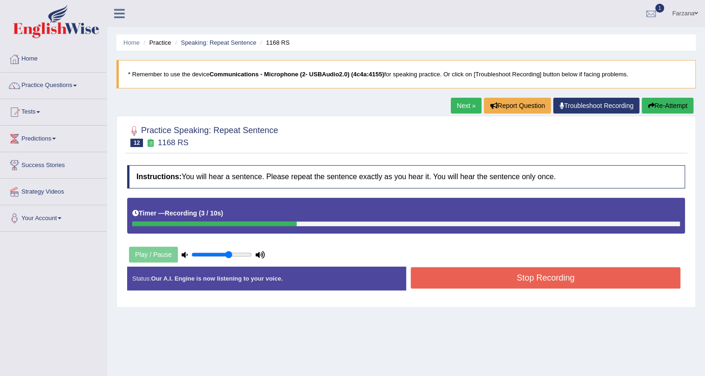
click at [540, 281] on button "Stop Recording" at bounding box center [546, 277] width 270 height 21
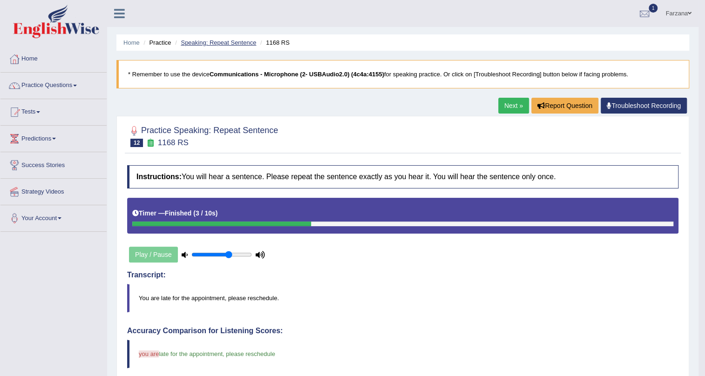
click at [242, 39] on link "Speaking: Repeat Sentence" at bounding box center [218, 42] width 75 height 7
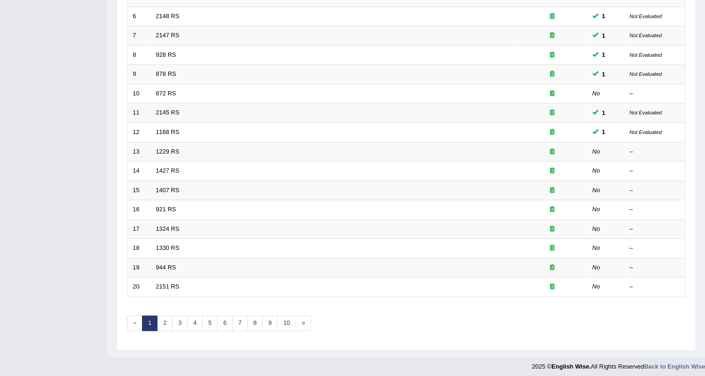
click at [168, 171] on link "1427 RS" at bounding box center [168, 170] width 24 height 7
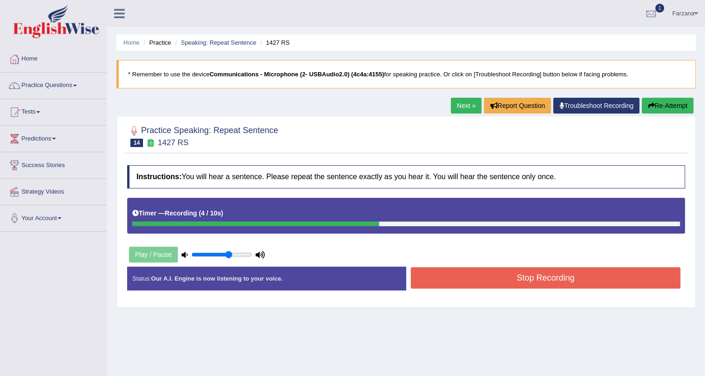
click at [484, 283] on button "Stop Recording" at bounding box center [546, 277] width 270 height 21
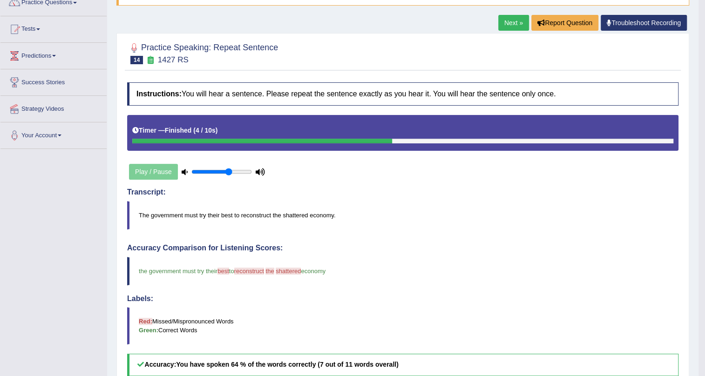
scroll to position [212, 0]
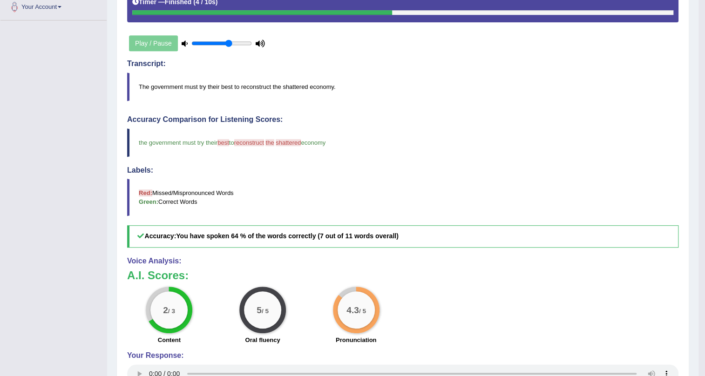
click at [186, 41] on icon at bounding box center [185, 44] width 6 height 6
click at [183, 44] on icon at bounding box center [185, 44] width 6 height 6
click at [168, 43] on div "Play / Pause" at bounding box center [197, 43] width 140 height 23
click at [261, 47] on div "Play / Pause" at bounding box center [197, 43] width 140 height 23
click at [261, 44] on icon at bounding box center [260, 44] width 9 height 6
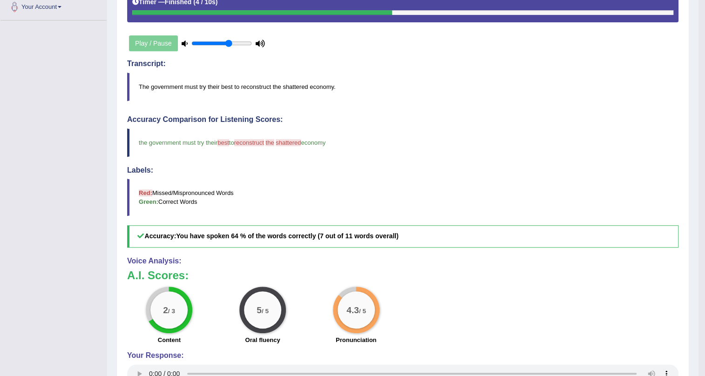
click at [230, 42] on input "range" at bounding box center [221, 43] width 61 height 7
click at [225, 42] on input "range" at bounding box center [221, 43] width 61 height 7
click at [202, 84] on blockquote "The government must try their best to reconstruct the shattered economy." at bounding box center [403, 87] width 552 height 28
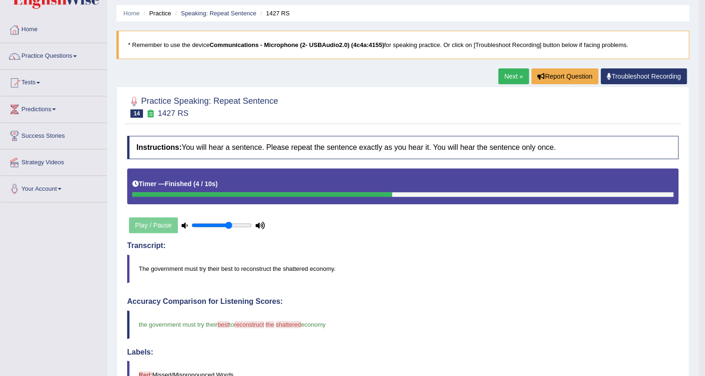
scroll to position [0, 0]
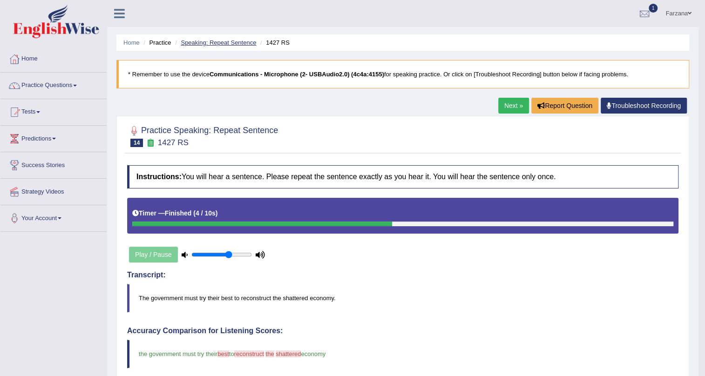
click at [245, 40] on link "Speaking: Repeat Sentence" at bounding box center [218, 42] width 75 height 7
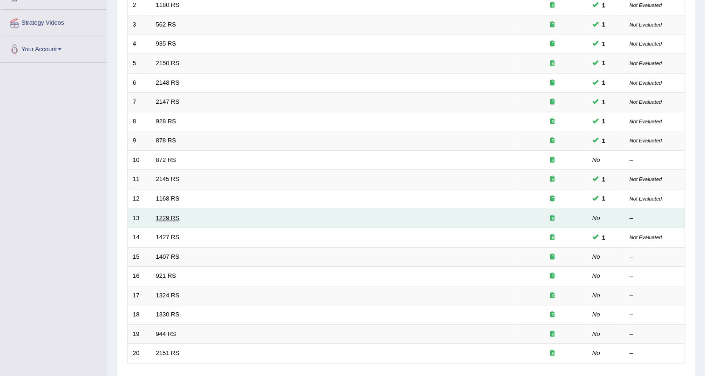
click at [171, 220] on link "1229 RS" at bounding box center [168, 218] width 24 height 7
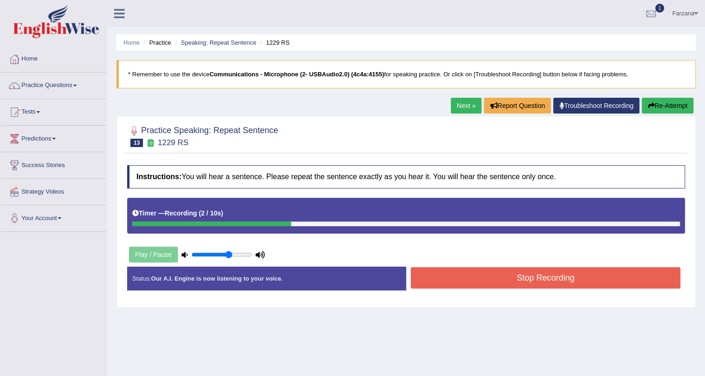
click at [521, 283] on button "Stop Recording" at bounding box center [546, 277] width 270 height 21
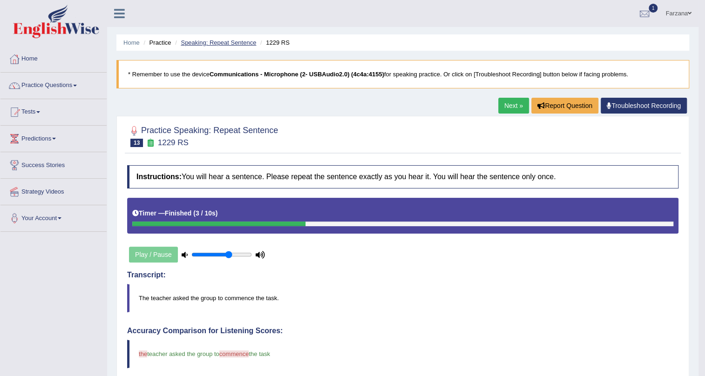
click at [239, 42] on link "Speaking: Repeat Sentence" at bounding box center [218, 42] width 75 height 7
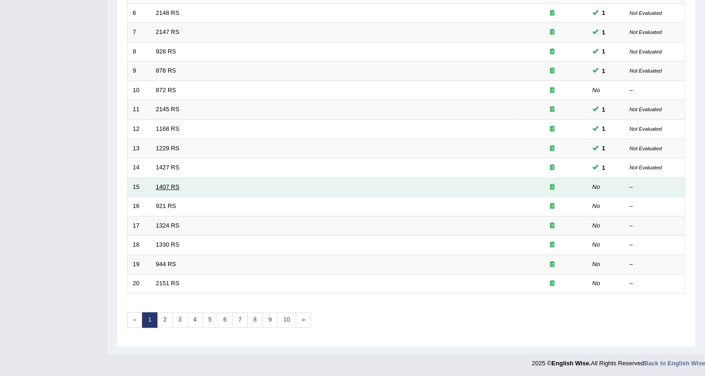
click at [161, 188] on link "1407 RS" at bounding box center [168, 187] width 24 height 7
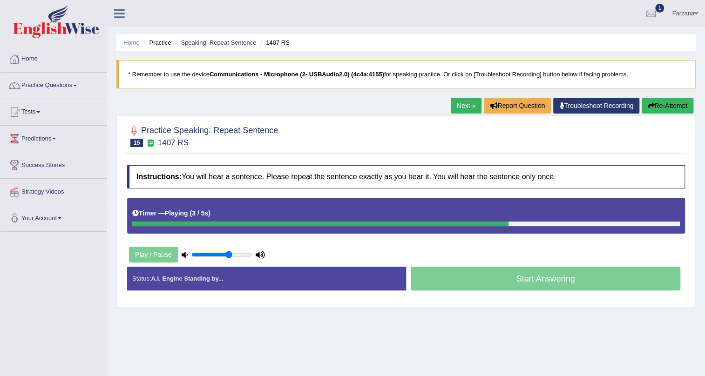
click at [256, 256] on icon at bounding box center [260, 255] width 9 height 6
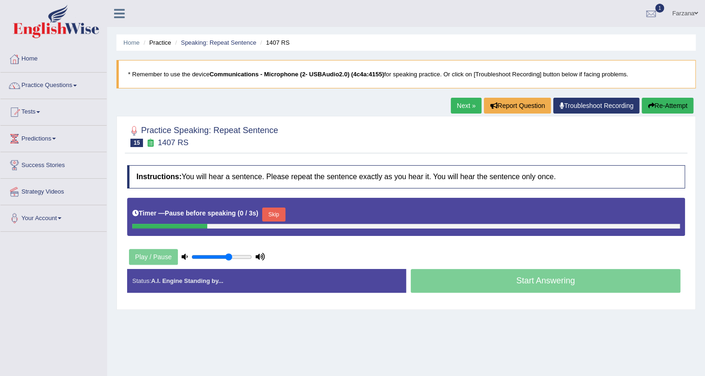
click at [256, 256] on icon at bounding box center [260, 257] width 9 height 6
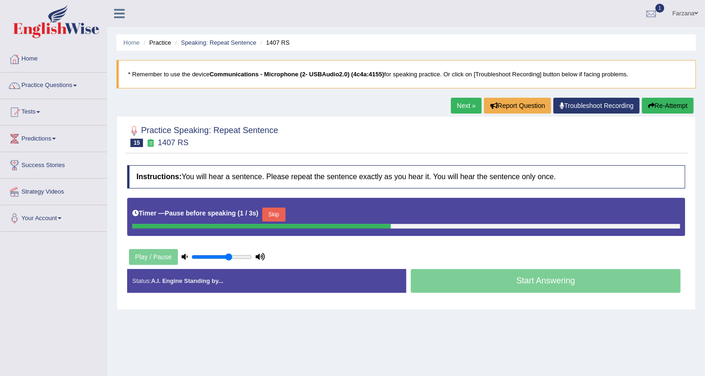
click at [256, 256] on icon at bounding box center [260, 257] width 9 height 6
click at [275, 211] on button "Skip" at bounding box center [273, 215] width 23 height 14
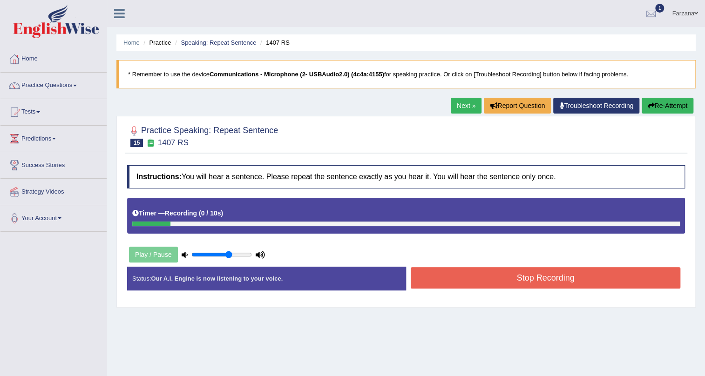
click at [256, 258] on div "Play / Pause" at bounding box center [197, 254] width 140 height 23
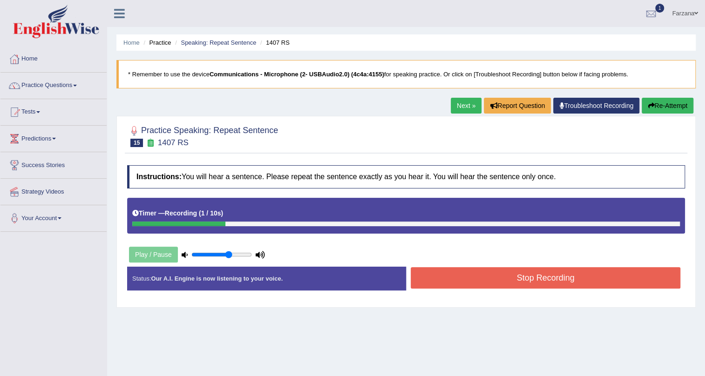
click at [256, 258] on div "Play / Pause" at bounding box center [197, 254] width 140 height 23
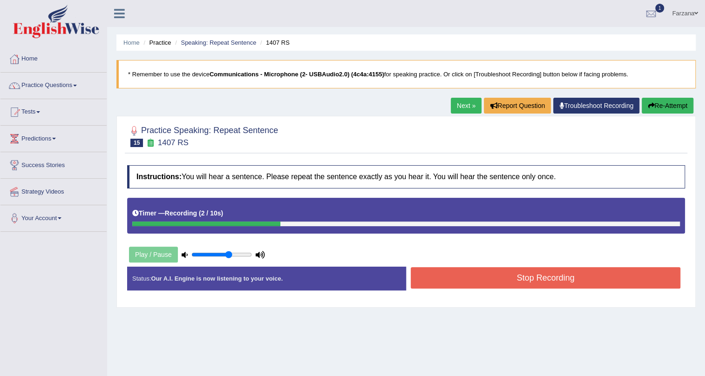
click at [257, 259] on div "Play / Pause" at bounding box center [197, 254] width 140 height 23
click at [257, 257] on icon at bounding box center [260, 255] width 9 height 6
click at [231, 254] on input "range" at bounding box center [221, 254] width 61 height 7
type input "0.85"
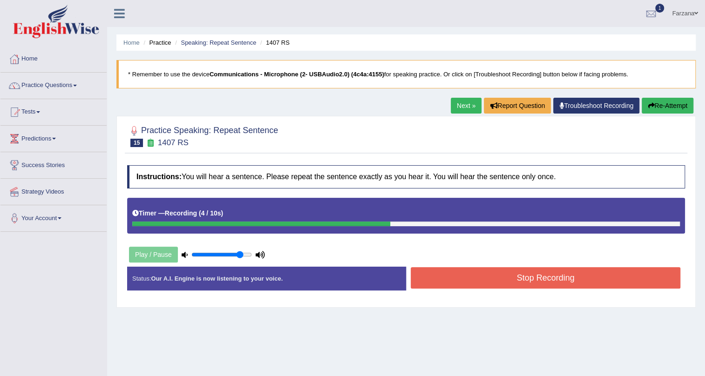
click at [241, 252] on input "range" at bounding box center [221, 254] width 61 height 7
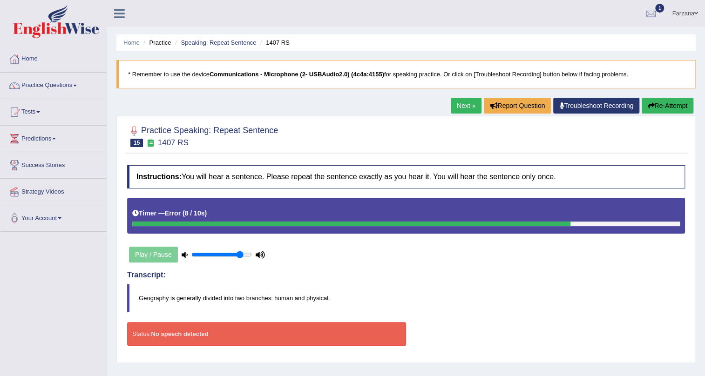
click at [657, 107] on button "Re-Attempt" at bounding box center [668, 106] width 52 height 16
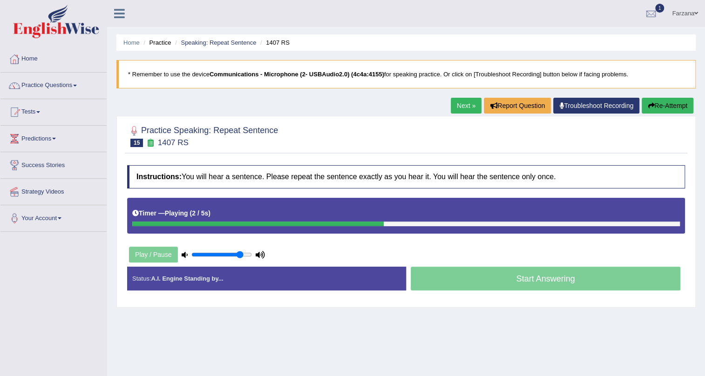
click at [184, 255] on icon at bounding box center [185, 255] width 6 height 6
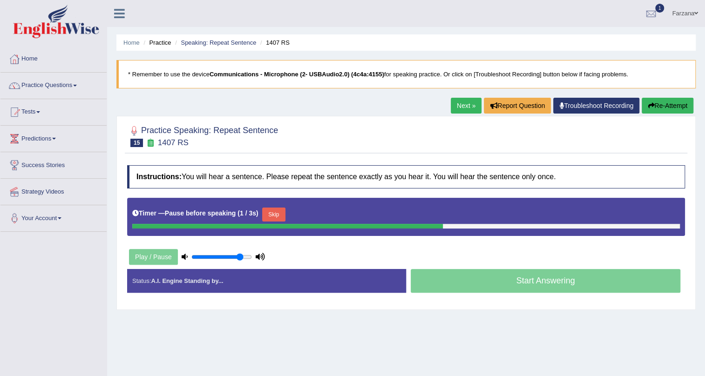
click at [272, 214] on button "Skip" at bounding box center [273, 215] width 23 height 14
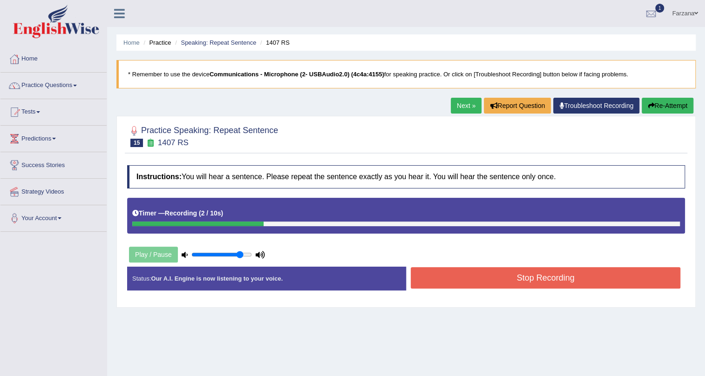
click at [657, 105] on button "Re-Attempt" at bounding box center [668, 106] width 52 height 16
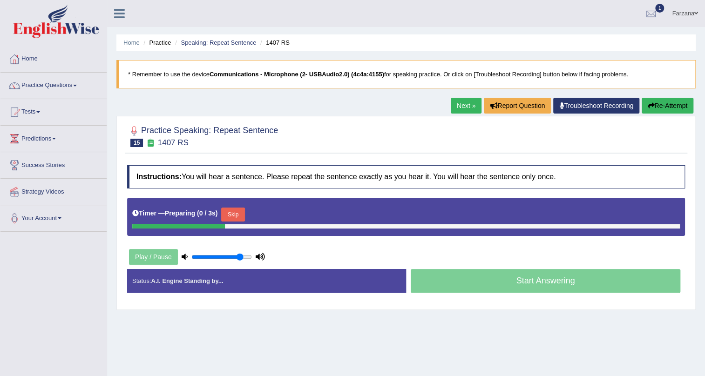
drag, startPoint x: 239, startPoint y: 43, endPoint x: 244, endPoint y: 52, distance: 9.8
click at [240, 43] on link "Speaking: Repeat Sentence" at bounding box center [218, 42] width 75 height 7
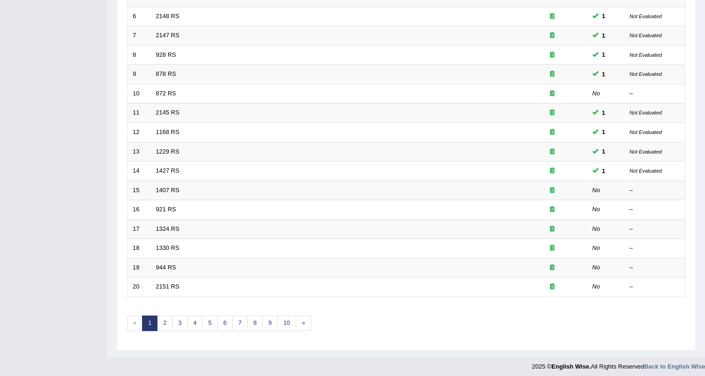
click at [169, 208] on link "921 RS" at bounding box center [166, 209] width 20 height 7
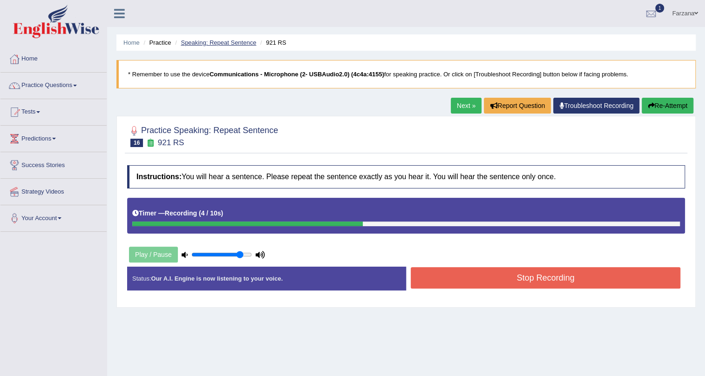
click at [235, 44] on link "Speaking: Repeat Sentence" at bounding box center [218, 42] width 75 height 7
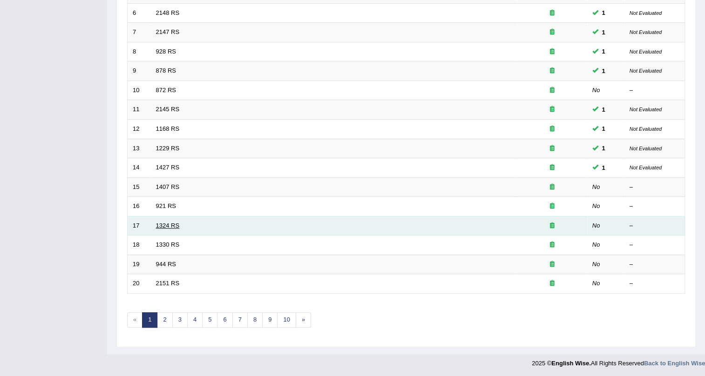
click at [166, 223] on link "1324 RS" at bounding box center [168, 225] width 24 height 7
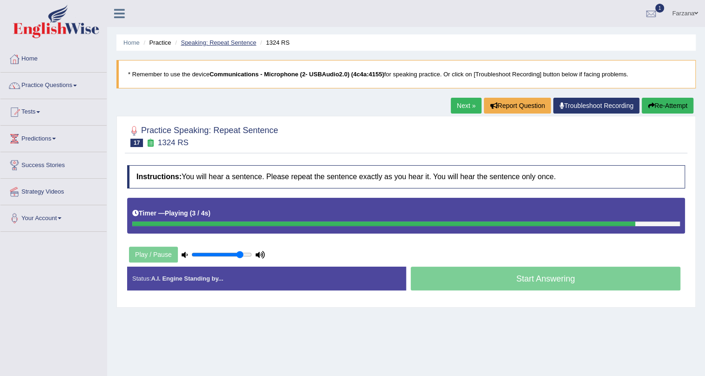
click at [253, 42] on link "Speaking: Repeat Sentence" at bounding box center [218, 42] width 75 height 7
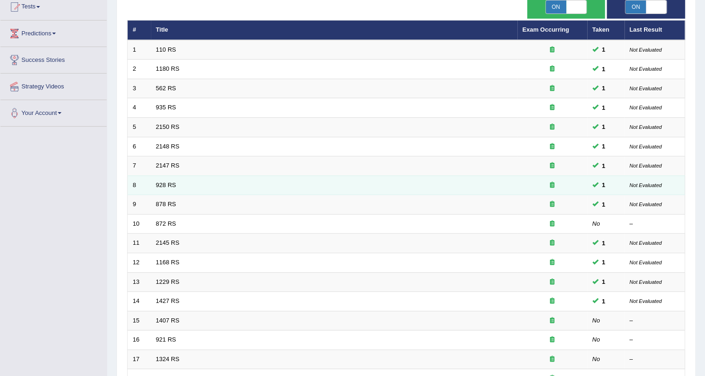
scroll to position [169, 0]
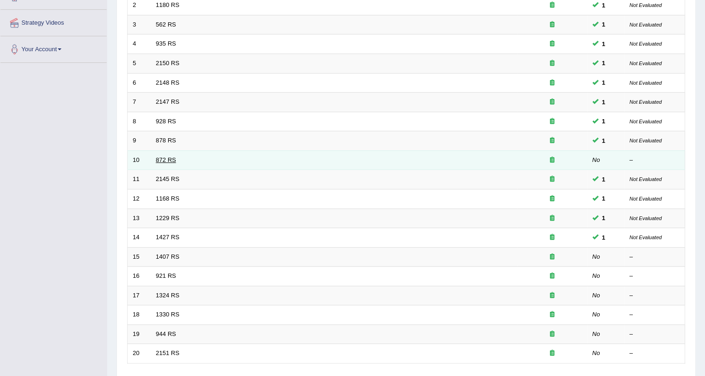
click at [168, 159] on link "872 RS" at bounding box center [166, 160] width 20 height 7
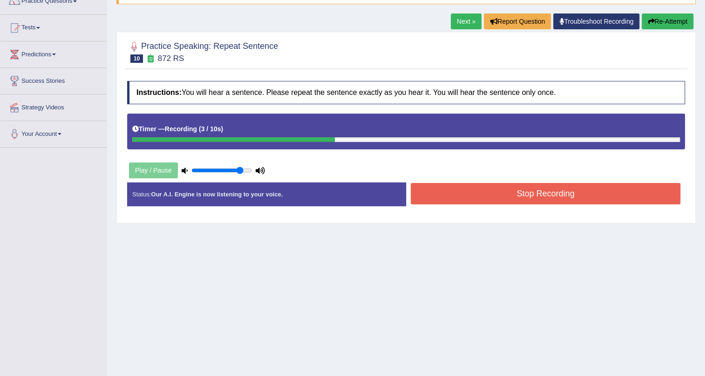
click at [449, 191] on button "Stop Recording" at bounding box center [546, 193] width 270 height 21
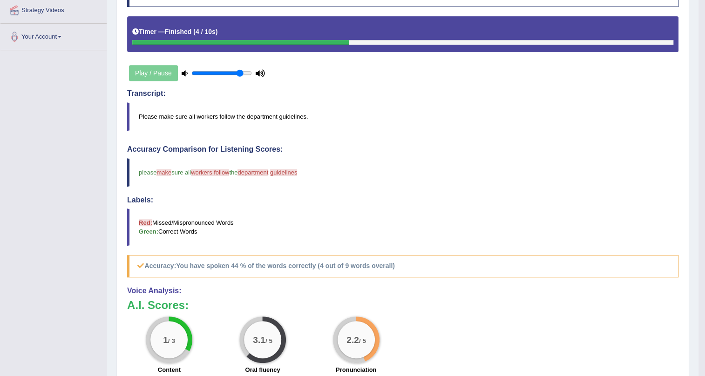
scroll to position [13, 0]
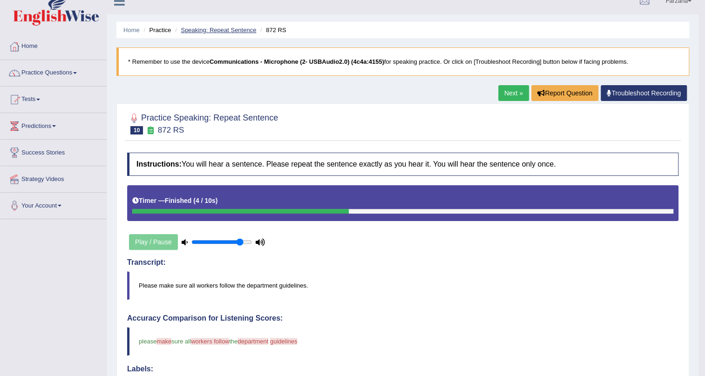
click at [223, 31] on link "Speaking: Repeat Sentence" at bounding box center [218, 30] width 75 height 7
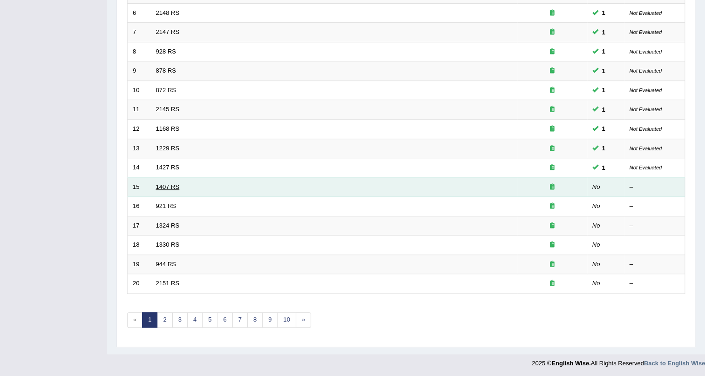
click at [175, 184] on link "1407 RS" at bounding box center [168, 187] width 24 height 7
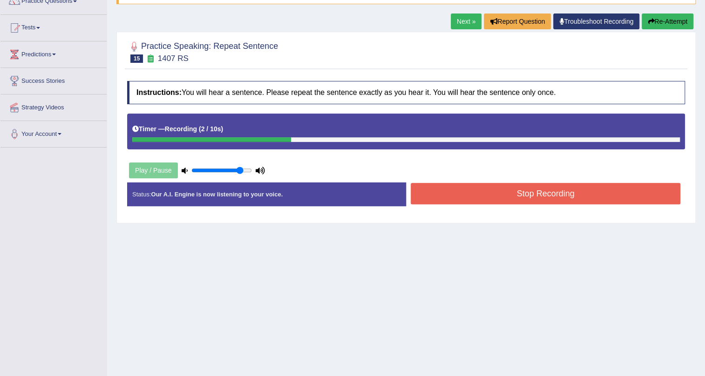
click at [466, 194] on button "Stop Recording" at bounding box center [546, 193] width 270 height 21
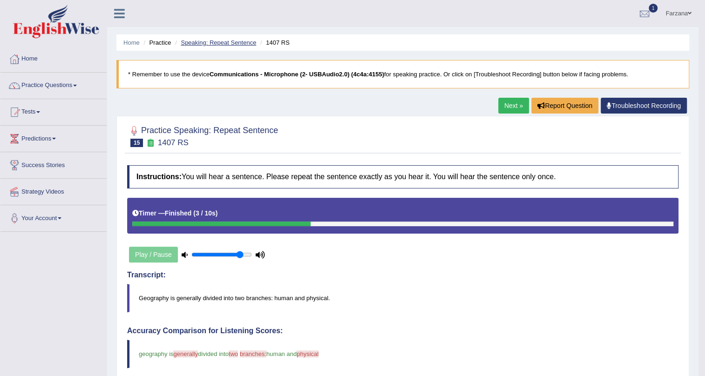
click at [205, 45] on link "Speaking: Repeat Sentence" at bounding box center [218, 42] width 75 height 7
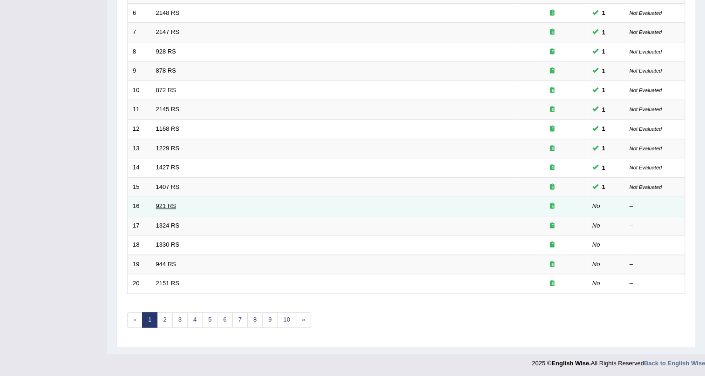
click at [170, 207] on link "921 RS" at bounding box center [166, 206] width 20 height 7
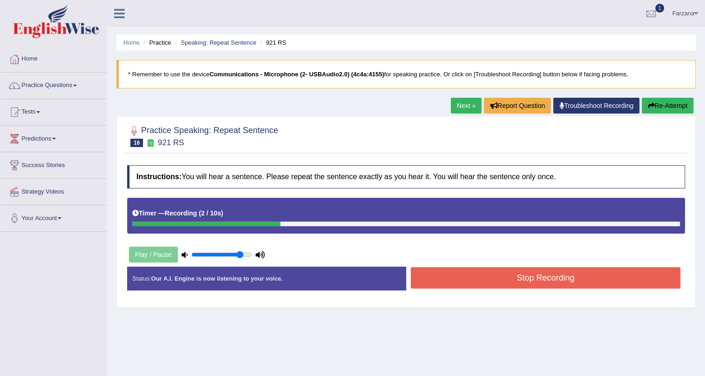
click at [485, 277] on button "Stop Recording" at bounding box center [546, 277] width 270 height 21
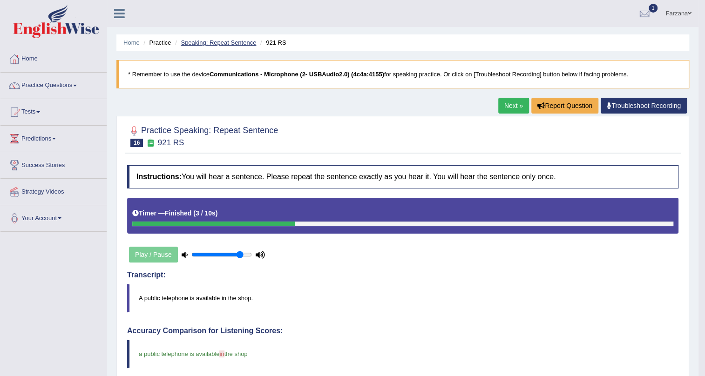
click at [217, 41] on link "Speaking: Repeat Sentence" at bounding box center [218, 42] width 75 height 7
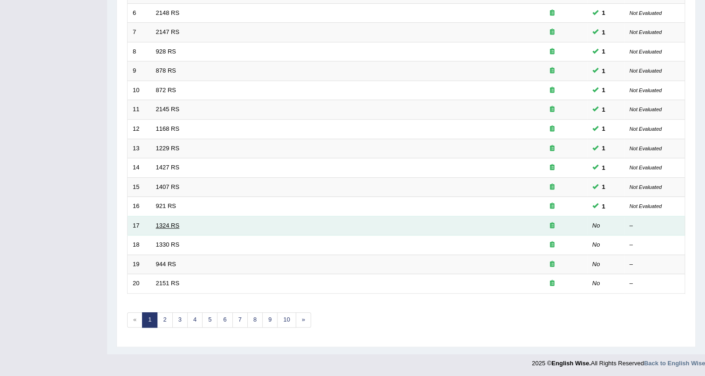
click at [171, 225] on link "1324 RS" at bounding box center [168, 225] width 24 height 7
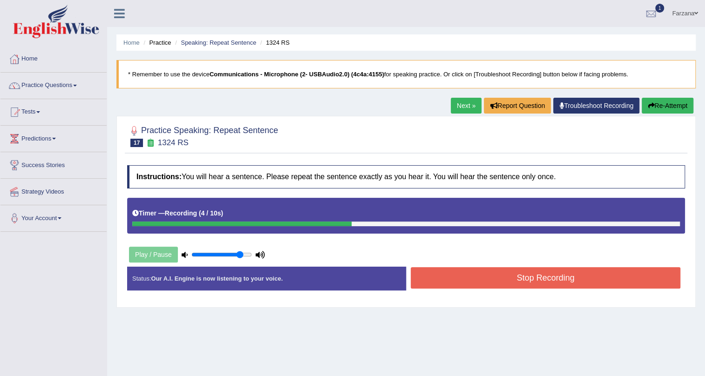
click at [444, 281] on button "Stop Recording" at bounding box center [546, 277] width 270 height 21
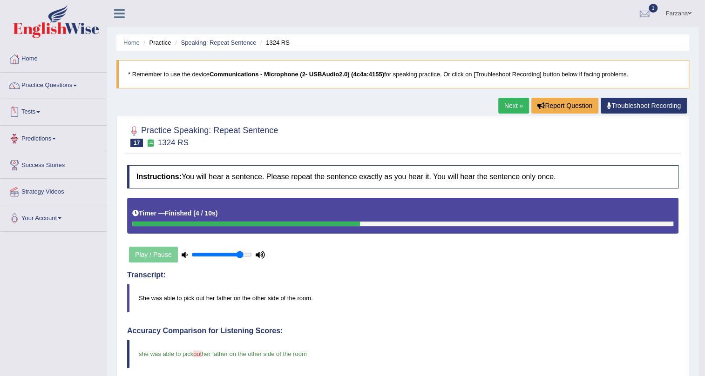
click at [239, 47] on li "Speaking: Repeat Sentence" at bounding box center [214, 42] width 83 height 9
click at [237, 40] on link "Speaking: Repeat Sentence" at bounding box center [218, 42] width 75 height 7
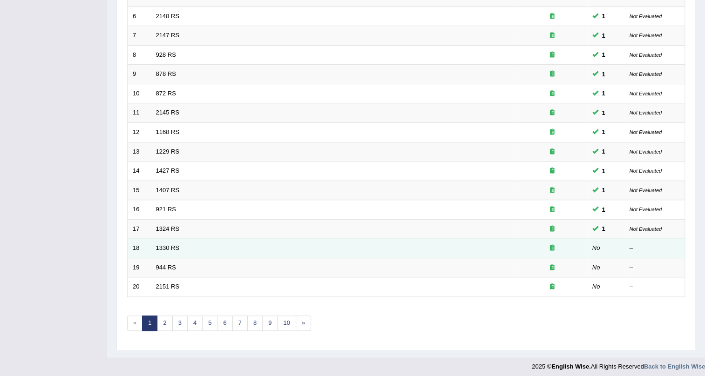
click at [164, 248] on link "1330 RS" at bounding box center [168, 248] width 24 height 7
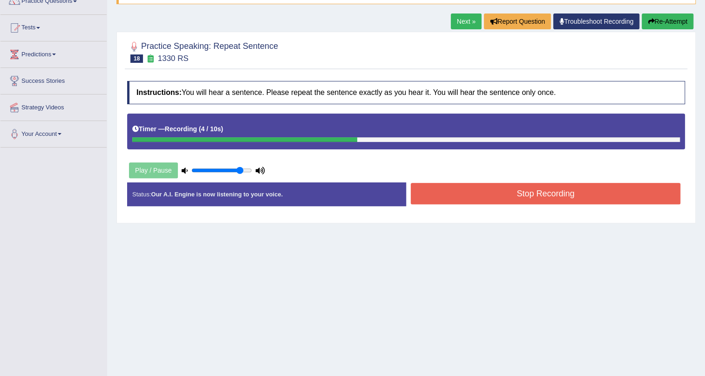
click at [497, 198] on button "Stop Recording" at bounding box center [546, 193] width 270 height 21
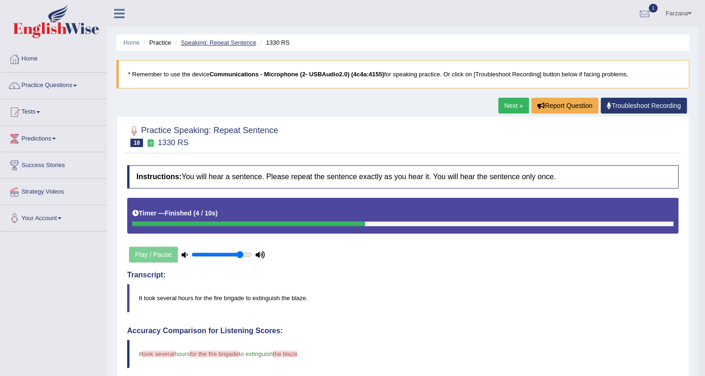
click at [210, 40] on link "Speaking: Repeat Sentence" at bounding box center [218, 42] width 75 height 7
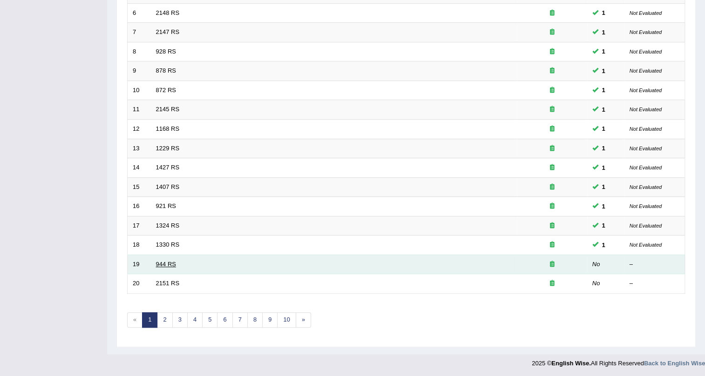
click at [171, 265] on link "944 RS" at bounding box center [166, 264] width 20 height 7
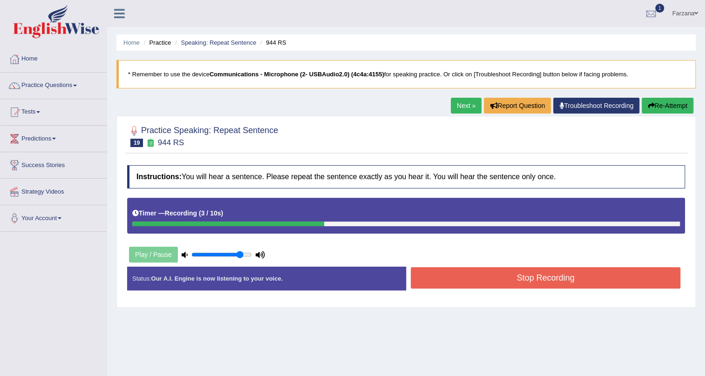
click at [466, 282] on button "Stop Recording" at bounding box center [546, 277] width 270 height 21
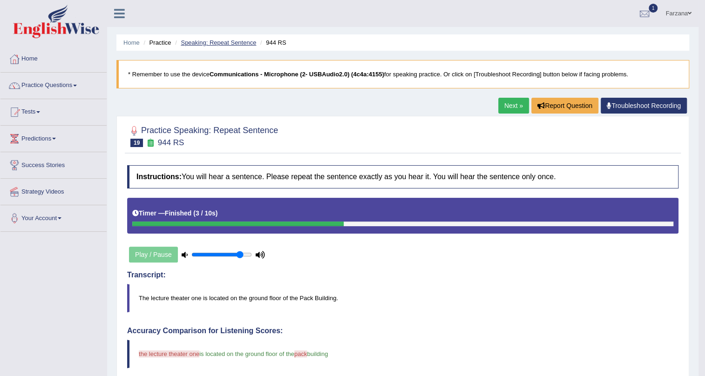
click at [247, 43] on link "Speaking: Repeat Sentence" at bounding box center [218, 42] width 75 height 7
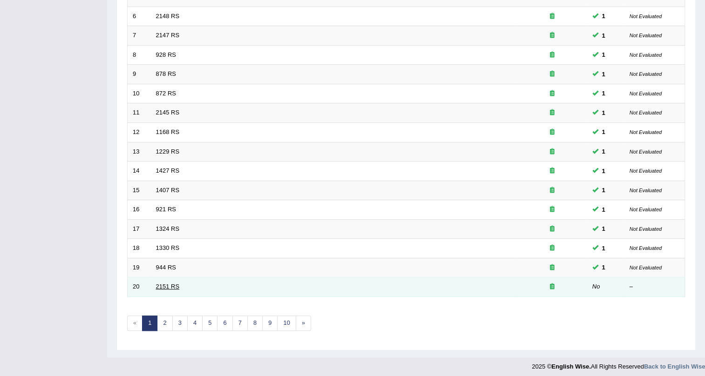
scroll to position [236, 0]
click at [171, 283] on link "2151 RS" at bounding box center [168, 286] width 24 height 7
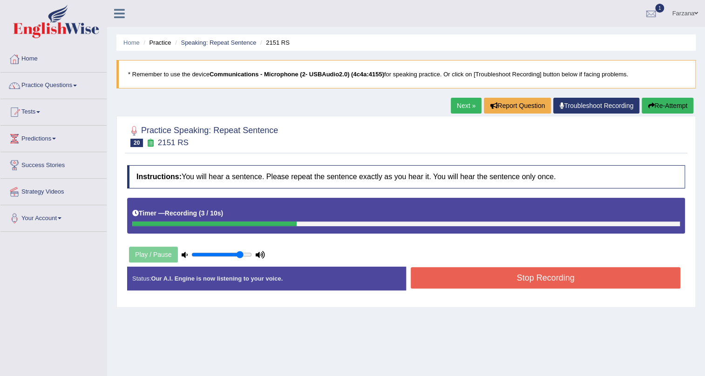
click at [438, 285] on button "Stop Recording" at bounding box center [546, 277] width 270 height 21
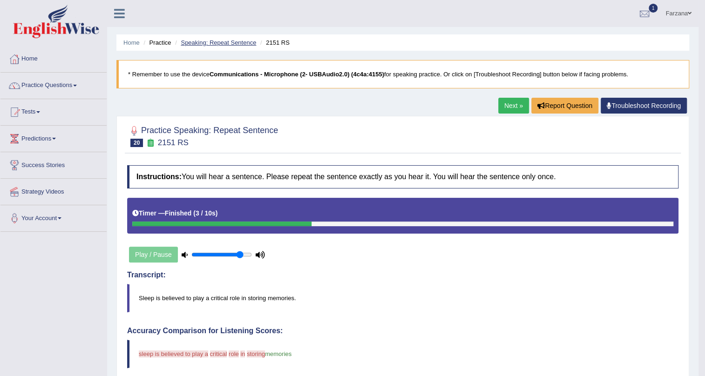
click at [217, 45] on link "Speaking: Repeat Sentence" at bounding box center [218, 42] width 75 height 7
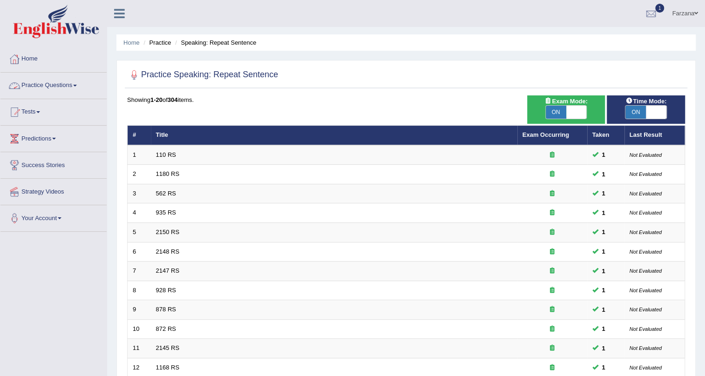
click at [66, 84] on link "Practice Questions" at bounding box center [53, 84] width 106 height 23
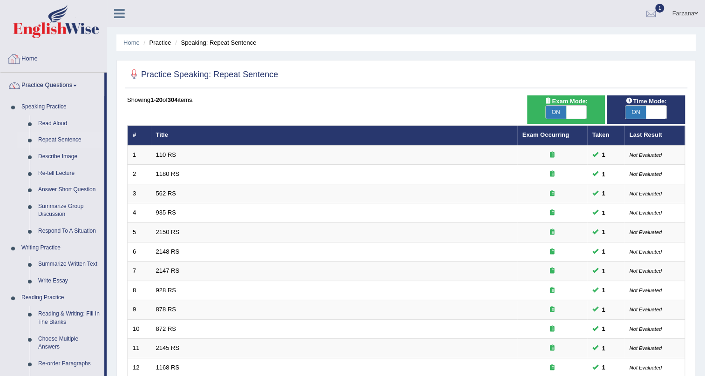
drag, startPoint x: 0, startPoint y: 6, endPoint x: 0, endPoint y: 13, distance: 6.5
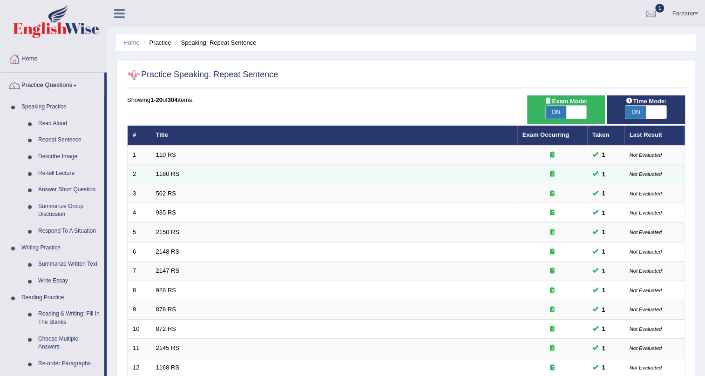
drag, startPoint x: 0, startPoint y: 13, endPoint x: 195, endPoint y: 181, distance: 257.6
click at [200, 191] on td "562 RS" at bounding box center [334, 194] width 367 height 20
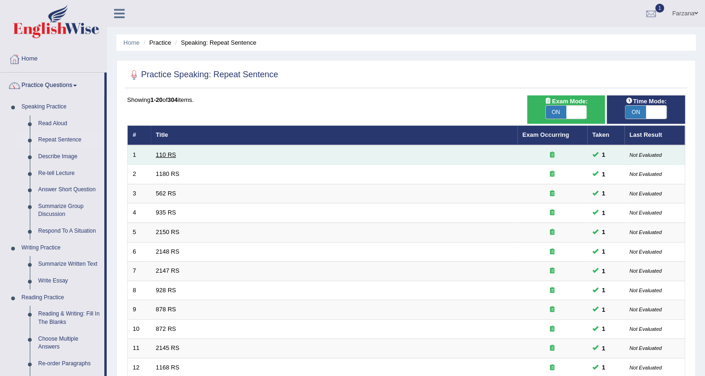
click at [172, 152] on link "110 RS" at bounding box center [166, 154] width 20 height 7
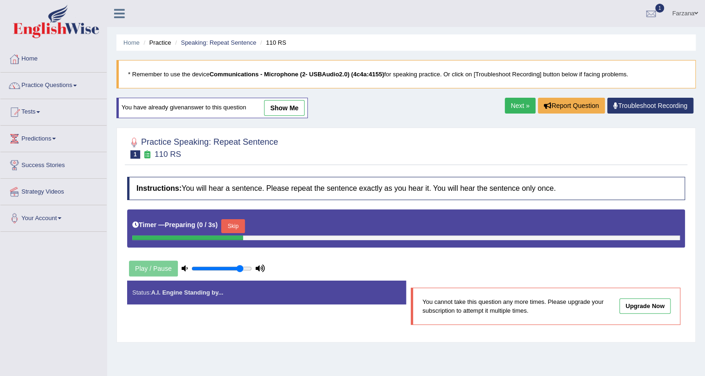
click at [287, 110] on link "show me" at bounding box center [284, 108] width 41 height 16
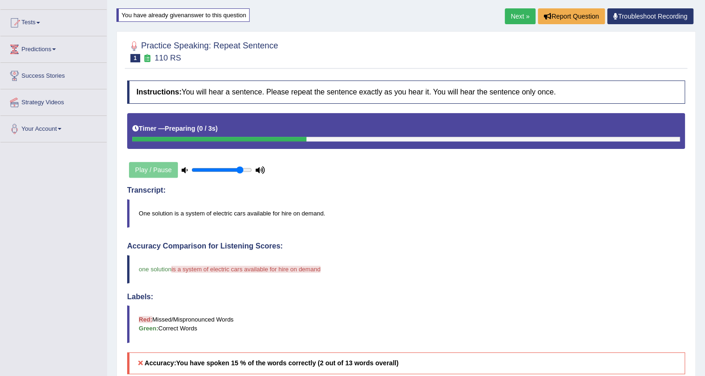
scroll to position [84, 0]
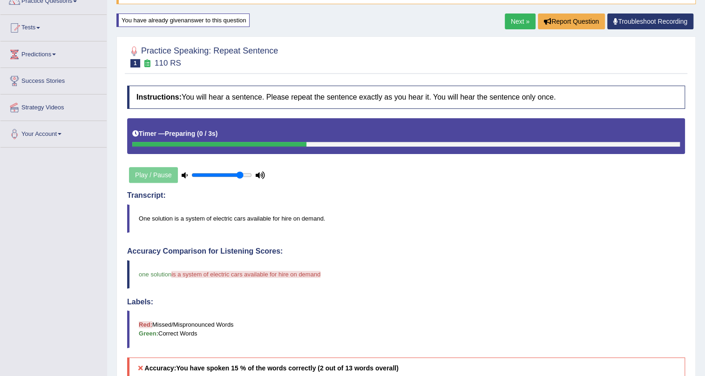
click at [510, 19] on link "Next »" at bounding box center [520, 22] width 31 height 16
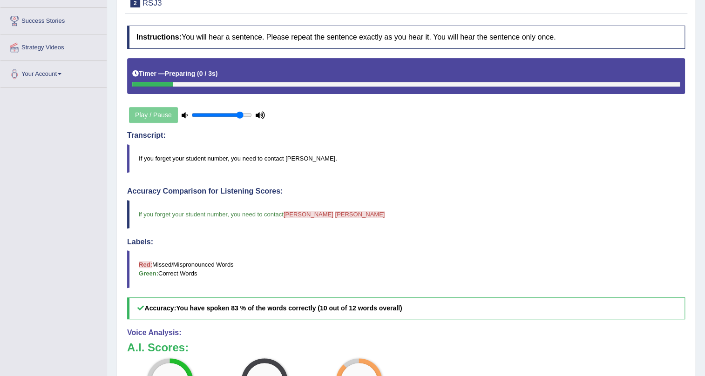
scroll to position [21, 0]
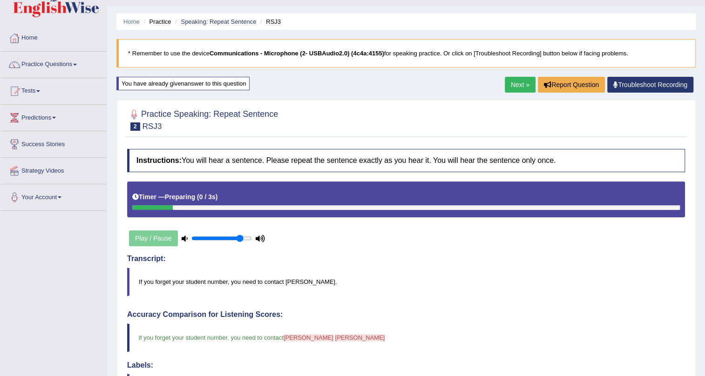
click at [523, 82] on link "Next »" at bounding box center [520, 85] width 31 height 16
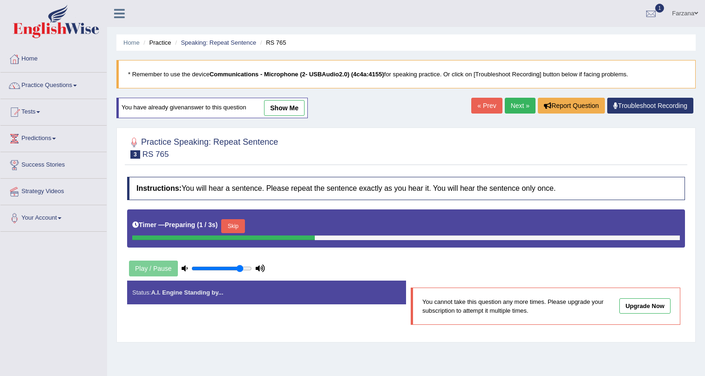
click at [300, 109] on link "show me" at bounding box center [284, 108] width 41 height 16
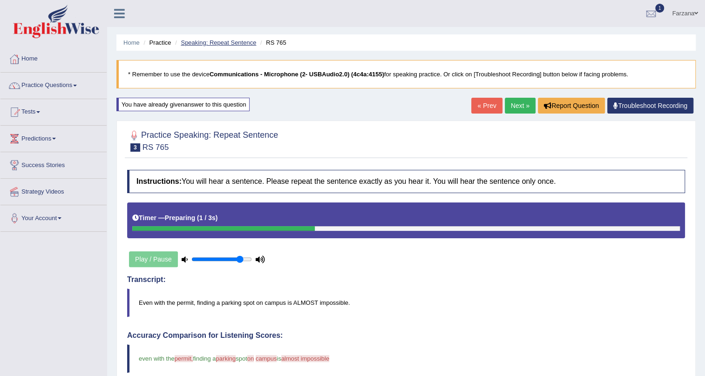
click at [194, 40] on link "Speaking: Repeat Sentence" at bounding box center [218, 42] width 75 height 7
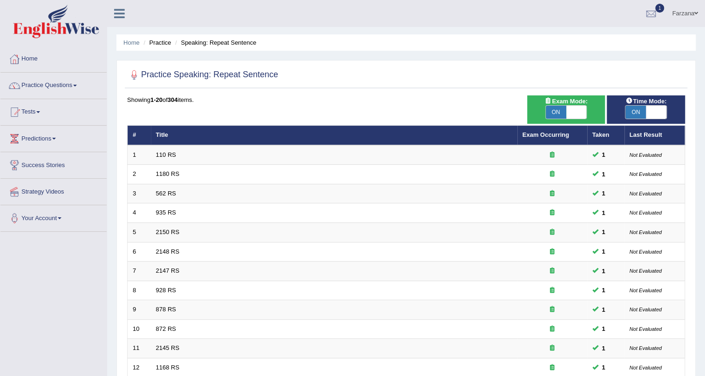
click at [215, 42] on li "Speaking: Repeat Sentence" at bounding box center [214, 42] width 83 height 9
click at [162, 42] on li "Practice" at bounding box center [156, 42] width 30 height 9
click at [135, 45] on link "Home" at bounding box center [131, 42] width 16 height 7
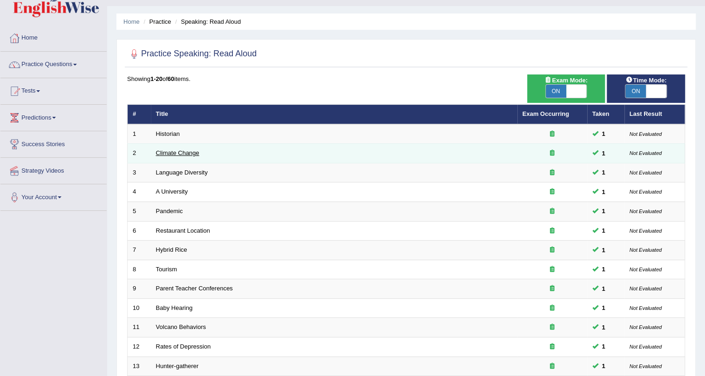
scroll to position [42, 0]
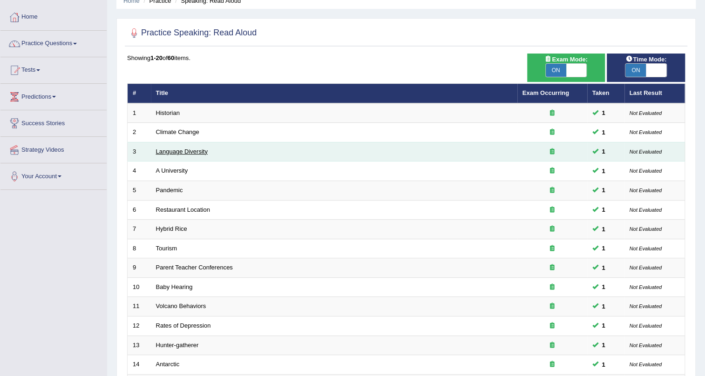
click at [163, 153] on link "Language Diversity" at bounding box center [182, 151] width 52 height 7
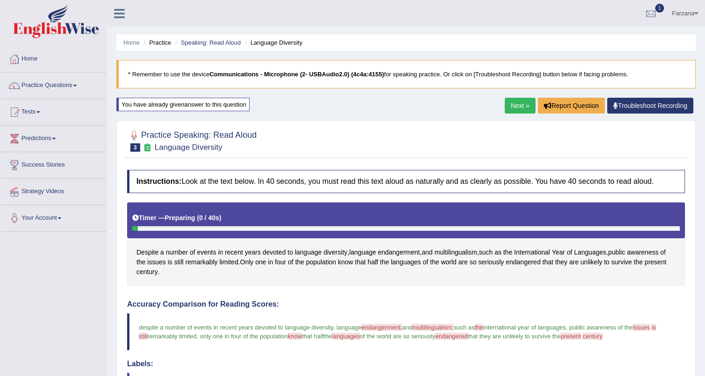
click at [290, 108] on div "Home Practice Speaking: Read Aloud Language Diversity * Remember to use the dev…" at bounding box center [406, 324] width 598 height 649
click at [394, 253] on span "endangerment" at bounding box center [399, 253] width 42 height 10
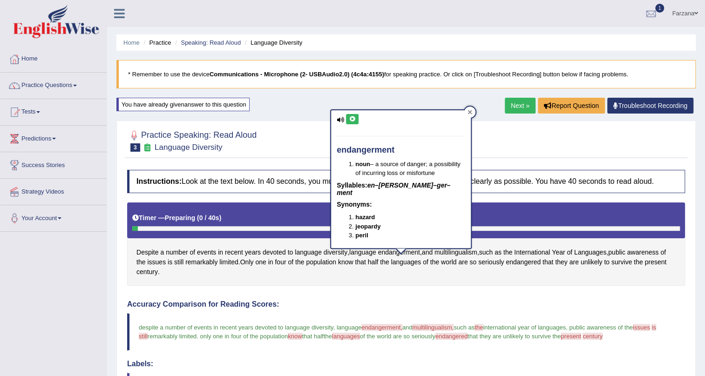
click at [466, 113] on div at bounding box center [470, 112] width 11 height 11
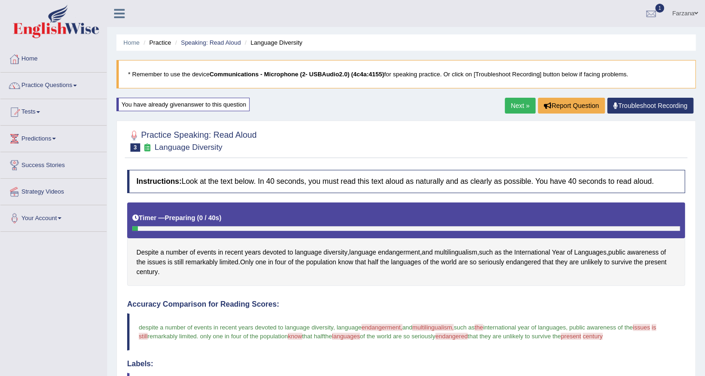
click at [508, 109] on link "Next »" at bounding box center [520, 106] width 31 height 16
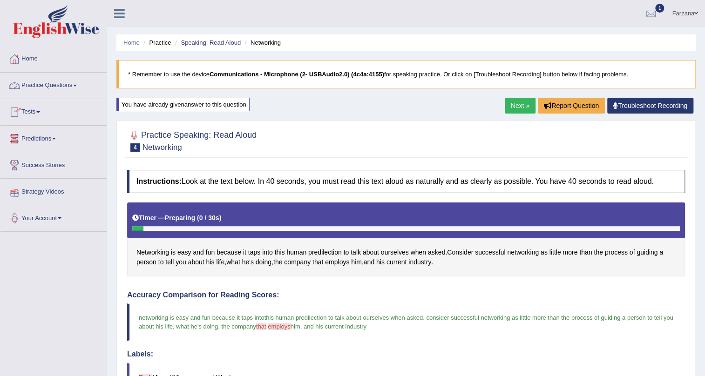
click at [39, 111] on span at bounding box center [38, 112] width 4 height 2
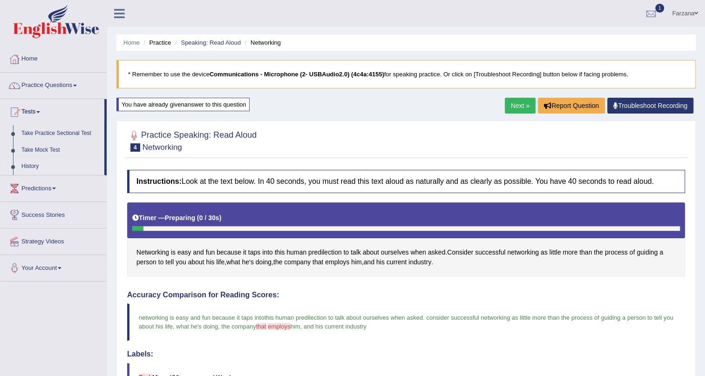
click at [20, 165] on link "History" at bounding box center [60, 166] width 87 height 17
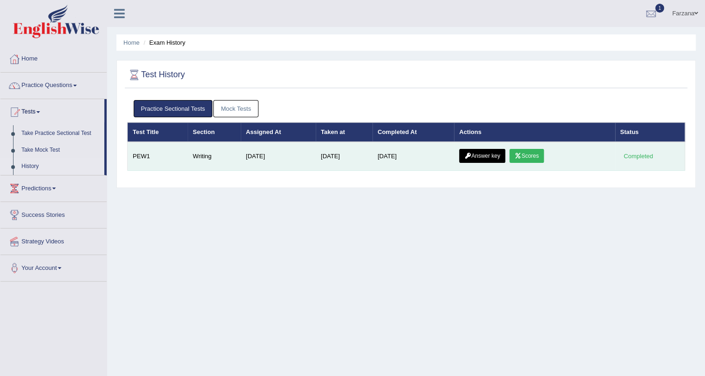
click at [522, 154] on icon at bounding box center [518, 156] width 7 height 6
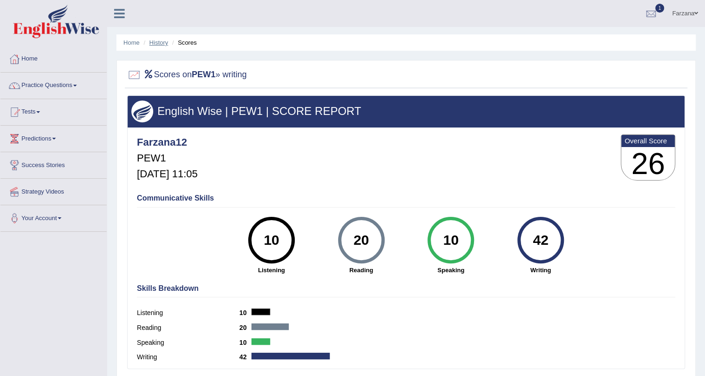
click at [153, 42] on link "History" at bounding box center [159, 42] width 19 height 7
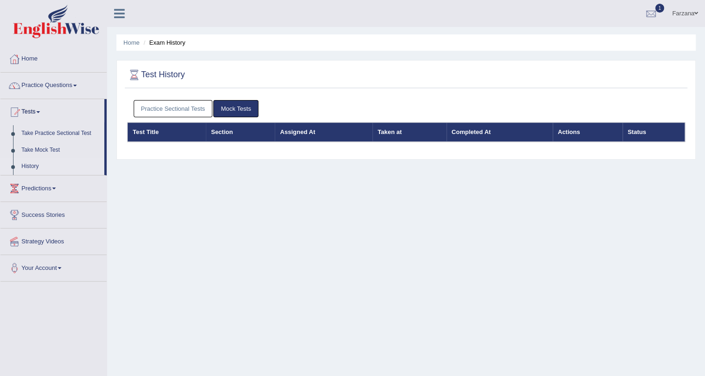
click at [203, 116] on link "Practice Sectional Tests" at bounding box center [173, 108] width 79 height 17
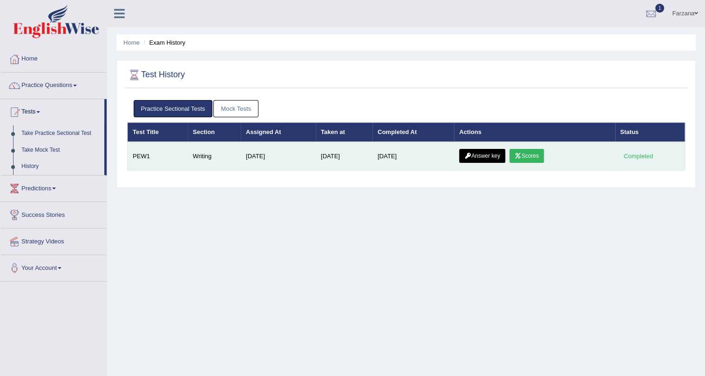
click at [494, 157] on link "Answer key" at bounding box center [482, 156] width 46 height 14
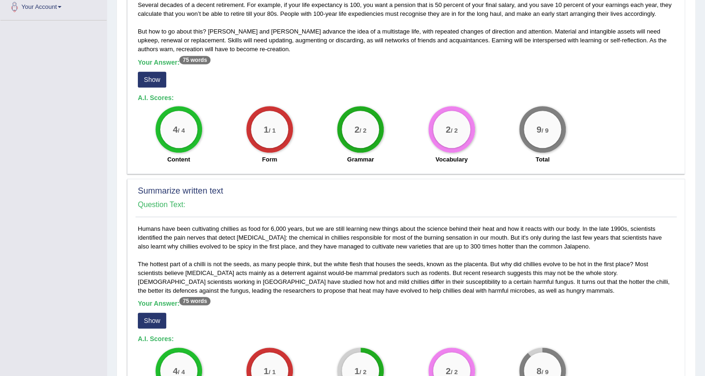
click at [157, 77] on button "Show" at bounding box center [152, 80] width 28 height 16
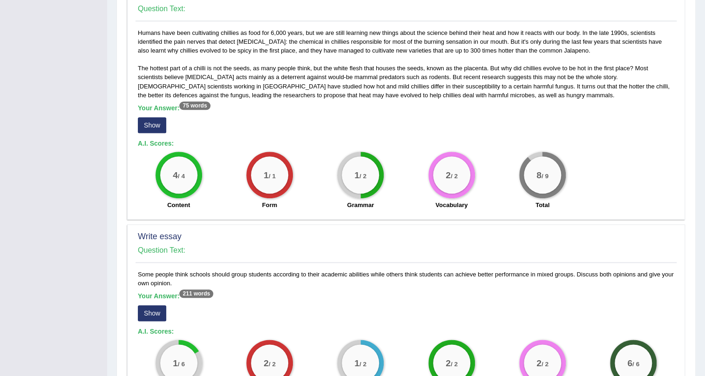
scroll to position [424, 0]
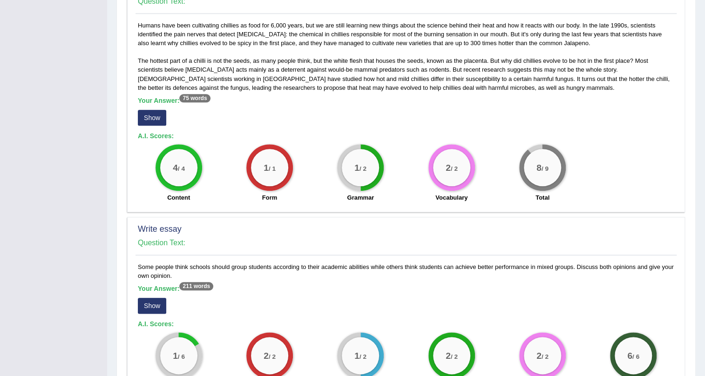
click at [152, 118] on button "Show" at bounding box center [152, 118] width 28 height 16
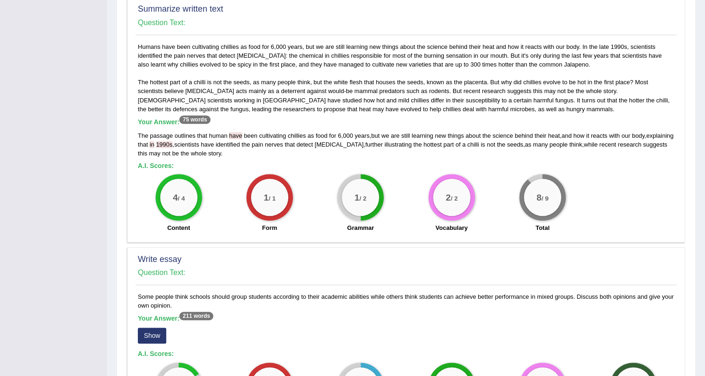
scroll to position [381, 0]
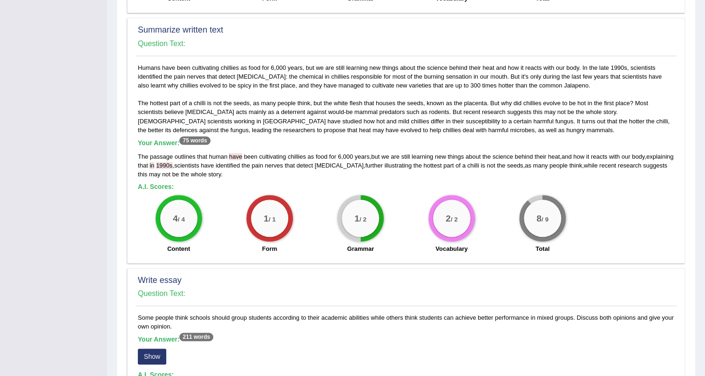
drag, startPoint x: 159, startPoint y: 65, endPoint x: 179, endPoint y: 71, distance: 21.2
click at [166, 66] on div "Humans have been cultivating chillies as food for 6,000 years, but we are still…" at bounding box center [406, 160] width 541 height 195
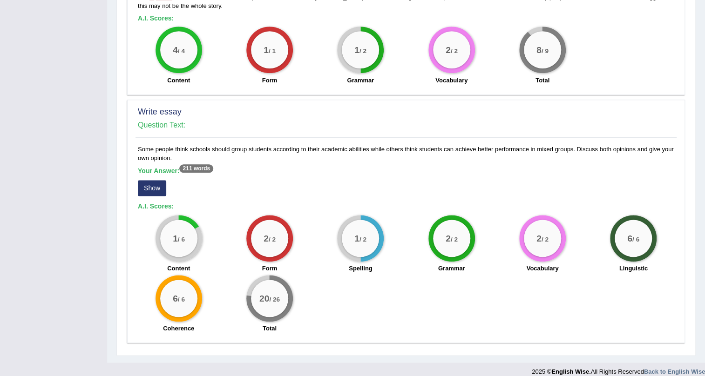
scroll to position [550, 0]
click at [153, 182] on button "Show" at bounding box center [152, 188] width 28 height 16
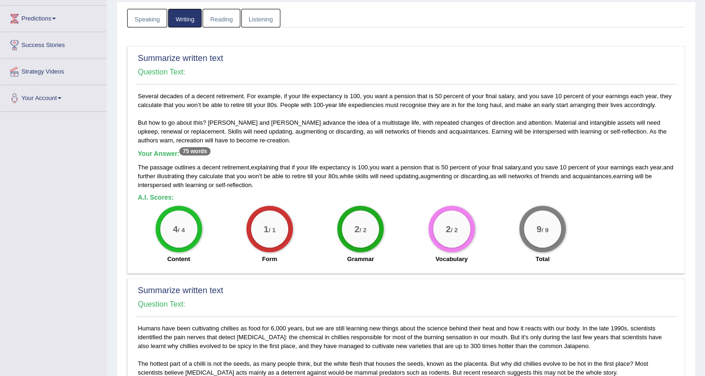
scroll to position [0, 0]
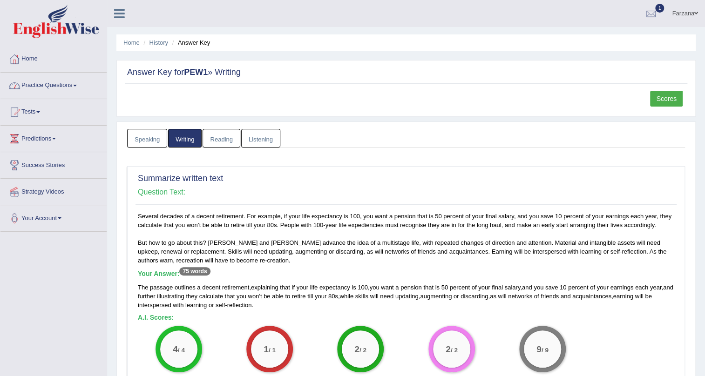
click at [55, 88] on link "Practice Questions" at bounding box center [53, 84] width 106 height 23
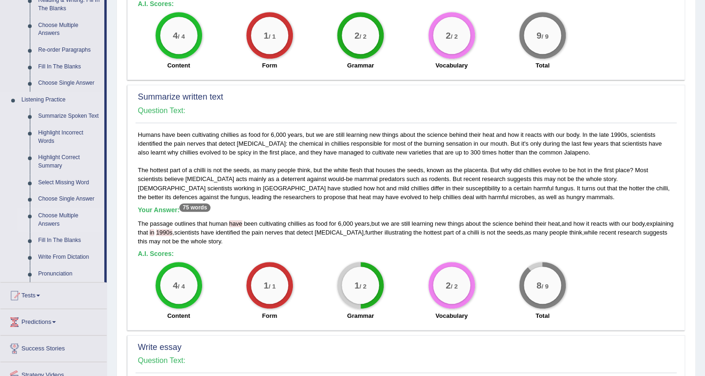
scroll to position [424, 0]
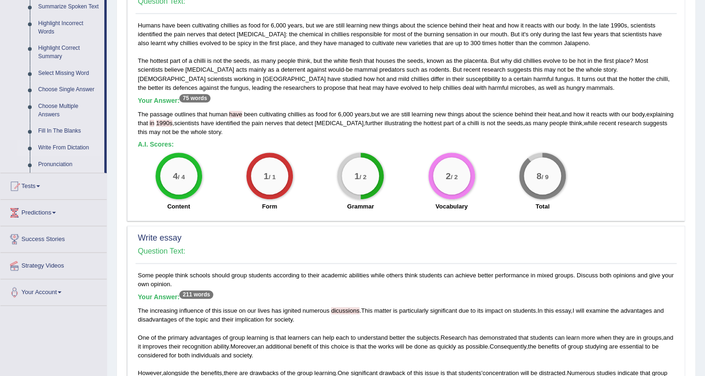
click at [73, 143] on link "Write From Dictation" at bounding box center [69, 148] width 70 height 17
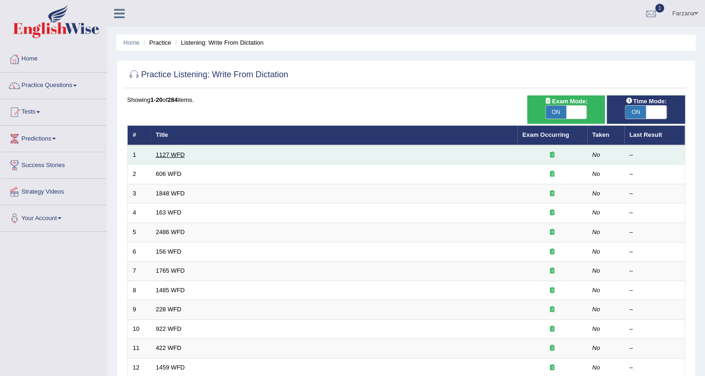
click at [171, 155] on link "1127 WFD" at bounding box center [170, 154] width 29 height 7
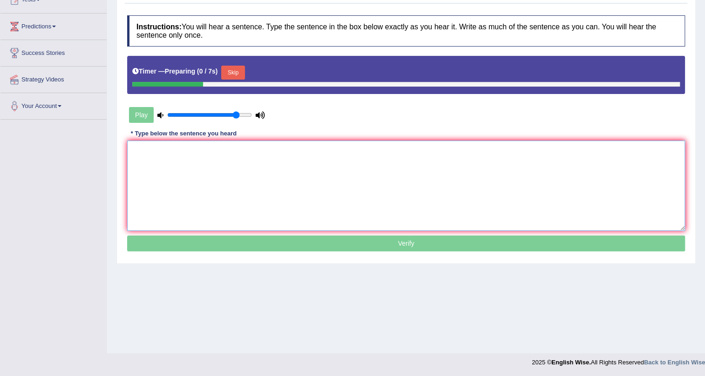
click at [215, 175] on textarea at bounding box center [406, 186] width 558 height 90
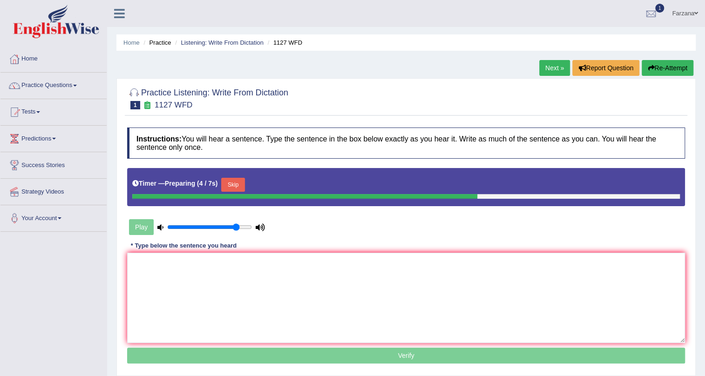
click at [640, 75] on div "Next » Report Question Re-Attempt" at bounding box center [618, 69] width 157 height 18
click at [652, 61] on button "Re-Attempt" at bounding box center [668, 68] width 52 height 16
click at [313, 260] on textarea at bounding box center [406, 298] width 558 height 90
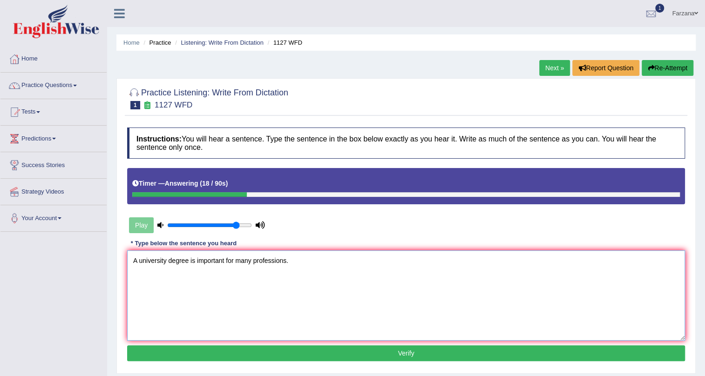
click at [297, 287] on textarea "A university degree is important for many professions." at bounding box center [406, 296] width 558 height 90
type textarea "A university degree is important for many professions."
click at [301, 355] on button "Verify" at bounding box center [406, 354] width 558 height 16
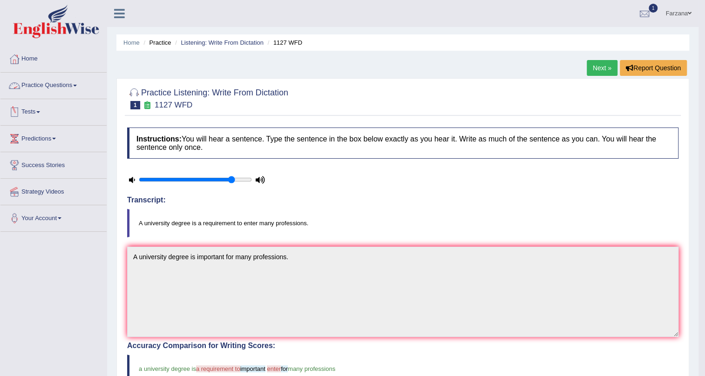
click at [62, 85] on link "Practice Questions" at bounding box center [53, 84] width 106 height 23
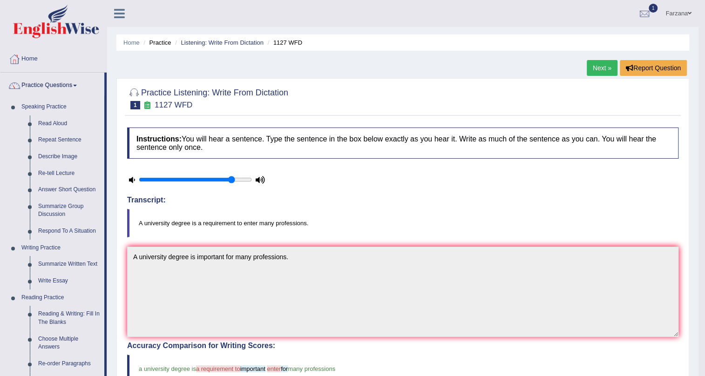
click at [601, 67] on link "Next »" at bounding box center [602, 68] width 31 height 16
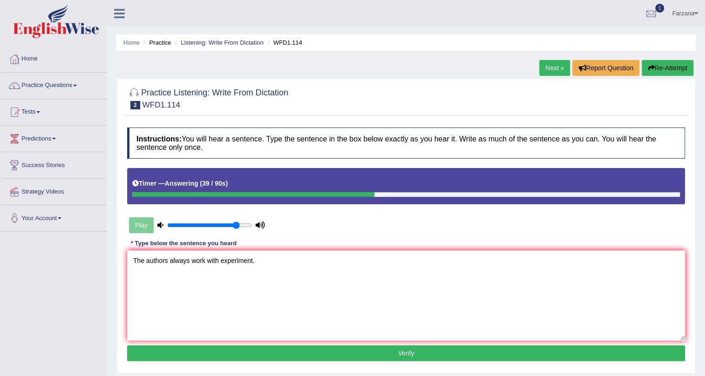
type textarea "The authors always work with experiment."
click at [285, 357] on button "Verify" at bounding box center [406, 354] width 558 height 16
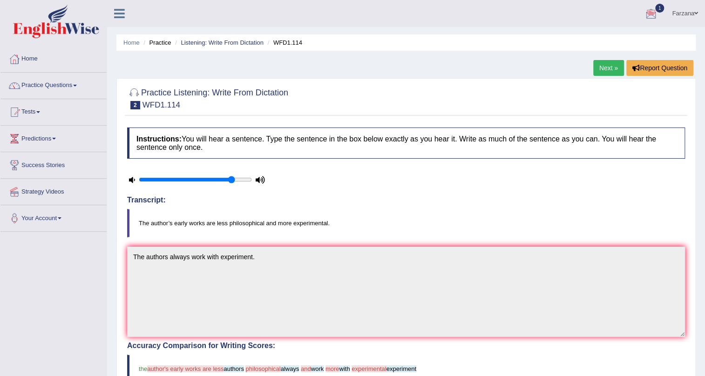
click at [597, 69] on link "Next »" at bounding box center [609, 68] width 31 height 16
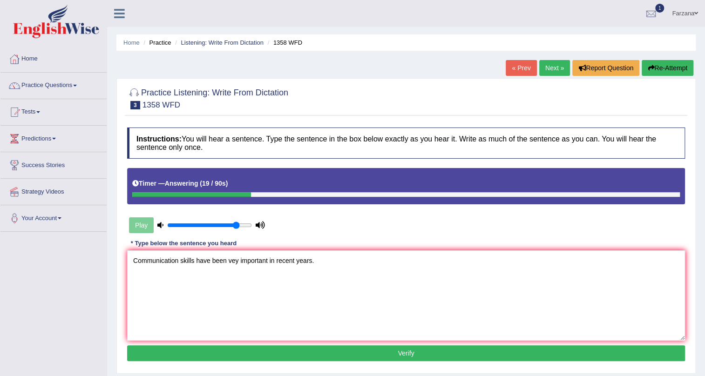
click at [235, 261] on textarea "Communication skills have been vey important in recent years." at bounding box center [406, 296] width 558 height 90
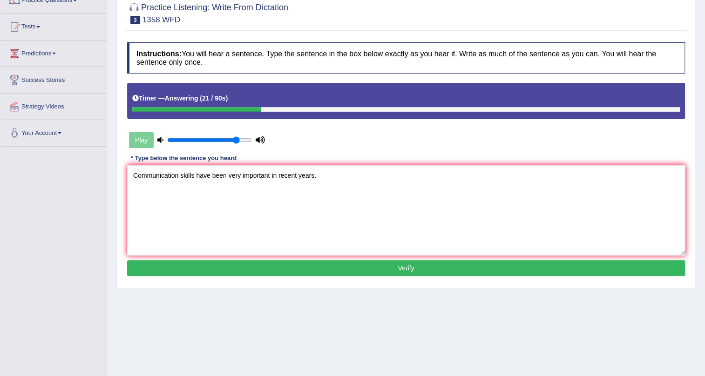
scroll to position [112, 0]
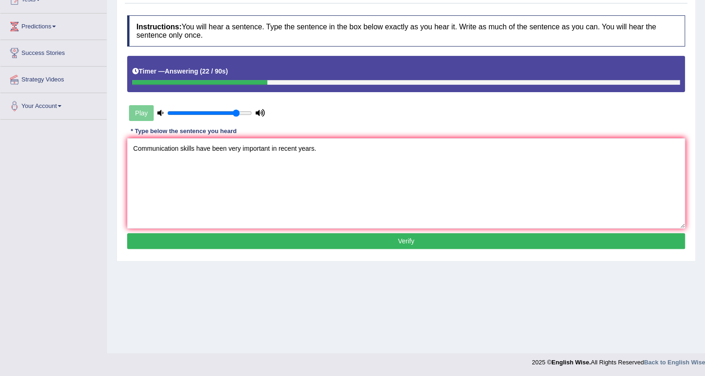
type textarea "Communication skills have been very important in recent years."
click at [287, 242] on button "Verify" at bounding box center [406, 241] width 558 height 16
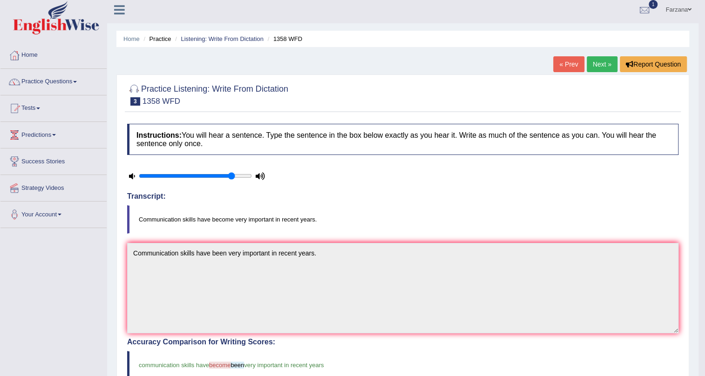
scroll to position [0, 0]
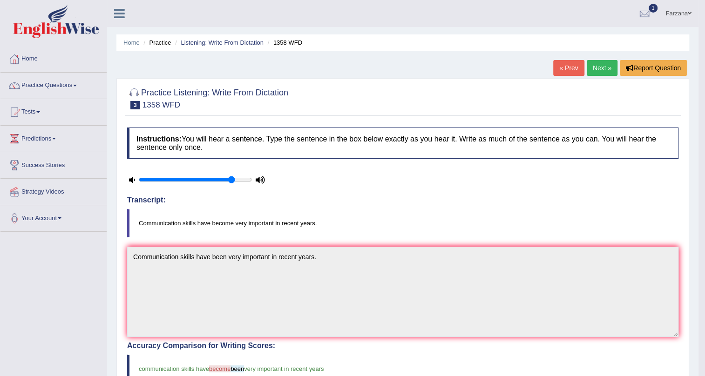
click at [613, 65] on link "Next »" at bounding box center [602, 68] width 31 height 16
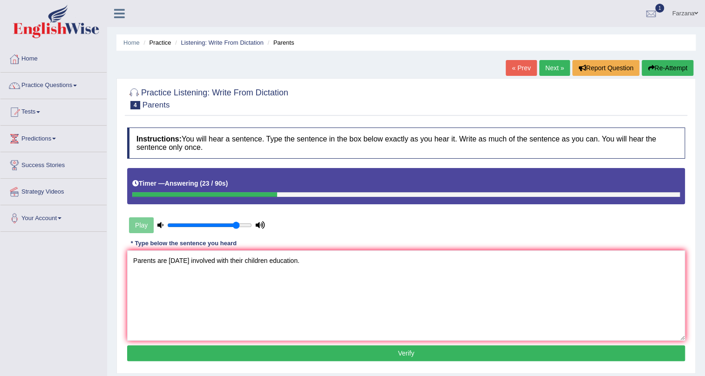
type textarea "Parents are today involved with their children education."
click at [256, 352] on button "Verify" at bounding box center [406, 354] width 558 height 16
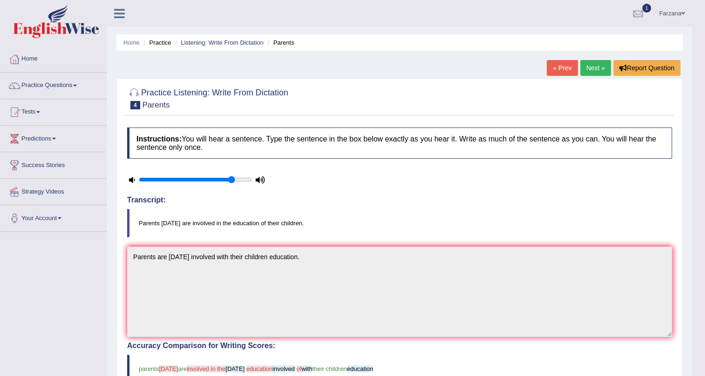
click at [597, 67] on link "Next »" at bounding box center [596, 68] width 31 height 16
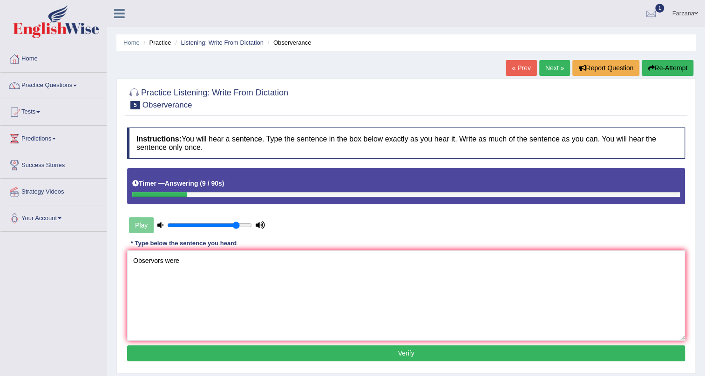
type textarea "Observors were"
click at [259, 223] on icon at bounding box center [260, 225] width 9 height 6
click at [218, 226] on input "range" at bounding box center [209, 225] width 85 height 7
type input "0.8"
click at [232, 223] on input "range" at bounding box center [209, 225] width 85 height 7
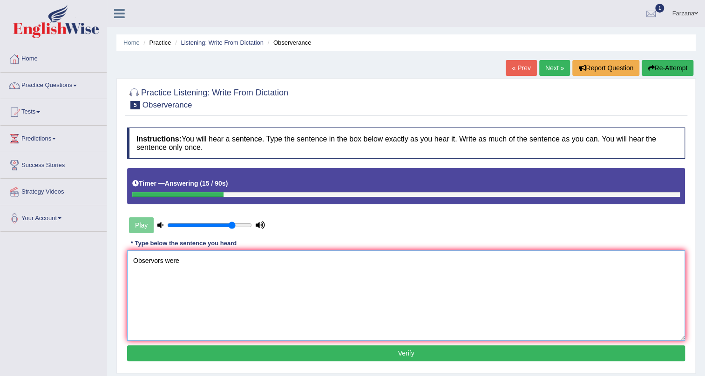
click at [220, 253] on textarea "Observors were" at bounding box center [406, 296] width 558 height 90
type textarea "Observors were very confident at the conference."
click at [248, 355] on button "Verify" at bounding box center [406, 354] width 558 height 16
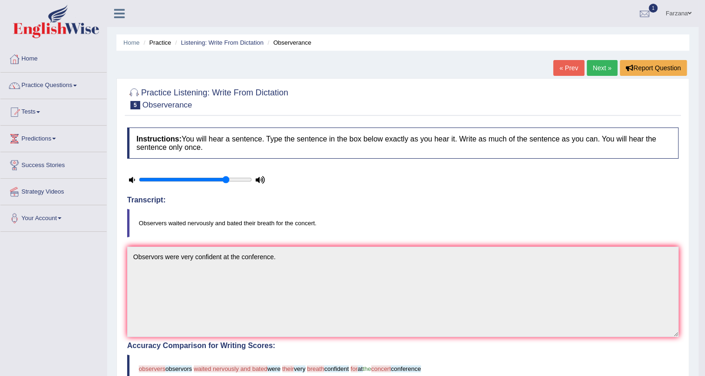
click at [607, 61] on link "Next »" at bounding box center [602, 68] width 31 height 16
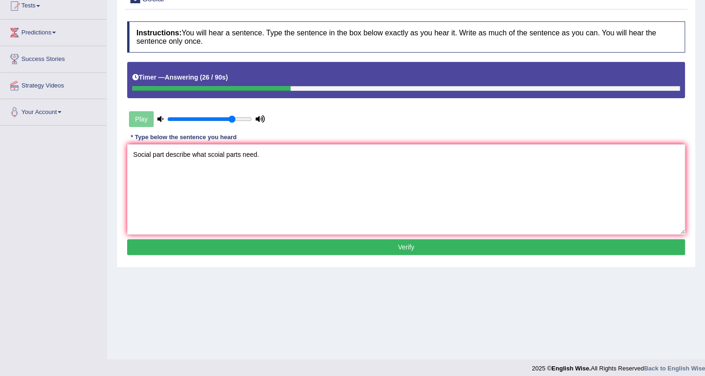
scroll to position [112, 0]
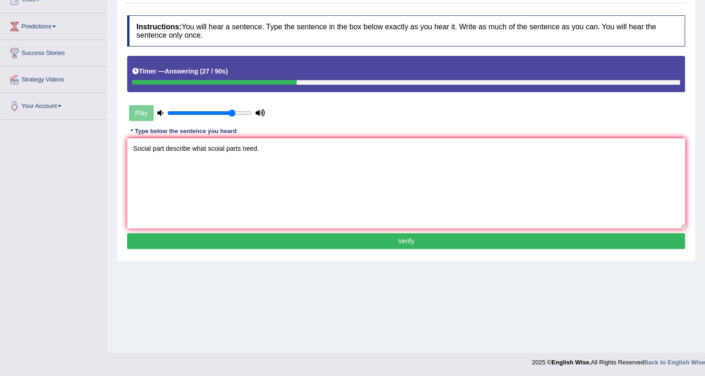
type textarea "Social part describe what scoial parts need."
drag, startPoint x: 212, startPoint y: 243, endPoint x: 220, endPoint y: 215, distance: 28.7
click at [212, 242] on button "Verify" at bounding box center [406, 241] width 558 height 16
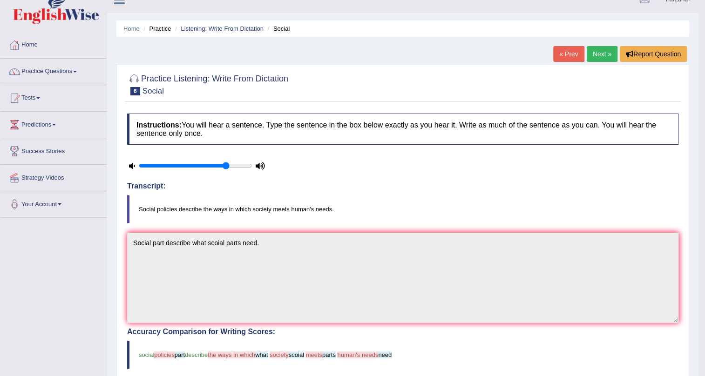
scroll to position [0, 0]
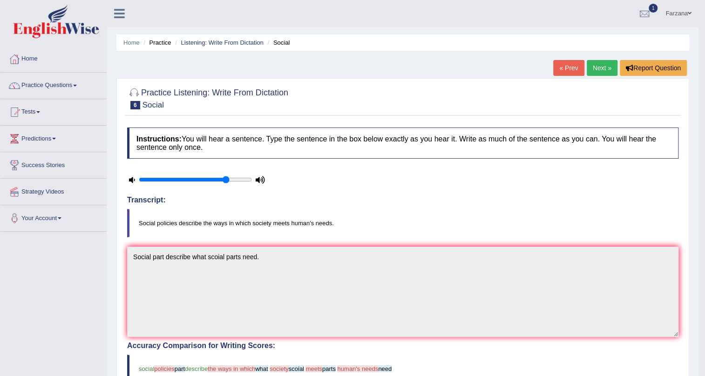
click at [595, 66] on link "Next »" at bounding box center [602, 68] width 31 height 16
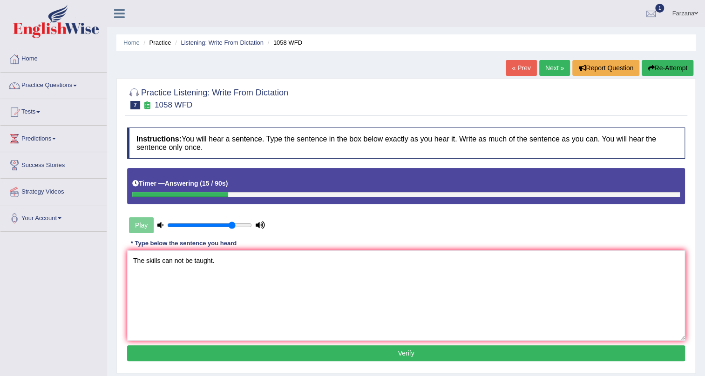
type textarea "The skills can not be taught."
click at [241, 352] on button "Verify" at bounding box center [406, 354] width 558 height 16
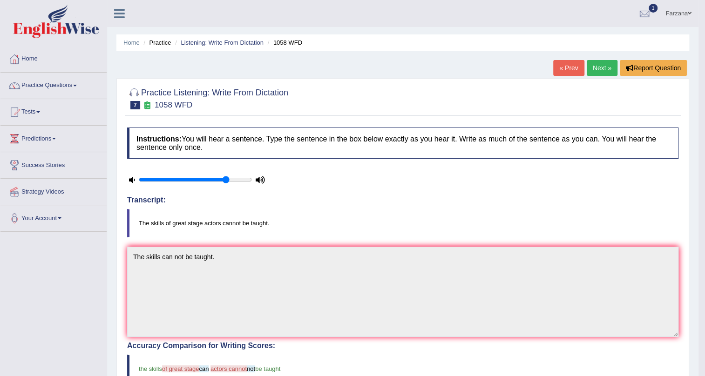
drag, startPoint x: 612, startPoint y: 51, endPoint x: 607, endPoint y: 53, distance: 5.6
click at [608, 52] on div "Home Practice Listening: Write From Dictation 1058 WFD « Prev Next » Report Que…" at bounding box center [403, 323] width 592 height 646
click at [598, 60] on link "Next »" at bounding box center [602, 68] width 31 height 16
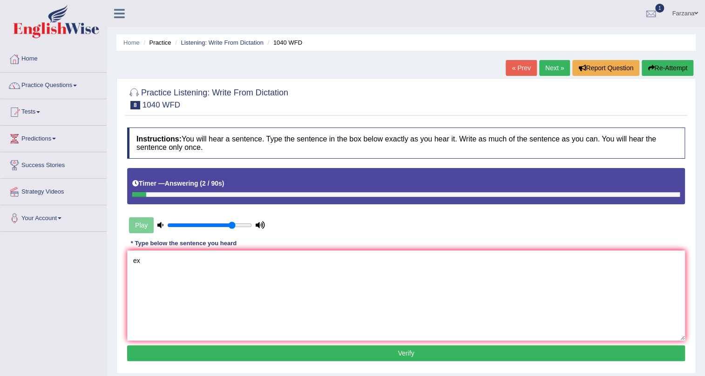
type textarea "e"
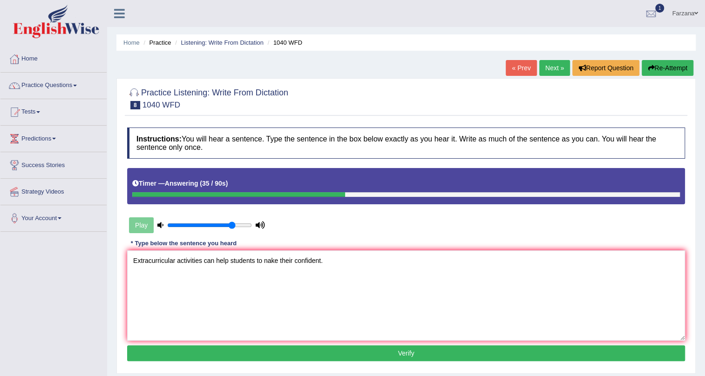
type textarea "Extracurricular activities can help students to nake their confident."
click at [163, 354] on button "Verify" at bounding box center [406, 354] width 558 height 16
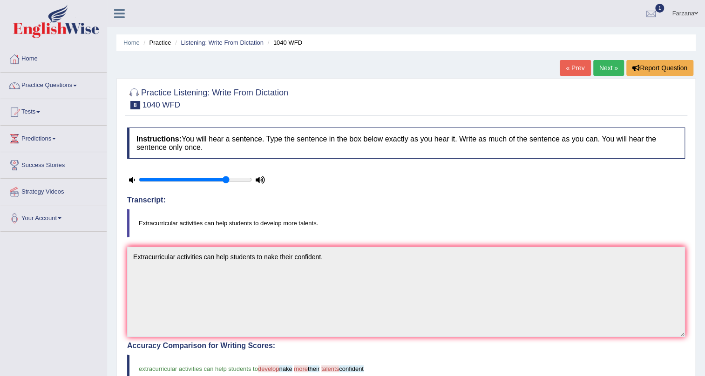
click at [606, 71] on link "Next »" at bounding box center [609, 68] width 31 height 16
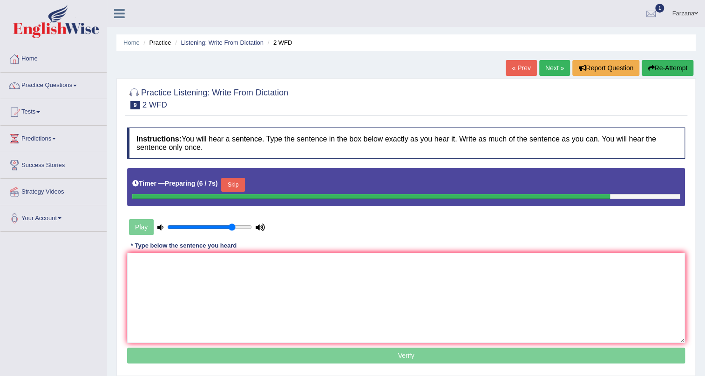
click at [352, 283] on textarea at bounding box center [406, 298] width 558 height 90
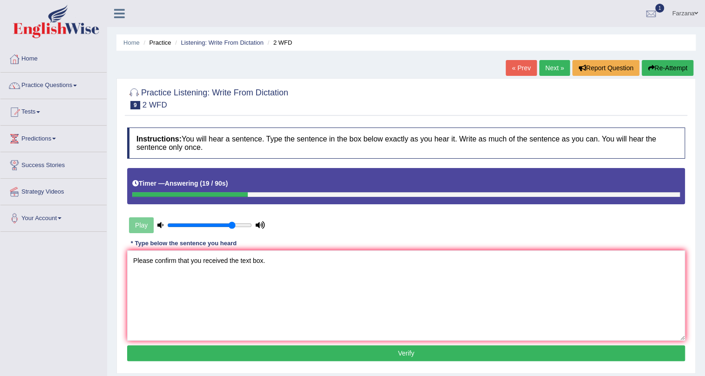
type textarea "Please confirm that you received the text box."
click at [205, 359] on button "Verify" at bounding box center [406, 354] width 558 height 16
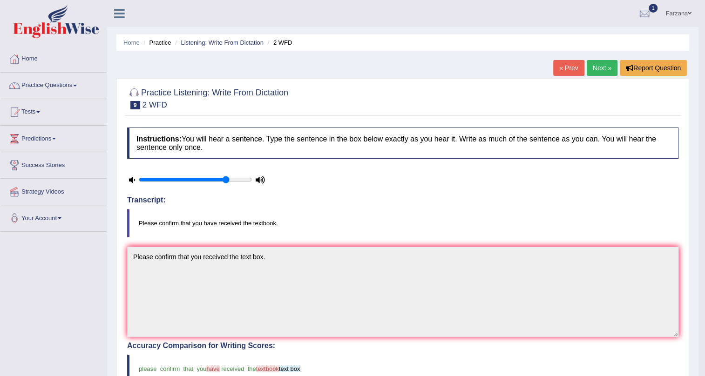
click at [594, 72] on link "Next »" at bounding box center [602, 68] width 31 height 16
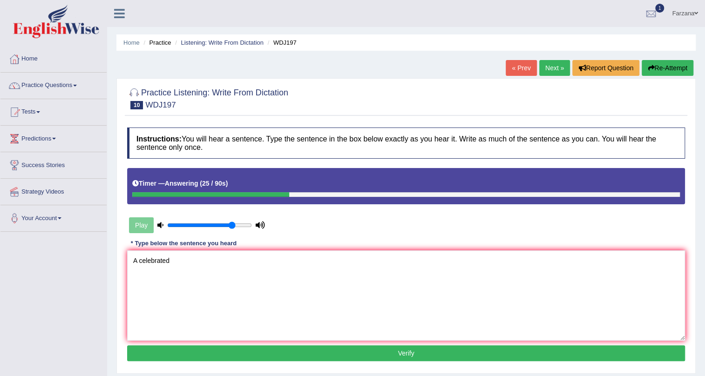
type textarea "A celebrated"
click at [514, 66] on link "« Prev" at bounding box center [521, 68] width 31 height 16
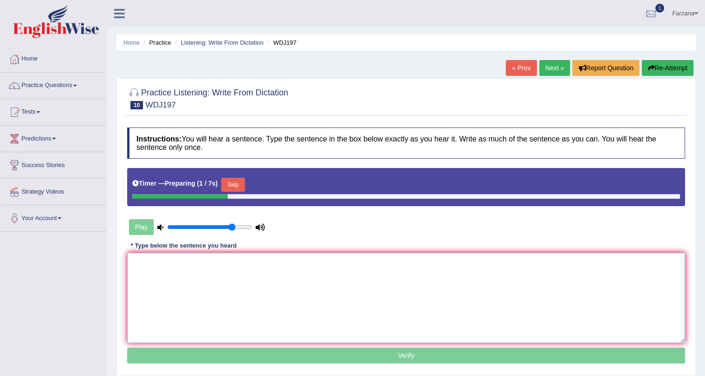
click at [264, 293] on textarea at bounding box center [406, 298] width 558 height 90
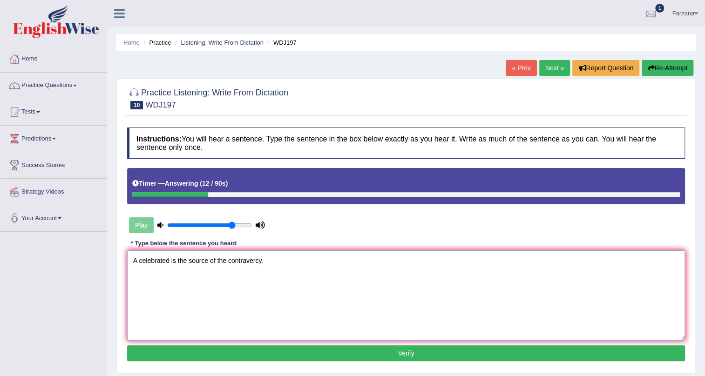
type textarea "A celebrated is the source of the contravercy."
click at [261, 356] on button "Verify" at bounding box center [406, 354] width 558 height 16
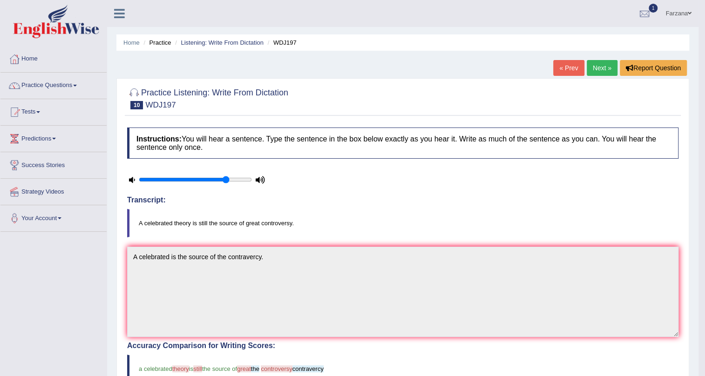
click at [601, 71] on link "Next »" at bounding box center [602, 68] width 31 height 16
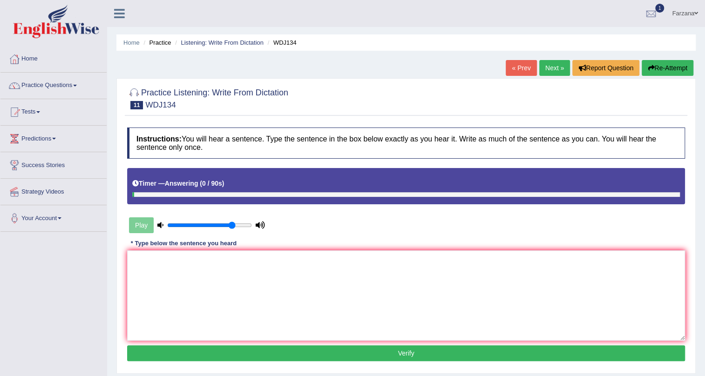
click at [512, 68] on link "« Prev" at bounding box center [521, 68] width 31 height 16
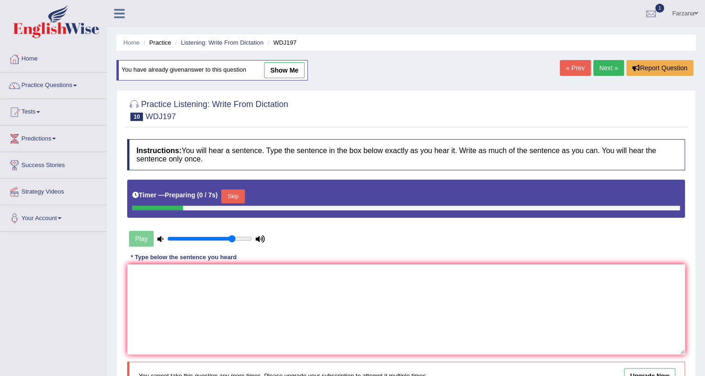
click at [613, 61] on link "Next »" at bounding box center [609, 68] width 31 height 16
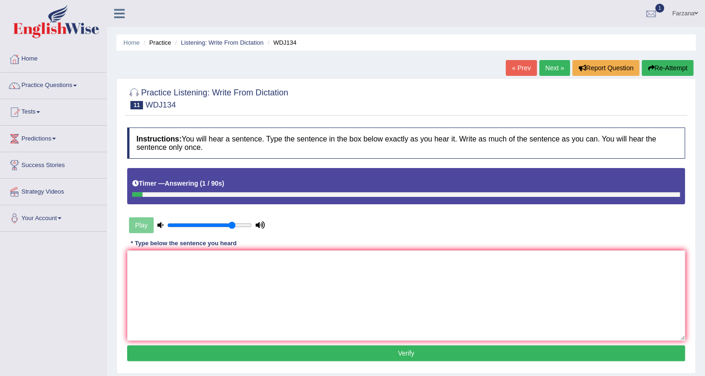
click at [552, 63] on link "Next »" at bounding box center [555, 68] width 31 height 16
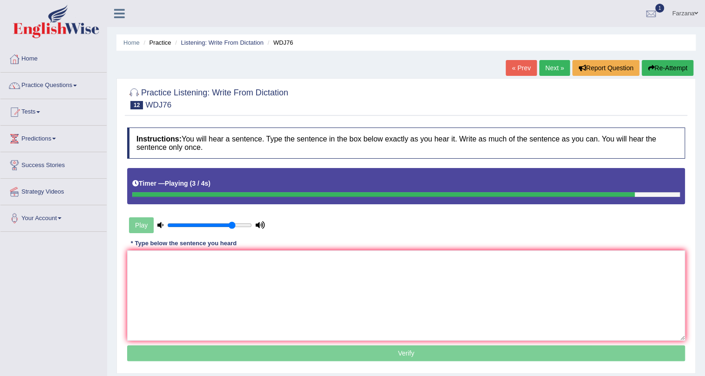
click at [545, 70] on link "Next »" at bounding box center [555, 68] width 31 height 16
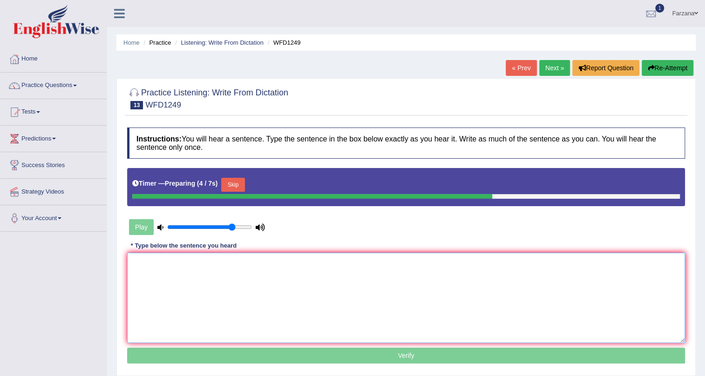
click at [408, 264] on textarea at bounding box center [406, 298] width 558 height 90
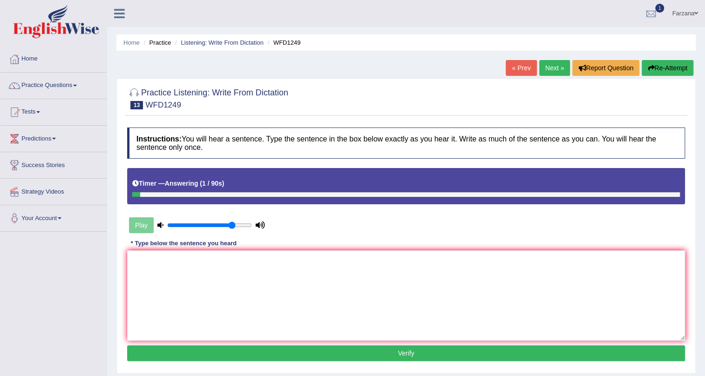
click at [512, 72] on link "« Prev" at bounding box center [521, 68] width 31 height 16
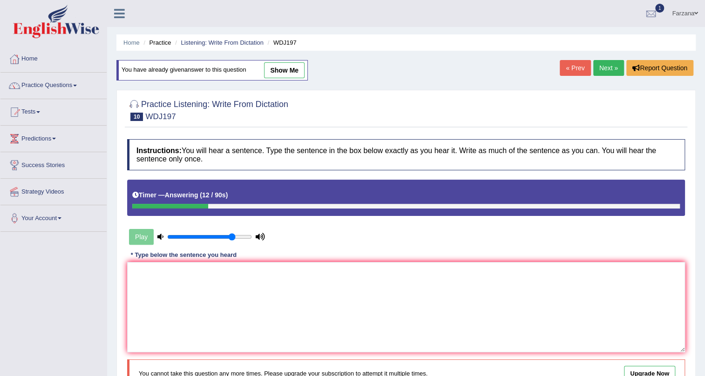
click at [232, 235] on input "range" at bounding box center [209, 236] width 85 height 7
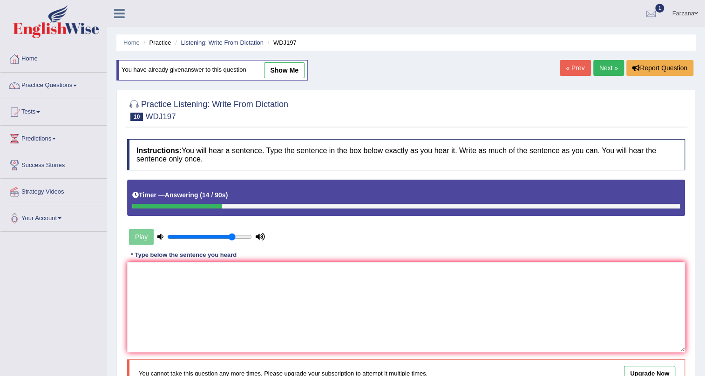
click at [136, 235] on div "Play" at bounding box center [197, 236] width 140 height 23
click at [136, 234] on div "Play" at bounding box center [197, 236] width 140 height 23
click at [136, 236] on div "Play" at bounding box center [197, 236] width 140 height 23
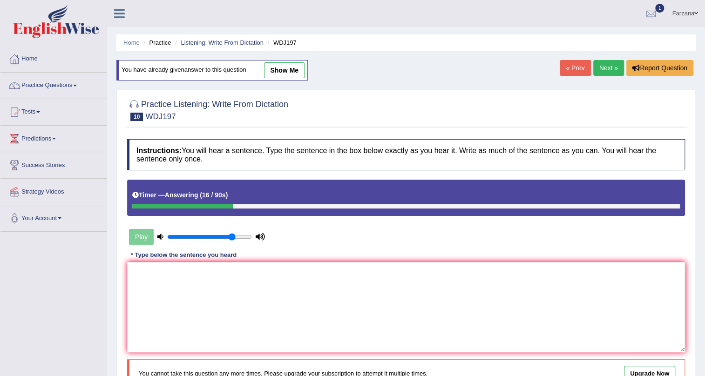
drag, startPoint x: 135, startPoint y: 236, endPoint x: 198, endPoint y: 102, distance: 147.6
click at [135, 232] on div "Play" at bounding box center [197, 236] width 140 height 23
click at [272, 59] on div "Home Practice Listening: Write From Dictation WDJ197 You have already given ans…" at bounding box center [406, 233] width 598 height 466
click at [271, 68] on link "show me" at bounding box center [284, 70] width 41 height 16
type textarea "A celebrated is the source of the contravercy."
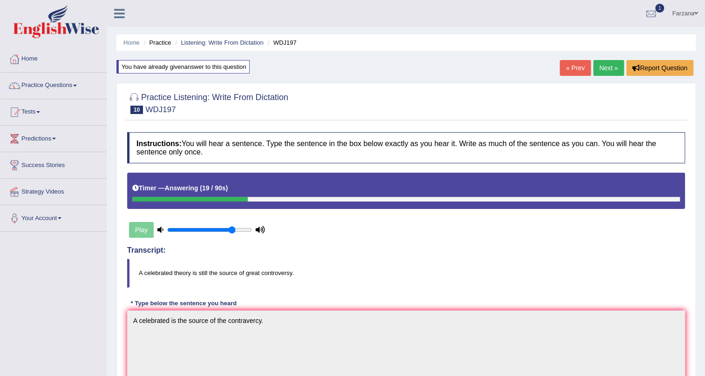
click at [220, 38] on li "Listening: Write From Dictation" at bounding box center [218, 42] width 91 height 9
click at [223, 45] on link "Listening: Write From Dictation" at bounding box center [222, 42] width 83 height 7
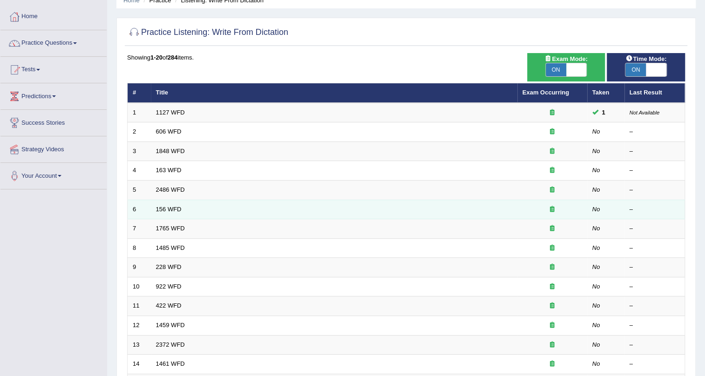
scroll to position [42, 0]
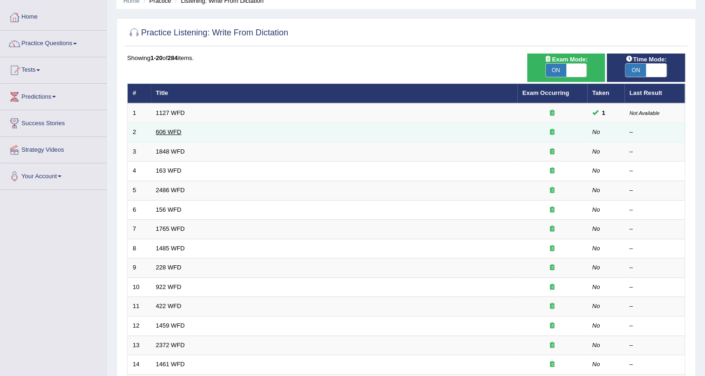
click at [175, 133] on link "606 WFD" at bounding box center [169, 132] width 26 height 7
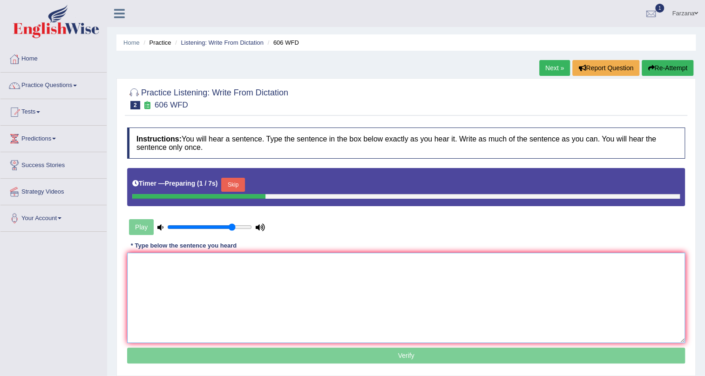
click at [331, 267] on textarea at bounding box center [406, 298] width 558 height 90
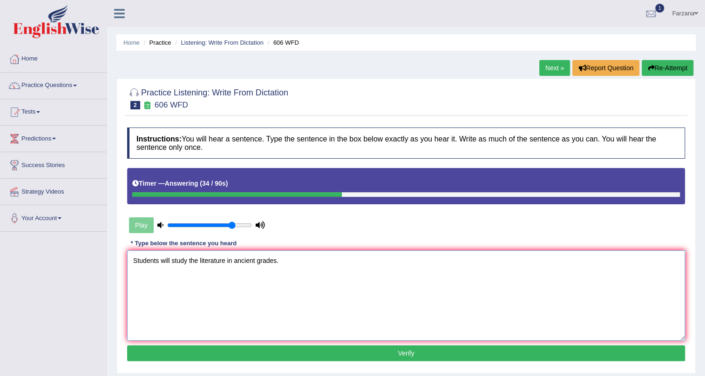
type textarea "Students will study the literature in ancient grades."
click at [274, 348] on button "Verify" at bounding box center [406, 354] width 558 height 16
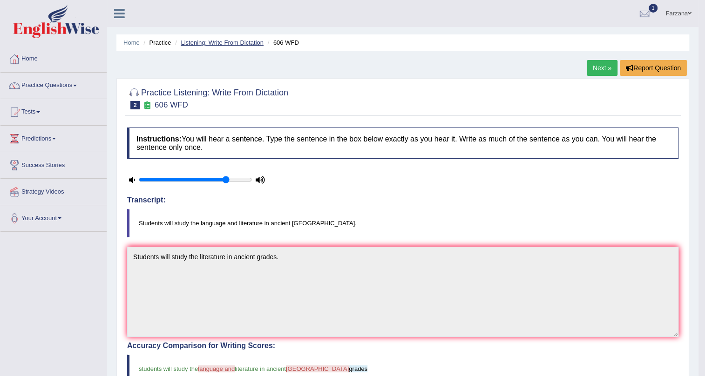
click at [253, 41] on link "Listening: Write From Dictation" at bounding box center [222, 42] width 83 height 7
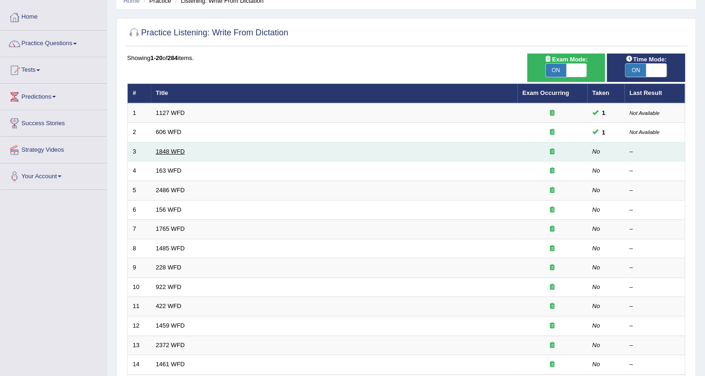
scroll to position [42, 0]
click at [178, 149] on link "1848 WFD" at bounding box center [170, 151] width 29 height 7
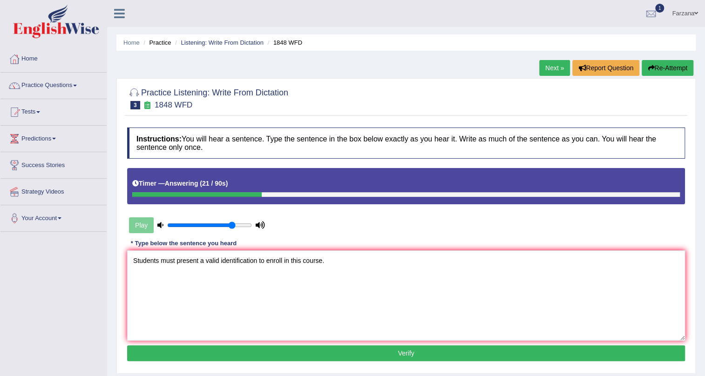
type textarea "Students must present a valid identification to enroll in this course."
click at [274, 354] on button "Verify" at bounding box center [406, 354] width 558 height 16
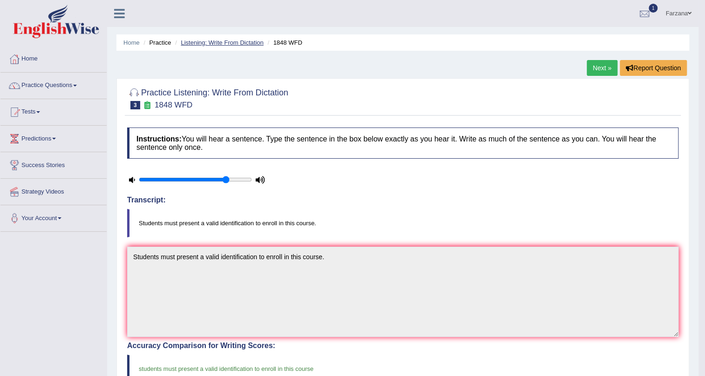
click at [191, 45] on link "Listening: Write From Dictation" at bounding box center [222, 42] width 83 height 7
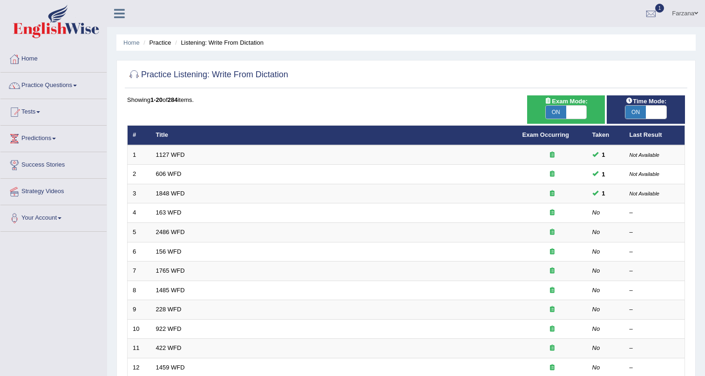
click at [177, 209] on link "163 WFD" at bounding box center [169, 212] width 26 height 7
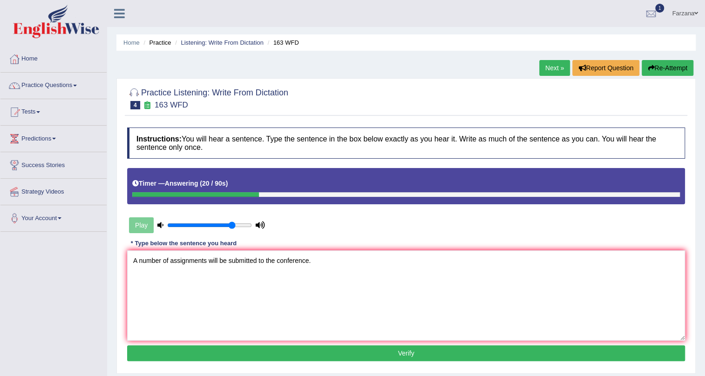
type textarea "A number of assignments will be submitted to the conference."
click at [235, 353] on button "Verify" at bounding box center [406, 354] width 558 height 16
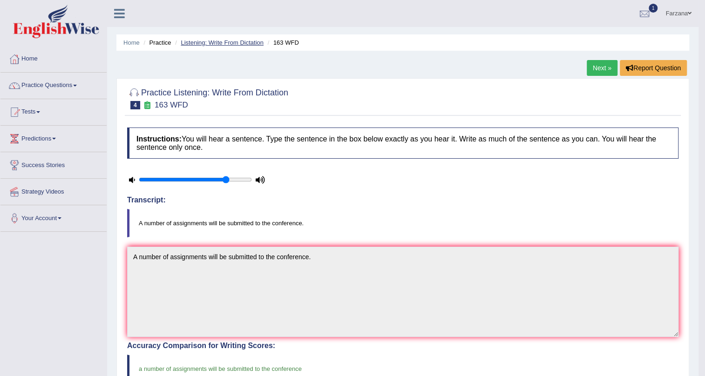
click at [213, 40] on link "Listening: Write From Dictation" at bounding box center [222, 42] width 83 height 7
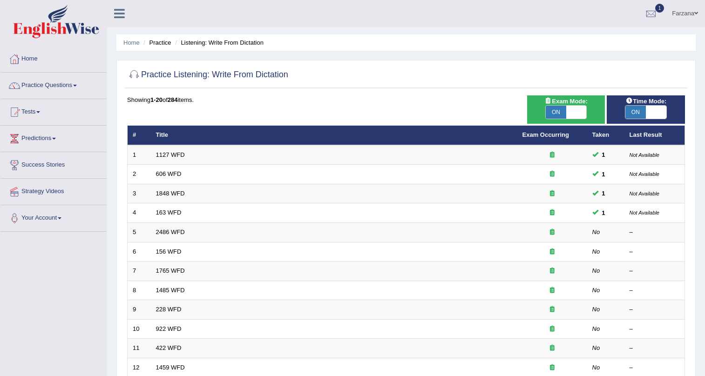
click at [160, 229] on link "2486 WFD" at bounding box center [170, 232] width 29 height 7
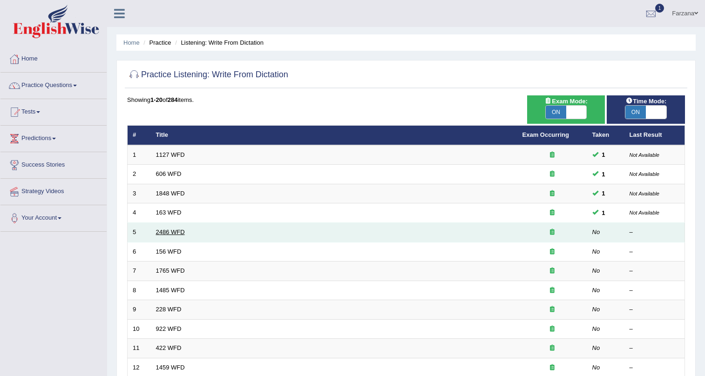
scroll to position [169, 0]
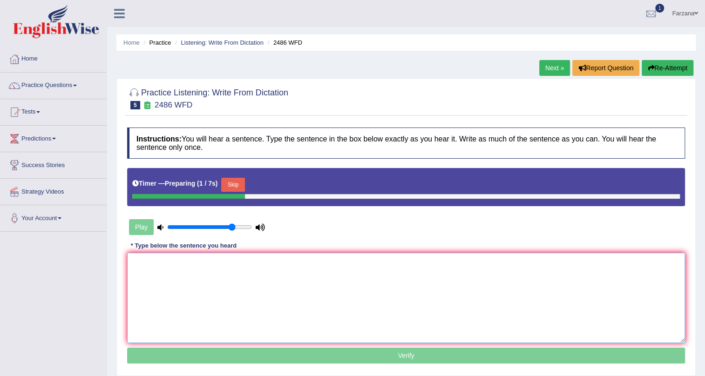
click at [343, 257] on textarea at bounding box center [406, 298] width 558 height 90
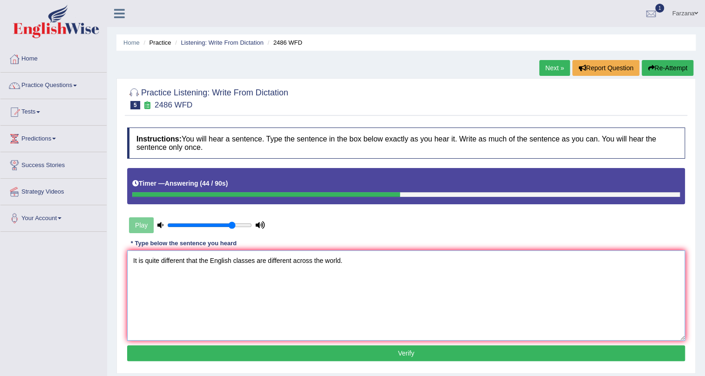
type textarea "It is quite different that the English classes are different across the world."
drag, startPoint x: 170, startPoint y: 354, endPoint x: 176, endPoint y: 352, distance: 6.5
click at [173, 353] on button "Verify" at bounding box center [406, 354] width 558 height 16
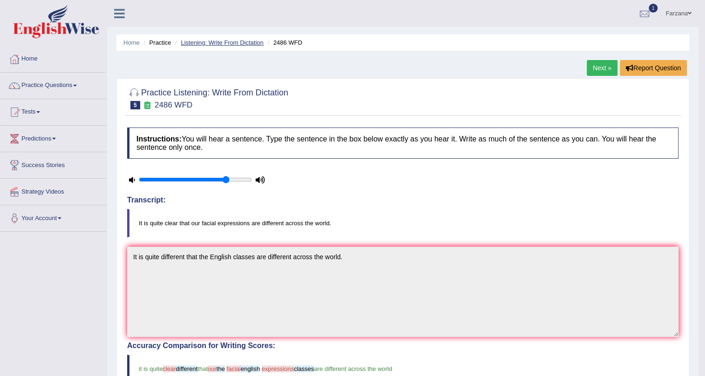
click at [239, 43] on link "Listening: Write From Dictation" at bounding box center [222, 42] width 83 height 7
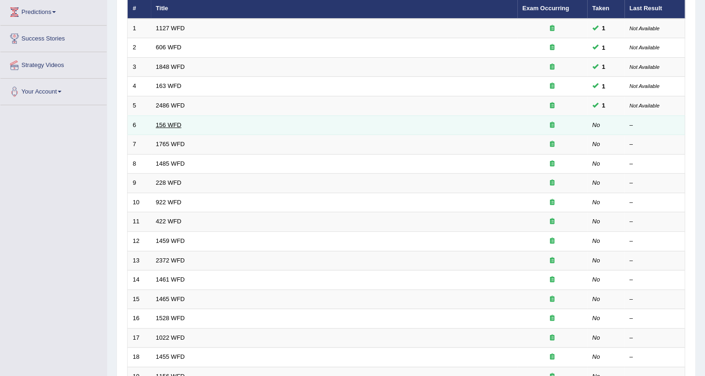
click at [167, 123] on link "156 WFD" at bounding box center [169, 125] width 26 height 7
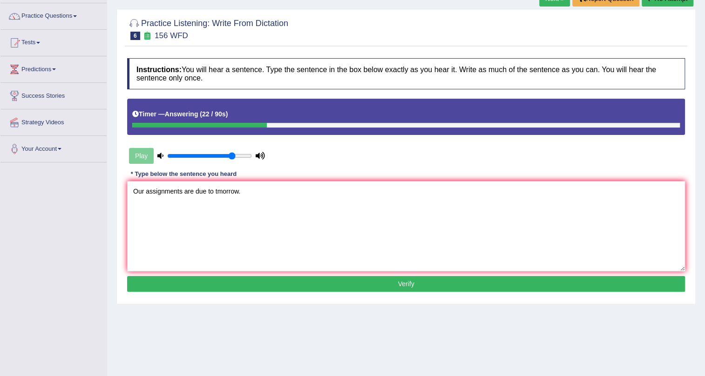
scroll to position [84, 0]
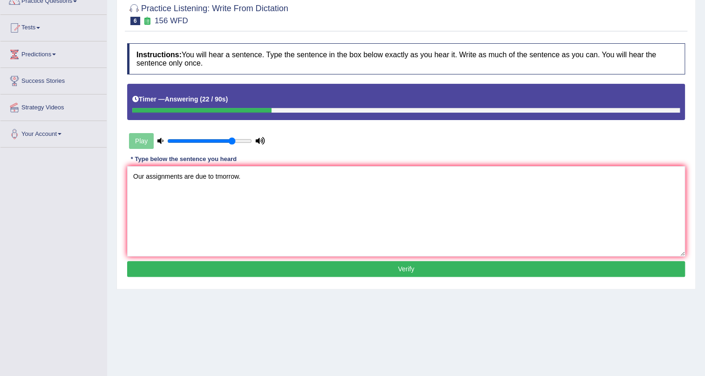
type textarea "Our assignments are due to tmorrow."
click at [228, 266] on button "Verify" at bounding box center [406, 269] width 558 height 16
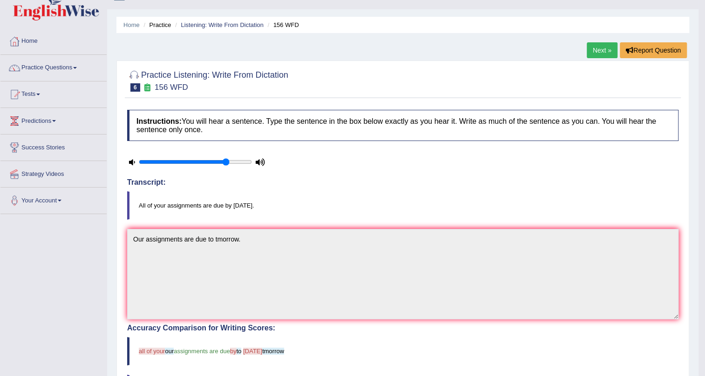
scroll to position [0, 0]
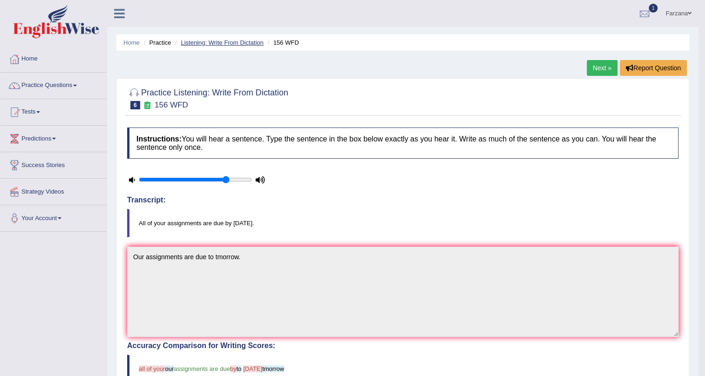
click at [236, 43] on link "Listening: Write From Dictation" at bounding box center [222, 42] width 83 height 7
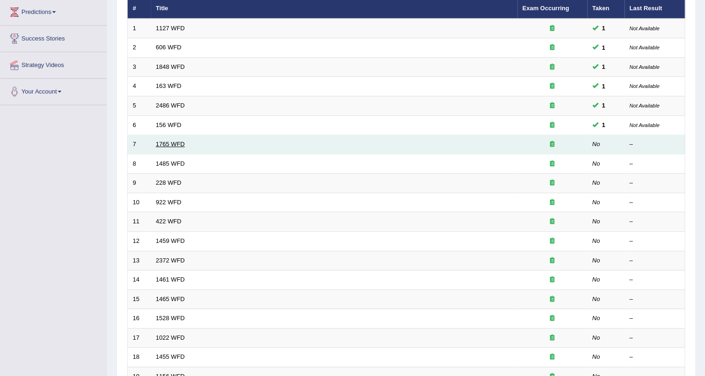
click at [175, 141] on link "1765 WFD" at bounding box center [170, 144] width 29 height 7
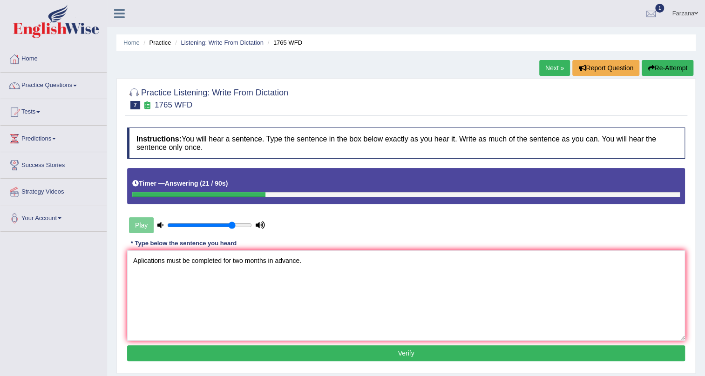
click at [137, 263] on textarea "Aplications must be completed for two months in advance." at bounding box center [406, 296] width 558 height 90
type textarea "Applications must be completed for two months in advance."
click at [275, 353] on button "Verify" at bounding box center [406, 354] width 558 height 16
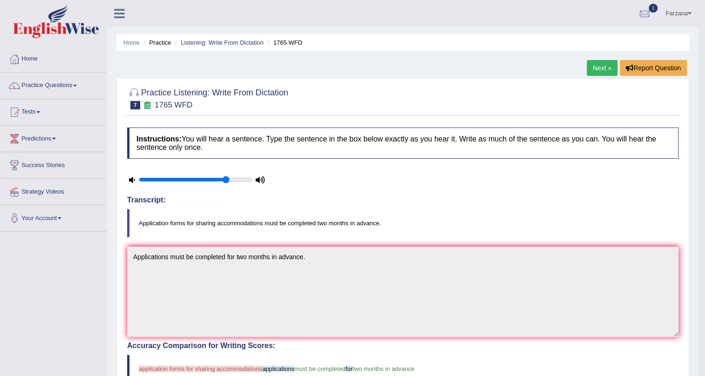
click at [205, 37] on ul "Home Practice Listening: Write From Dictation 1765 WFD" at bounding box center [402, 42] width 573 height 16
click at [233, 43] on link "Listening: Write From Dictation" at bounding box center [222, 42] width 83 height 7
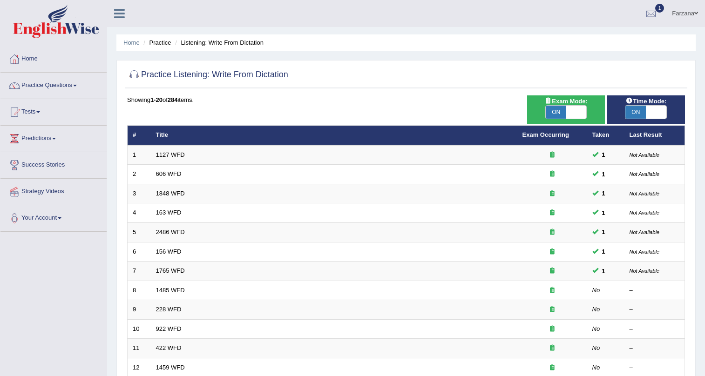
click at [177, 287] on link "1485 WFD" at bounding box center [170, 290] width 29 height 7
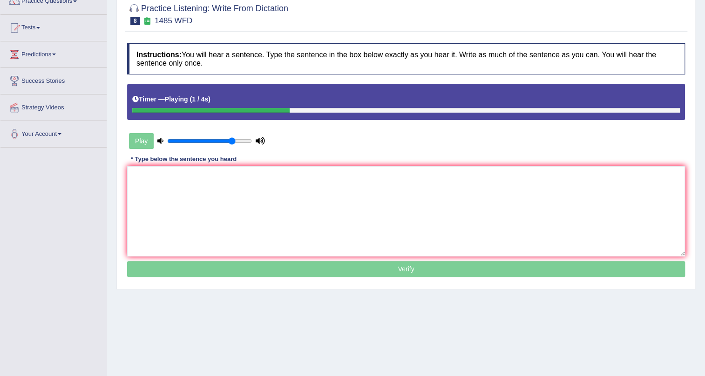
type textarea "Q"
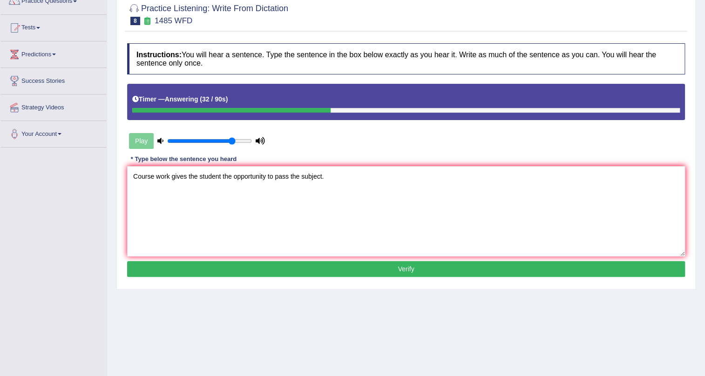
type textarea "Course work gives the student the opportunity to pass the subject."
click at [189, 269] on button "Verify" at bounding box center [406, 269] width 558 height 16
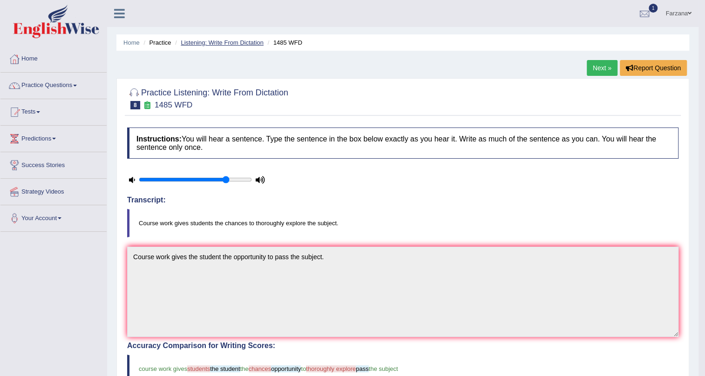
click at [221, 45] on link "Listening: Write From Dictation" at bounding box center [222, 42] width 83 height 7
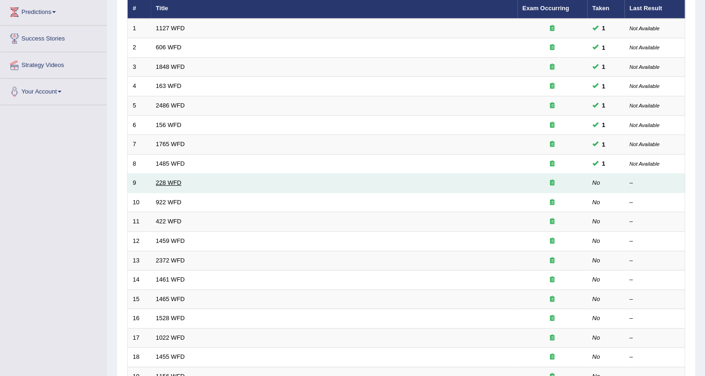
click at [167, 182] on link "228 WFD" at bounding box center [169, 182] width 26 height 7
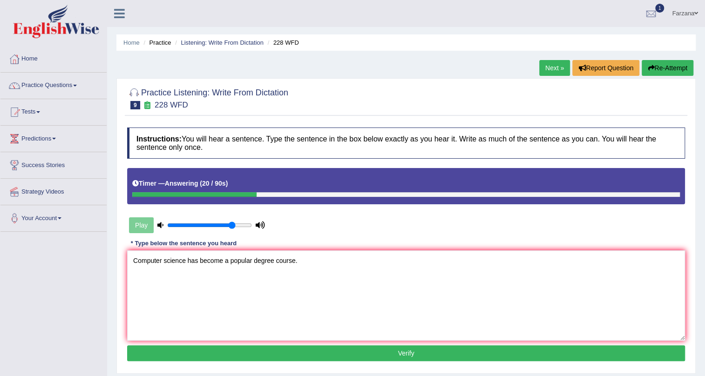
click at [166, 261] on textarea "Computer science has become a popular degree course." at bounding box center [406, 296] width 558 height 90
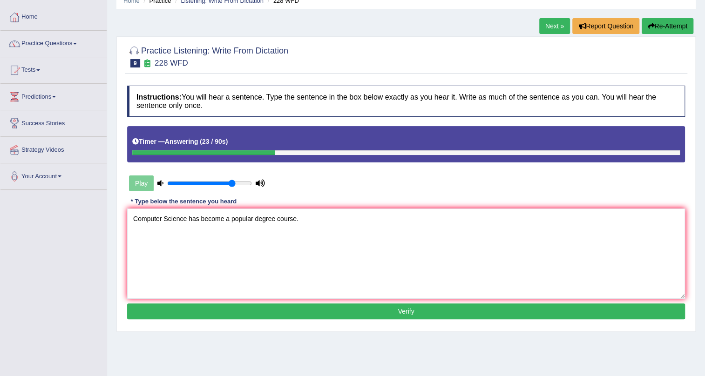
type textarea "Computer Science has become a popular degree course."
click at [196, 311] on button "Verify" at bounding box center [406, 312] width 558 height 16
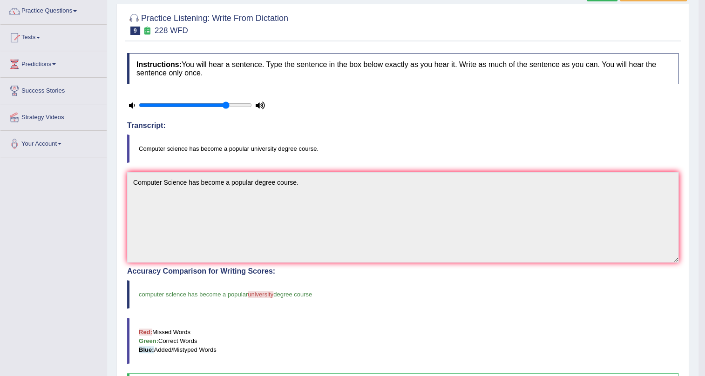
scroll to position [0, 0]
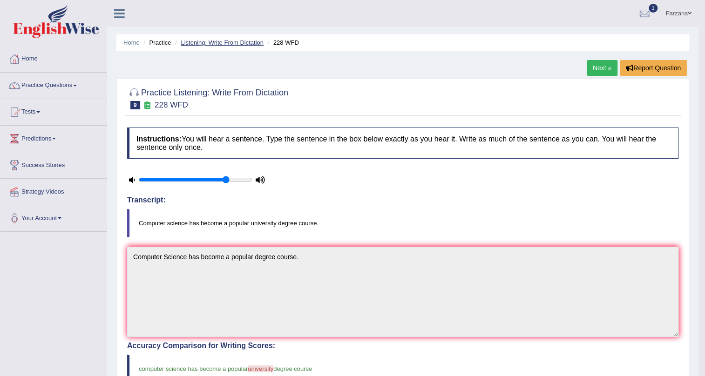
click at [238, 42] on link "Listening: Write From Dictation" at bounding box center [222, 42] width 83 height 7
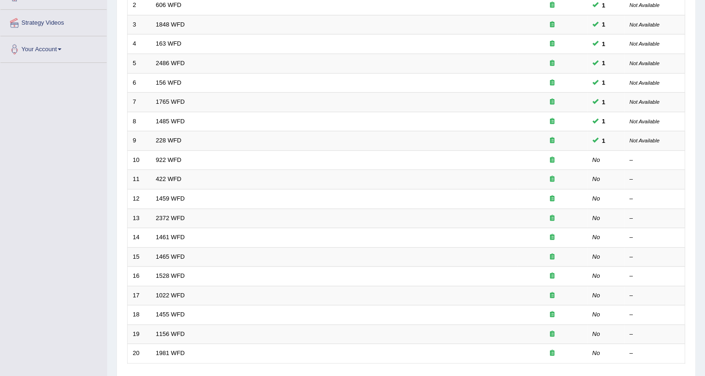
click at [164, 157] on link "922 WFD" at bounding box center [169, 160] width 26 height 7
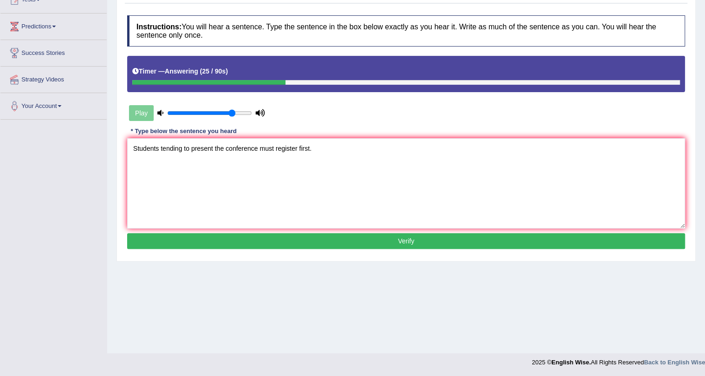
type textarea "Students tending to present the conference must register first."
click at [231, 239] on button "Verify" at bounding box center [406, 241] width 558 height 16
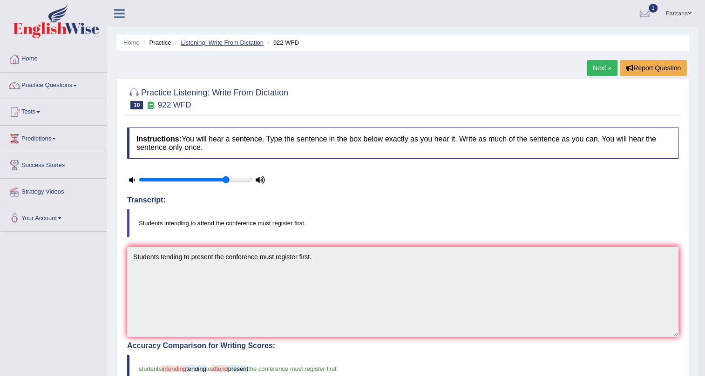
click at [202, 40] on link "Listening: Write From Dictation" at bounding box center [222, 42] width 83 height 7
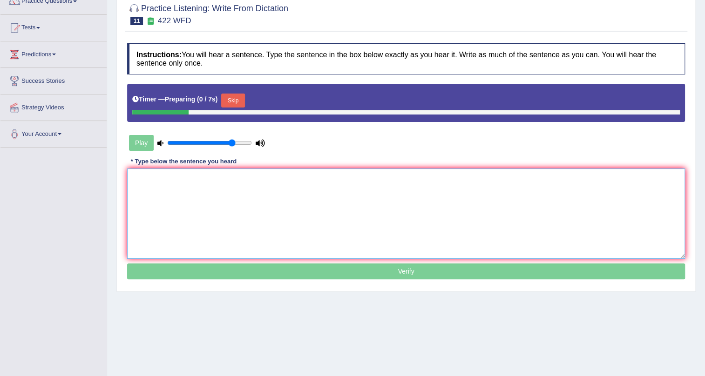
click at [187, 212] on textarea at bounding box center [406, 214] width 558 height 90
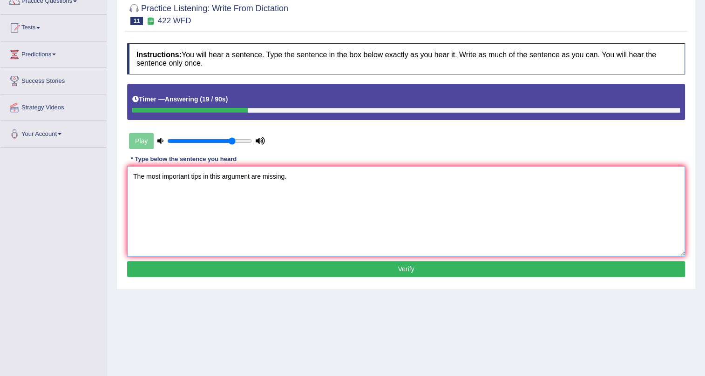
type textarea "The most important tips in this argument are missing."
click at [284, 267] on button "Verify" at bounding box center [406, 269] width 558 height 16
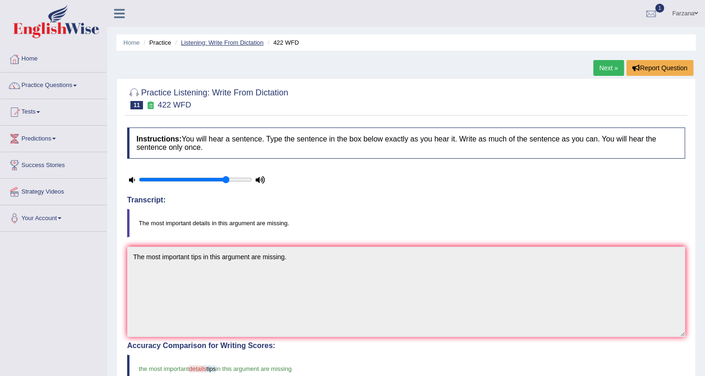
click at [232, 42] on link "Listening: Write From Dictation" at bounding box center [222, 42] width 83 height 7
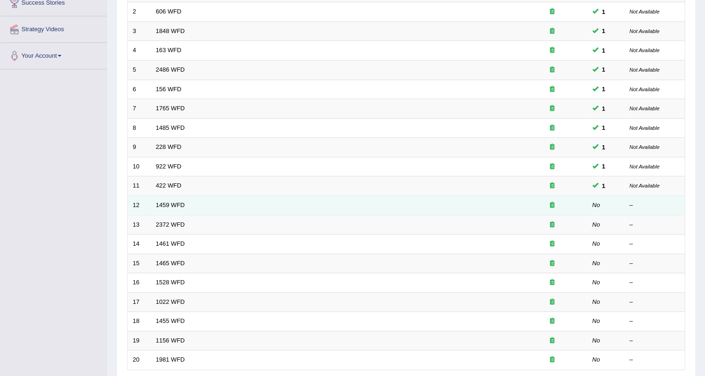
scroll to position [212, 0]
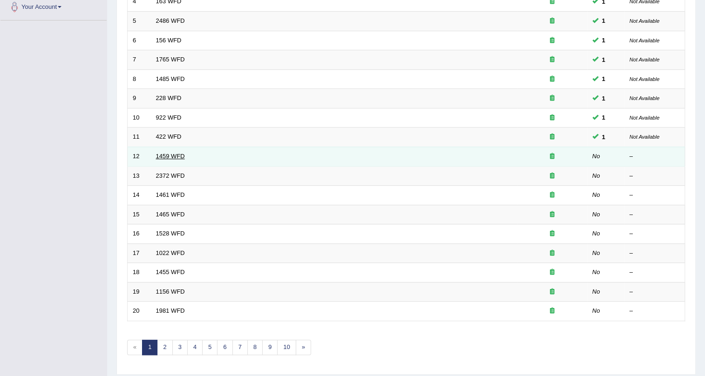
click at [170, 154] on link "1459 WFD" at bounding box center [170, 156] width 29 height 7
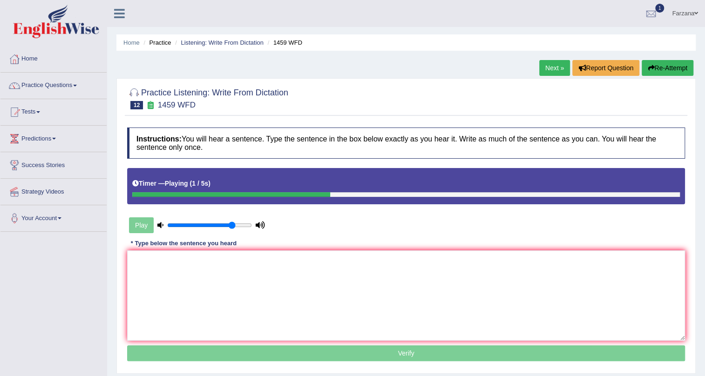
type textarea "a"
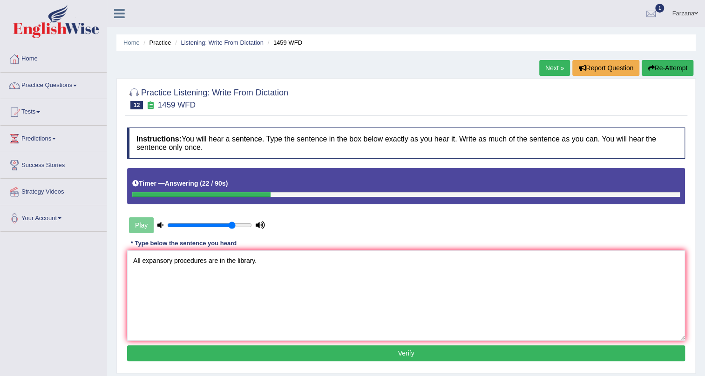
type textarea "All expansory procedures are in the library."
click at [229, 348] on button "Verify" at bounding box center [406, 354] width 558 height 16
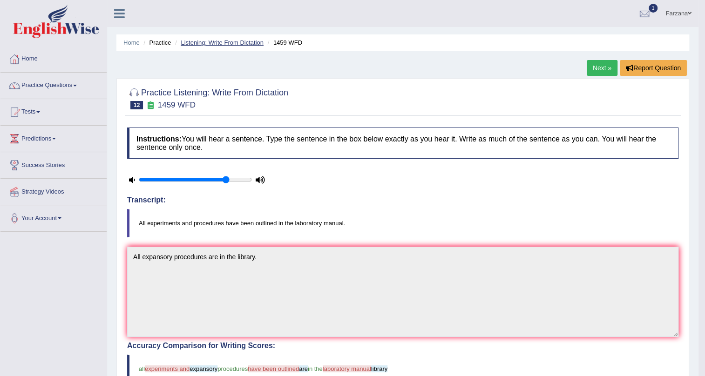
click at [246, 39] on link "Listening: Write From Dictation" at bounding box center [222, 42] width 83 height 7
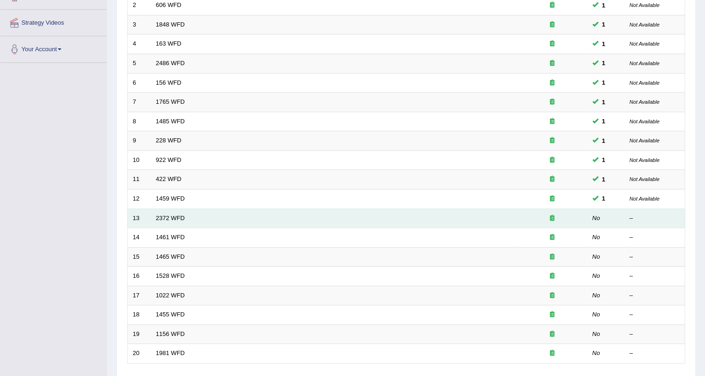
click at [168, 211] on td "2372 WFD" at bounding box center [334, 219] width 367 height 20
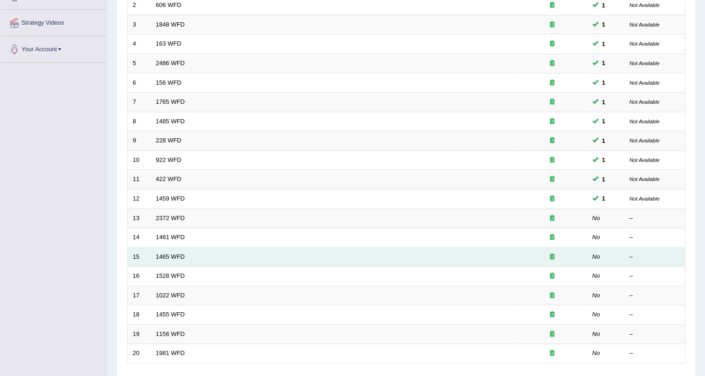
scroll to position [212, 0]
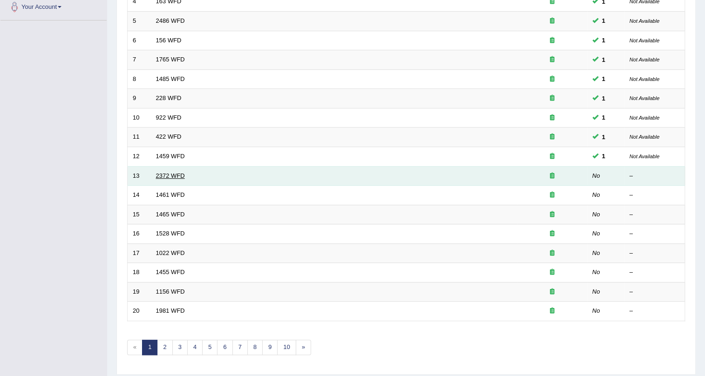
click at [176, 174] on link "2372 WFD" at bounding box center [170, 175] width 29 height 7
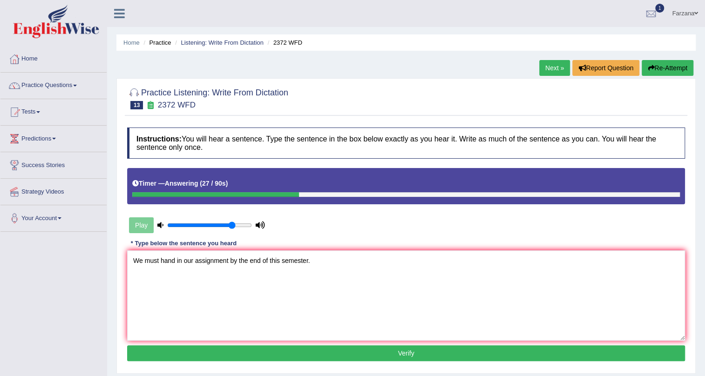
click at [182, 263] on textarea "We must hand in our assignment by the end of this semester." at bounding box center [406, 296] width 558 height 90
type textarea "We must hand in our assignment by the end of this semester."
click at [219, 354] on button "Verify" at bounding box center [406, 354] width 558 height 16
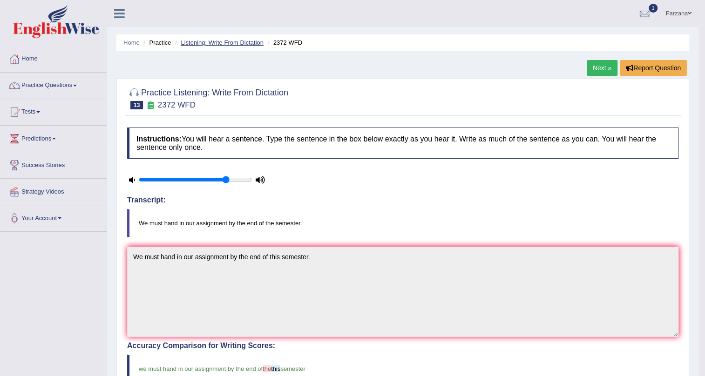
click at [208, 44] on link "Listening: Write From Dictation" at bounding box center [222, 42] width 83 height 7
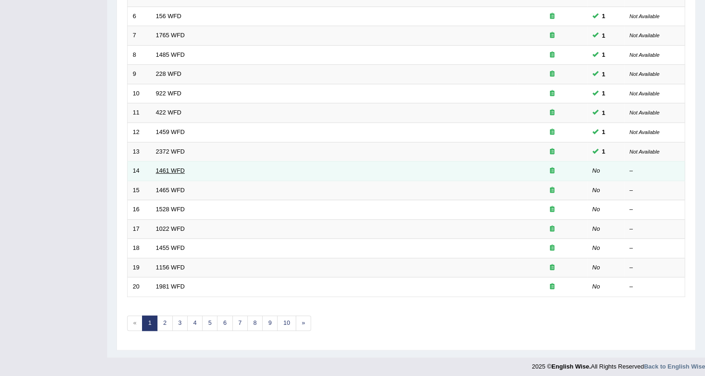
click at [164, 169] on link "1461 WFD" at bounding box center [170, 170] width 29 height 7
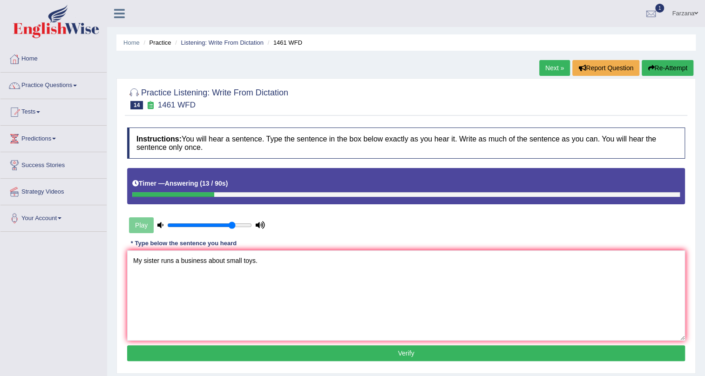
type textarea "My sister runs a business about small toys."
click at [157, 349] on button "Verify" at bounding box center [406, 354] width 558 height 16
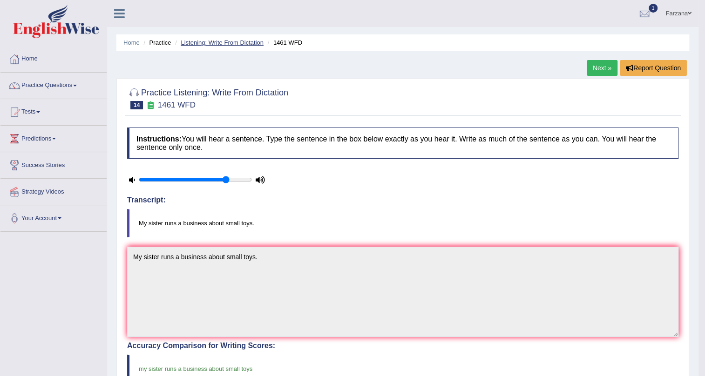
click at [196, 42] on link "Listening: Write From Dictation" at bounding box center [222, 42] width 83 height 7
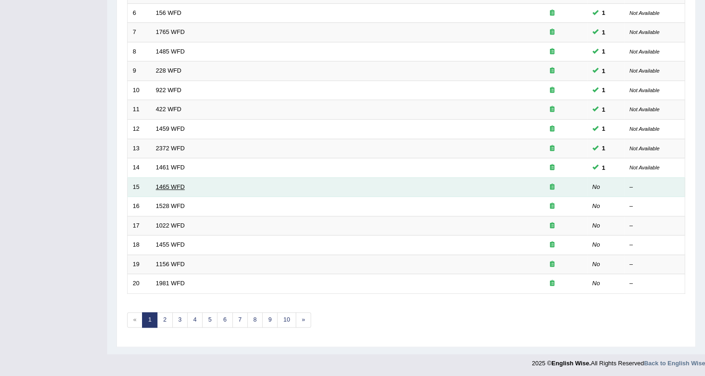
click at [165, 186] on link "1465 WFD" at bounding box center [170, 187] width 29 height 7
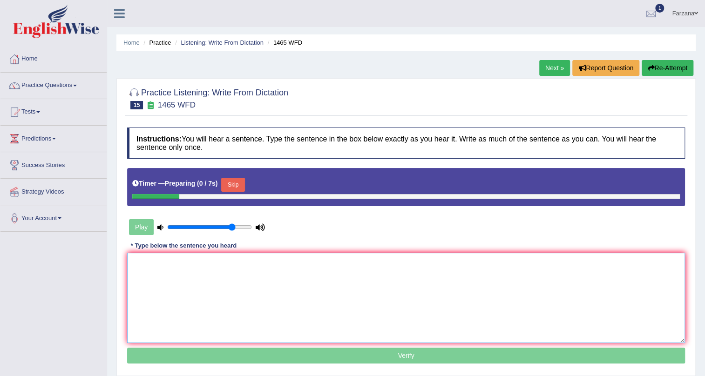
click at [340, 262] on textarea at bounding box center [406, 298] width 558 height 90
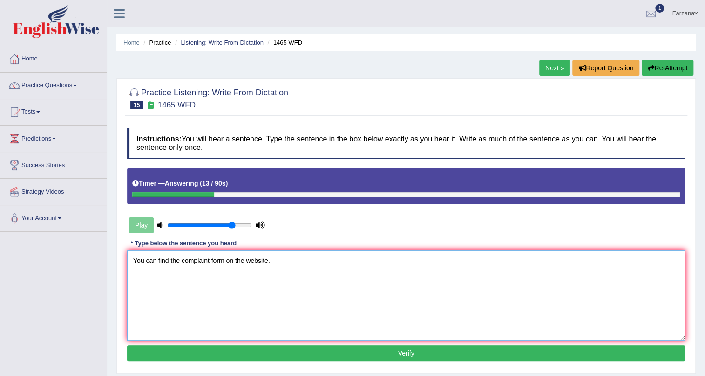
type textarea "You can find the complaint form on the website."
click at [222, 345] on div "Instructions: You will hear a sentence. Type the sentence in the box below exac…" at bounding box center [406, 246] width 563 height 246
click at [216, 356] on button "Verify" at bounding box center [406, 354] width 558 height 16
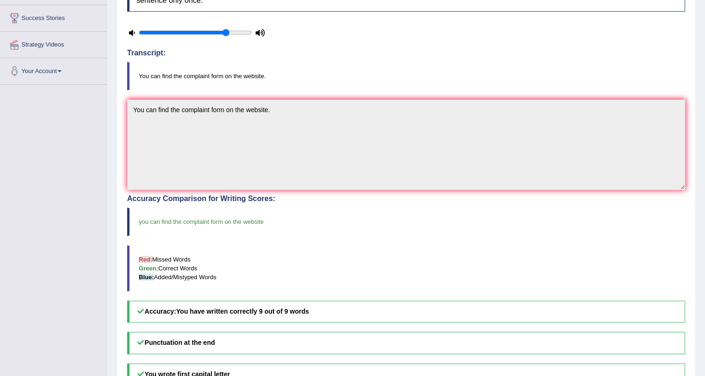
scroll to position [84, 0]
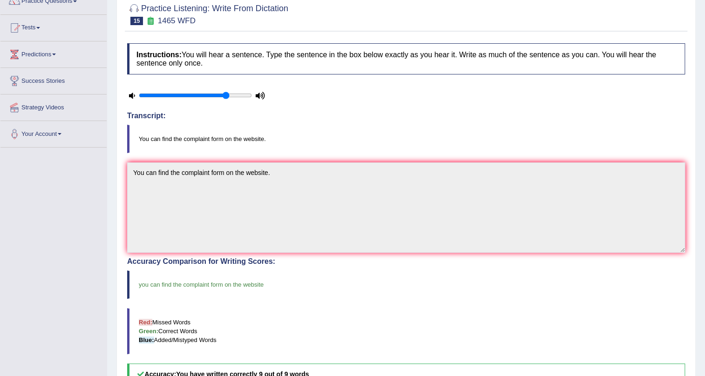
drag, startPoint x: 180, startPoint y: 245, endPoint x: 369, endPoint y: 126, distance: 222.8
click at [369, 126] on blockquote "You can find the complaint form on the website." at bounding box center [406, 139] width 558 height 28
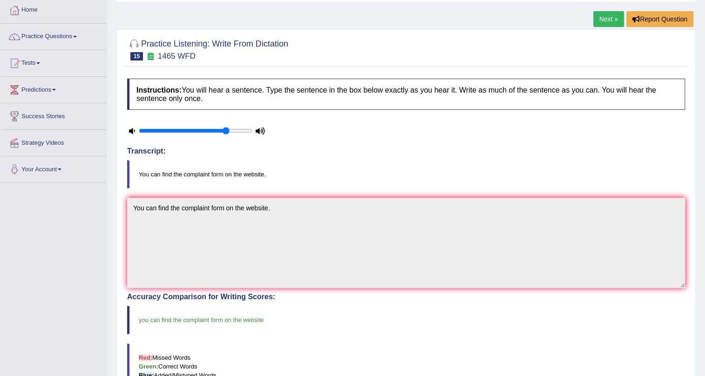
scroll to position [0, 0]
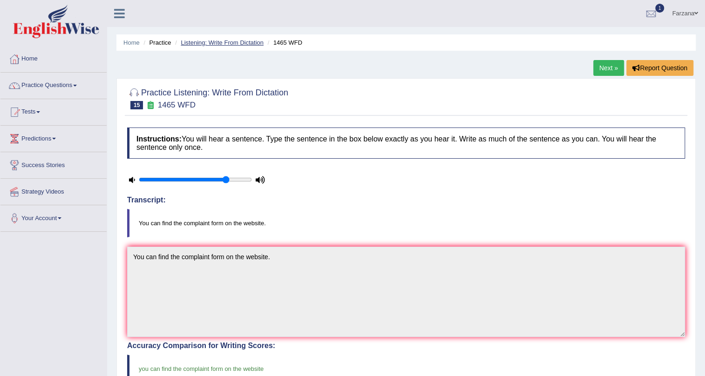
click at [203, 45] on link "Listening: Write From Dictation" at bounding box center [222, 42] width 83 height 7
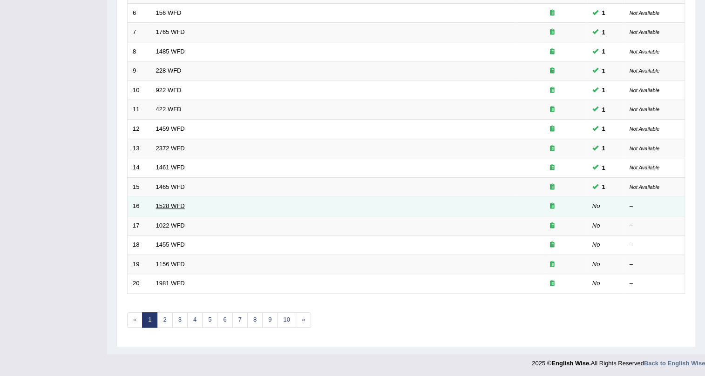
click at [175, 207] on link "1528 WFD" at bounding box center [170, 206] width 29 height 7
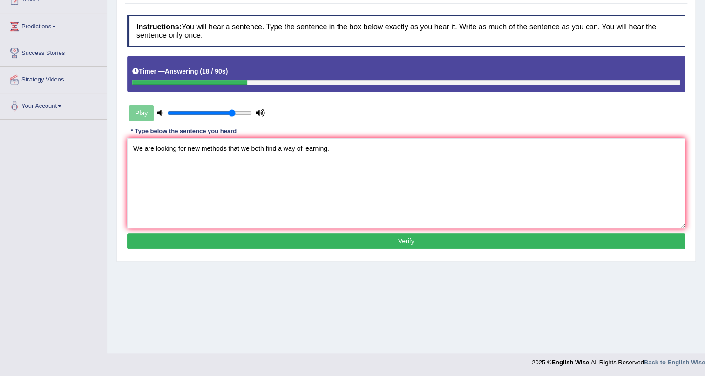
type textarea "We are looking for new methods that we both find a way of learning."
click at [318, 236] on button "Verify" at bounding box center [406, 241] width 558 height 16
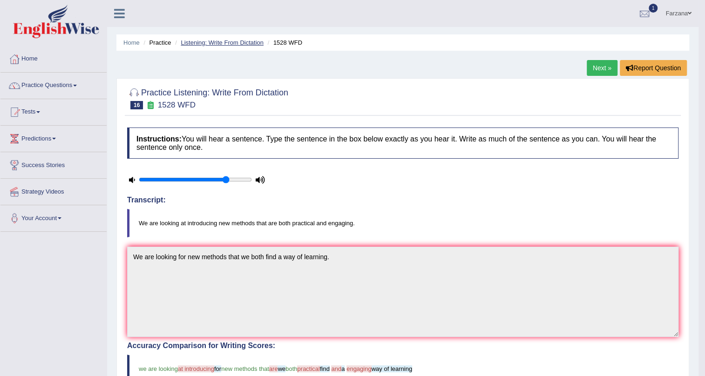
click at [228, 46] on link "Listening: Write From Dictation" at bounding box center [222, 42] width 83 height 7
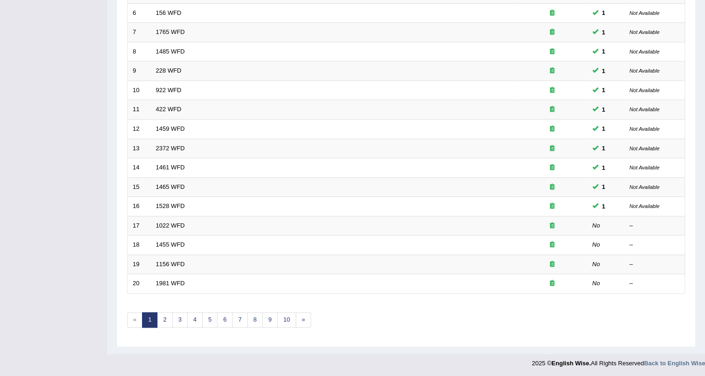
click at [158, 226] on link "1022 WFD" at bounding box center [170, 225] width 29 height 7
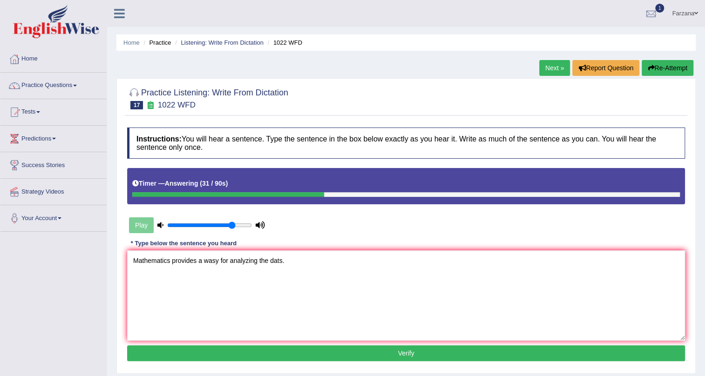
click at [215, 261] on textarea "Mathematics provides a wasy for analyzing the dats." at bounding box center [406, 296] width 558 height 90
type textarea "Mathematics provides a way for analyzing the dats."
click at [232, 345] on div "Instructions: You will hear a sentence. Type the sentence in the box below exac…" at bounding box center [406, 246] width 563 height 246
click at [230, 360] on button "Verify" at bounding box center [406, 354] width 558 height 16
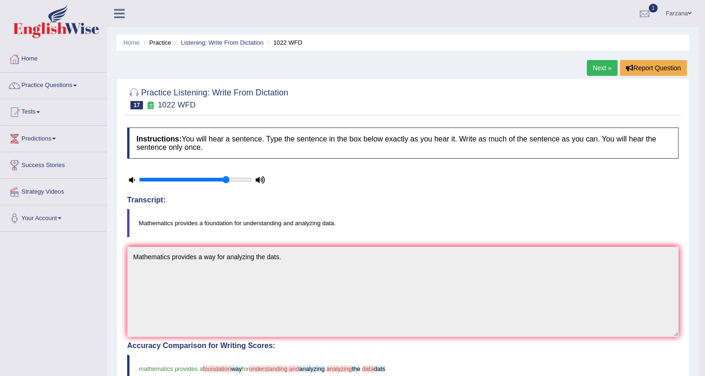
click at [235, 47] on li "Listening: Write From Dictation" at bounding box center [218, 42] width 91 height 9
click at [233, 41] on link "Listening: Write From Dictation" at bounding box center [222, 42] width 83 height 7
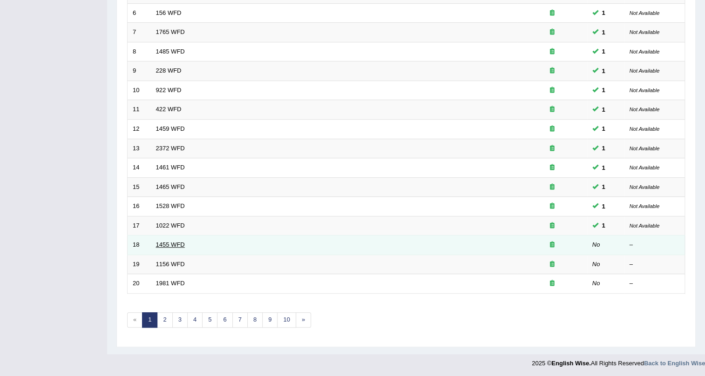
click at [171, 243] on link "1455 WFD" at bounding box center [170, 244] width 29 height 7
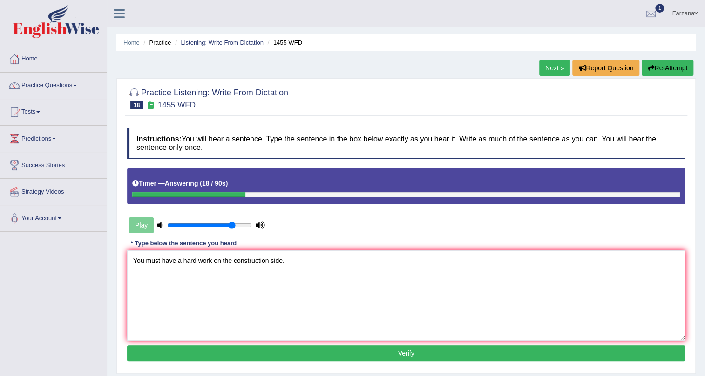
type textarea "You must have a hard work on the construction side."
click at [184, 353] on button "Verify" at bounding box center [406, 354] width 558 height 16
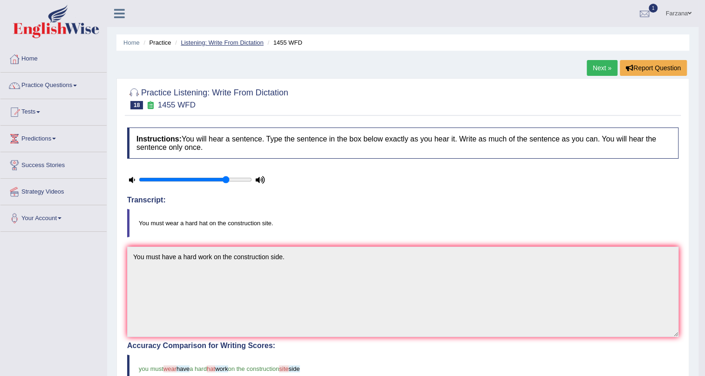
click at [230, 41] on link "Listening: Write From Dictation" at bounding box center [222, 42] width 83 height 7
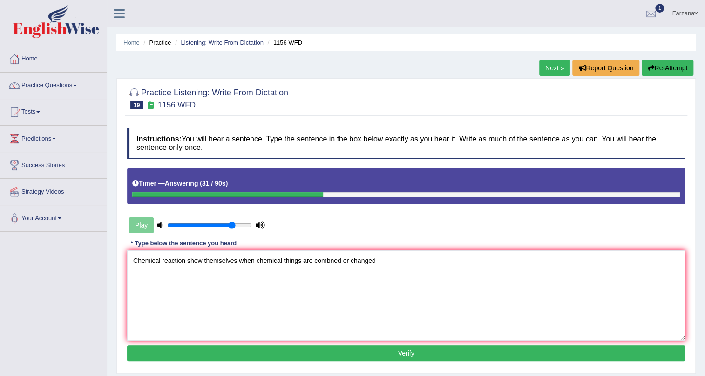
click at [329, 260] on textarea "Chemical reaction show themselves when chemical things are combned or changed" at bounding box center [406, 296] width 558 height 90
click at [381, 260] on textarea "Chemical reaction show themselves when chemical things are combined or changed" at bounding box center [406, 296] width 558 height 90
type textarea "Chemical reaction show themselves when chemical things are combined or changed."
click at [272, 354] on button "Verify" at bounding box center [406, 354] width 558 height 16
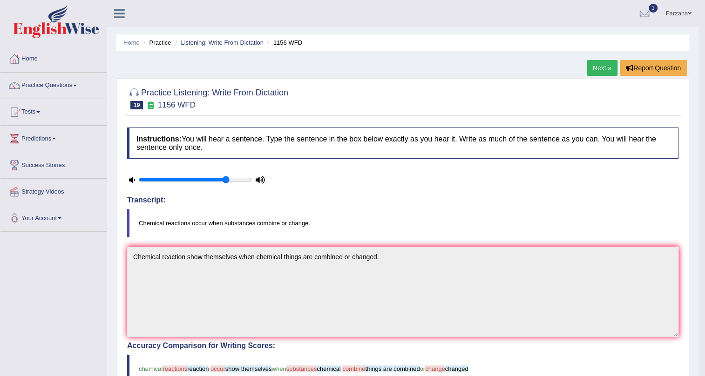
click at [242, 38] on li "Listening: Write From Dictation" at bounding box center [218, 42] width 91 height 9
click at [225, 41] on link "Listening: Write From Dictation" at bounding box center [222, 42] width 83 height 7
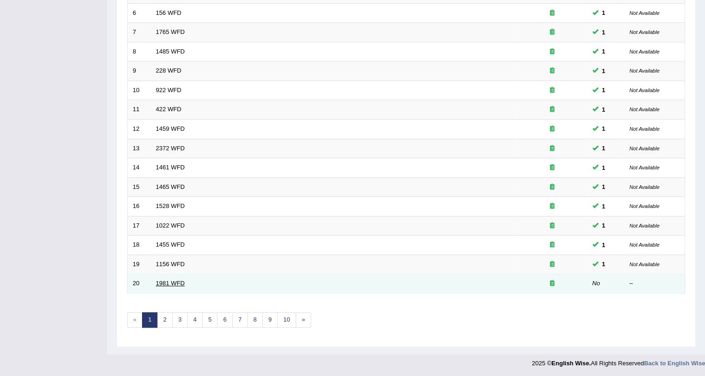
click at [173, 283] on link "1981 WFD" at bounding box center [170, 283] width 29 height 7
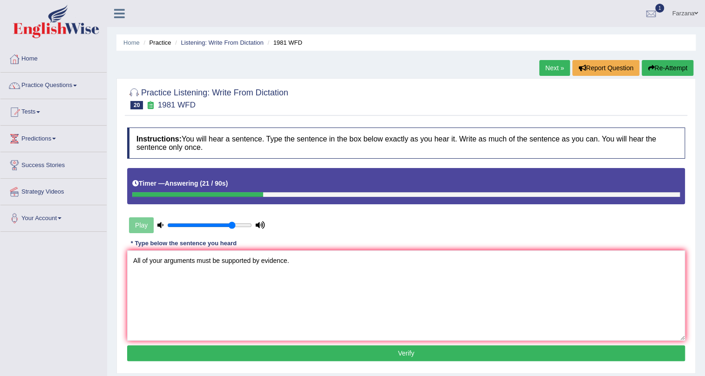
type textarea "All of your arguments must be supported by evidence."
click at [228, 358] on button "Verify" at bounding box center [406, 354] width 558 height 16
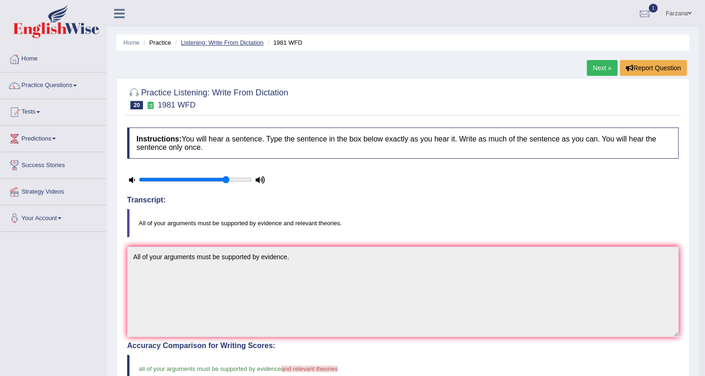
click at [212, 39] on link "Listening: Write From Dictation" at bounding box center [222, 42] width 83 height 7
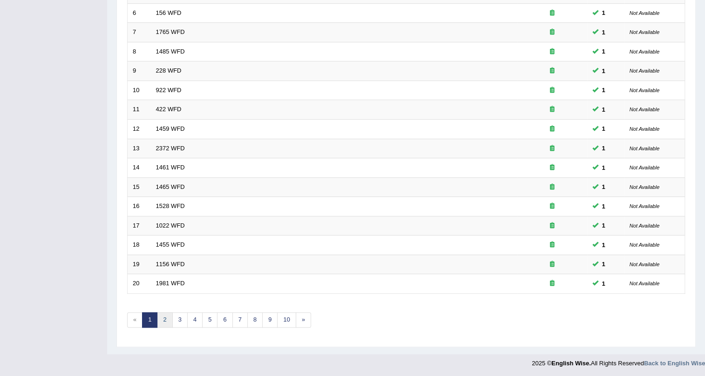
click at [165, 322] on link "2" at bounding box center [164, 320] width 15 height 15
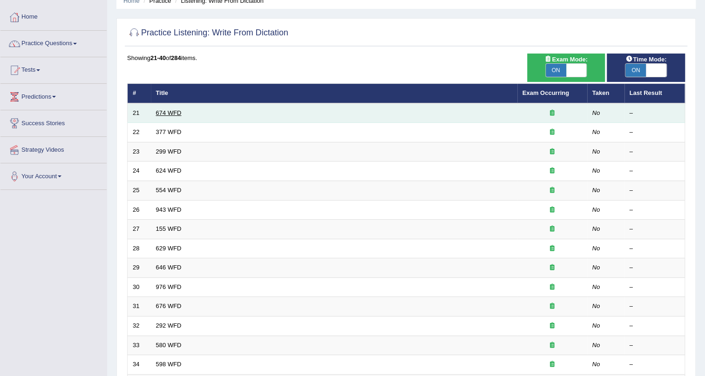
click at [167, 109] on link "674 WFD" at bounding box center [169, 112] width 26 height 7
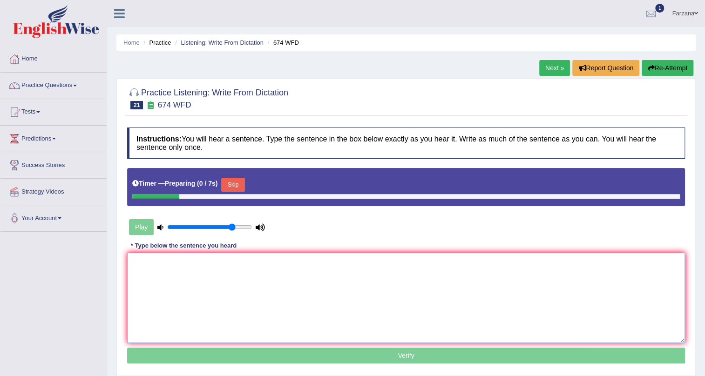
click at [223, 278] on textarea at bounding box center [406, 298] width 558 height 90
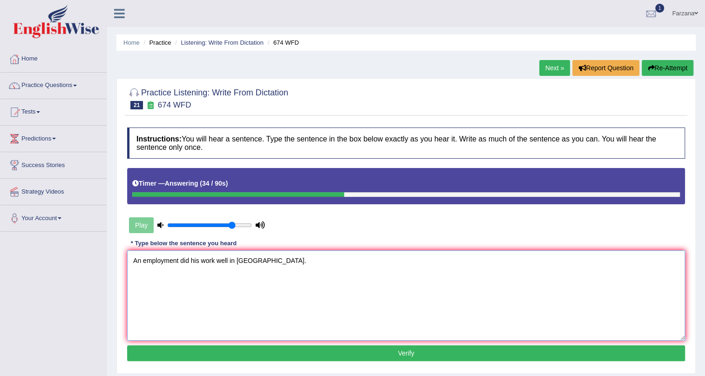
type textarea "An employment did his work well in Europe."
click at [258, 354] on button "Verify" at bounding box center [406, 354] width 558 height 16
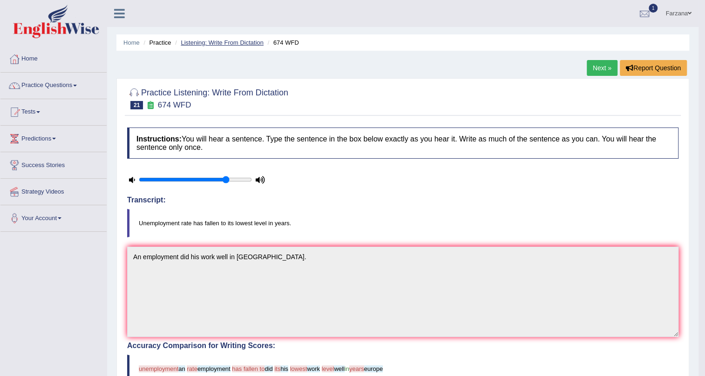
click at [246, 41] on link "Listening: Write From Dictation" at bounding box center [222, 42] width 83 height 7
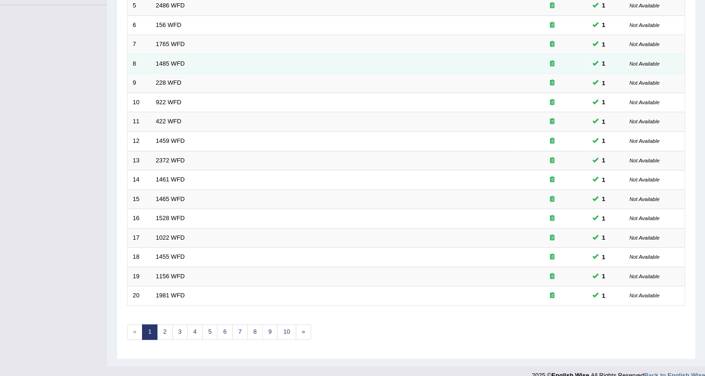
scroll to position [239, 0]
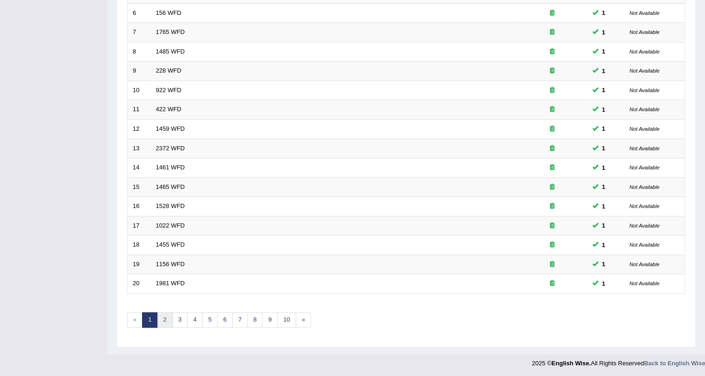
click at [167, 319] on link "2" at bounding box center [164, 320] width 15 height 15
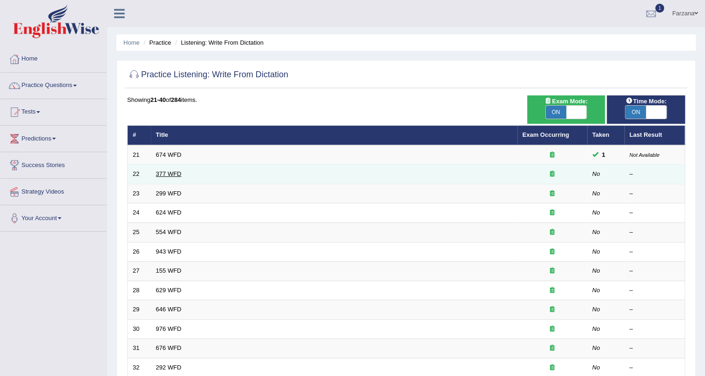
click at [165, 174] on link "377 WFD" at bounding box center [169, 174] width 26 height 7
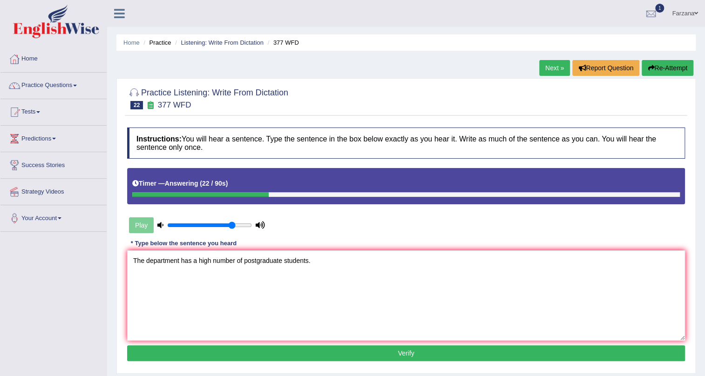
click at [211, 261] on textarea "The department has a high number of postgraduate students." at bounding box center [406, 296] width 558 height 90
type textarea "The department has a higher number of postgraduate students."
click at [258, 349] on button "Verify" at bounding box center [406, 354] width 558 height 16
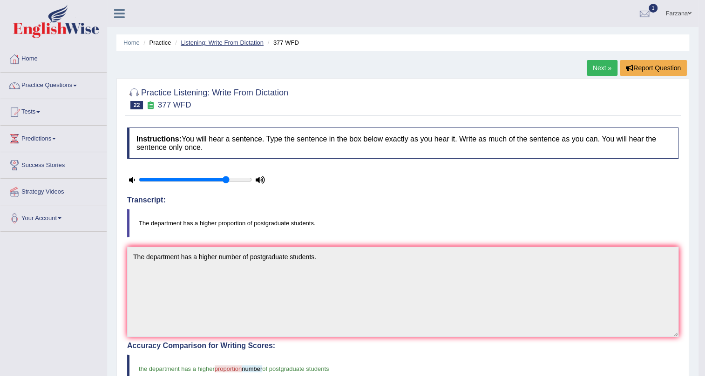
click at [217, 42] on link "Listening: Write From Dictation" at bounding box center [222, 42] width 83 height 7
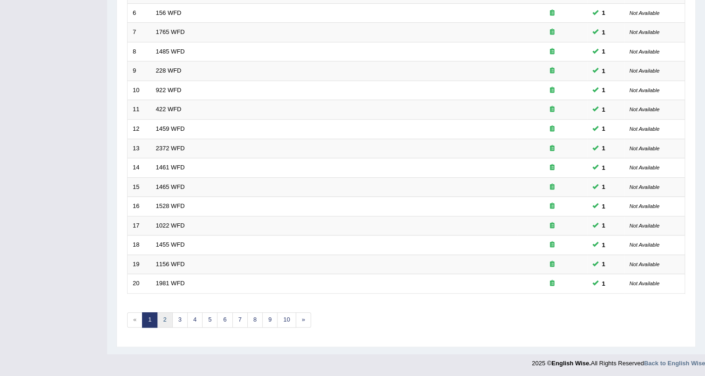
click at [165, 318] on link "2" at bounding box center [164, 320] width 15 height 15
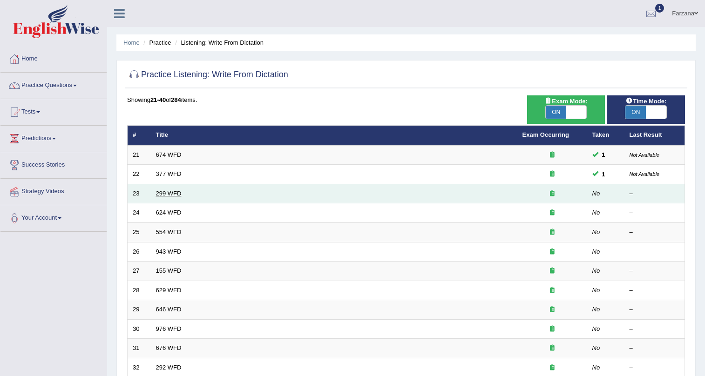
click at [163, 190] on td "299 WFD" at bounding box center [334, 194] width 367 height 20
click at [163, 191] on link "299 WFD" at bounding box center [169, 193] width 26 height 7
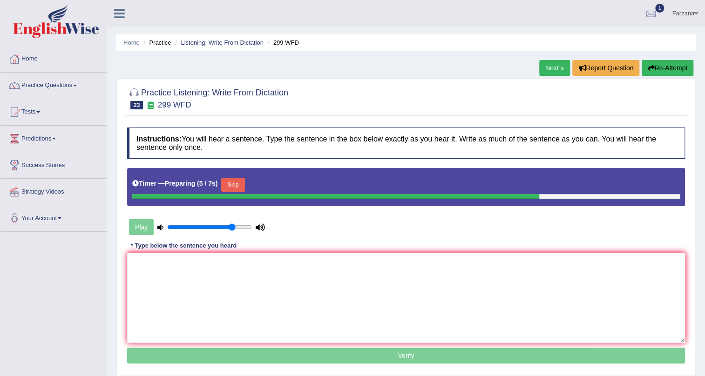
click at [624, 195] on div at bounding box center [406, 196] width 548 height 5
click at [263, 280] on textarea at bounding box center [406, 298] width 558 height 90
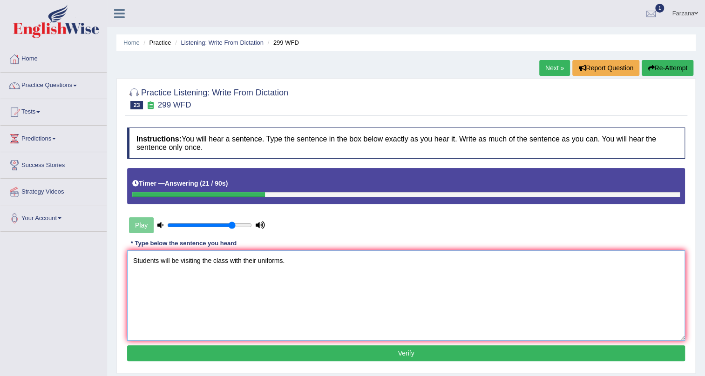
type textarea "Students will be visiting the class with their uniforms."
click at [290, 353] on button "Verify" at bounding box center [406, 354] width 558 height 16
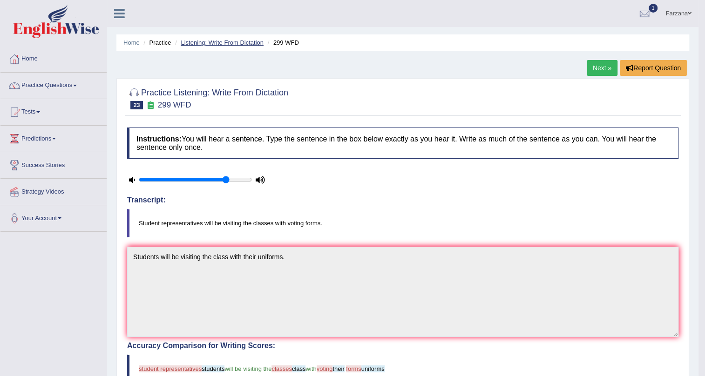
click at [202, 44] on link "Listening: Write From Dictation" at bounding box center [222, 42] width 83 height 7
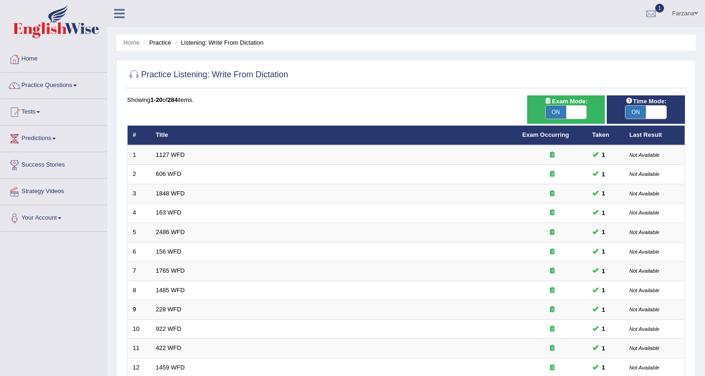
scroll to position [239, 0]
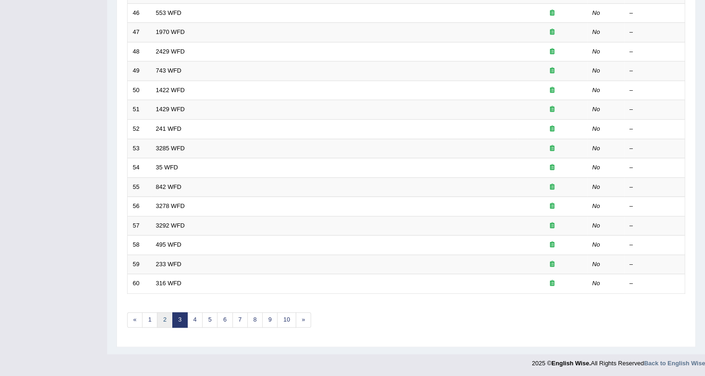
click at [168, 321] on link "2" at bounding box center [164, 320] width 15 height 15
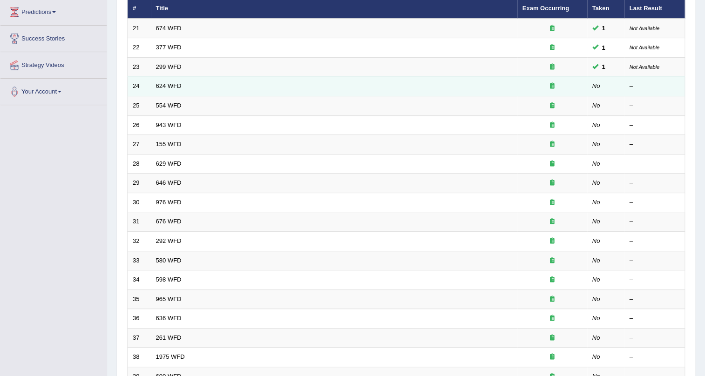
click at [166, 75] on td "299 WFD" at bounding box center [334, 67] width 367 height 20
click at [167, 83] on link "624 WFD" at bounding box center [169, 85] width 26 height 7
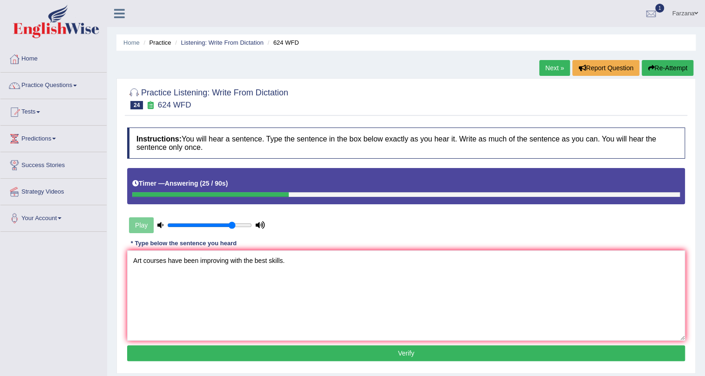
type textarea "Art courses have been improving with the best skills."
click at [256, 355] on button "Verify" at bounding box center [406, 354] width 558 height 16
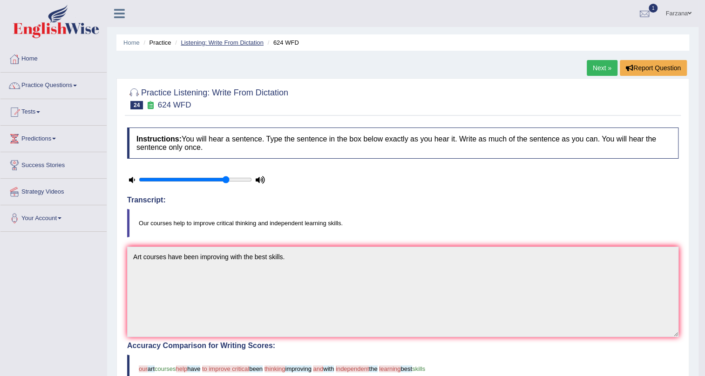
click at [230, 42] on link "Listening: Write From Dictation" at bounding box center [222, 42] width 83 height 7
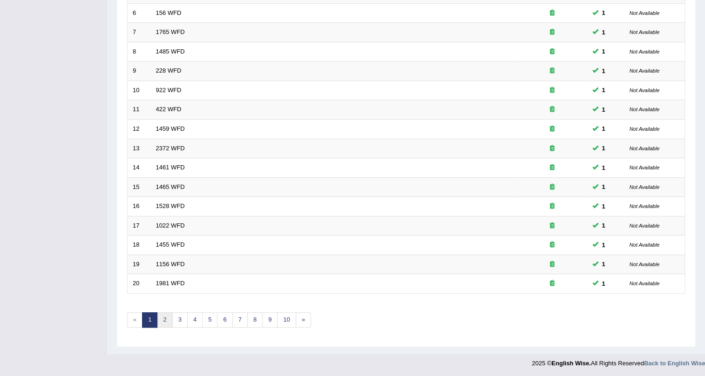
click at [166, 317] on link "2" at bounding box center [164, 320] width 15 height 15
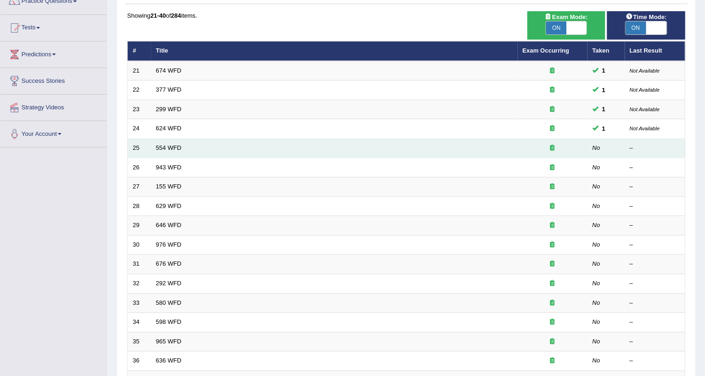
scroll to position [84, 0]
click at [172, 146] on link "554 WFD" at bounding box center [169, 147] width 26 height 7
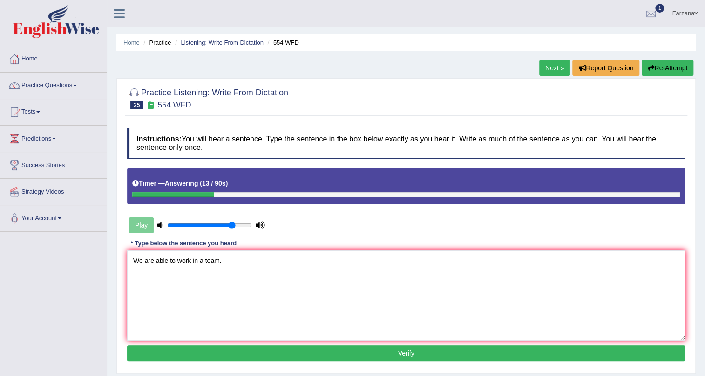
click at [158, 260] on textarea "We are able to work in a team." at bounding box center [406, 296] width 558 height 90
click at [154, 258] on textarea "We are able to work in a team." at bounding box center [406, 296] width 558 height 90
click at [157, 261] on textarea "We are able to work in a team." at bounding box center [406, 296] width 558 height 90
type textarea "We are unable to work in a team."
click at [252, 349] on button "Verify" at bounding box center [406, 354] width 558 height 16
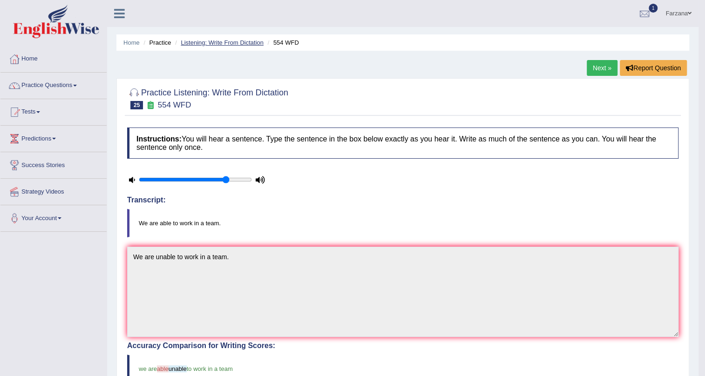
click at [220, 39] on link "Listening: Write From Dictation" at bounding box center [222, 42] width 83 height 7
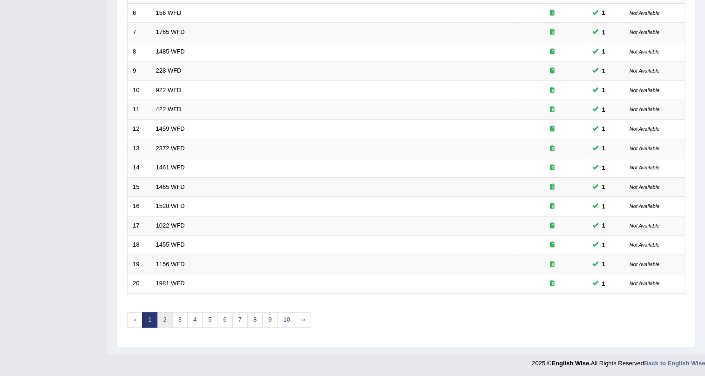
click at [162, 315] on link "2" at bounding box center [164, 320] width 15 height 15
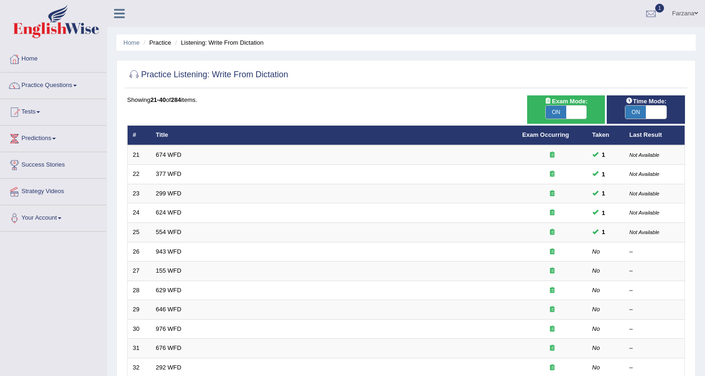
scroll to position [42, 0]
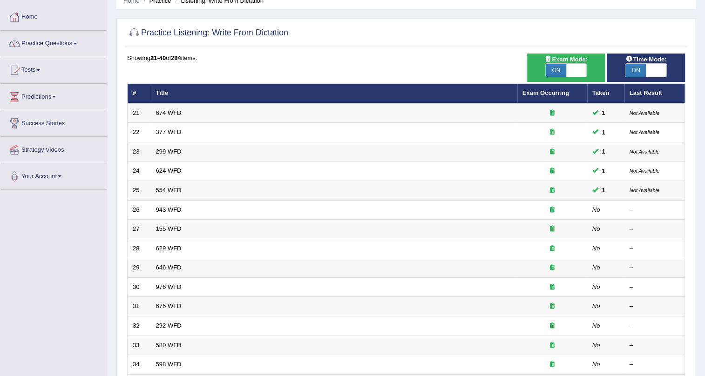
click at [174, 206] on link "943 WFD" at bounding box center [169, 209] width 26 height 7
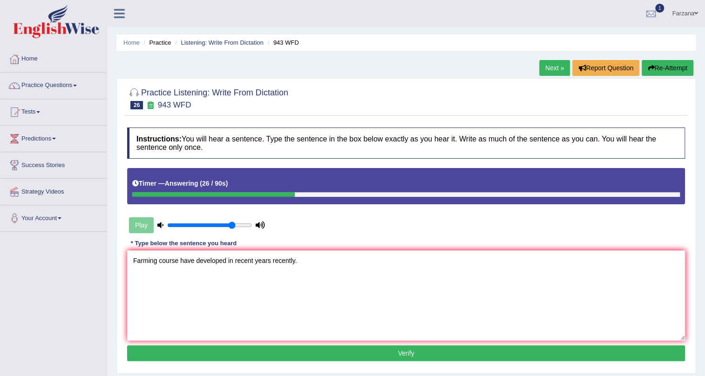
type textarea "Farming course have developed in recent years recently."
click at [188, 350] on button "Verify" at bounding box center [406, 354] width 558 height 16
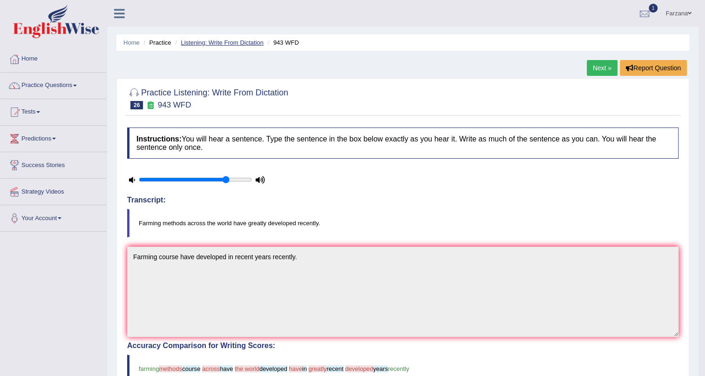
click at [259, 40] on link "Listening: Write From Dictation" at bounding box center [222, 42] width 83 height 7
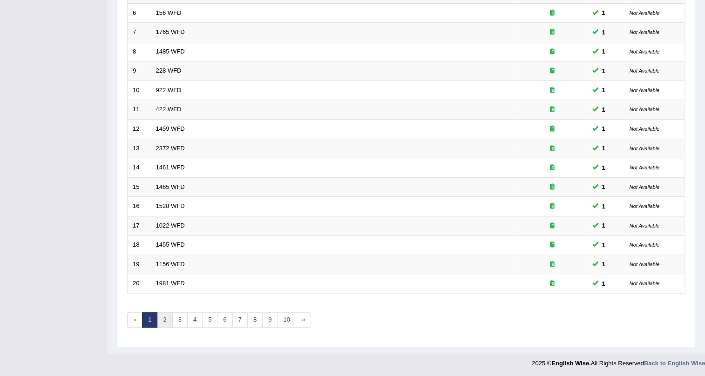
click at [164, 313] on link "2" at bounding box center [164, 320] width 15 height 15
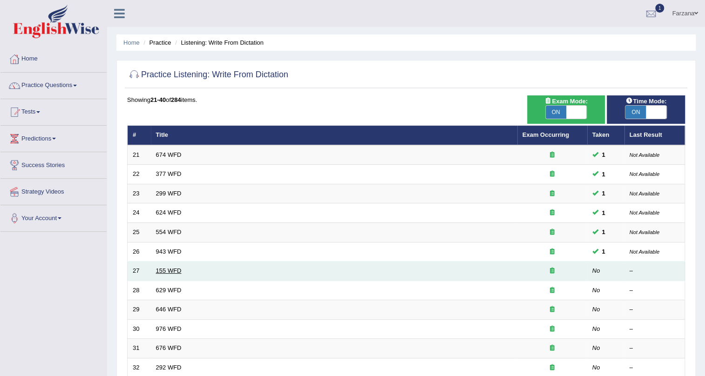
click at [165, 267] on link "155 WFD" at bounding box center [169, 270] width 26 height 7
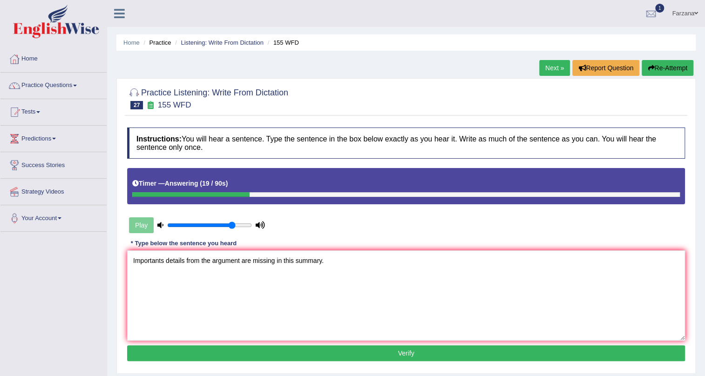
type textarea "Importants details from the argument are missing in this summary."
click at [286, 349] on button "Verify" at bounding box center [406, 354] width 558 height 16
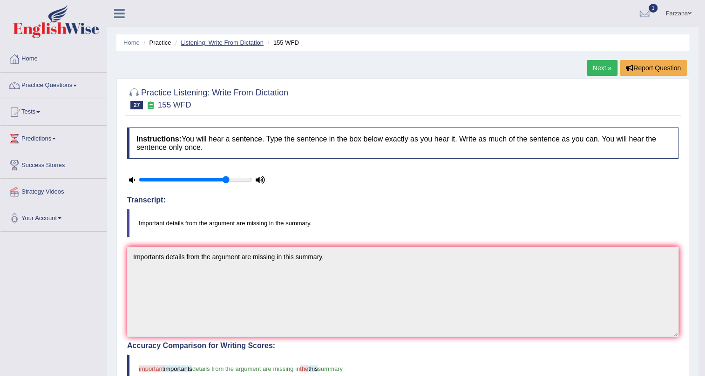
click at [206, 41] on link "Listening: Write From Dictation" at bounding box center [222, 42] width 83 height 7
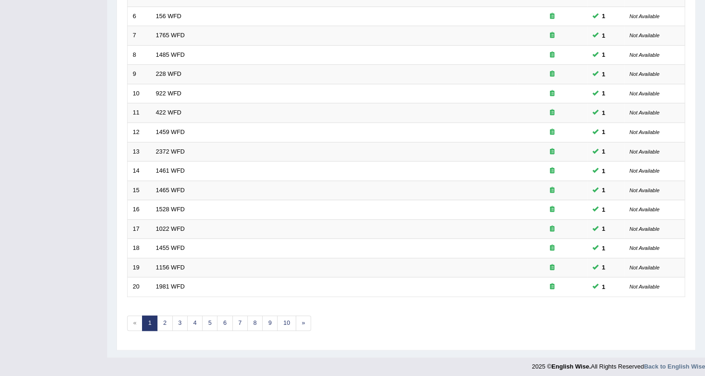
click at [166, 323] on link "2" at bounding box center [164, 323] width 15 height 15
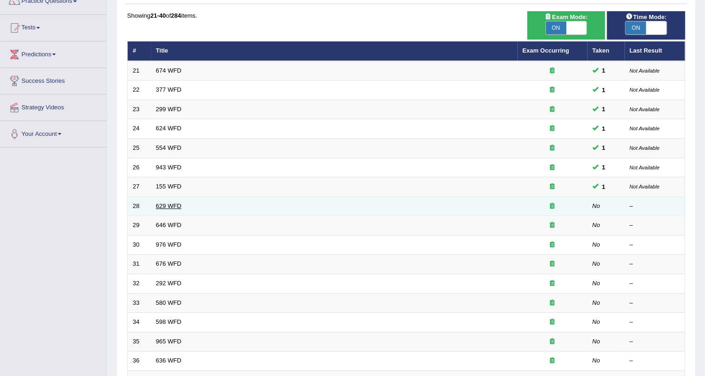
click at [162, 208] on link "629 WFD" at bounding box center [169, 206] width 26 height 7
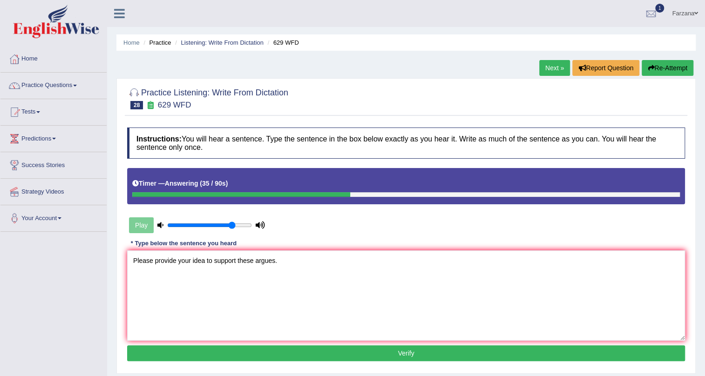
type textarea "Please provide your idea to support these argues."
click at [198, 351] on button "Verify" at bounding box center [406, 354] width 558 height 16
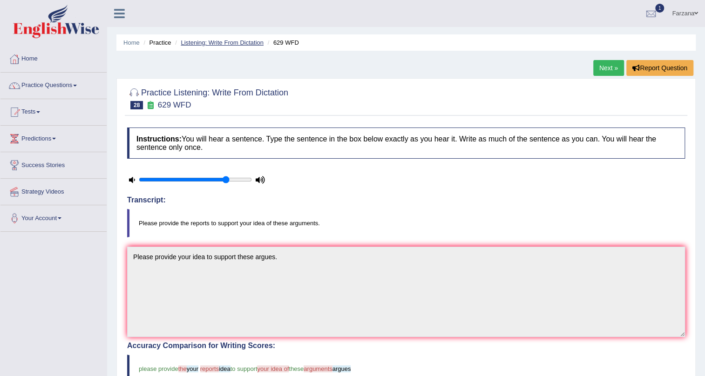
click at [219, 41] on link "Listening: Write From Dictation" at bounding box center [222, 42] width 83 height 7
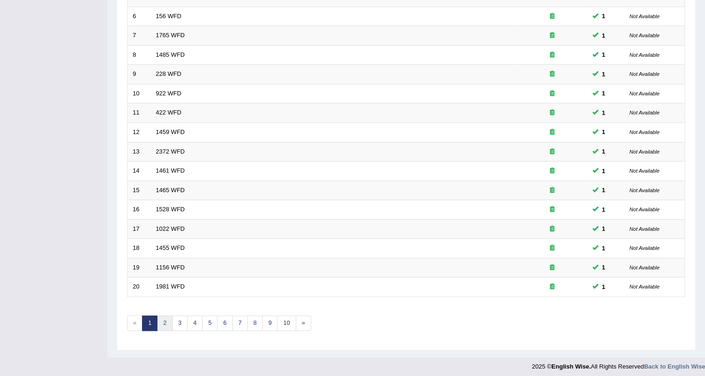
click at [161, 320] on link "2" at bounding box center [164, 323] width 15 height 15
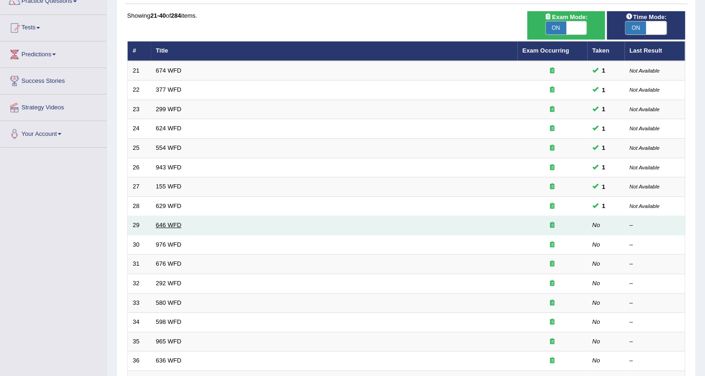
click at [170, 223] on link "646 WFD" at bounding box center [169, 225] width 26 height 7
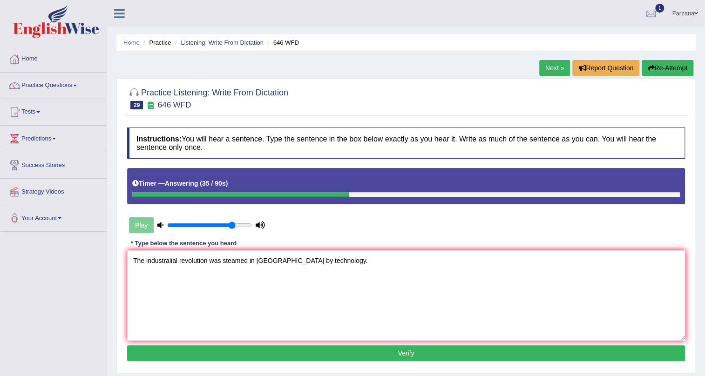
type textarea "The industralial revolution was steamed in [GEOGRAPHIC_DATA] by technology."
click at [193, 349] on button "Verify" at bounding box center [406, 354] width 558 height 16
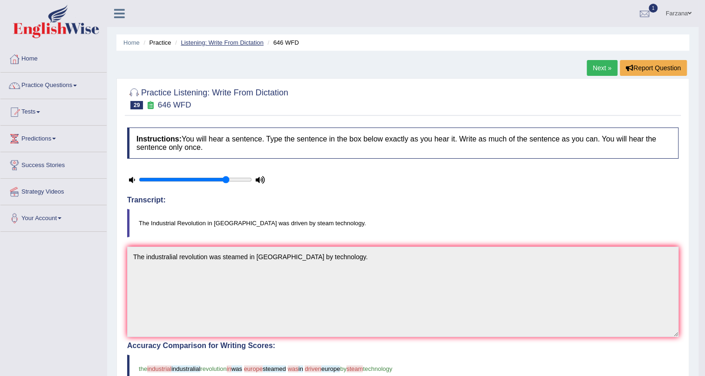
click at [243, 43] on link "Listening: Write From Dictation" at bounding box center [222, 42] width 83 height 7
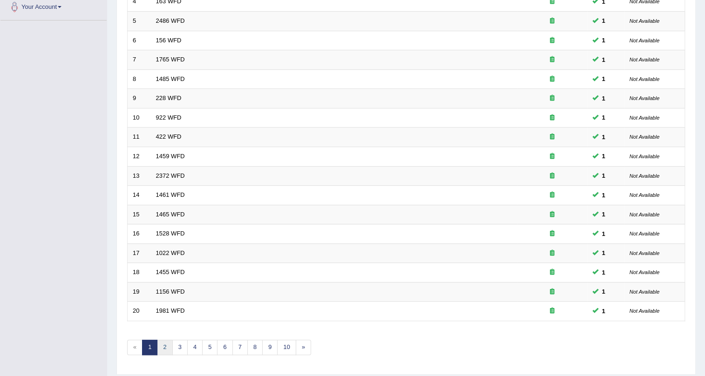
click at [163, 346] on link "2" at bounding box center [164, 347] width 15 height 15
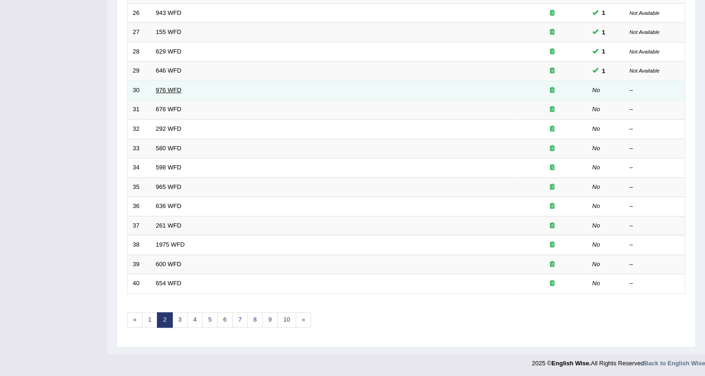
click at [168, 88] on link "976 WFD" at bounding box center [169, 90] width 26 height 7
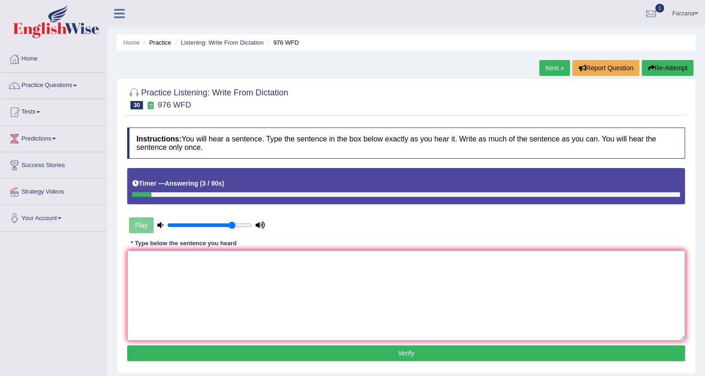
click at [290, 255] on textarea at bounding box center [406, 296] width 558 height 90
type textarea "The study of economy is a tricky subject for research."
click at [219, 351] on button "Verify" at bounding box center [406, 354] width 558 height 16
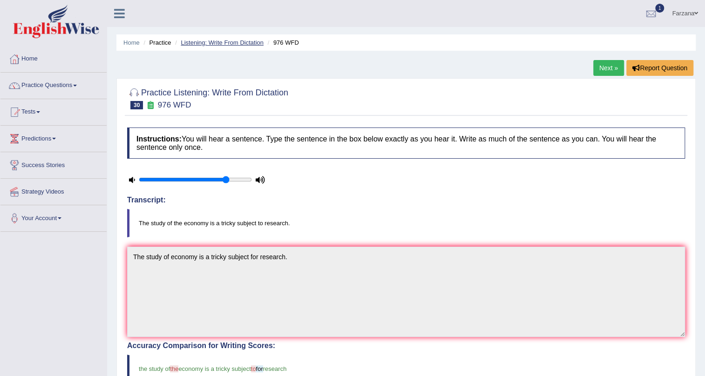
click at [210, 39] on link "Listening: Write From Dictation" at bounding box center [222, 42] width 83 height 7
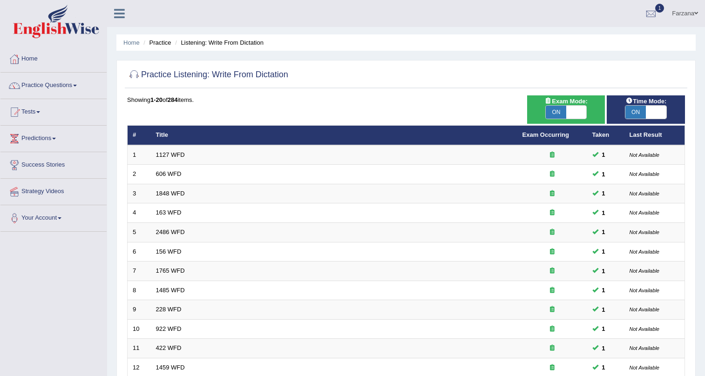
scroll to position [239, 0]
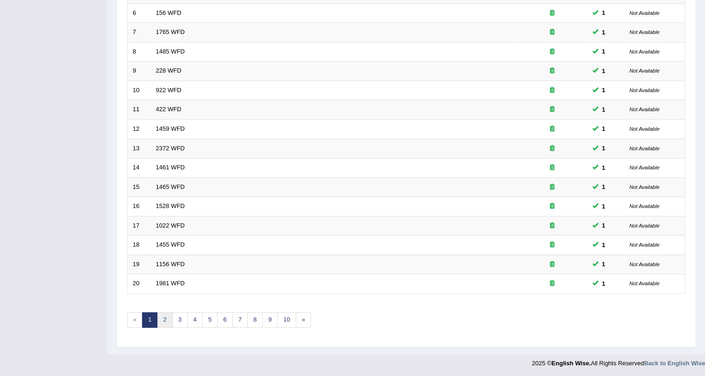
click at [168, 316] on link "2" at bounding box center [164, 320] width 15 height 15
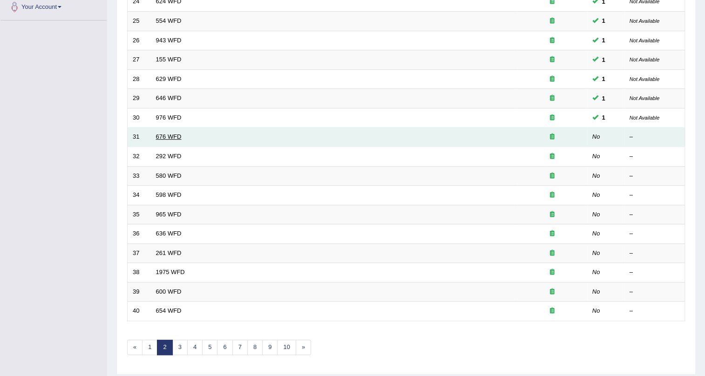
click at [172, 135] on link "676 WFD" at bounding box center [169, 136] width 26 height 7
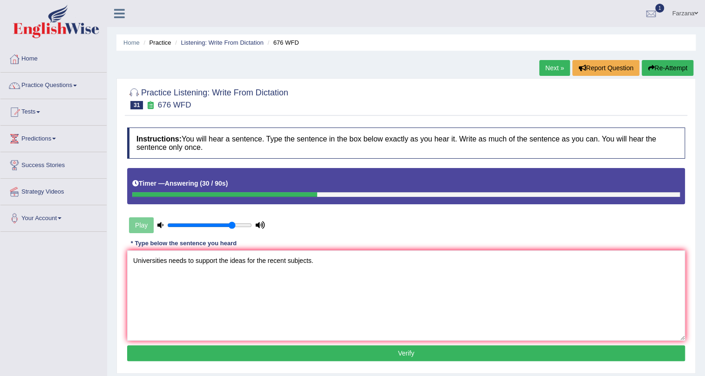
type textarea "Universities needs to support the ideas for the recent subjects."
click at [201, 346] on button "Verify" at bounding box center [406, 354] width 558 height 16
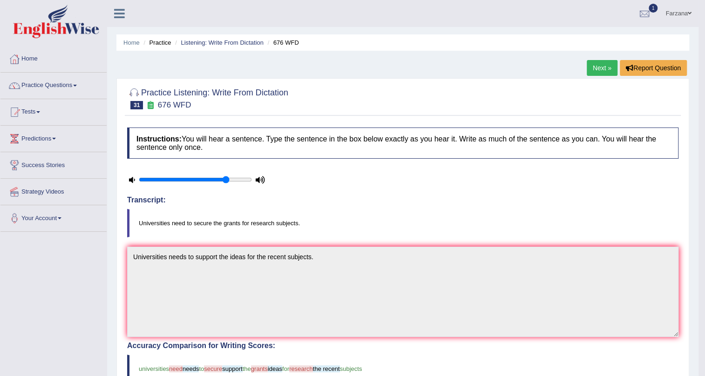
click at [230, 38] on li "Listening: Write From Dictation" at bounding box center [218, 42] width 91 height 9
click at [230, 41] on link "Listening: Write From Dictation" at bounding box center [222, 42] width 83 height 7
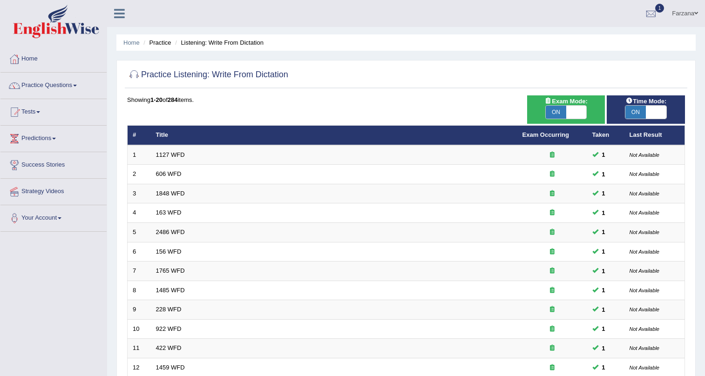
scroll to position [239, 0]
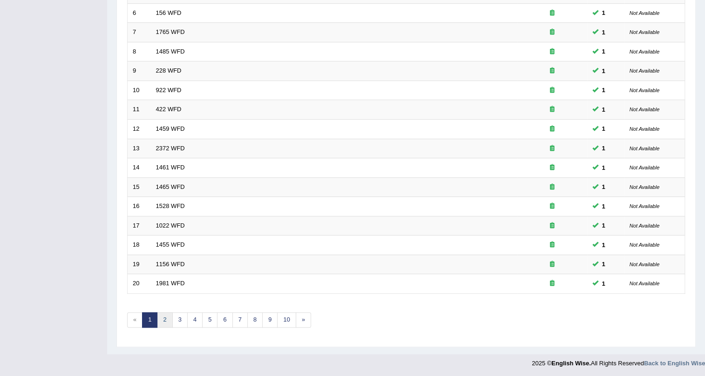
click at [166, 318] on link "2" at bounding box center [164, 320] width 15 height 15
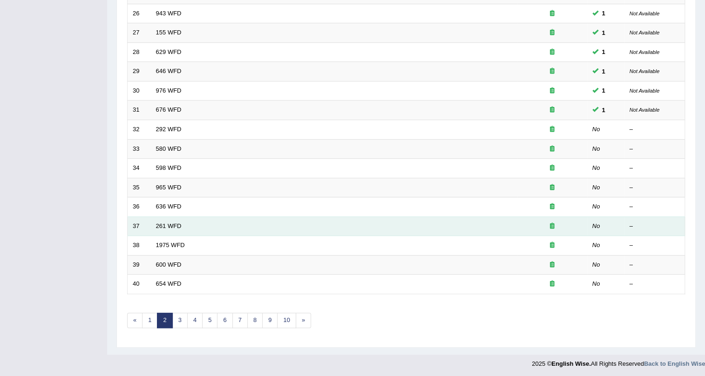
scroll to position [239, 0]
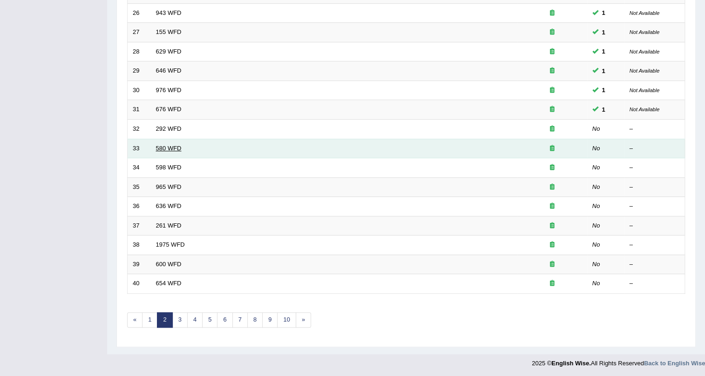
click at [173, 150] on link "580 WFD" at bounding box center [169, 148] width 26 height 7
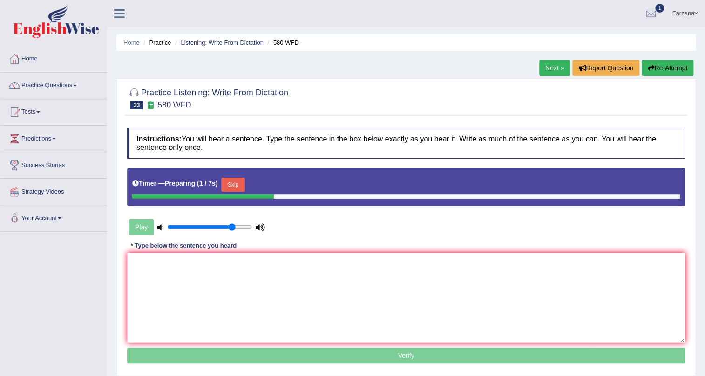
click at [245, 180] on button "Skip" at bounding box center [232, 185] width 23 height 14
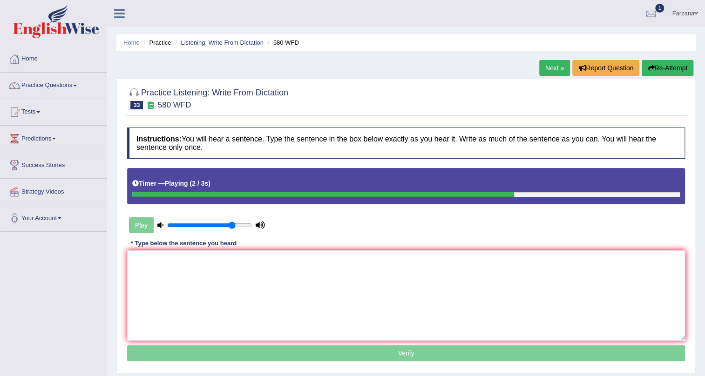
scroll to position [112, 0]
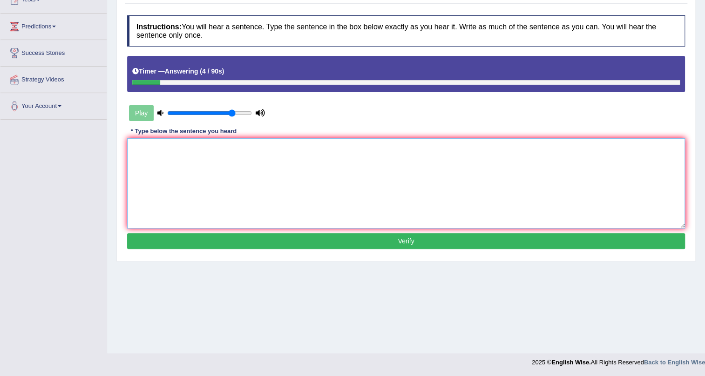
click at [357, 204] on textarea at bounding box center [406, 183] width 558 height 90
click at [179, 148] on textarea "You can use the laptop on the table." at bounding box center [406, 183] width 558 height 90
type textarea "You can use the laptop on the table."
click at [499, 242] on button "Verify" at bounding box center [406, 241] width 558 height 16
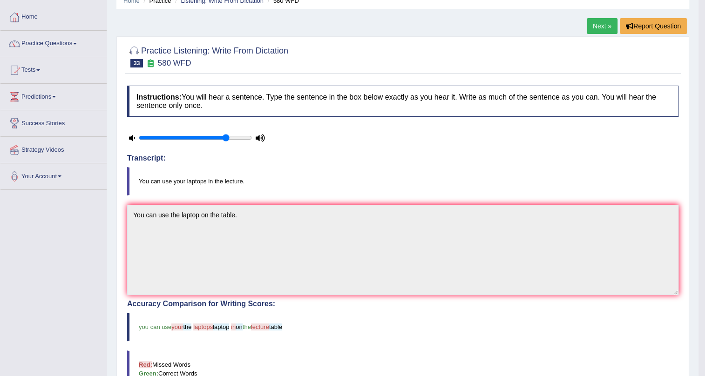
scroll to position [0, 0]
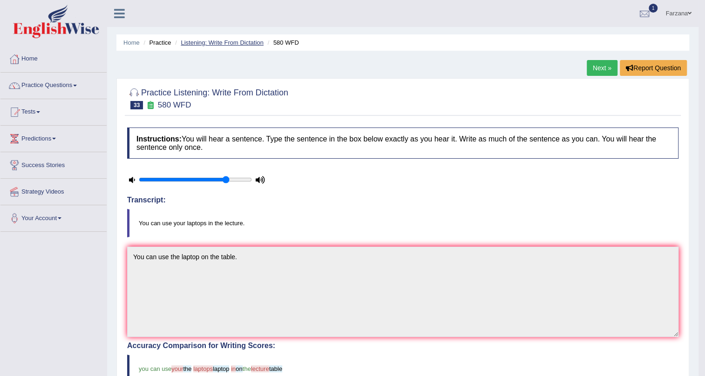
click at [238, 39] on link "Listening: Write From Dictation" at bounding box center [222, 42] width 83 height 7
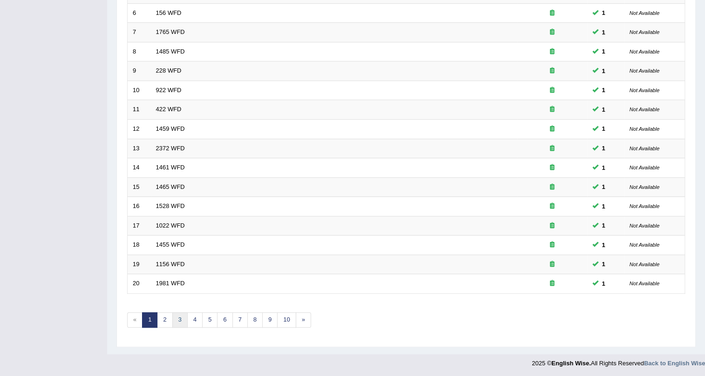
click at [173, 322] on link "3" at bounding box center [179, 320] width 15 height 15
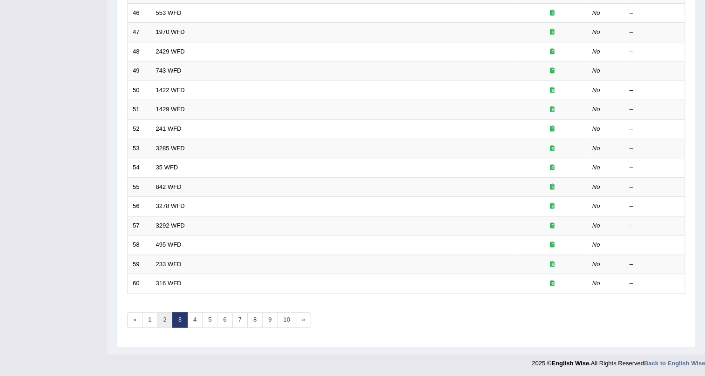
click at [165, 318] on link "2" at bounding box center [164, 320] width 15 height 15
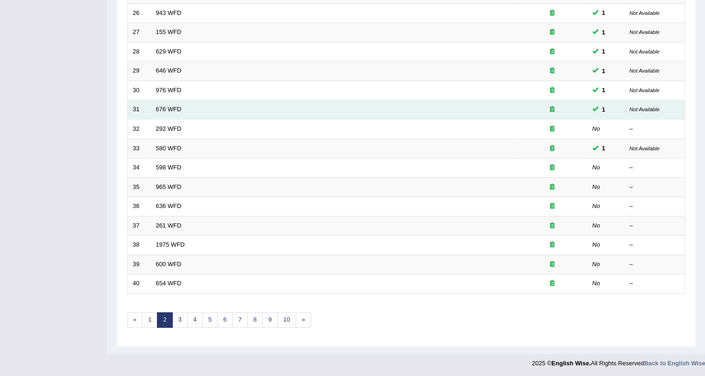
click at [168, 115] on td "676 WFD" at bounding box center [334, 110] width 367 height 20
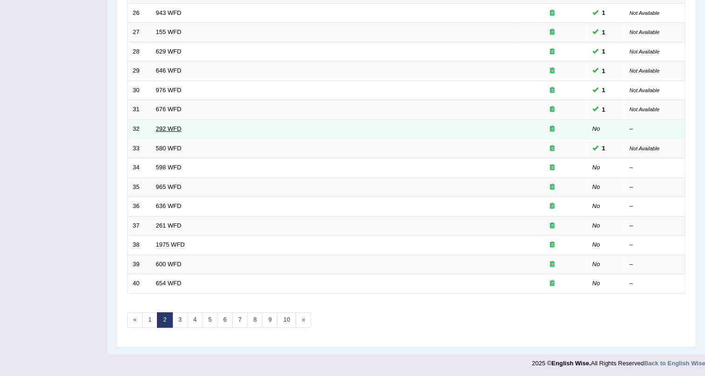
click at [168, 126] on link "292 WFD" at bounding box center [169, 128] width 26 height 7
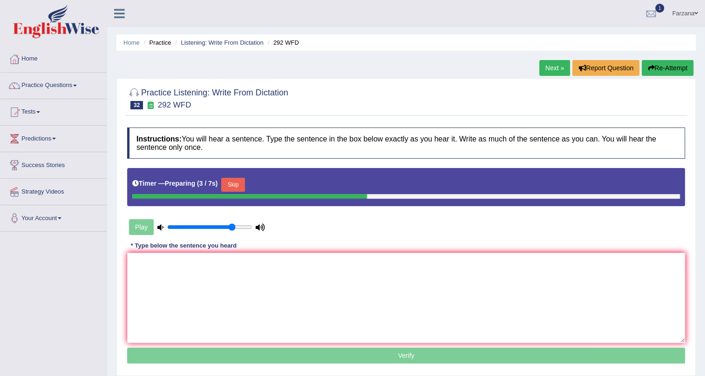
click at [225, 182] on button "Skip" at bounding box center [232, 185] width 23 height 14
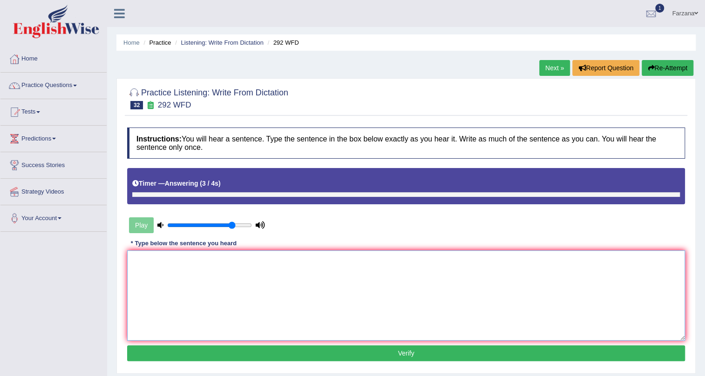
click at [221, 275] on textarea at bounding box center [406, 296] width 558 height 90
type textarea "Some people argue that education is not important."
click at [219, 362] on div "Instructions: You will hear a sentence. Type the sentence in the box below exac…" at bounding box center [406, 246] width 563 height 246
click at [220, 351] on button "Verify" at bounding box center [406, 354] width 558 height 16
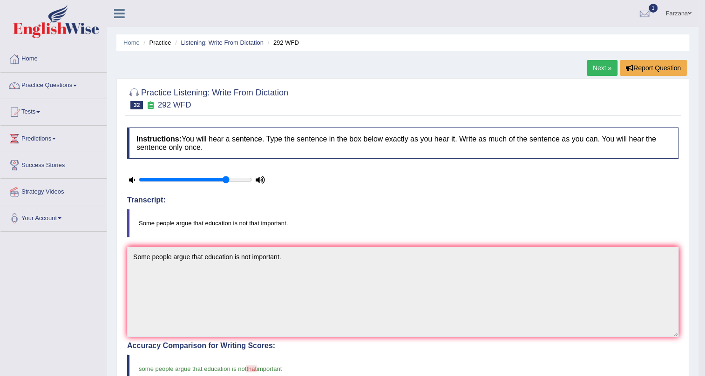
drag, startPoint x: 358, startPoint y: 178, endPoint x: 363, endPoint y: 177, distance: 5.2
click at [246, 46] on li "Listening: Write From Dictation" at bounding box center [218, 42] width 91 height 9
click at [243, 41] on link "Listening: Write From Dictation" at bounding box center [222, 42] width 83 height 7
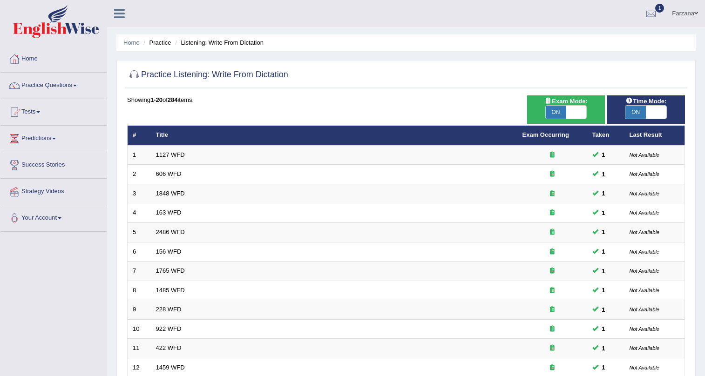
scroll to position [239, 0]
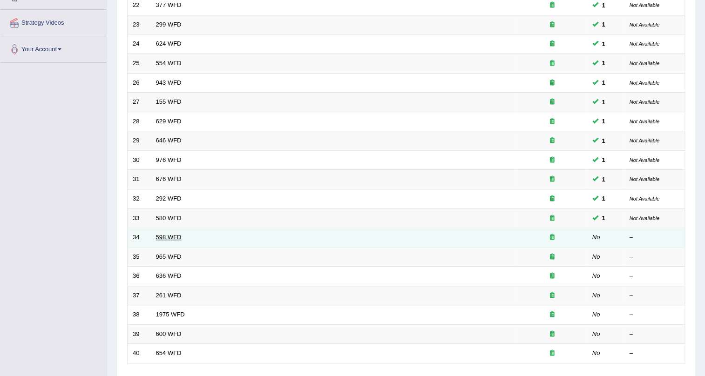
click at [165, 234] on link "598 WFD" at bounding box center [169, 237] width 26 height 7
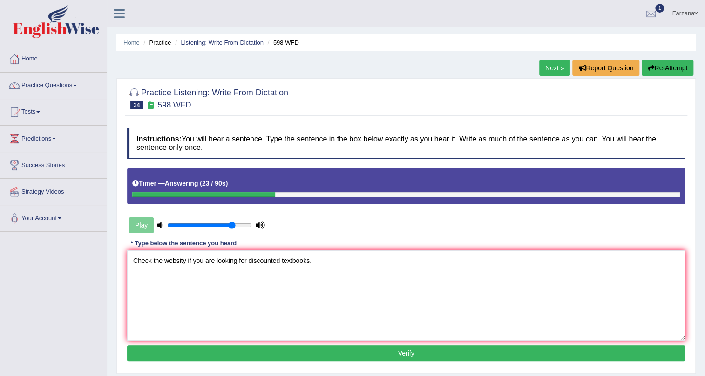
click at [247, 261] on textarea "Check the websity if you are looking for discounted textbooks." at bounding box center [406, 296] width 558 height 90
type textarea "Check the websity if you are looking for the discounted textbooks."
click at [259, 351] on button "Verify" at bounding box center [406, 354] width 558 height 16
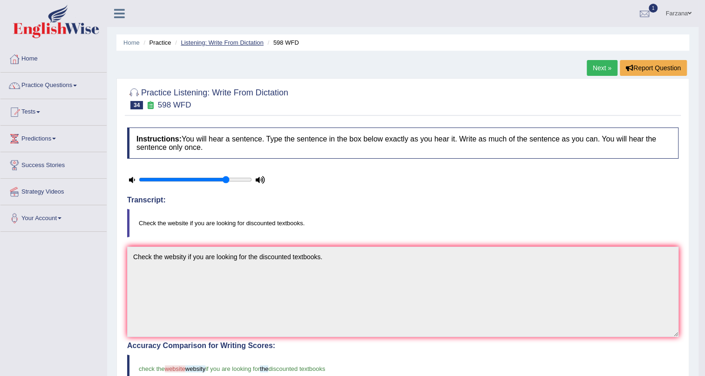
click at [232, 43] on link "Listening: Write From Dictation" at bounding box center [222, 42] width 83 height 7
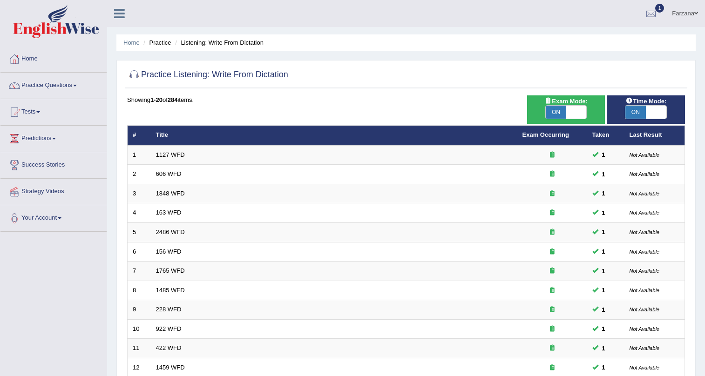
scroll to position [236, 0]
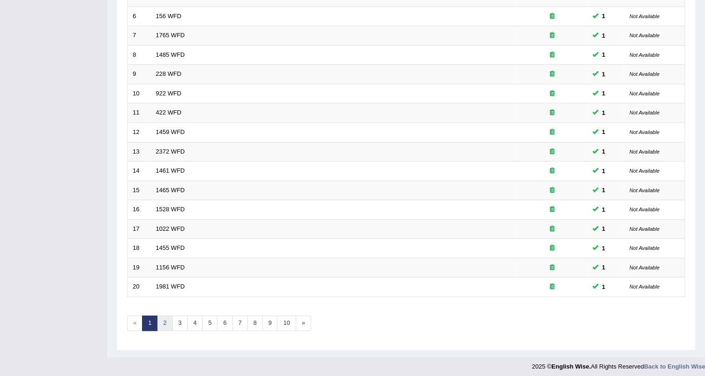
click at [168, 320] on link "2" at bounding box center [164, 323] width 15 height 15
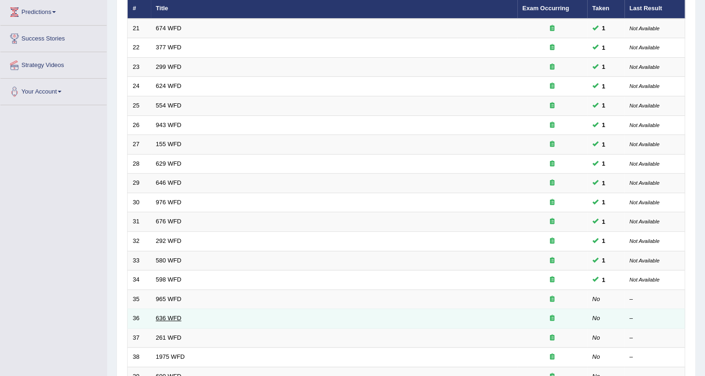
click at [175, 317] on link "636 WFD" at bounding box center [169, 318] width 26 height 7
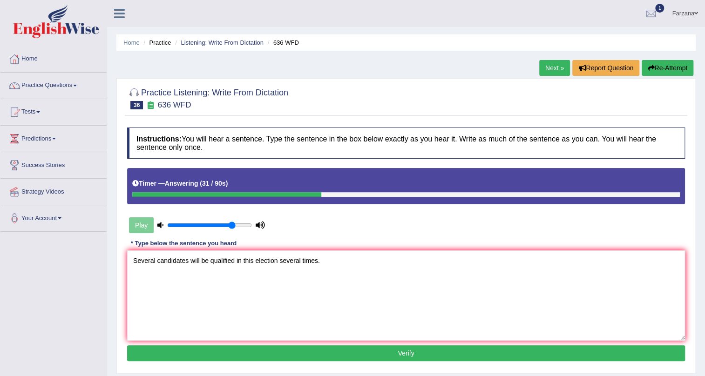
type textarea "Several candidates will be qualified in this election several times."
click at [346, 361] on button "Verify" at bounding box center [406, 354] width 558 height 16
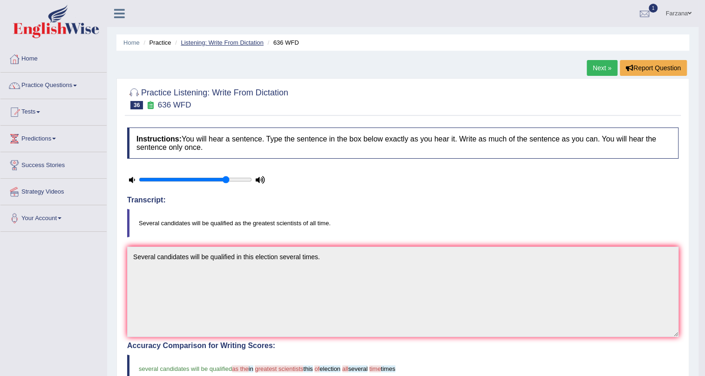
click at [257, 42] on link "Listening: Write From Dictation" at bounding box center [222, 42] width 83 height 7
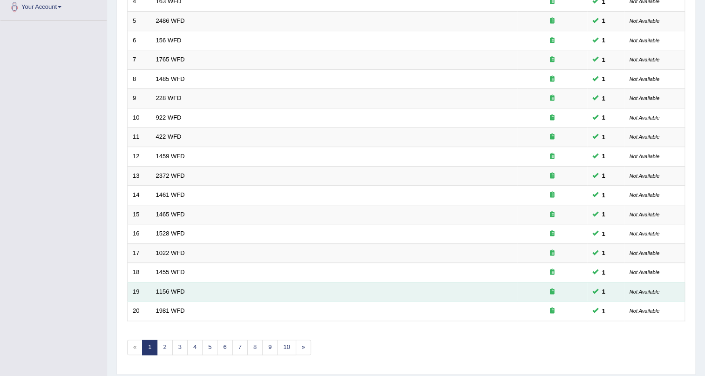
scroll to position [212, 0]
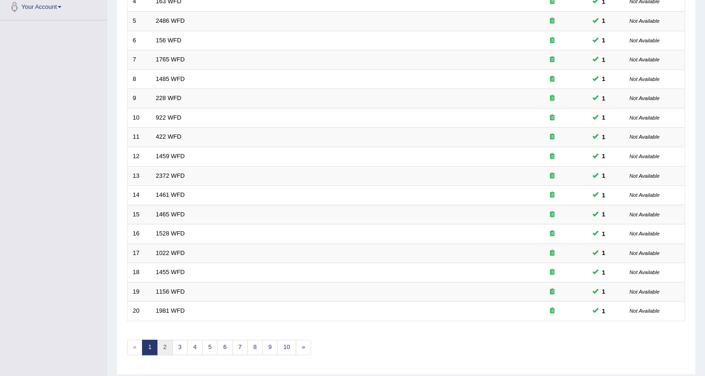
click at [164, 345] on link "2" at bounding box center [164, 347] width 15 height 15
